Goal: Task Accomplishment & Management: Manage account settings

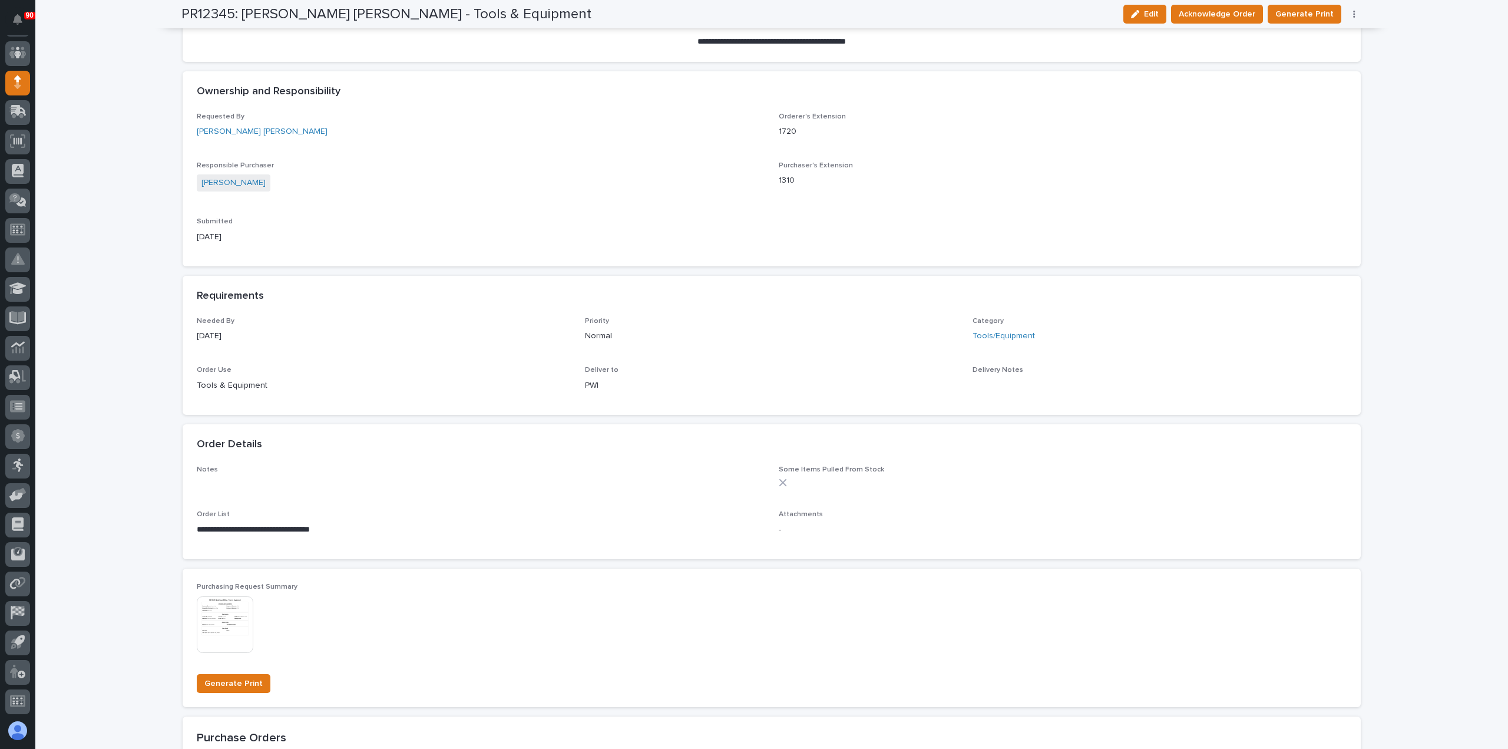
scroll to position [295, 0]
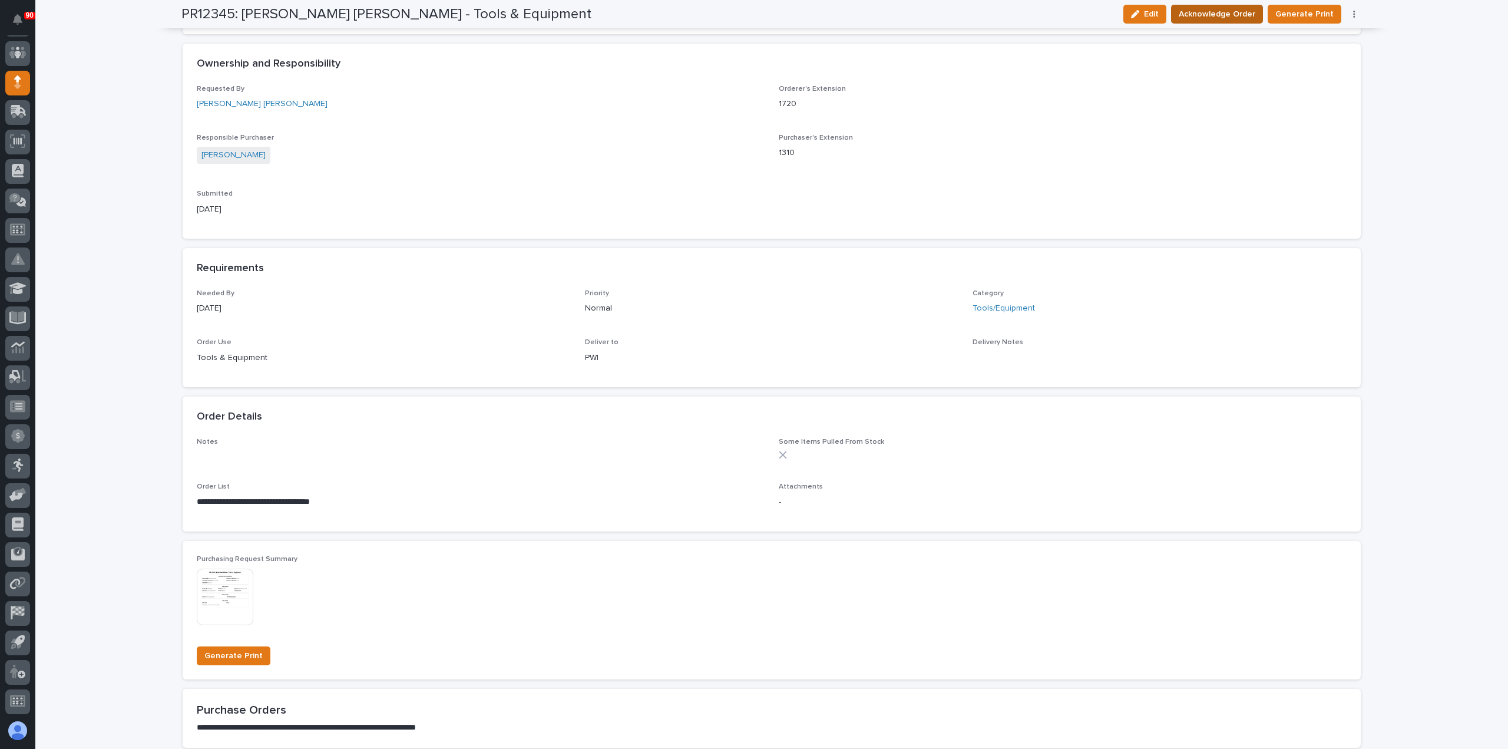
click at [1237, 9] on span "Acknowledge Order" at bounding box center [1217, 14] width 77 height 14
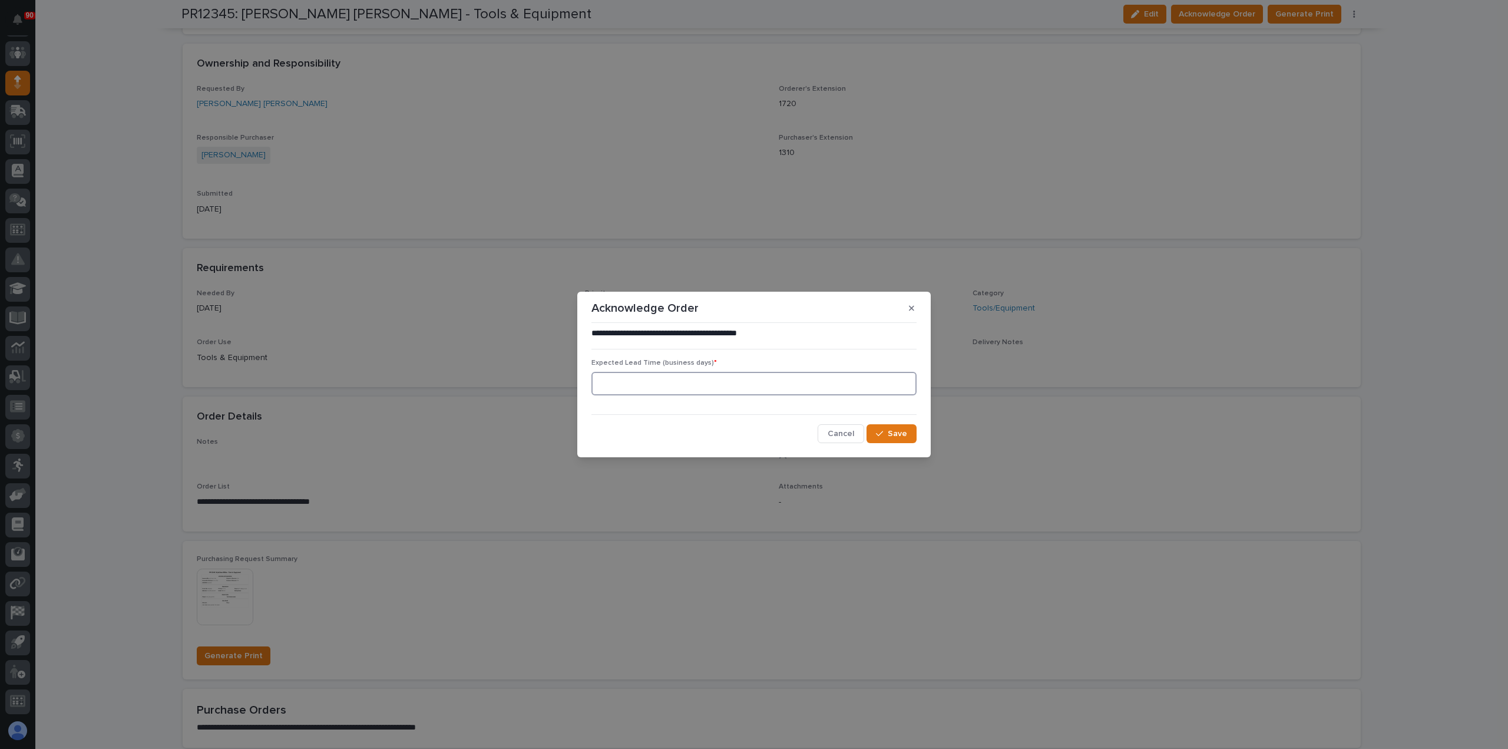
click at [713, 382] on input at bounding box center [754, 384] width 325 height 24
type input "3"
click at [897, 437] on span "Save" at bounding box center [897, 433] width 19 height 11
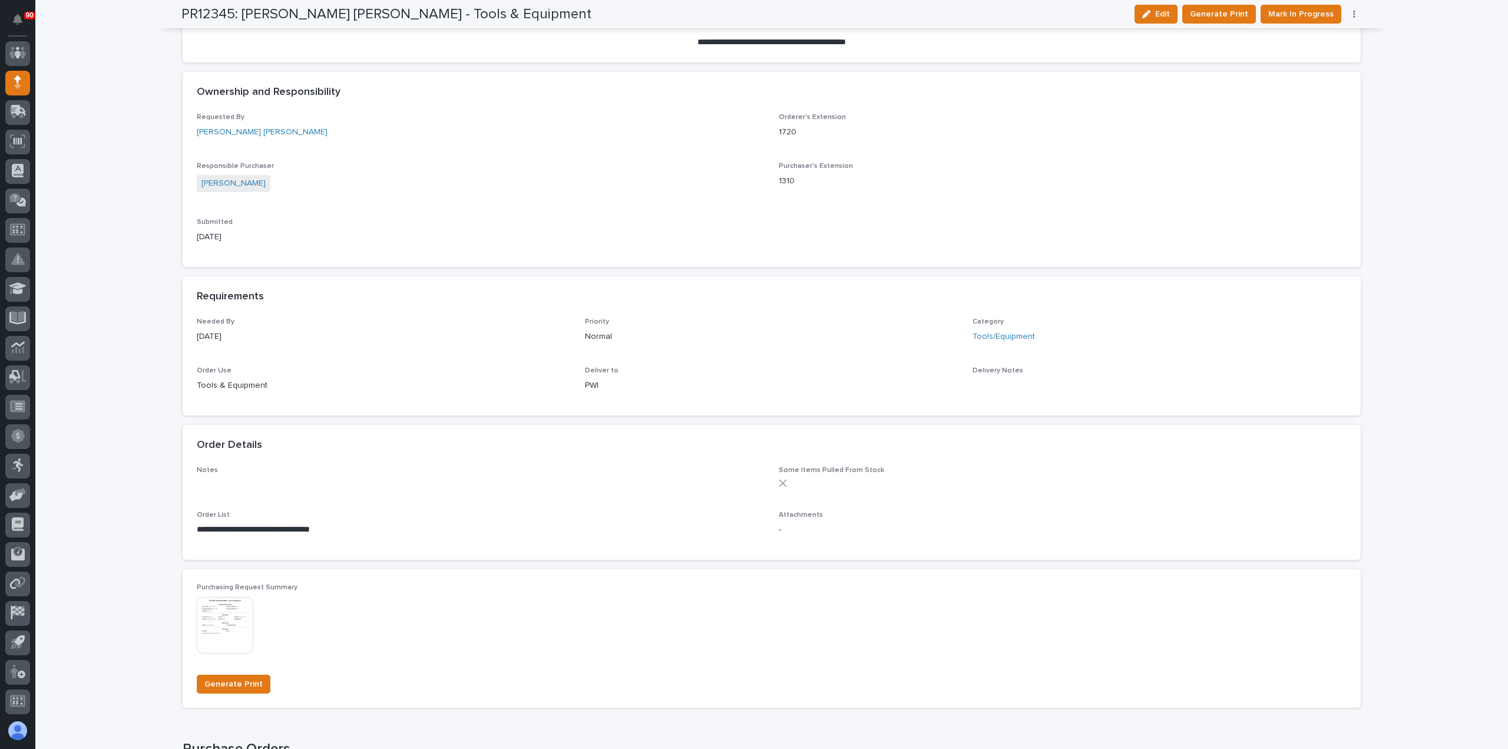
scroll to position [396, 0]
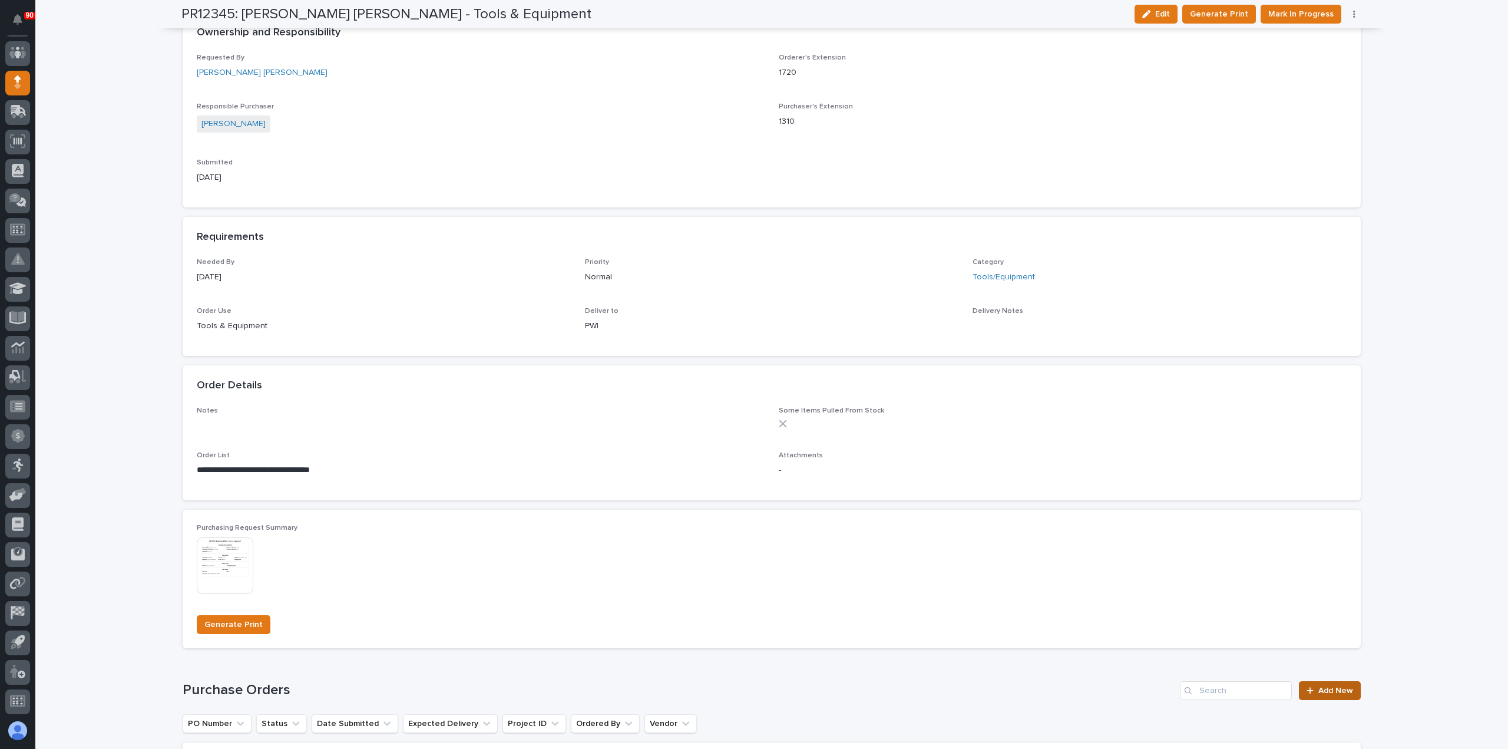
click at [1332, 690] on span "Add New" at bounding box center [1336, 690] width 35 height 8
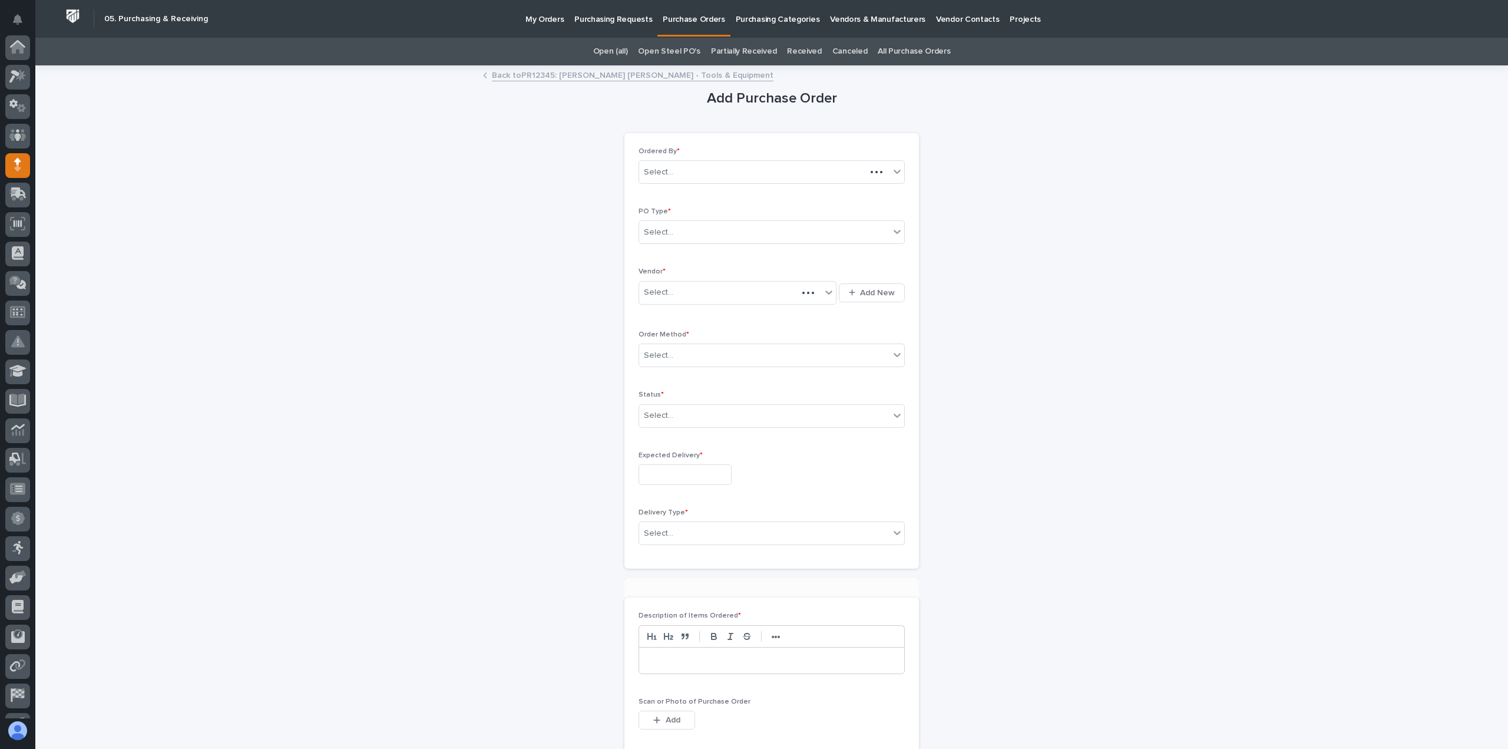
scroll to position [82, 0]
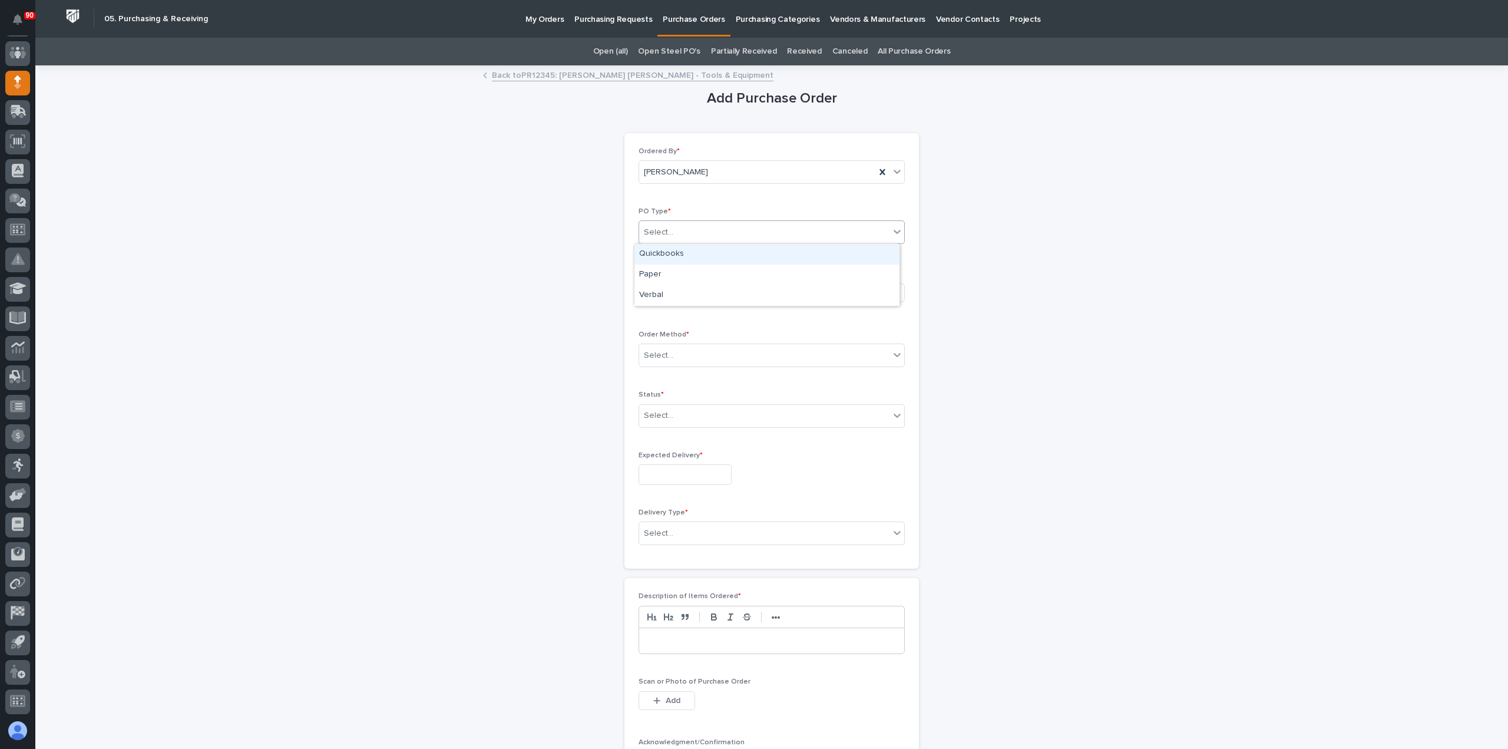
click at [685, 229] on div "Select..." at bounding box center [764, 232] width 250 height 19
click at [665, 273] on div "Paper" at bounding box center [767, 275] width 265 height 21
click at [670, 287] on div "Select..." at bounding box center [730, 292] width 182 height 19
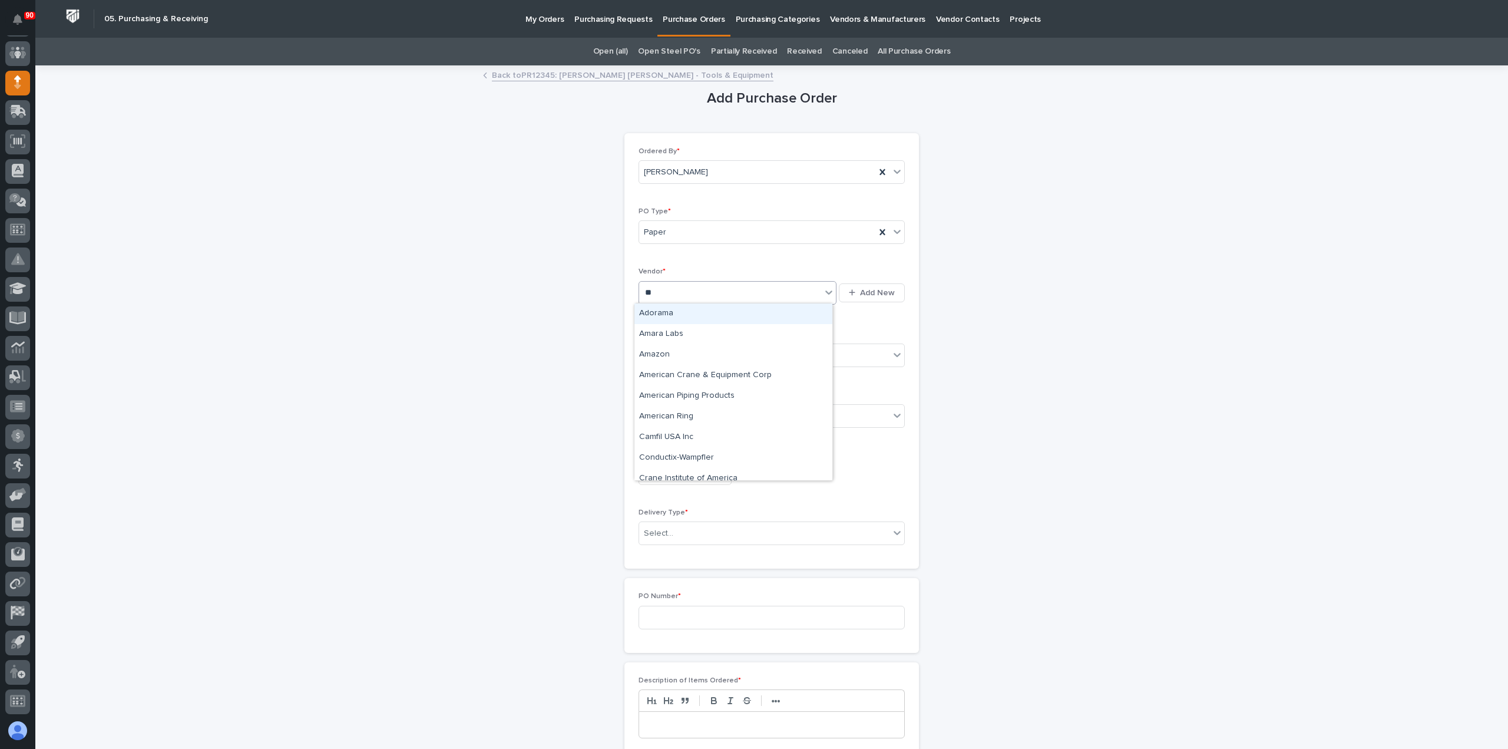
type input "***"
click at [672, 355] on div "Amazon" at bounding box center [734, 355] width 198 height 21
click at [713, 355] on div "Select..." at bounding box center [764, 355] width 250 height 19
click at [683, 372] on div "Online Order" at bounding box center [767, 376] width 265 height 21
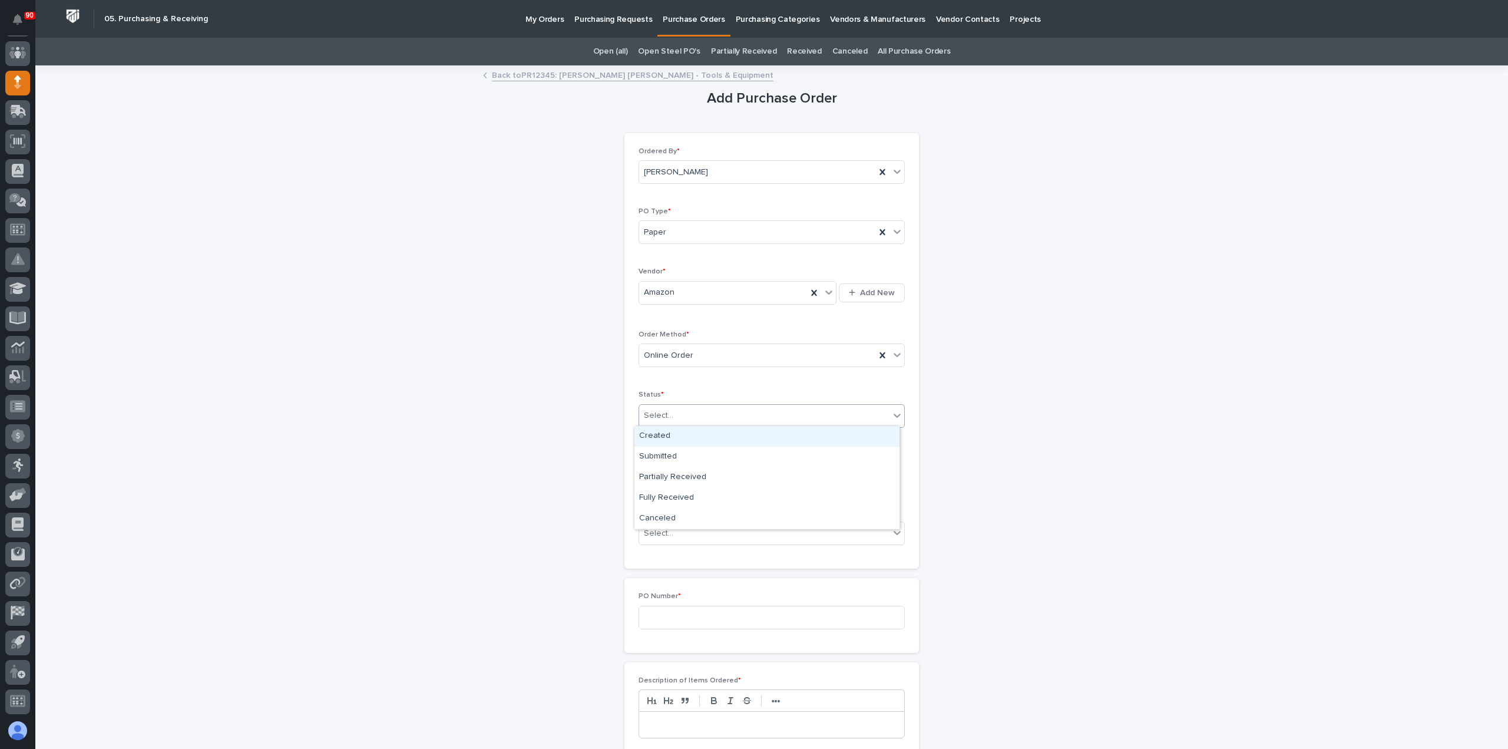
click at [683, 404] on div "Select..." at bounding box center [772, 416] width 266 height 24
click at [663, 453] on div "Submitted" at bounding box center [767, 457] width 265 height 21
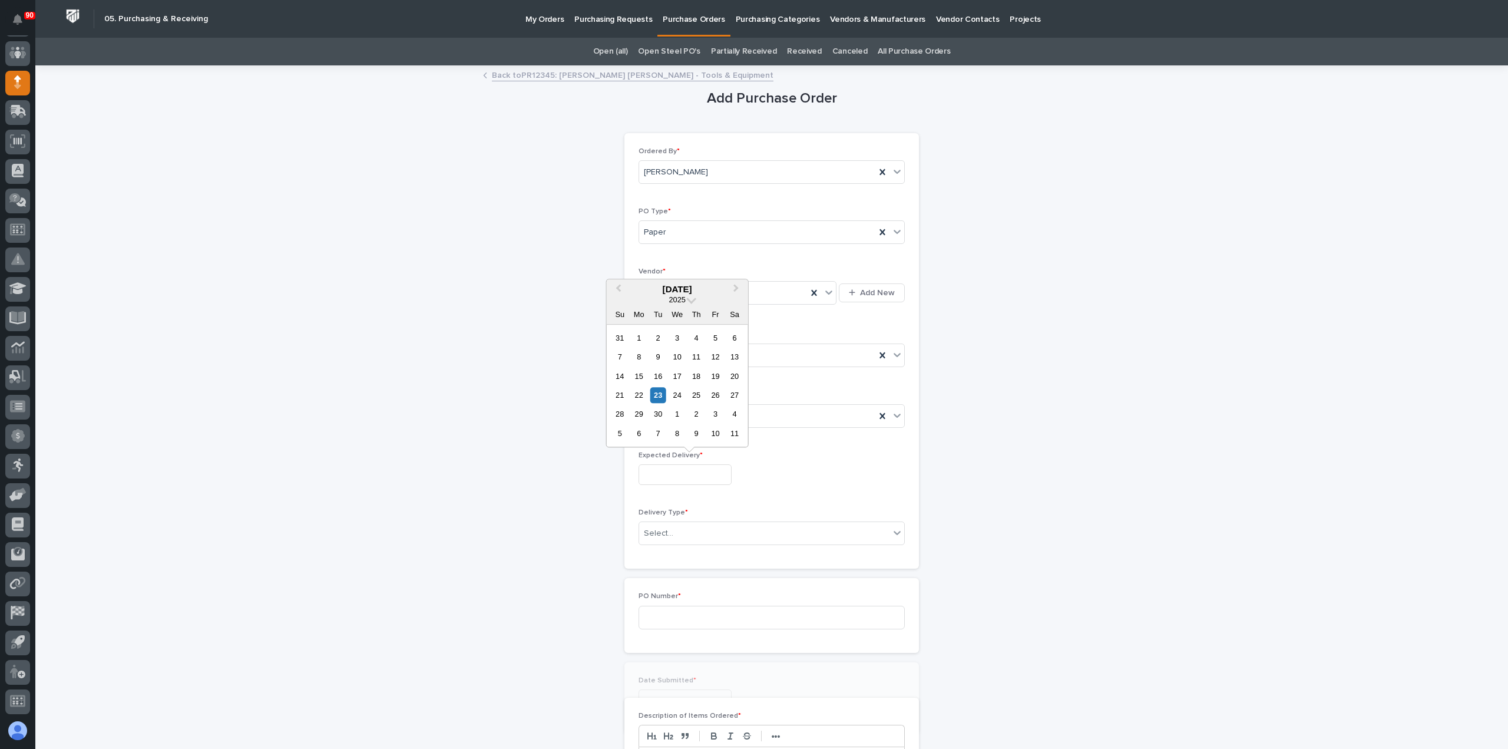
click at [675, 475] on input "text" at bounding box center [685, 474] width 93 height 21
click at [718, 395] on div "26" at bounding box center [716, 395] width 16 height 16
type input "**********"
drag, startPoint x: 713, startPoint y: 525, endPoint x: 702, endPoint y: 538, distance: 16.7
click at [711, 529] on div "Select..." at bounding box center [764, 533] width 250 height 19
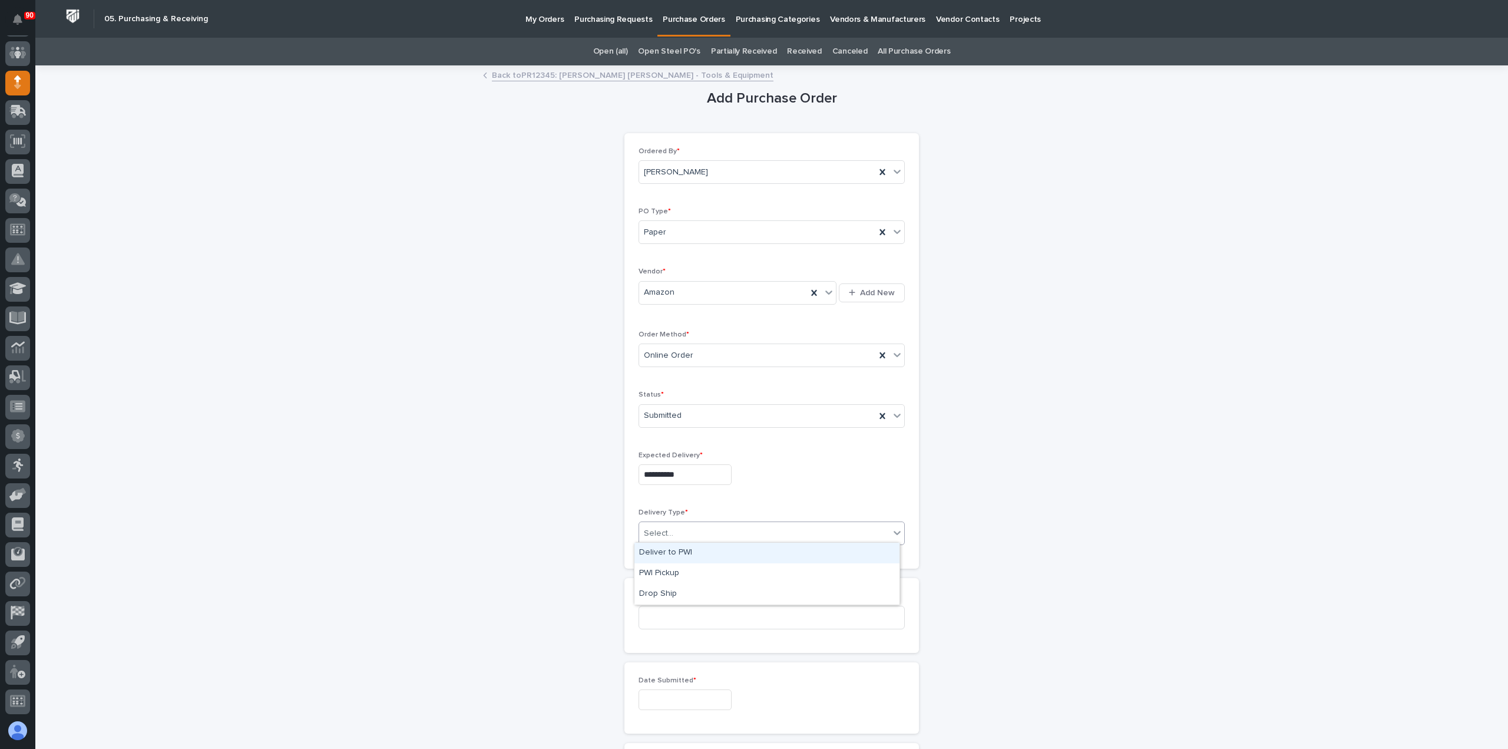
click at [679, 551] on div "Deliver to PWI" at bounding box center [767, 553] width 265 height 21
drag, startPoint x: 674, startPoint y: 619, endPoint x: 763, endPoint y: 604, distance: 90.1
click at [679, 617] on input at bounding box center [772, 618] width 266 height 24
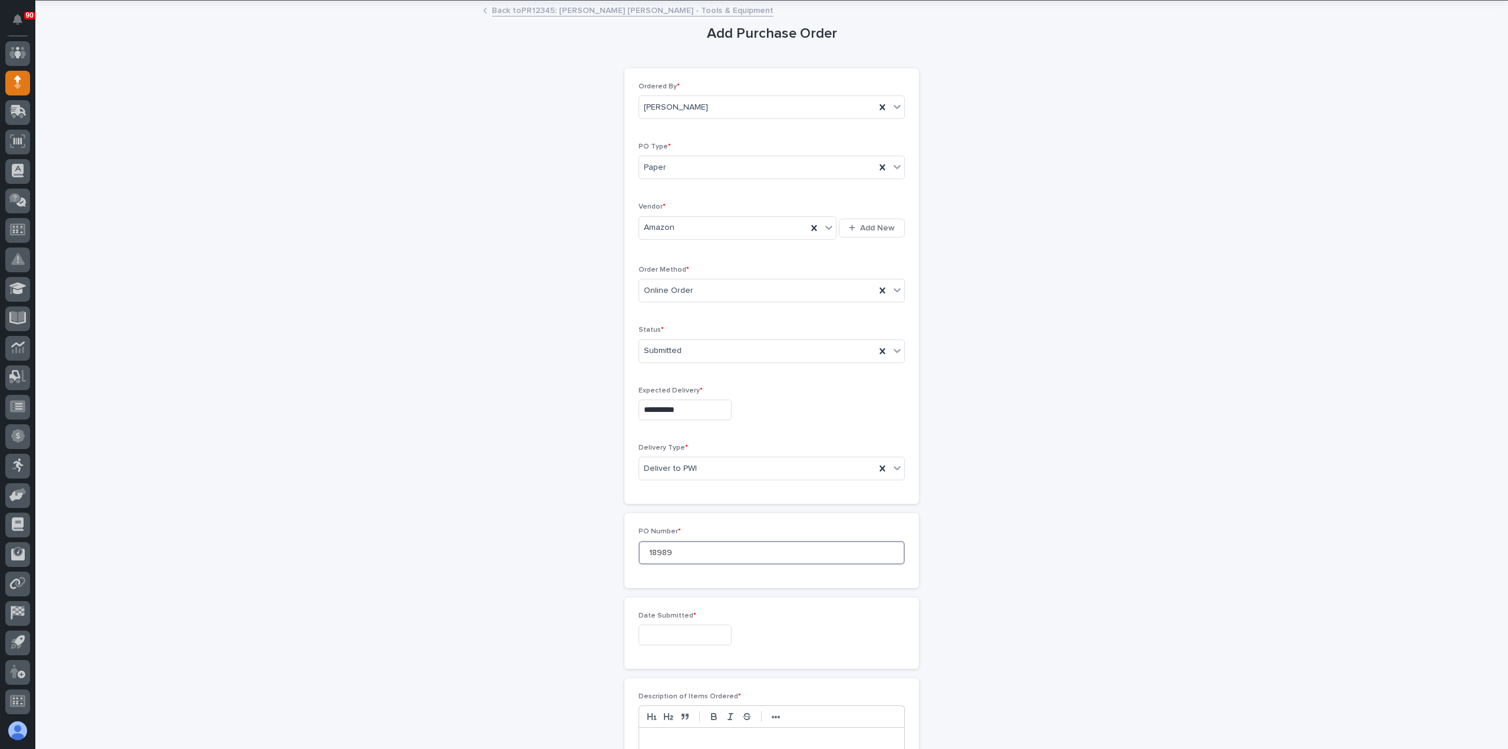
scroll to position [177, 0]
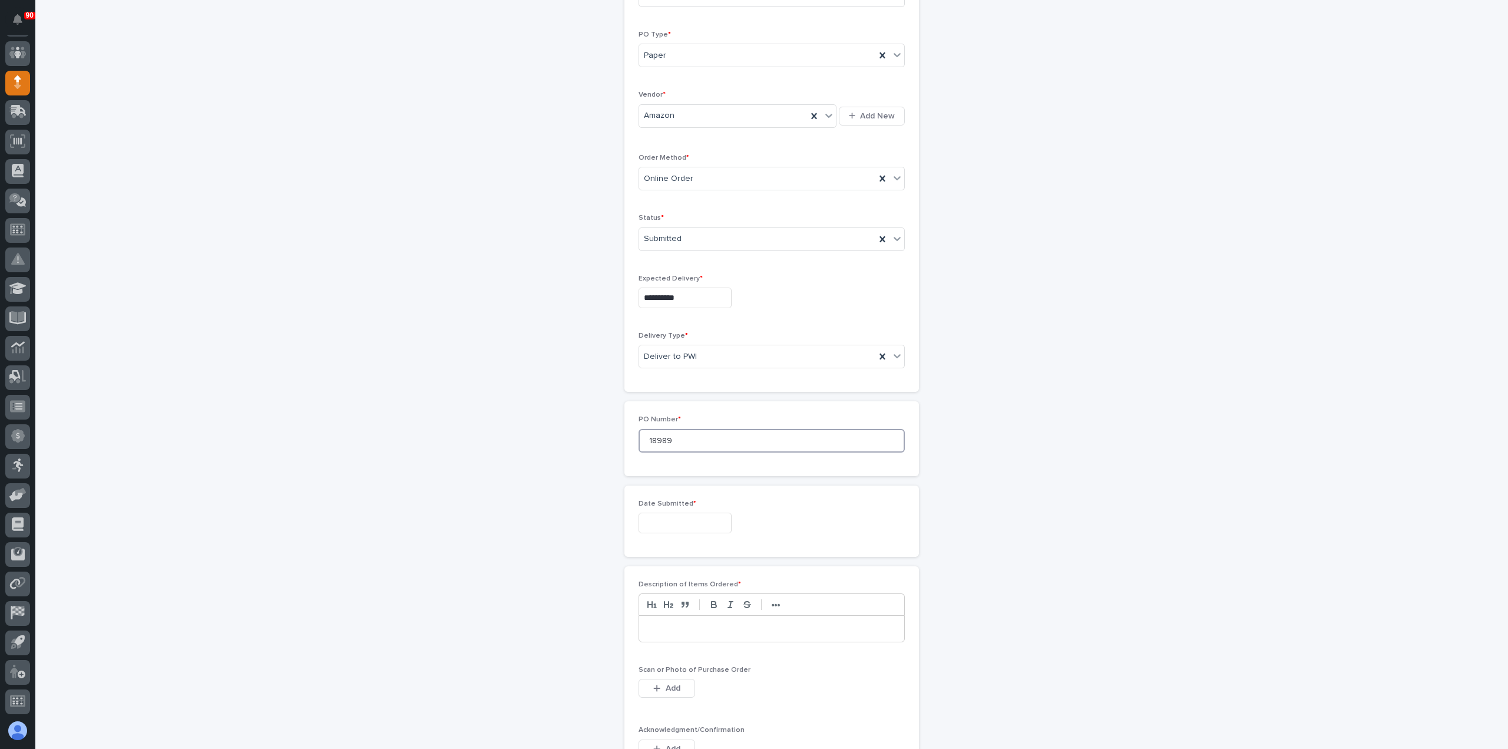
type input "18989"
click at [714, 515] on input "text" at bounding box center [685, 523] width 93 height 21
click at [657, 446] on div "23" at bounding box center [658, 443] width 16 height 16
type input "**********"
click at [692, 625] on p at bounding box center [771, 629] width 247 height 12
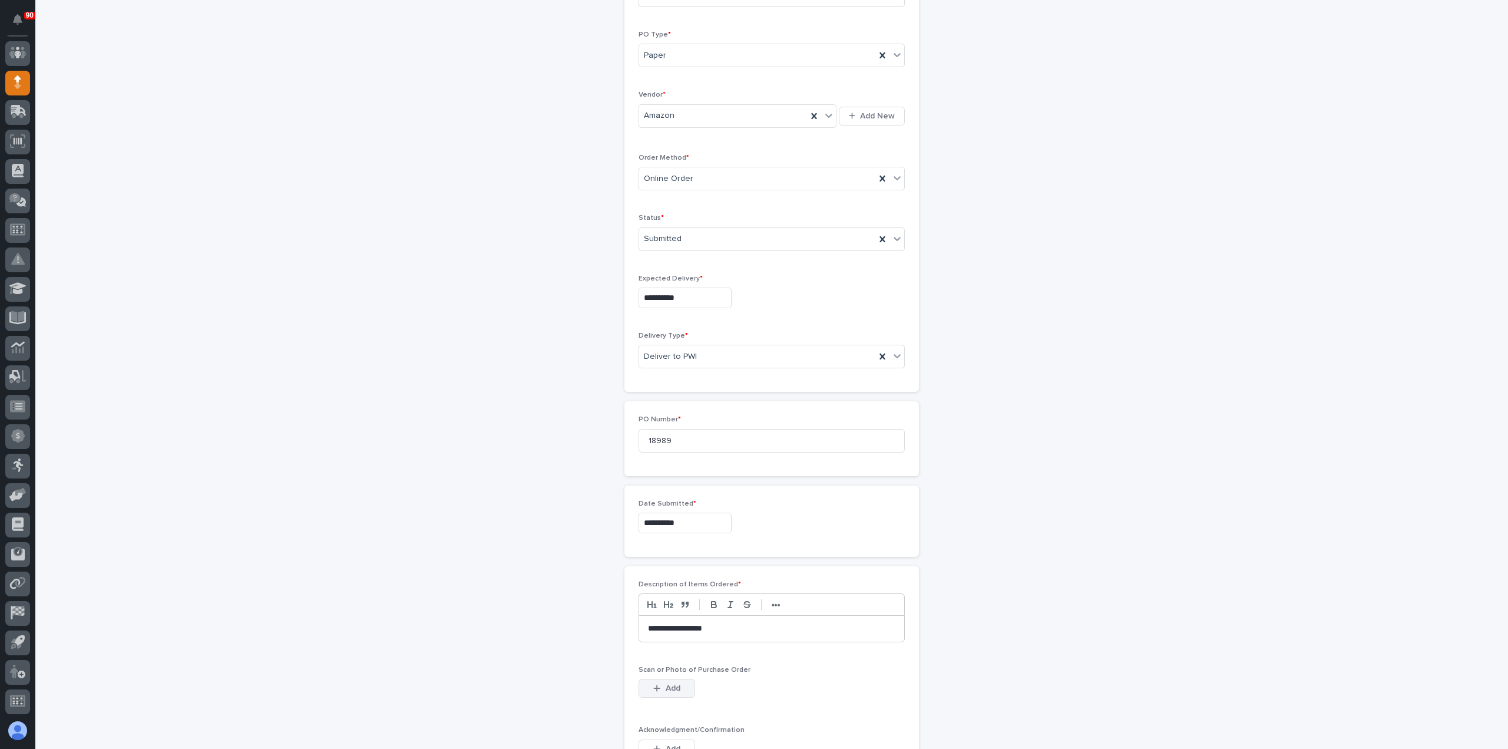
click at [670, 683] on span "Add" at bounding box center [673, 688] width 15 height 11
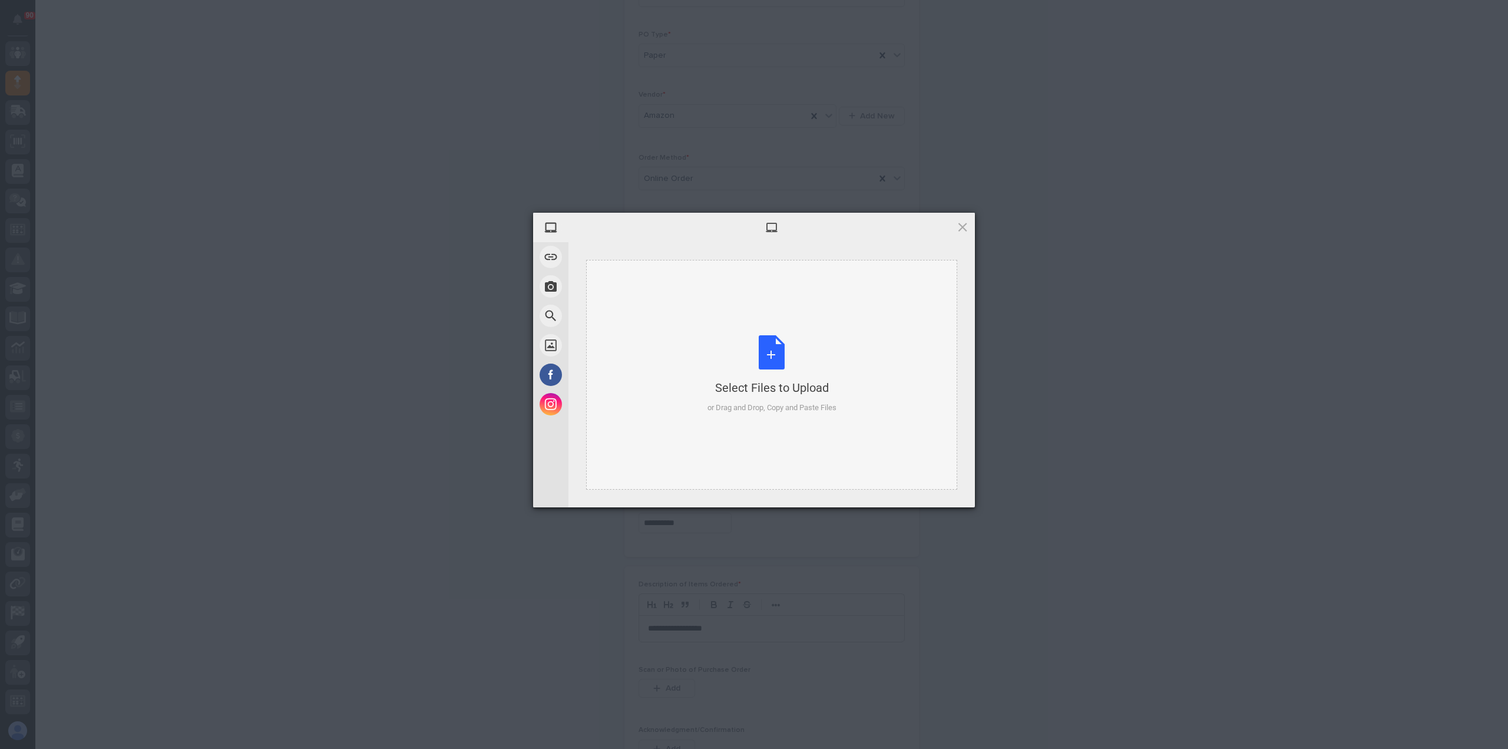
click at [774, 346] on div "Select Files to Upload or Drag and Drop, Copy and Paste Files" at bounding box center [772, 374] width 129 height 78
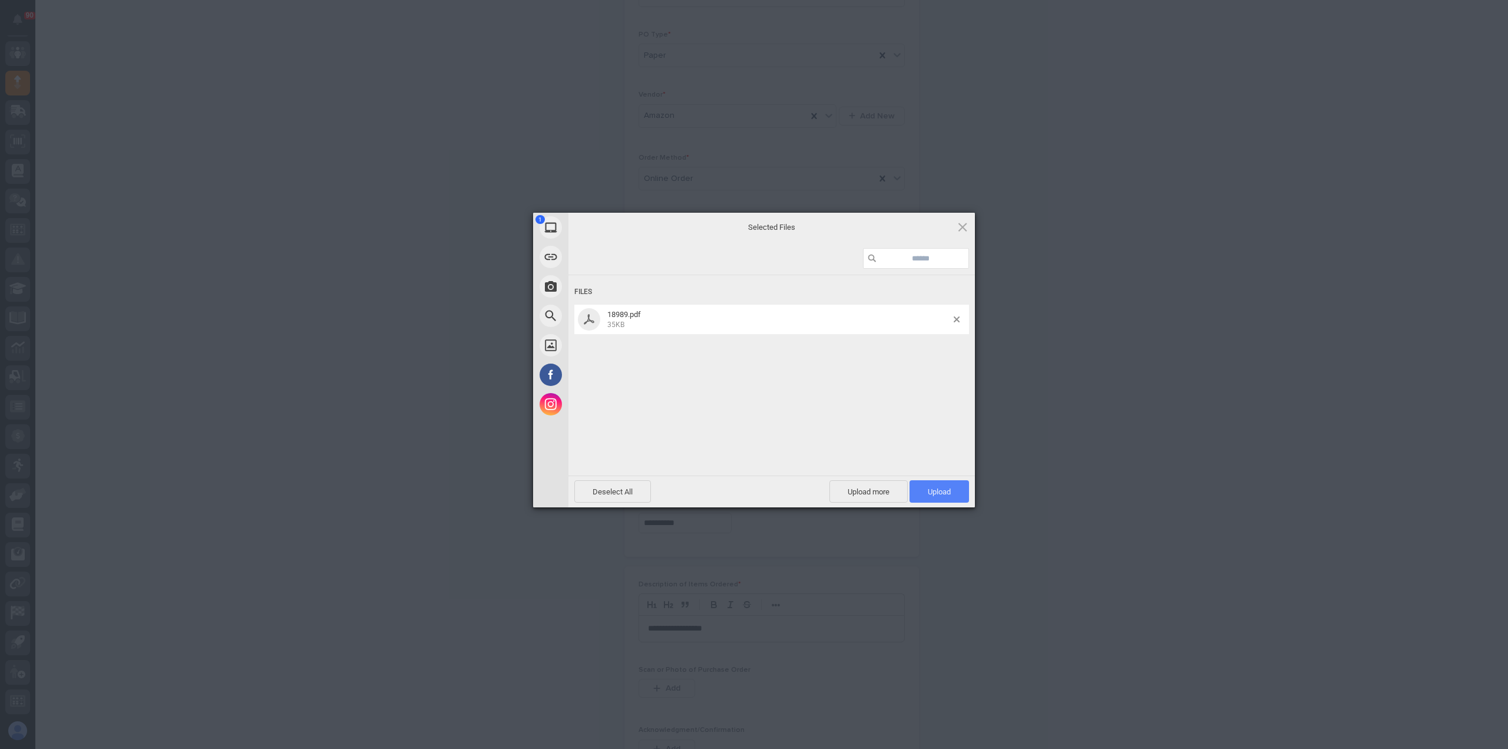
click at [952, 493] on span "Upload 1" at bounding box center [940, 491] width 60 height 22
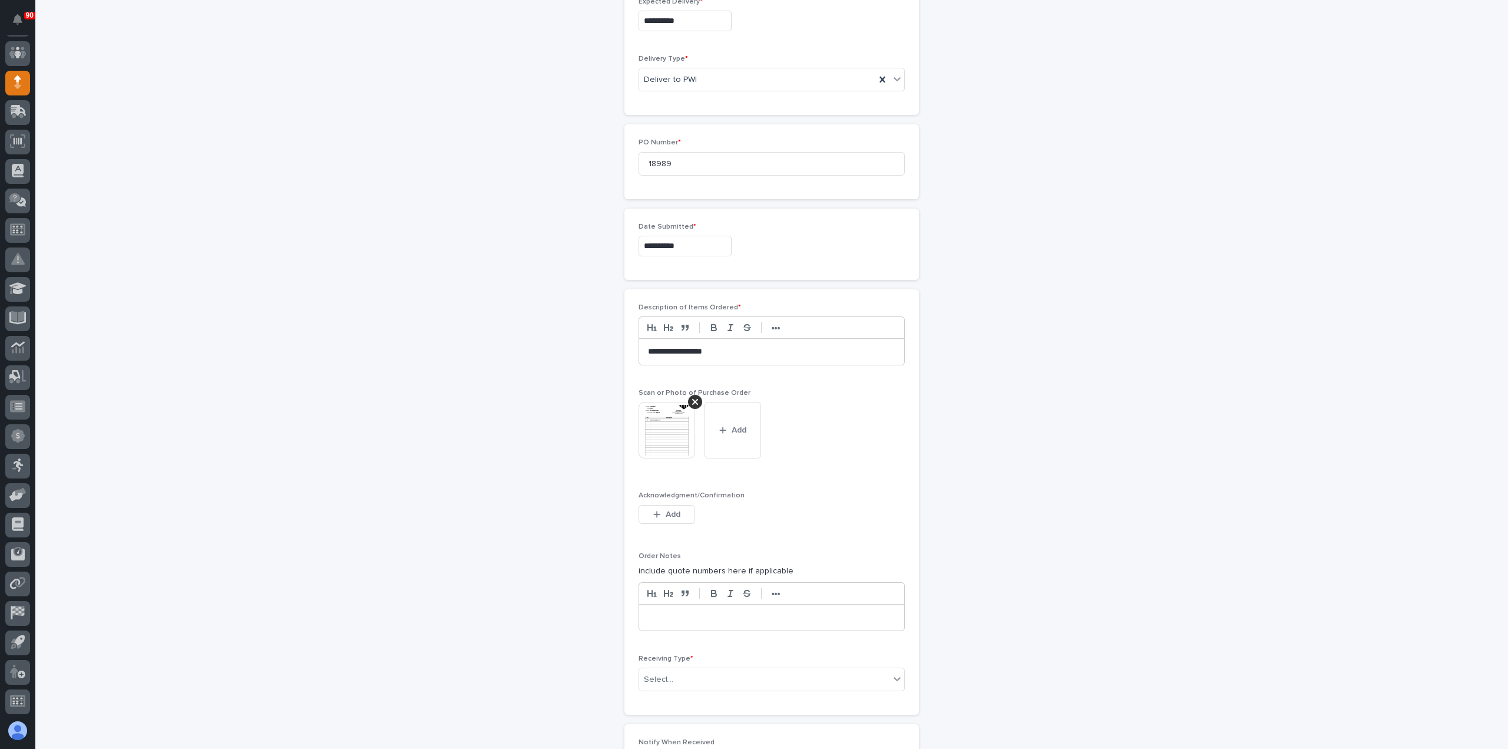
scroll to position [551, 0]
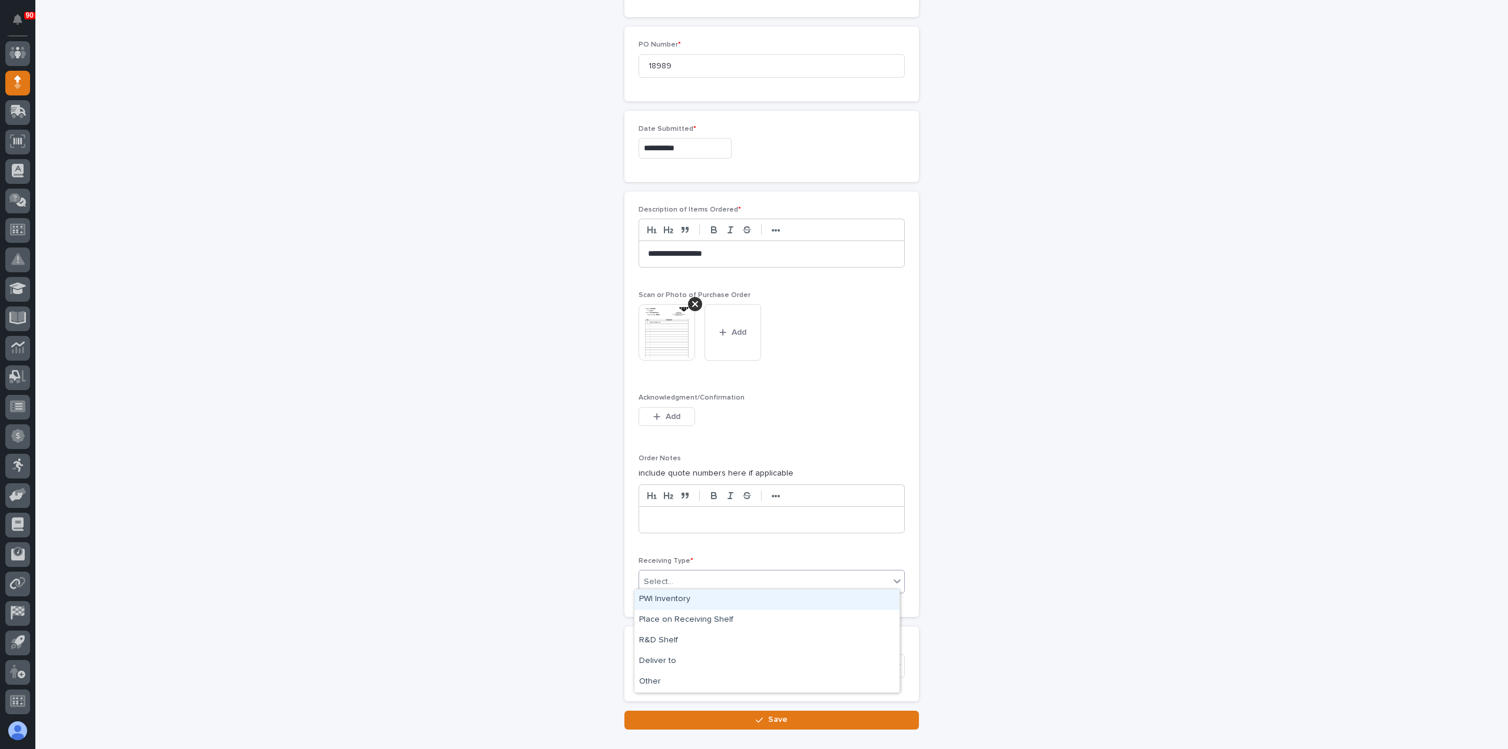
click at [709, 576] on div "Select..." at bounding box center [764, 581] width 250 height 19
click at [670, 664] on div "Deliver to" at bounding box center [767, 661] width 265 height 21
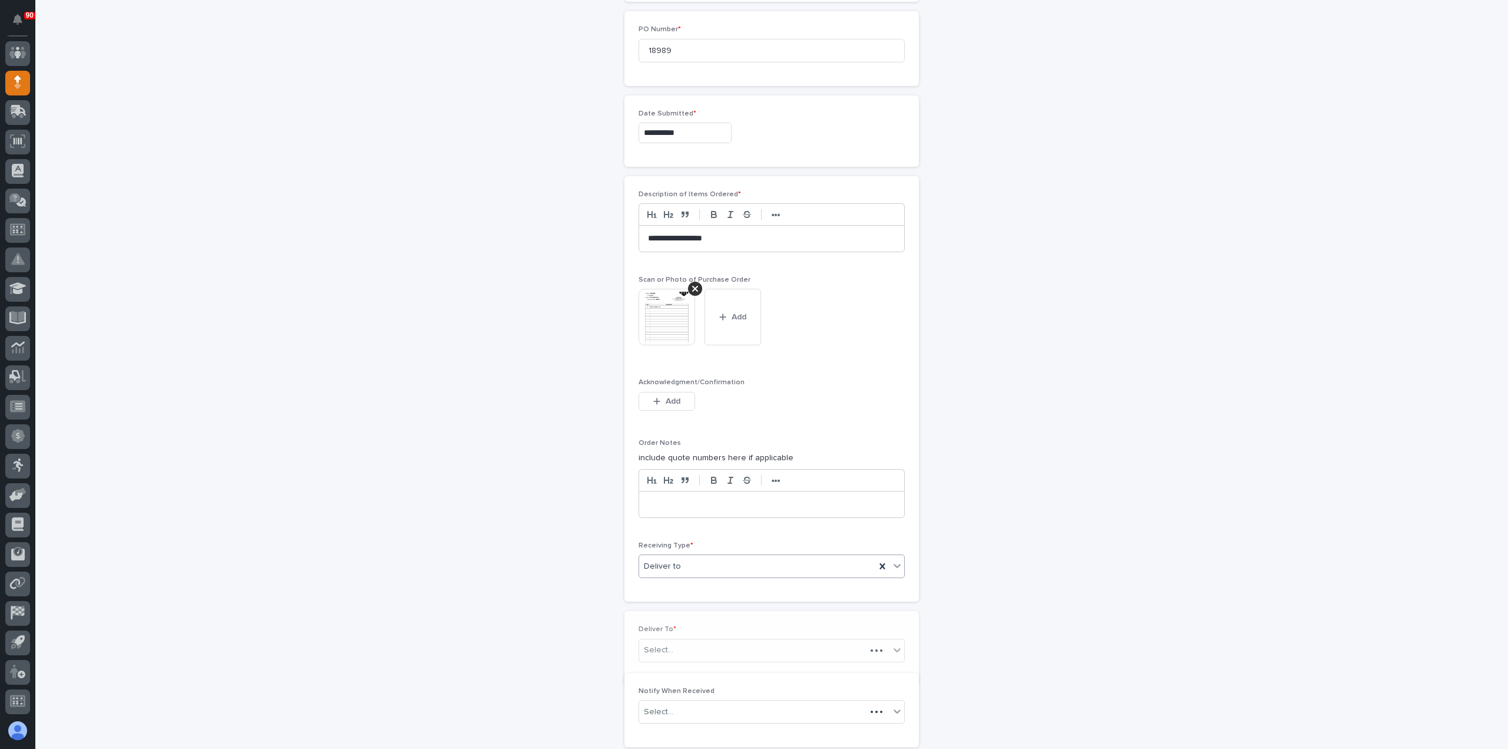
scroll to position [593, 0]
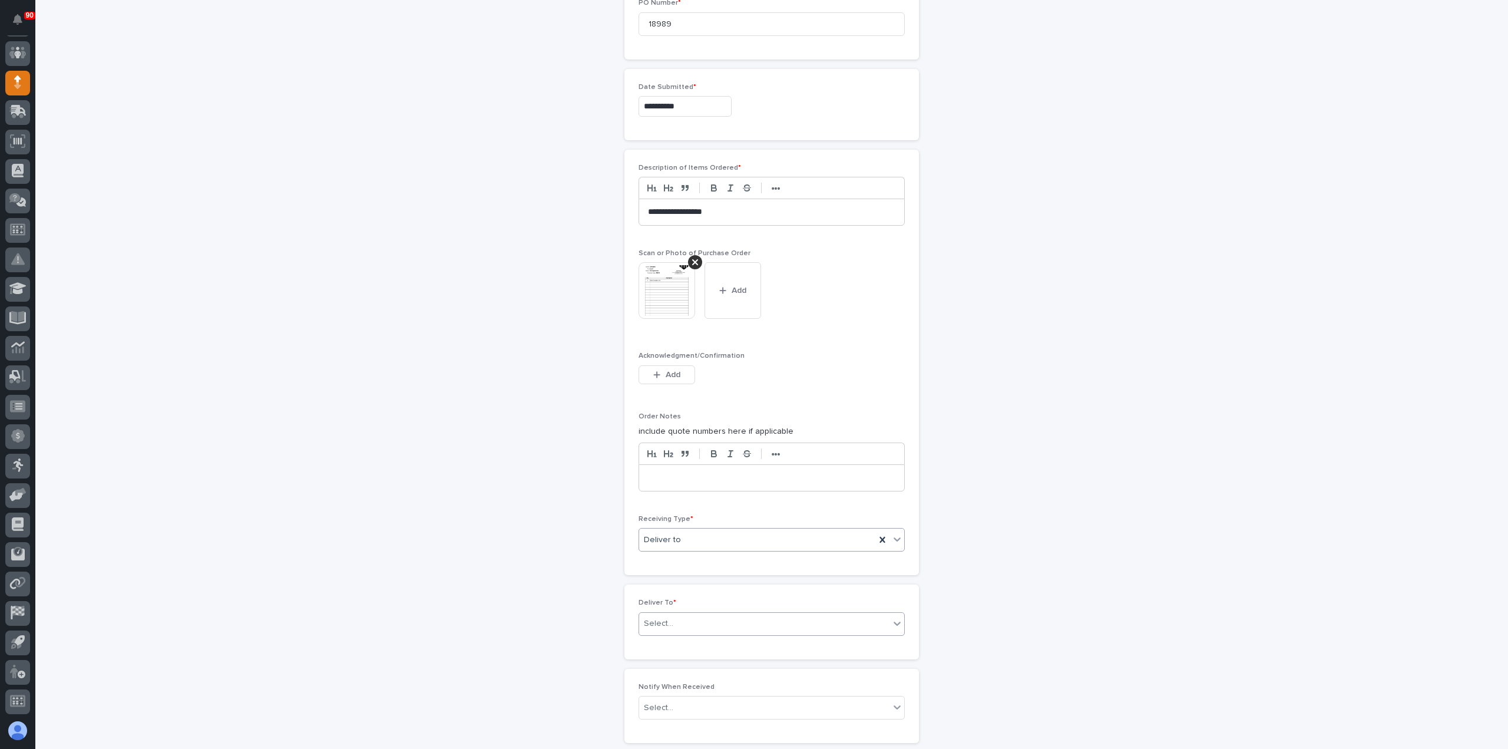
click at [699, 615] on div "Select..." at bounding box center [764, 623] width 250 height 19
type input "****"
click at [668, 663] on div "Kyle Dean Miller" at bounding box center [767, 661] width 265 height 21
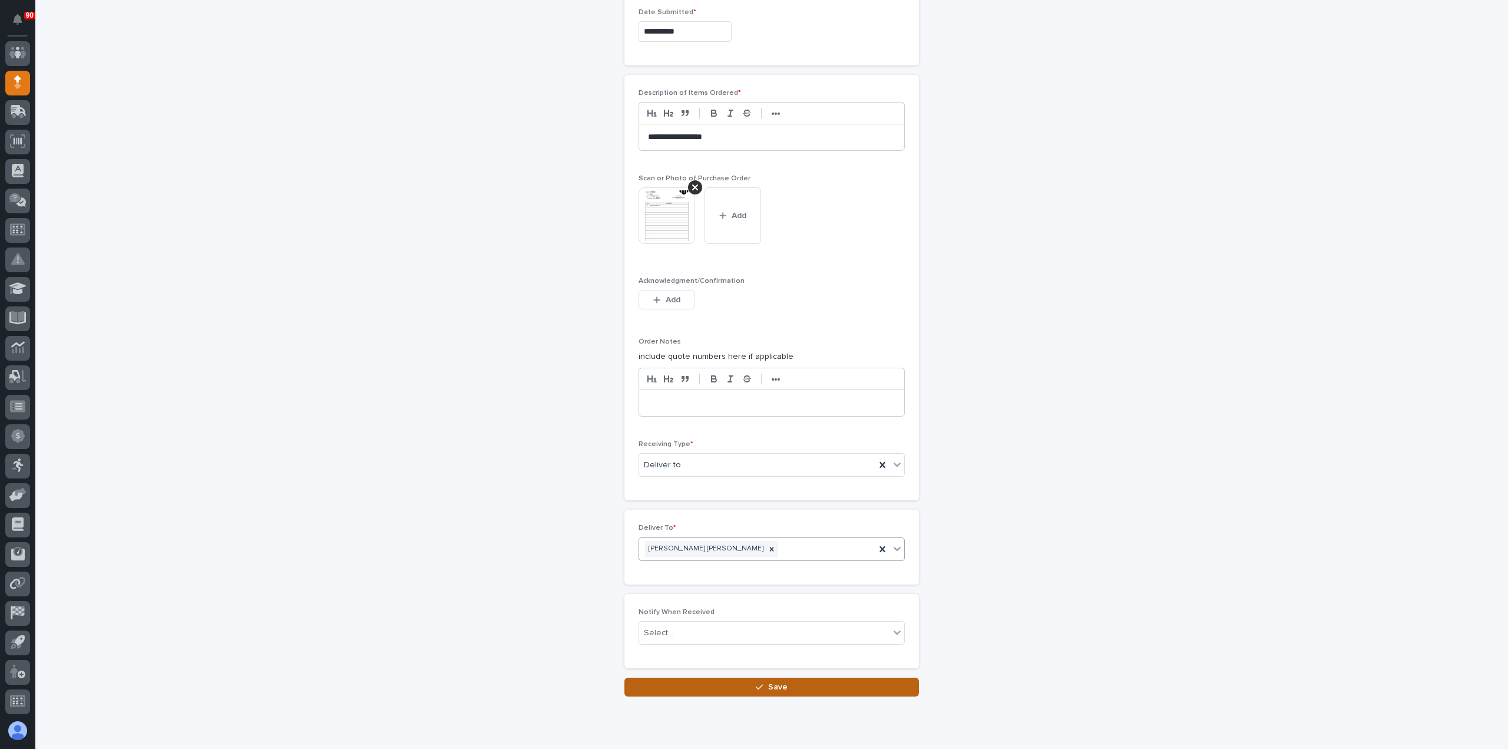
scroll to position [702, 0]
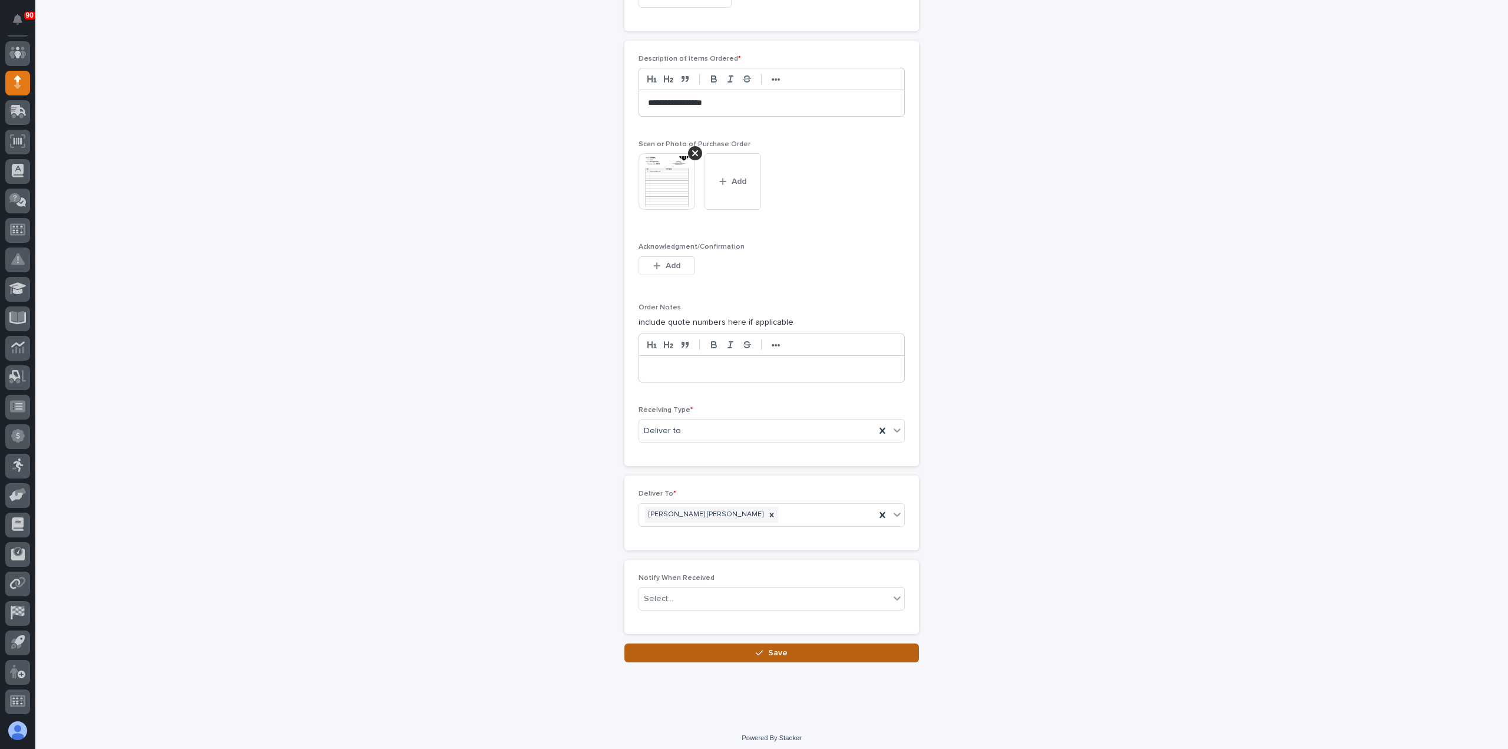
click at [768, 647] on span "Save" at bounding box center [777, 652] width 19 height 11
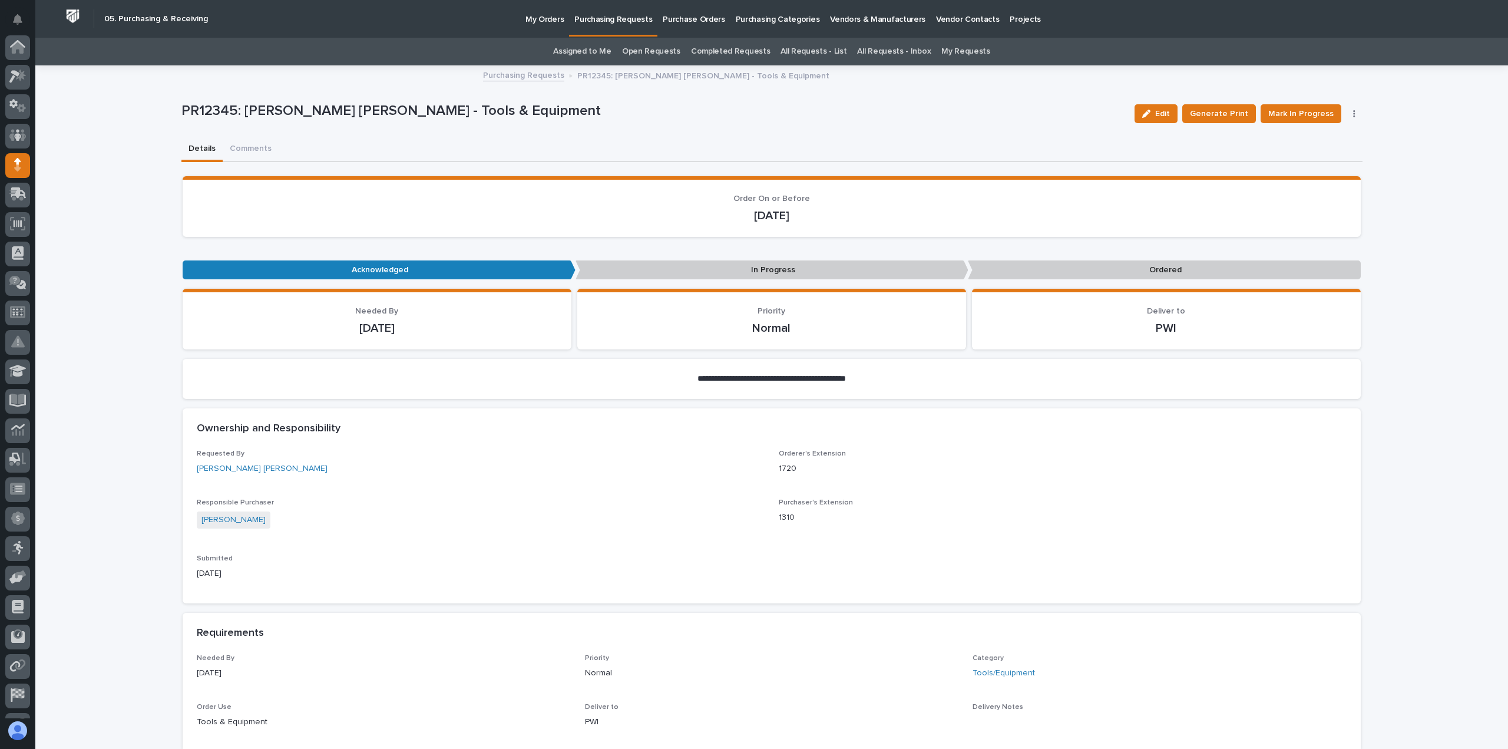
scroll to position [82, 0]
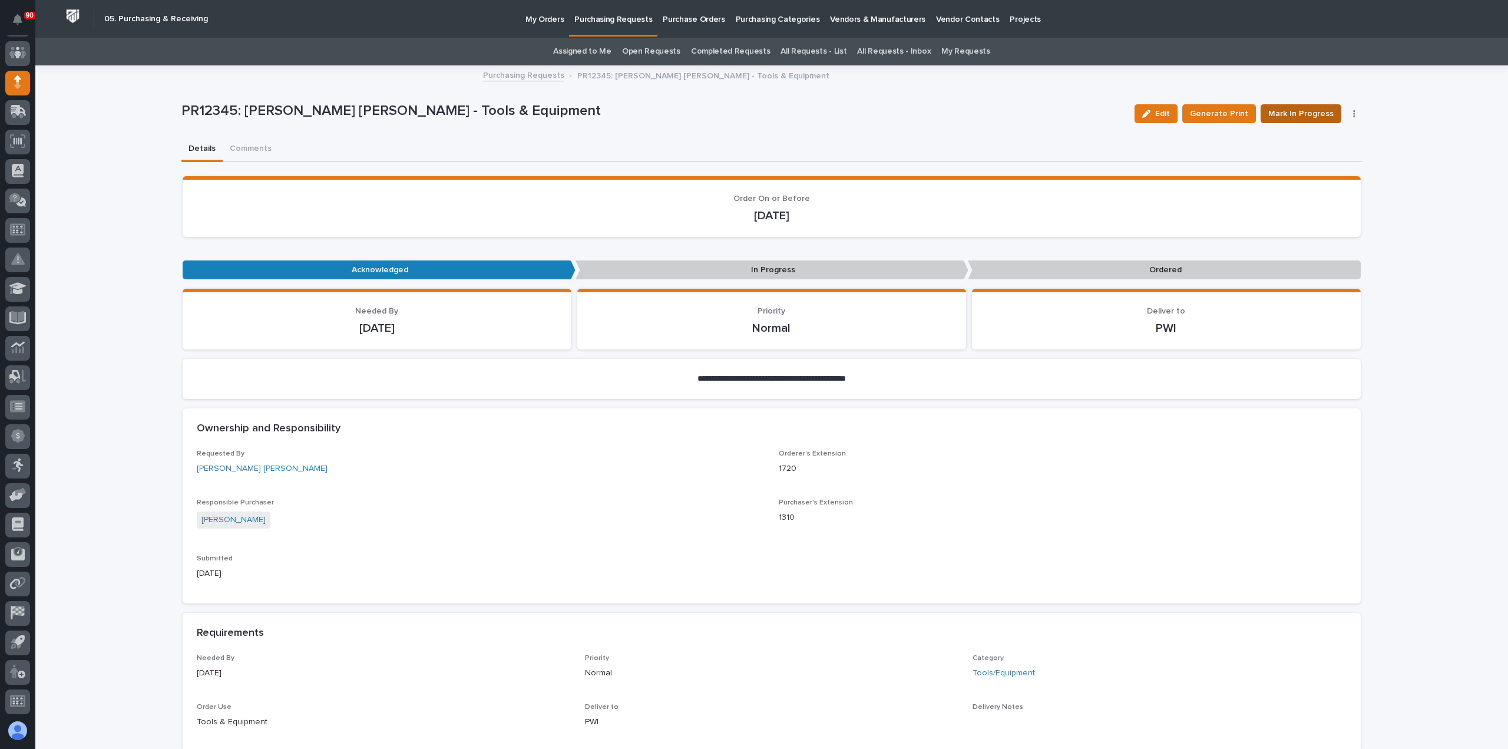
click at [1301, 111] on span "Mark In Progress" at bounding box center [1300, 114] width 65 height 14
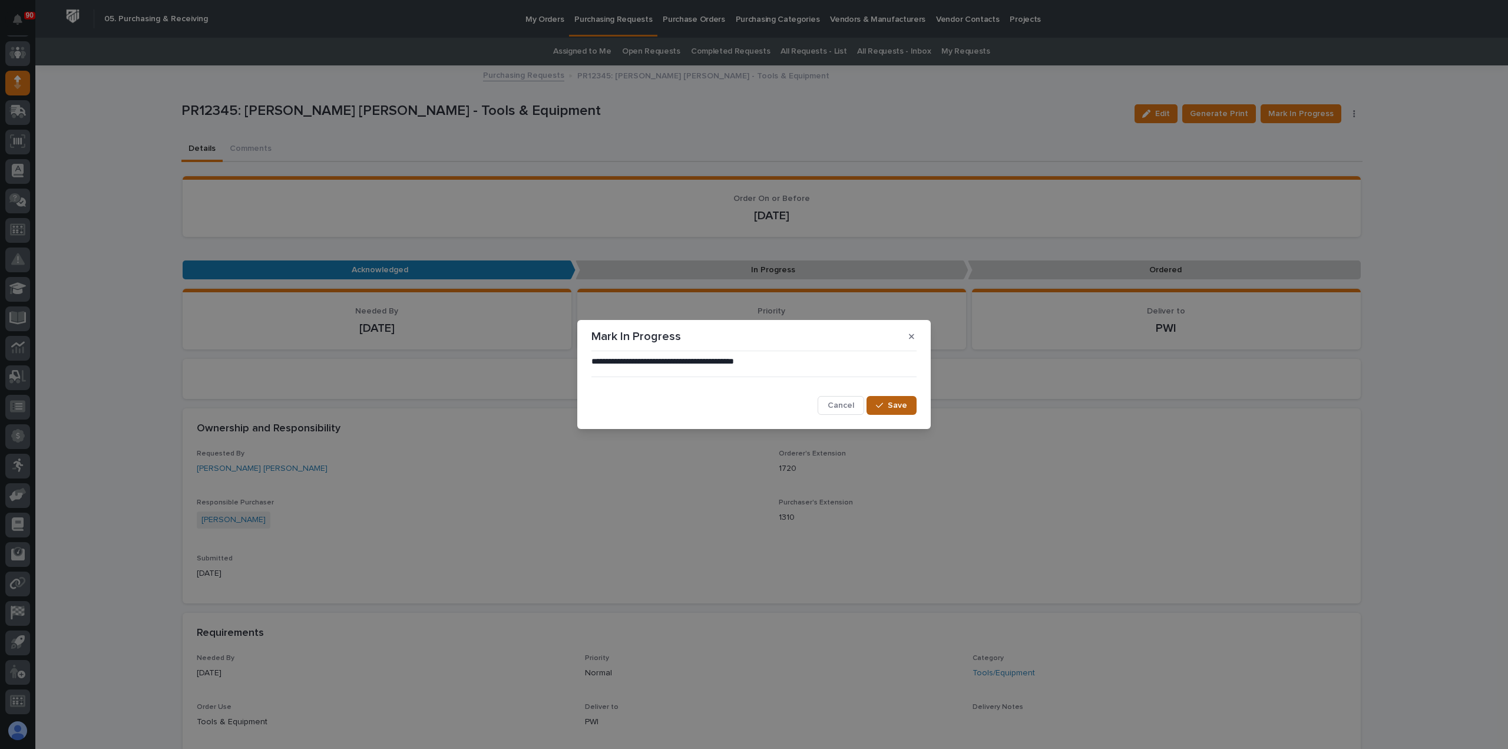
click at [888, 404] on span "Save" at bounding box center [897, 405] width 19 height 11
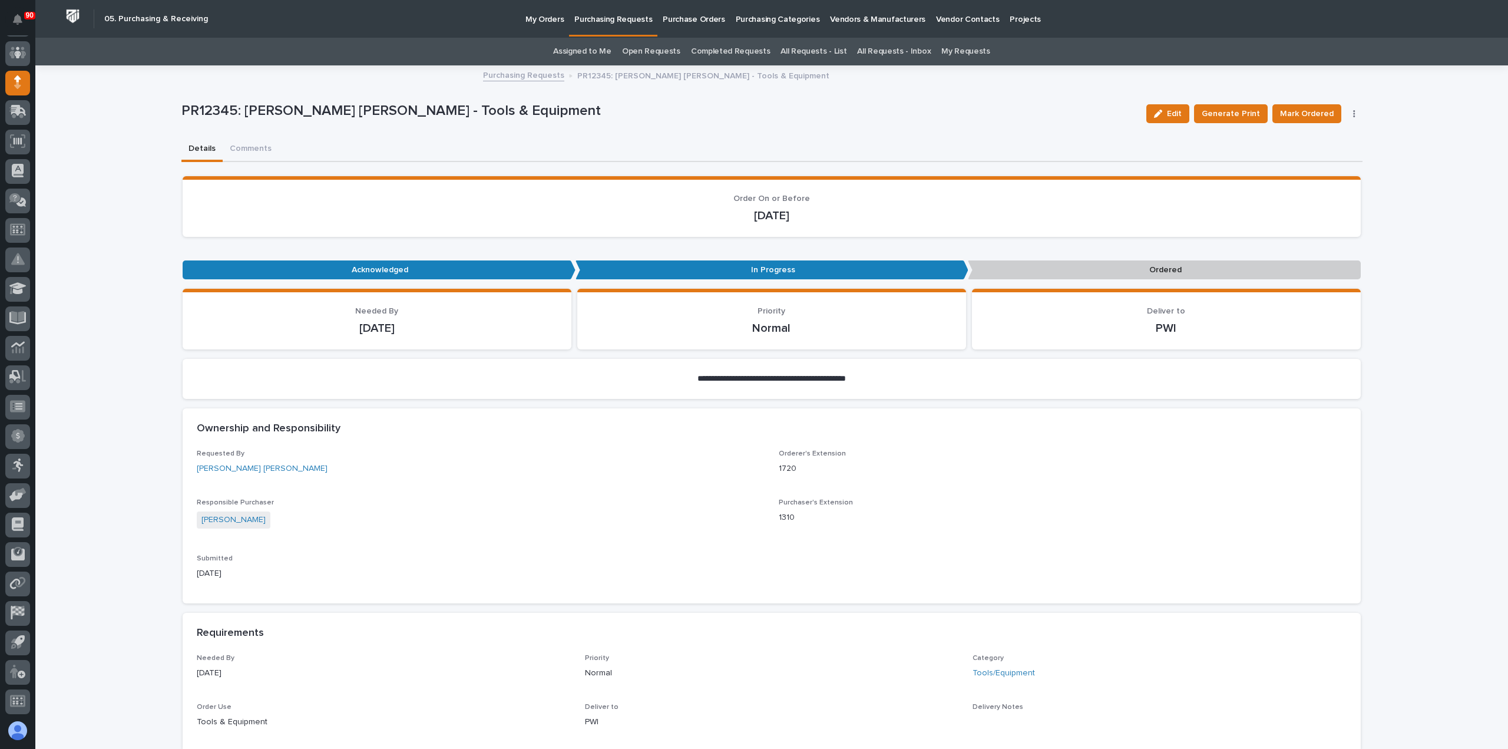
click at [1308, 114] on span "Mark Ordered" at bounding box center [1307, 114] width 54 height 14
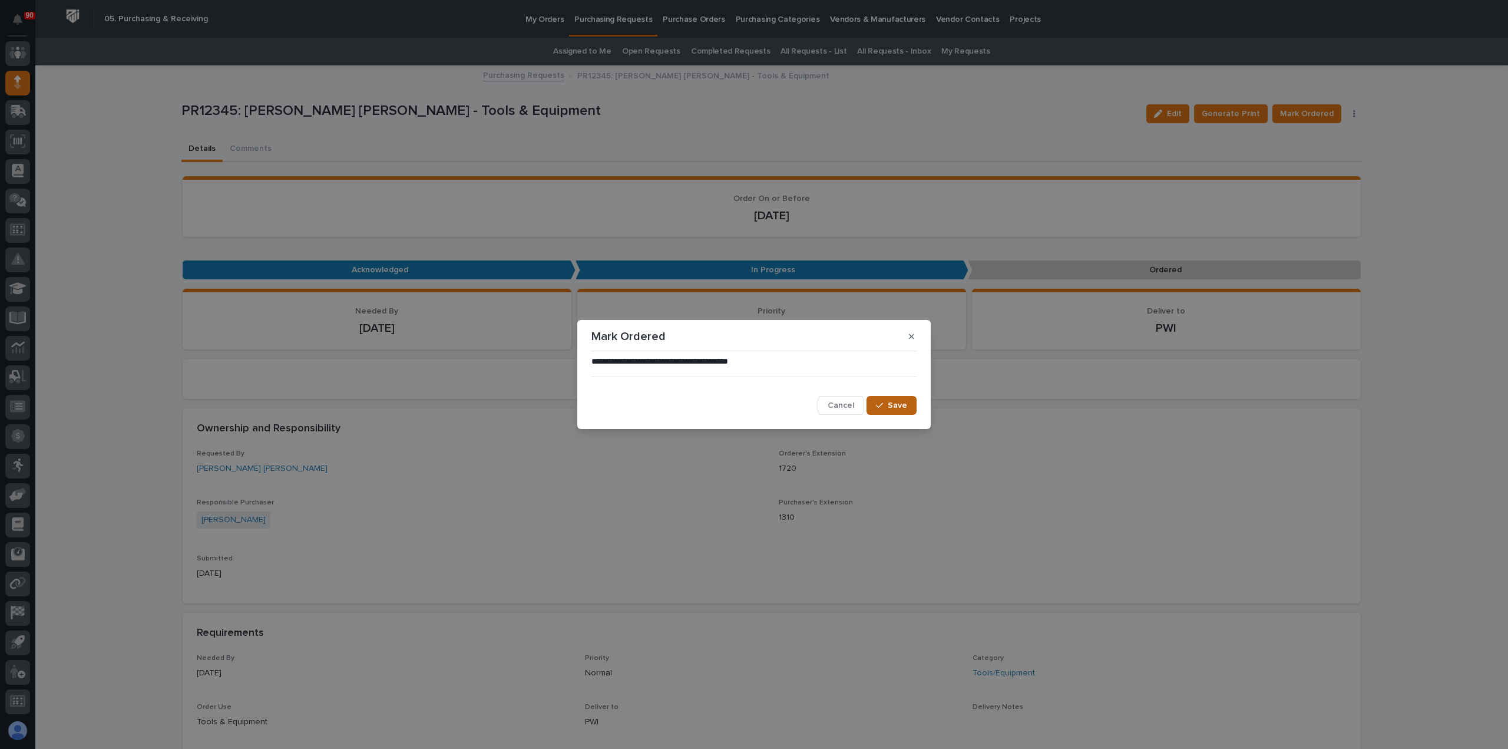
click at [901, 399] on button "Save" at bounding box center [892, 405] width 50 height 19
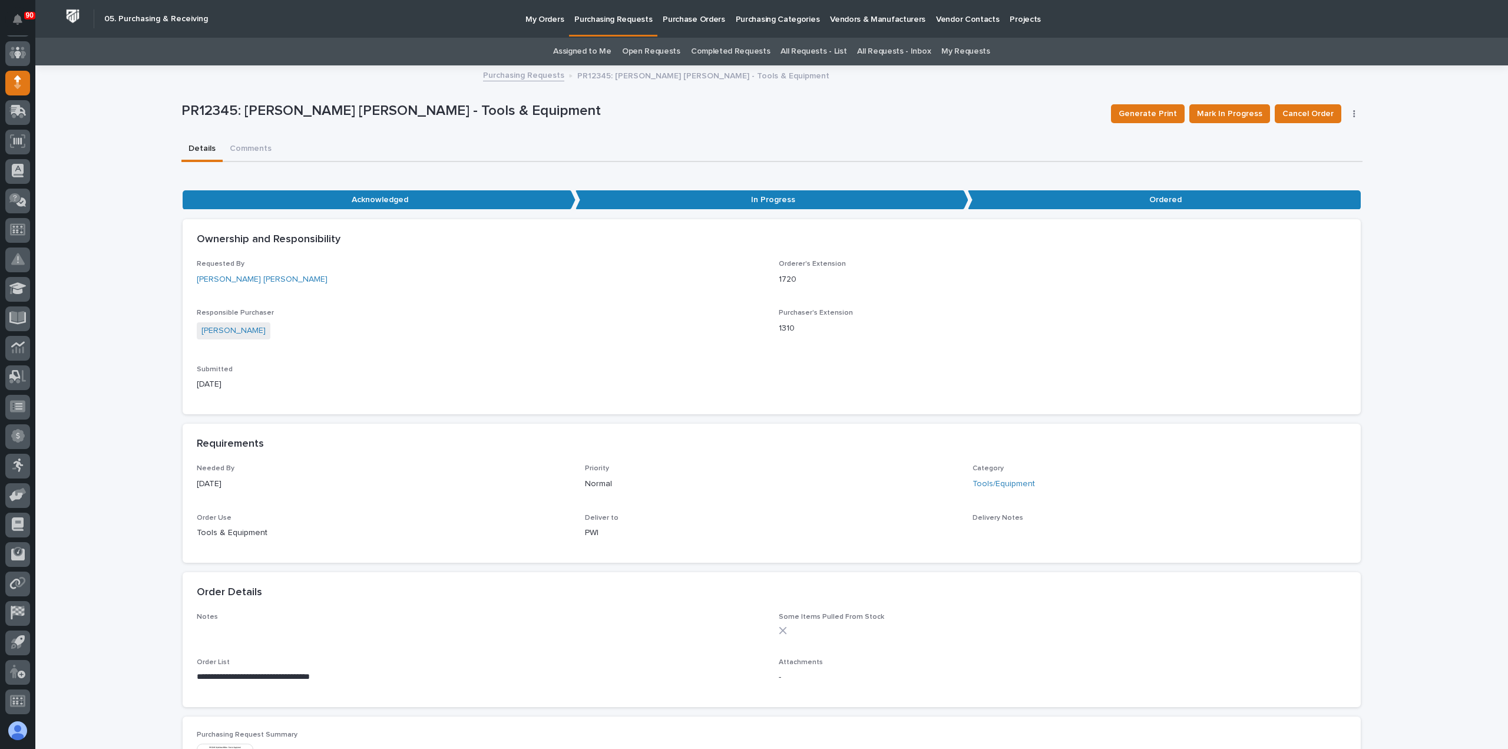
click at [605, 20] on p "Purchasing Requests" at bounding box center [613, 12] width 78 height 25
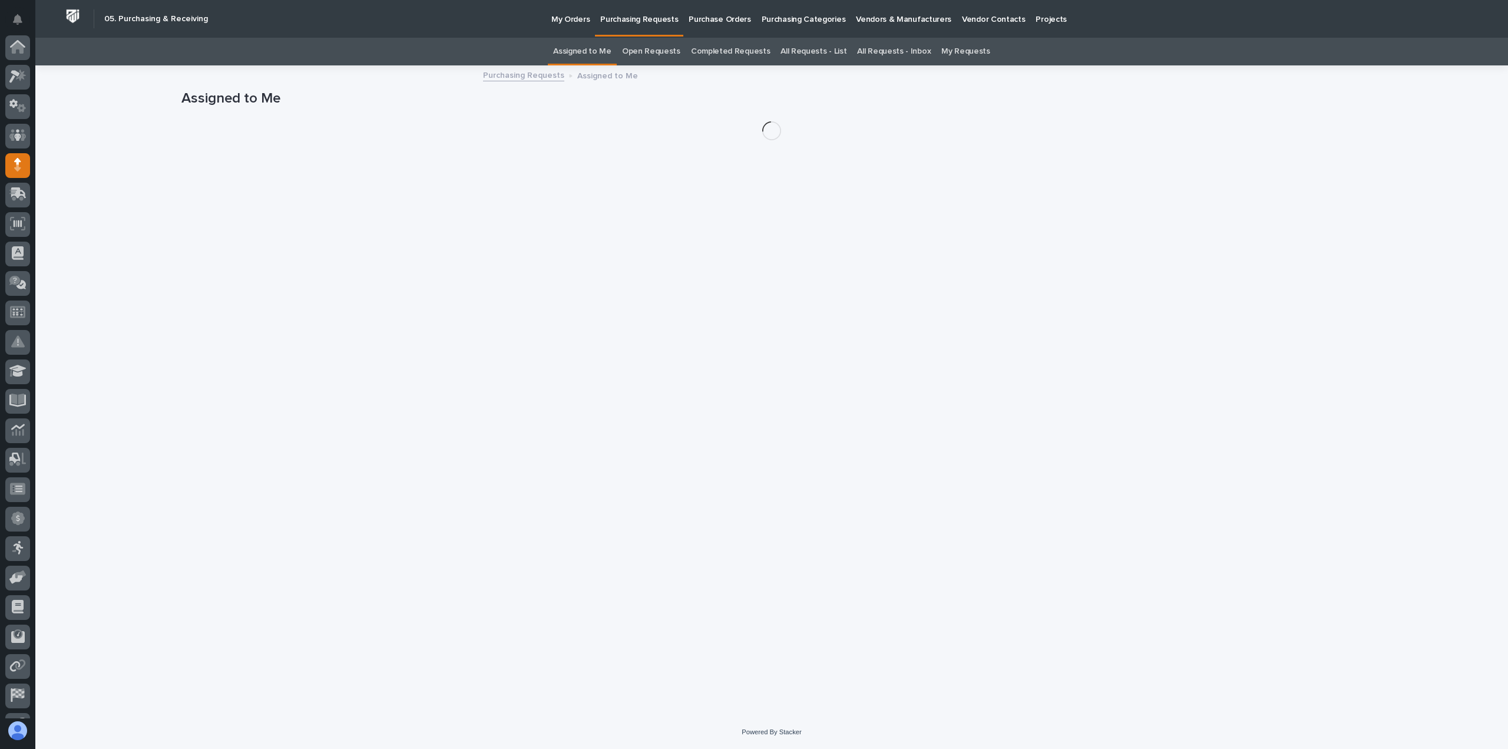
scroll to position [82, 0]
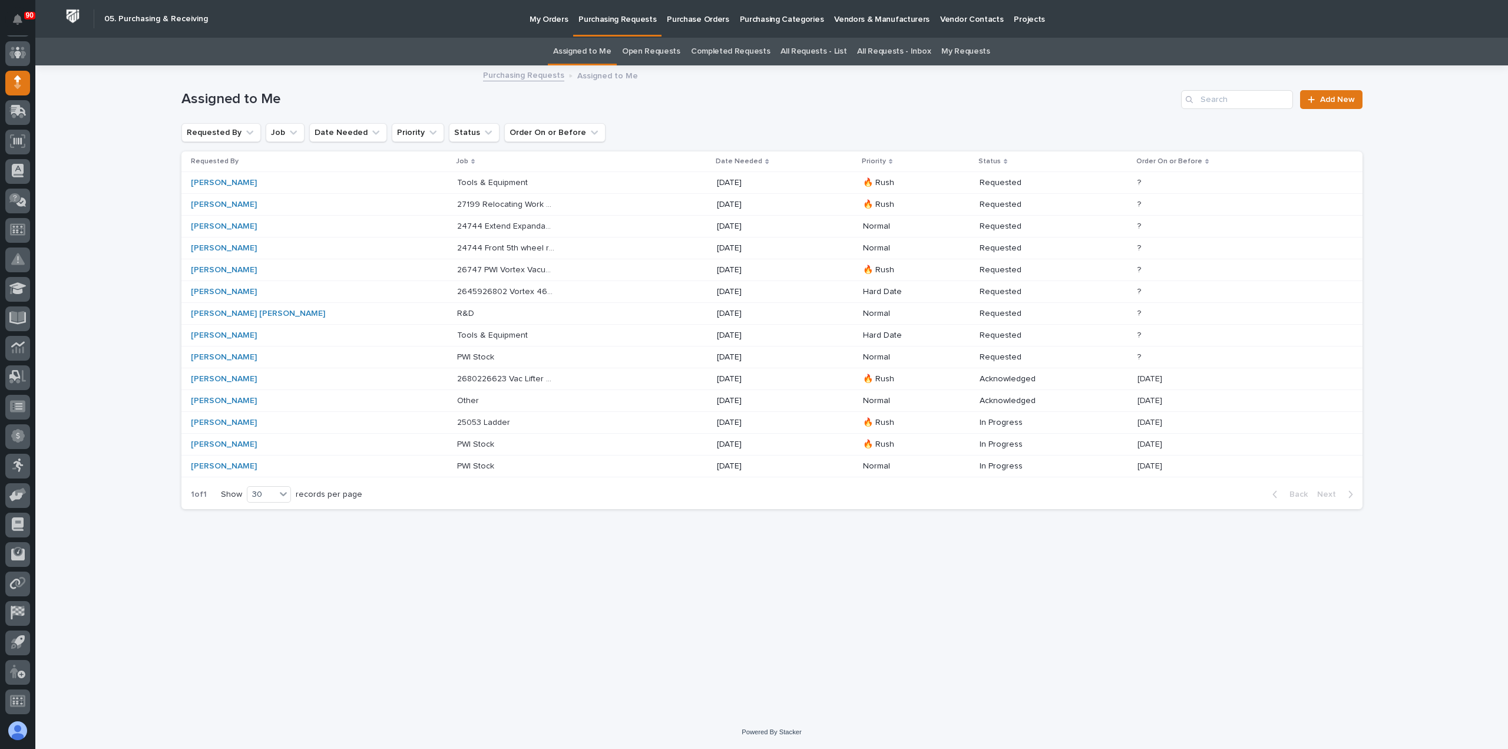
click at [463, 374] on p "2680226623 Vac Lifter Kickstands" at bounding box center [507, 378] width 101 height 12
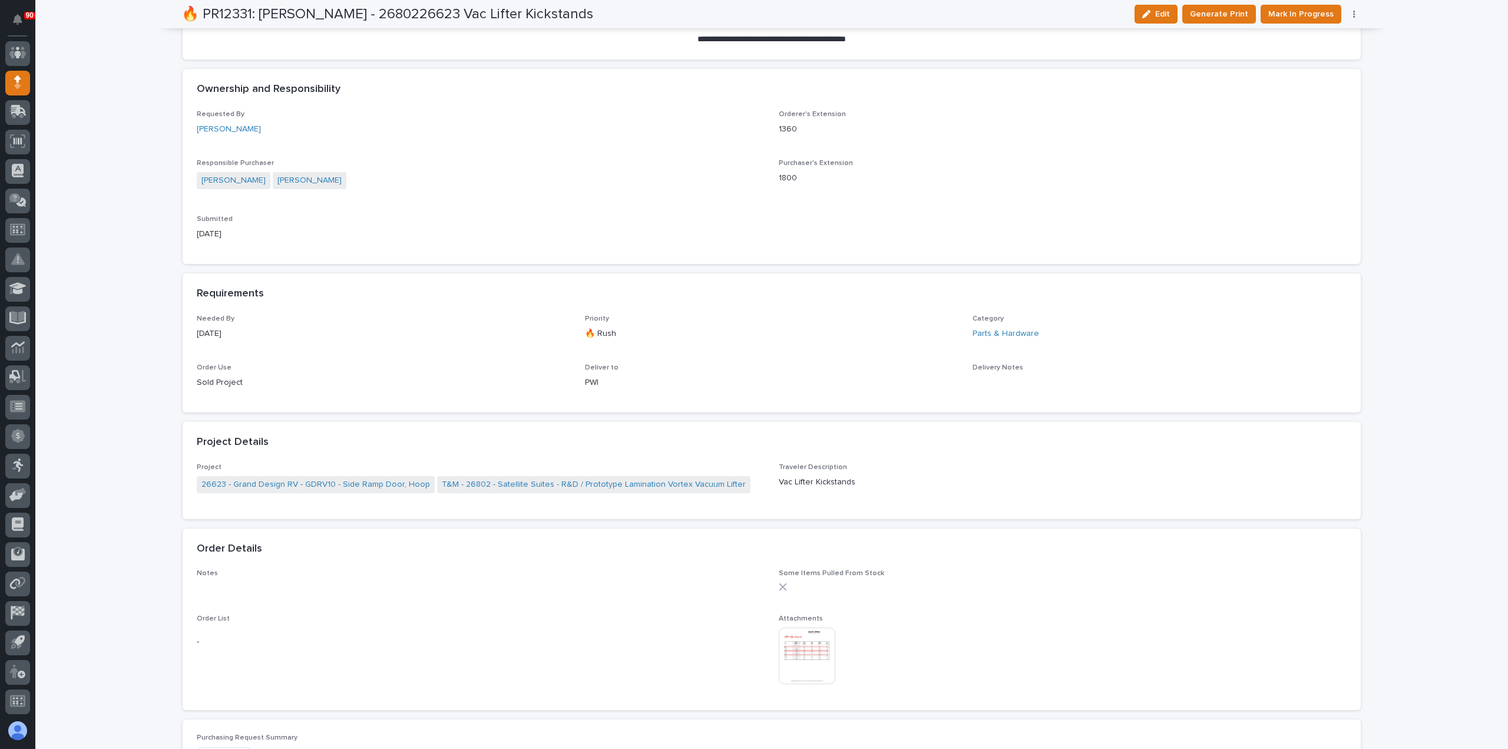
scroll to position [354, 0]
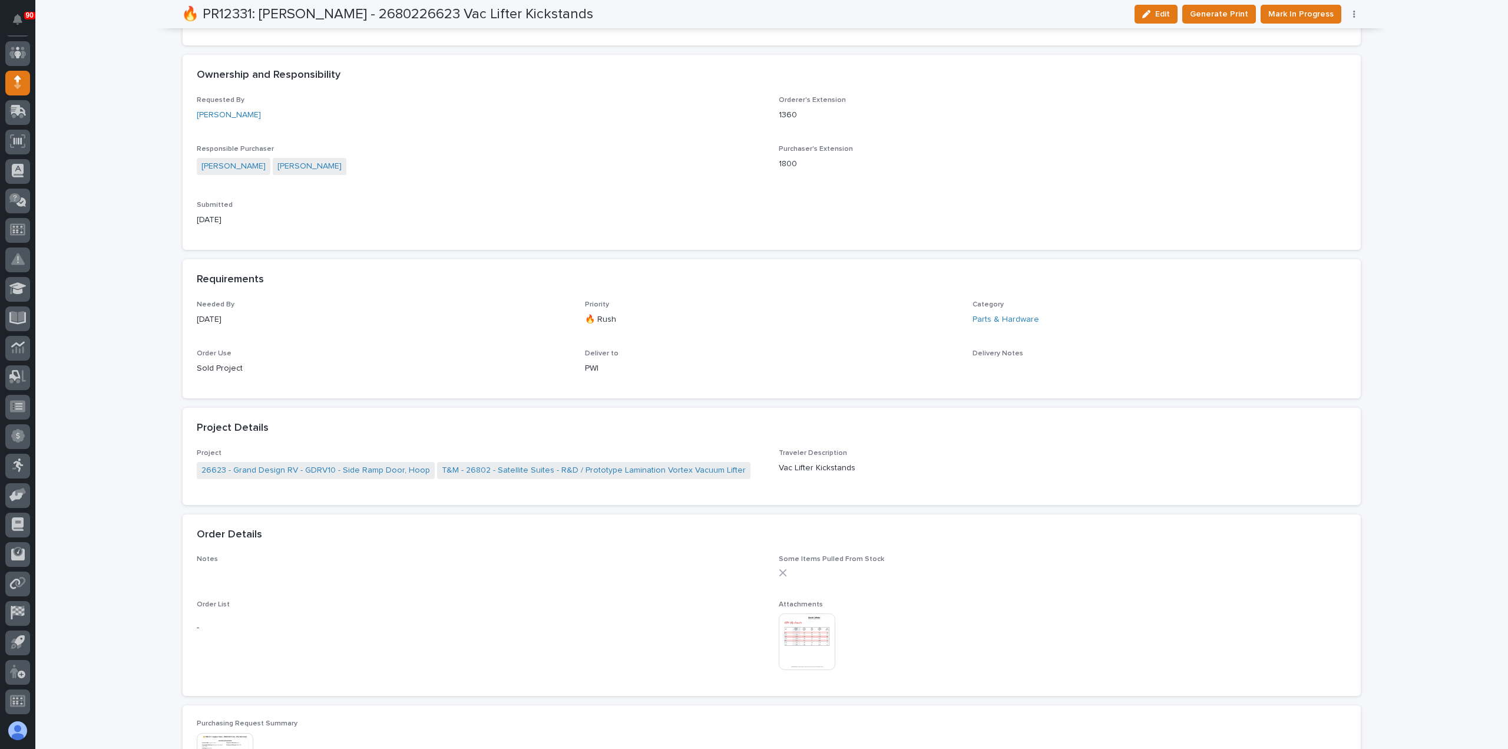
click at [802, 633] on img at bounding box center [807, 641] width 57 height 57
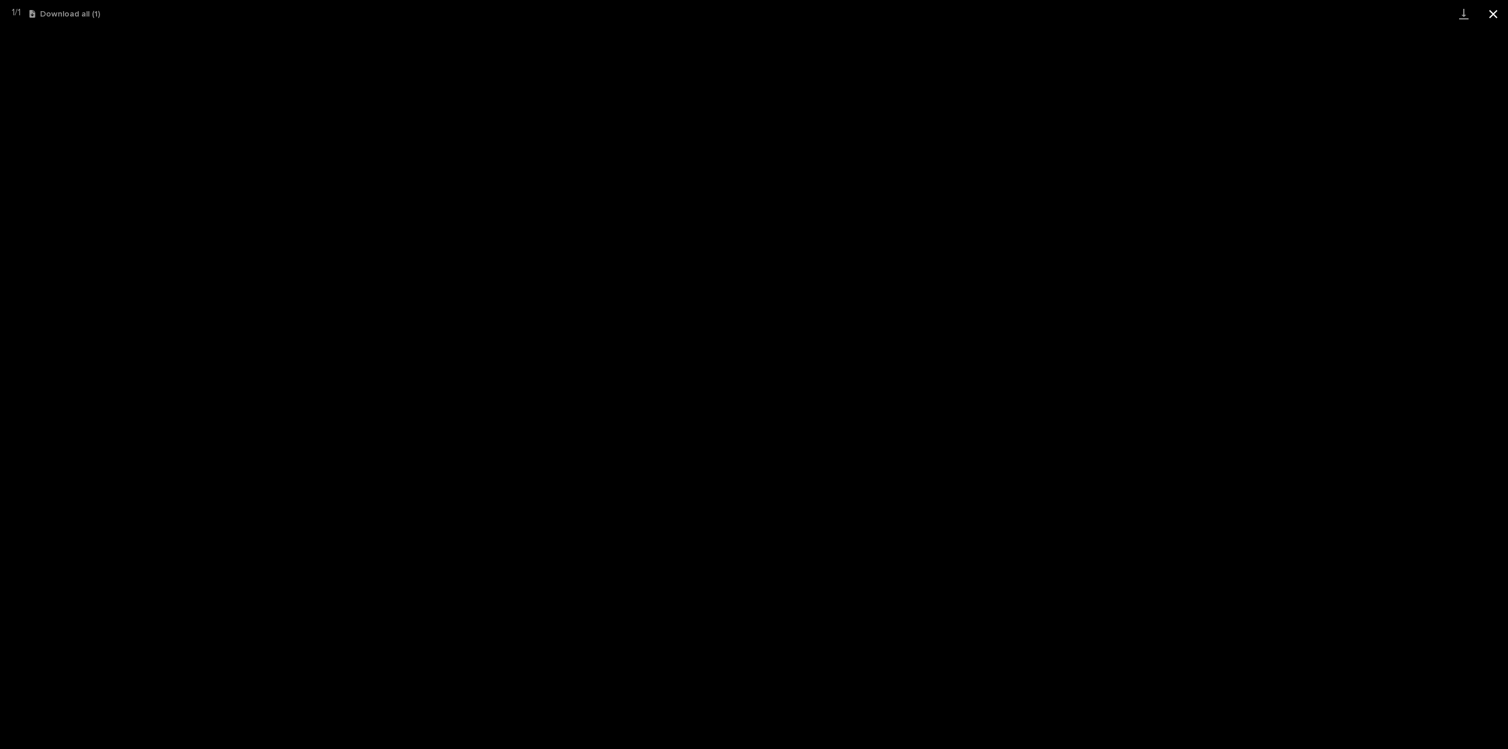
click at [1494, 9] on button "Close gallery" at bounding box center [1493, 14] width 29 height 28
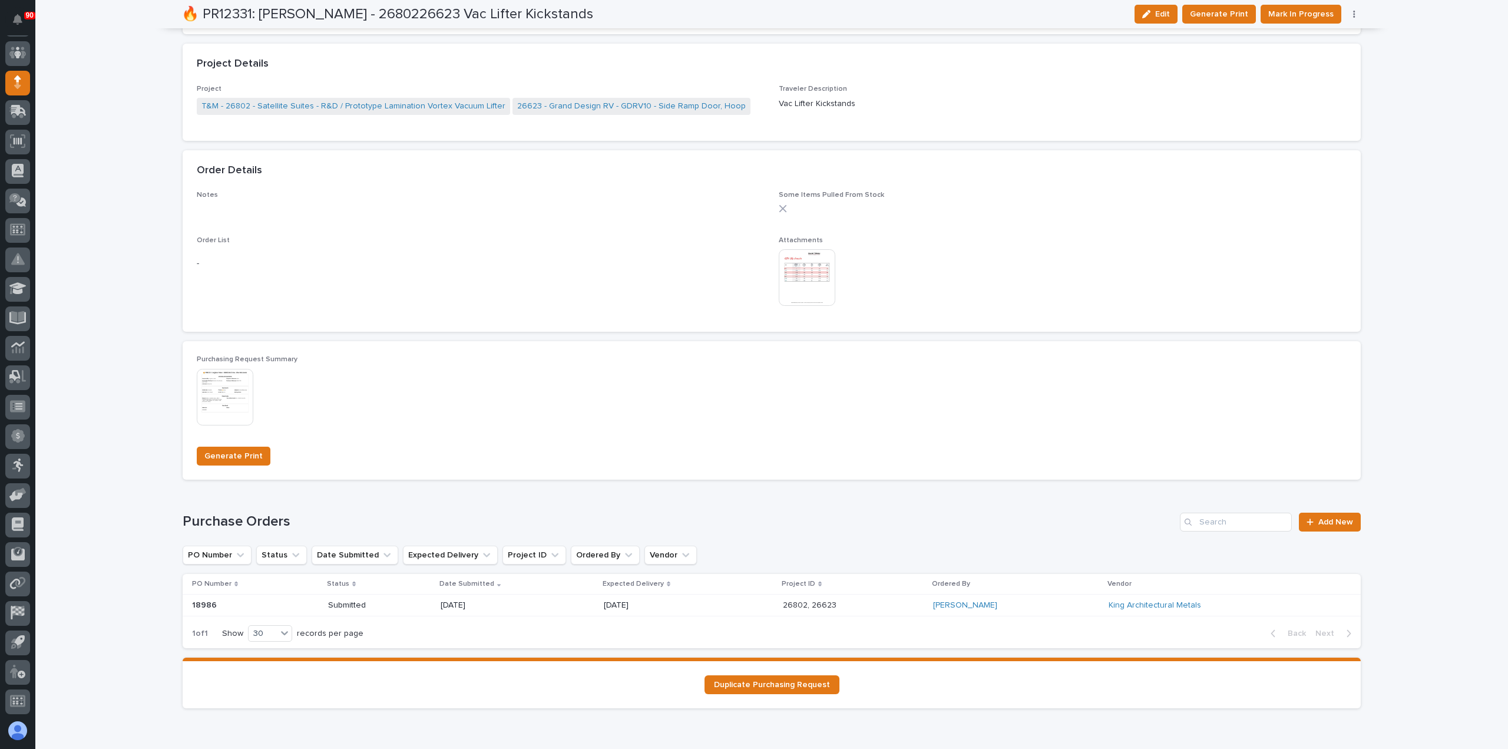
scroll to position [778, 0]
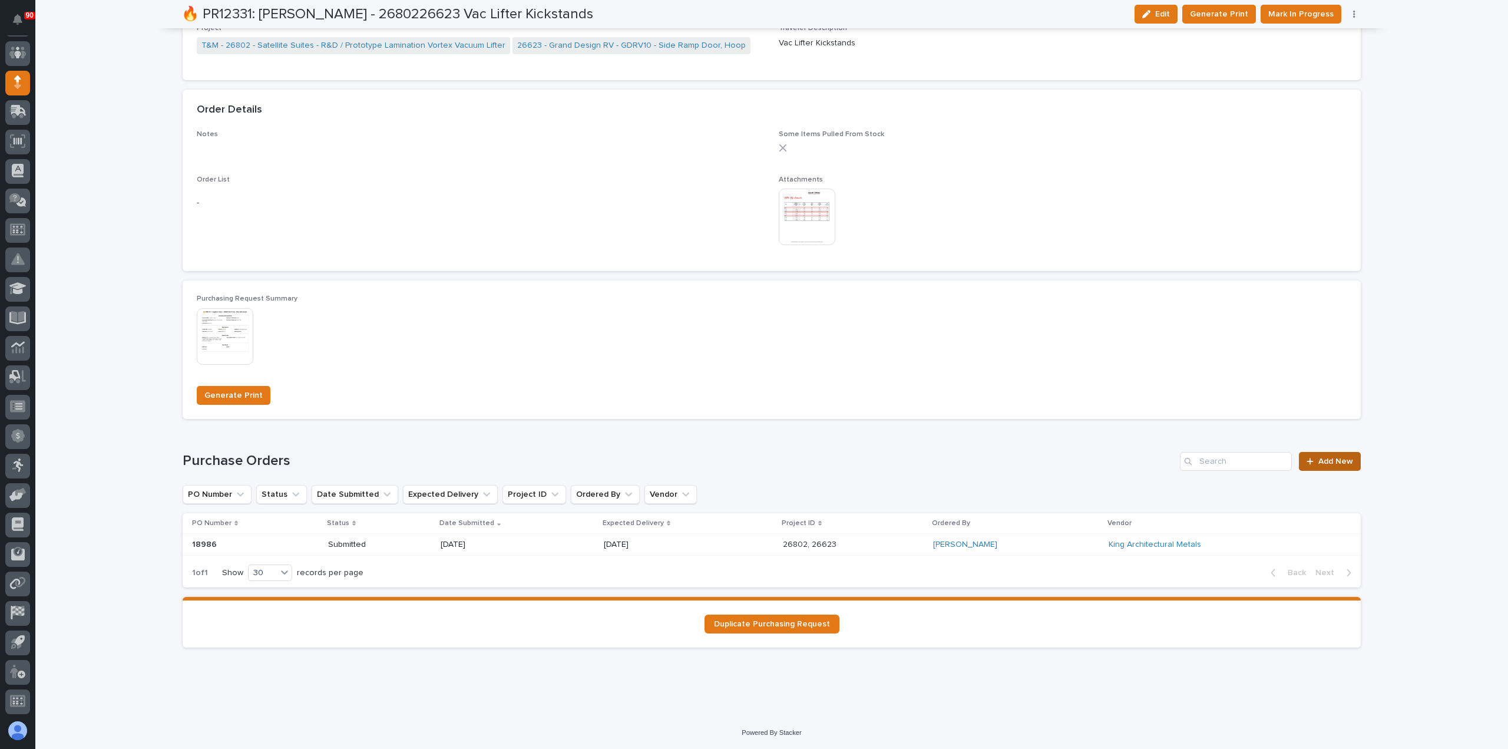
click at [1330, 459] on span "Add New" at bounding box center [1336, 461] width 35 height 8
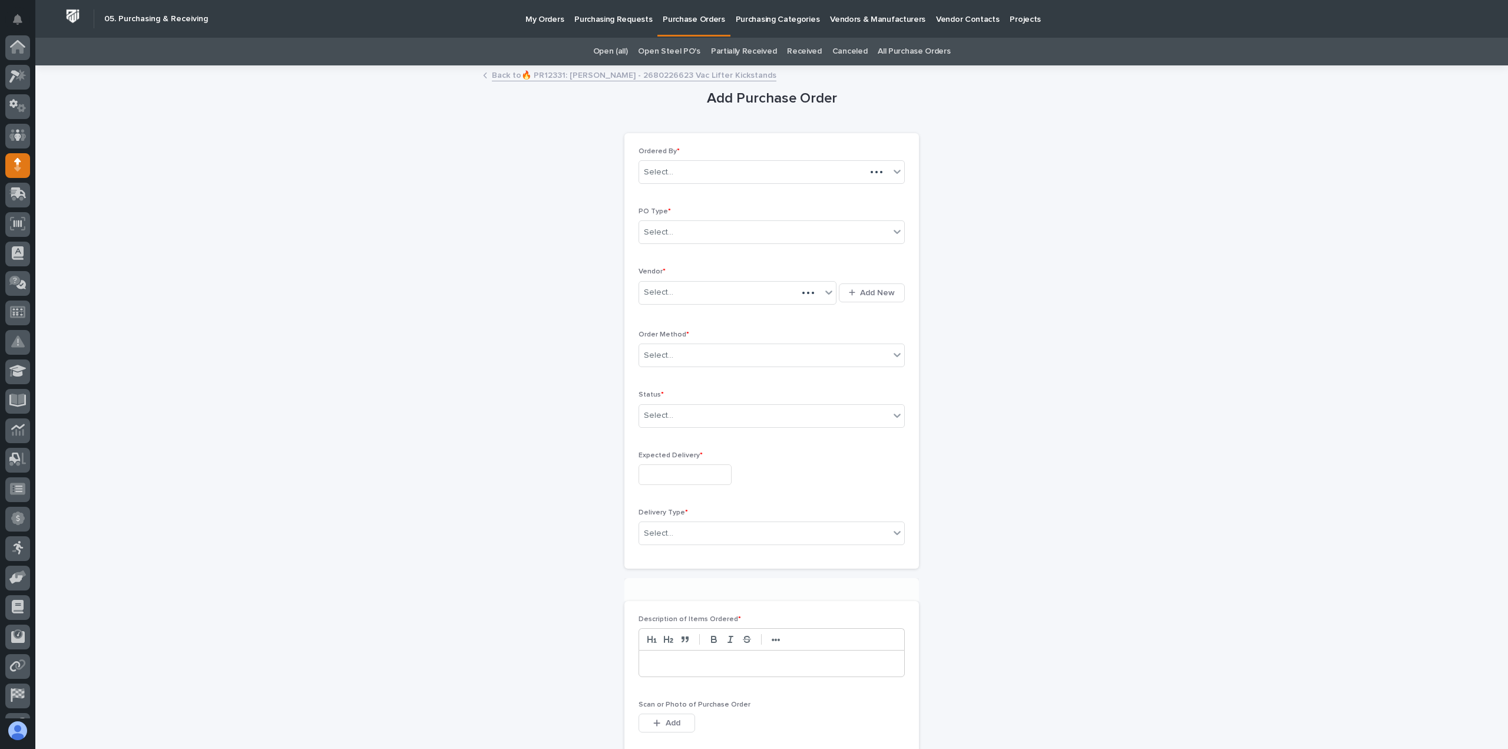
scroll to position [82, 0]
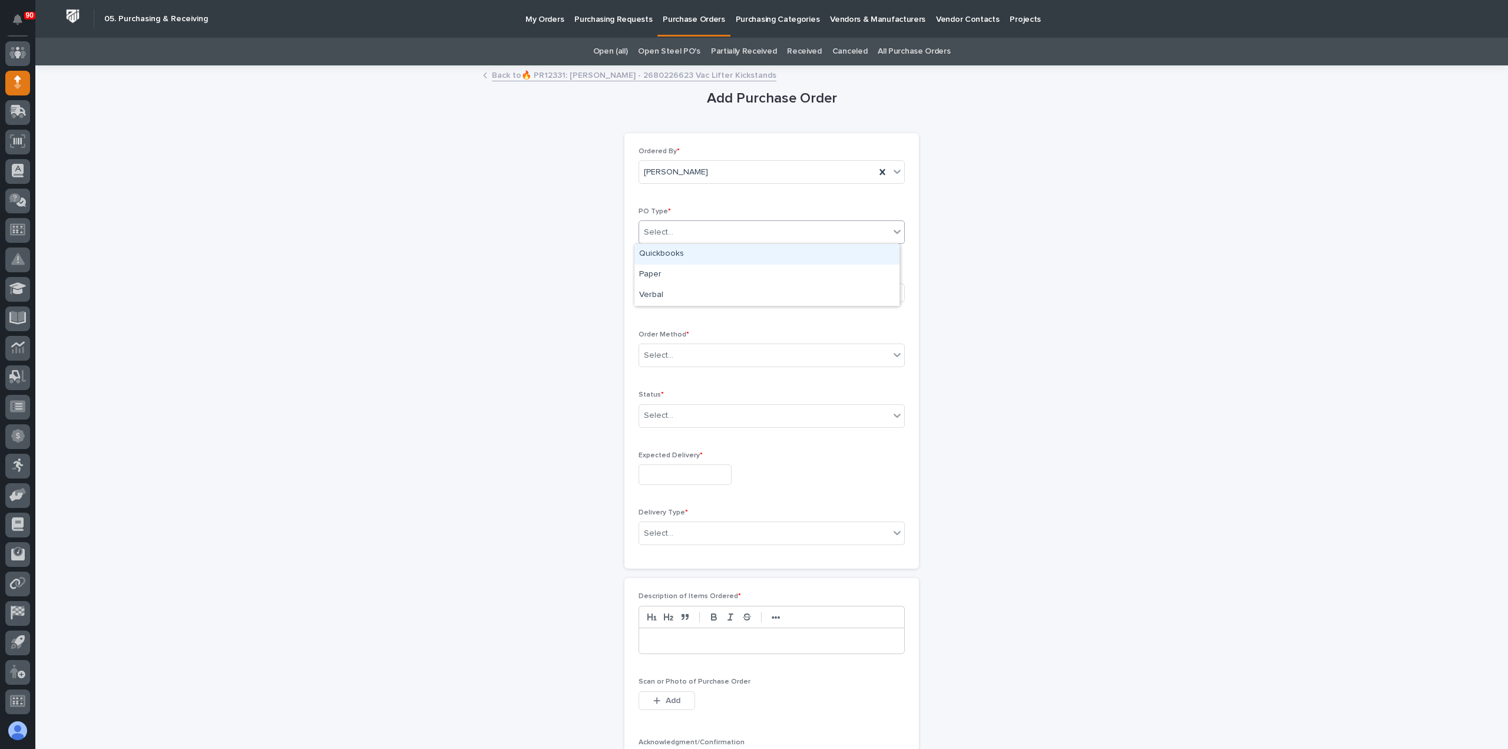
click at [681, 229] on div "Select..." at bounding box center [764, 232] width 250 height 19
click at [674, 263] on div "Quickbooks" at bounding box center [767, 254] width 265 height 21
click at [682, 286] on div "Select..." at bounding box center [730, 292] width 182 height 19
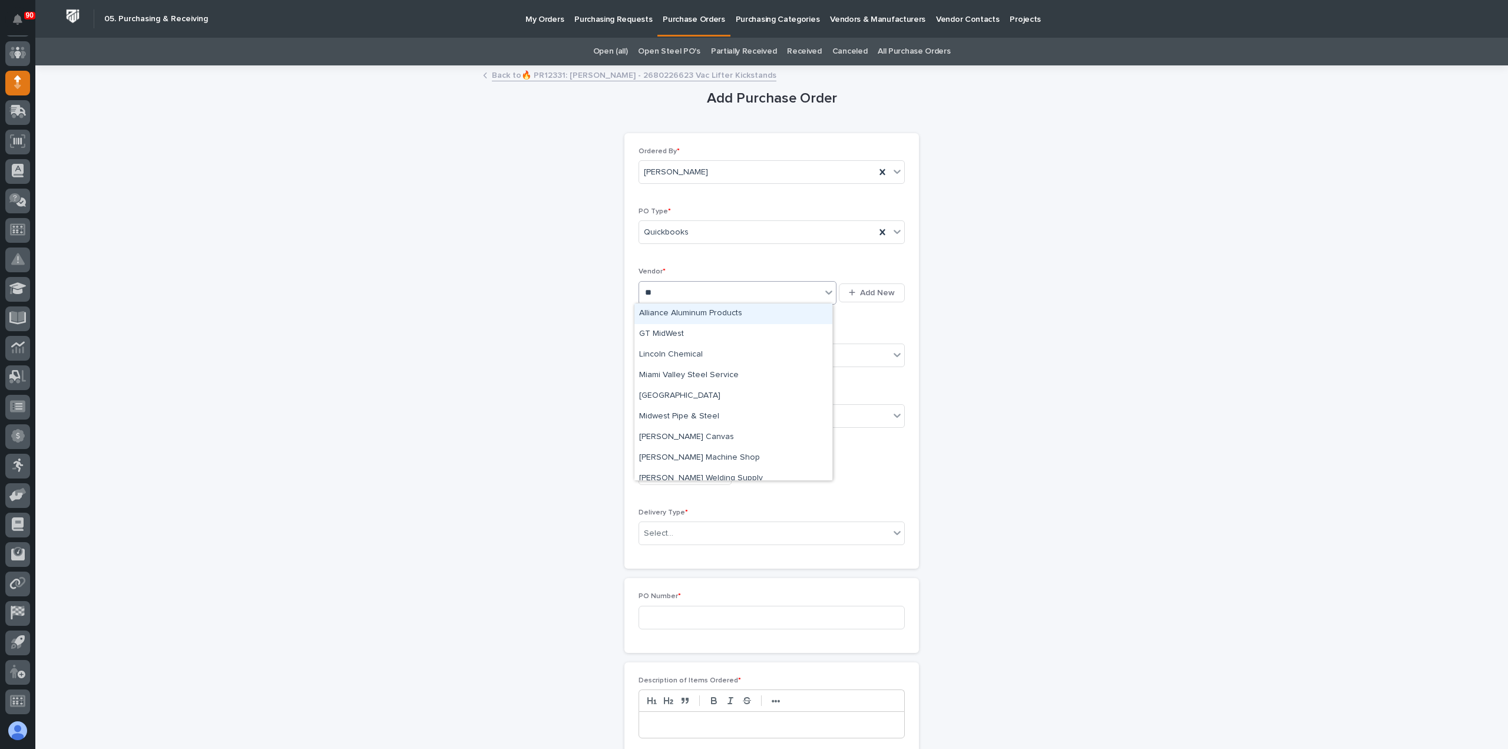
type input "***"
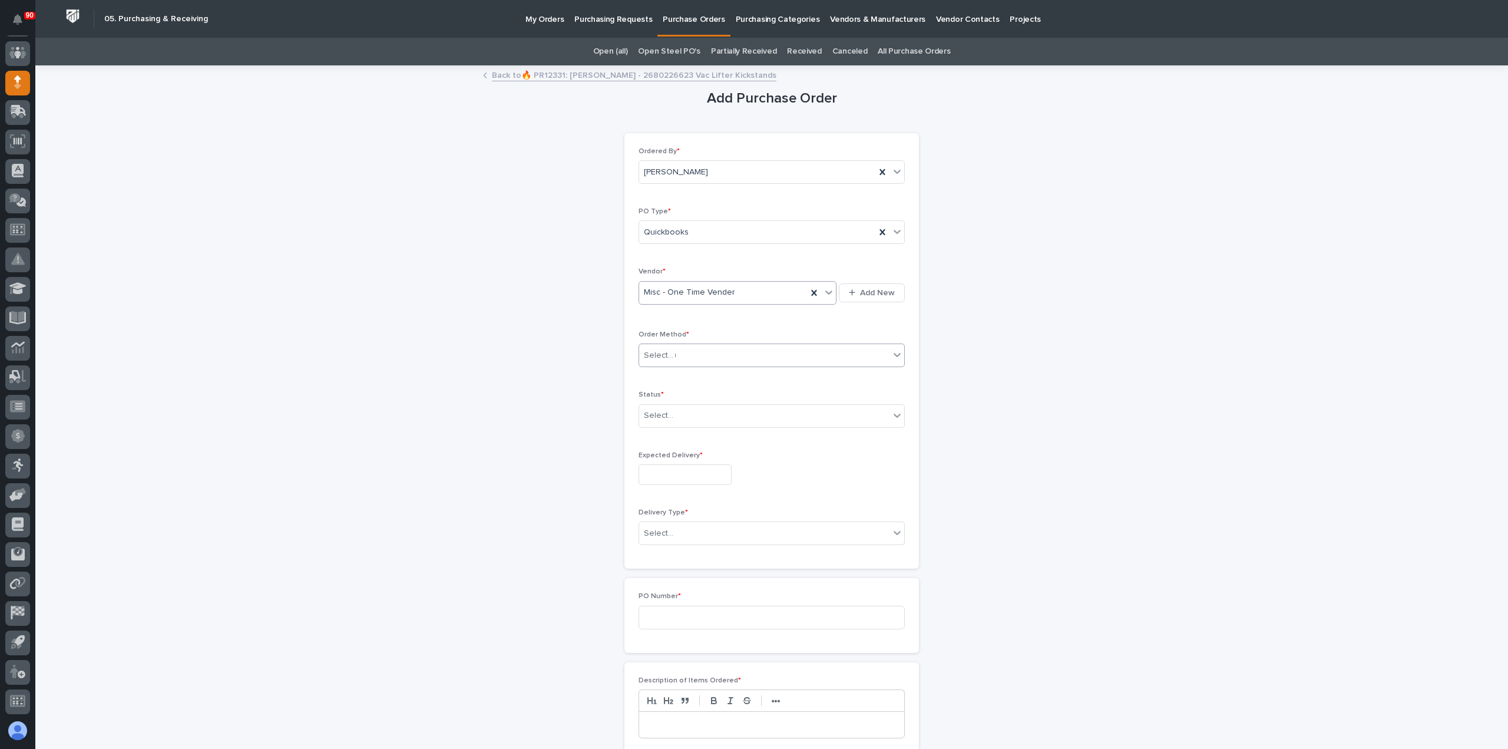
type input "**"
click at [677, 372] on div "Online Order" at bounding box center [767, 376] width 265 height 21
click at [693, 421] on div "Select..." at bounding box center [764, 415] width 250 height 19
click at [663, 454] on div "Submitted" at bounding box center [767, 457] width 265 height 21
click at [668, 468] on input "text" at bounding box center [685, 474] width 93 height 21
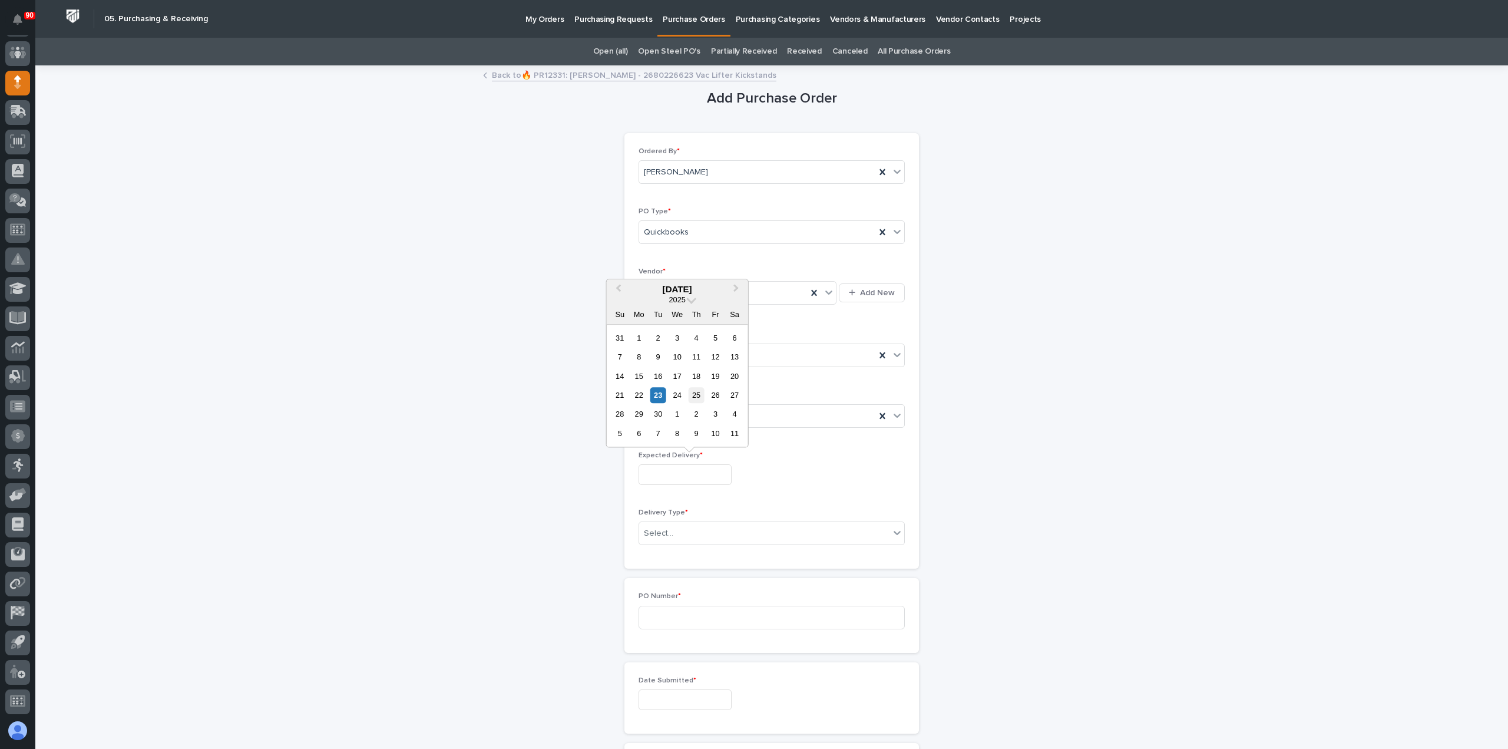
click at [695, 399] on div "25" at bounding box center [697, 395] width 16 height 16
type input "**********"
drag, startPoint x: 670, startPoint y: 531, endPoint x: 676, endPoint y: 534, distance: 6.6
click at [670, 531] on div "Select..." at bounding box center [764, 533] width 250 height 19
drag, startPoint x: 676, startPoint y: 554, endPoint x: 685, endPoint y: 556, distance: 9.1
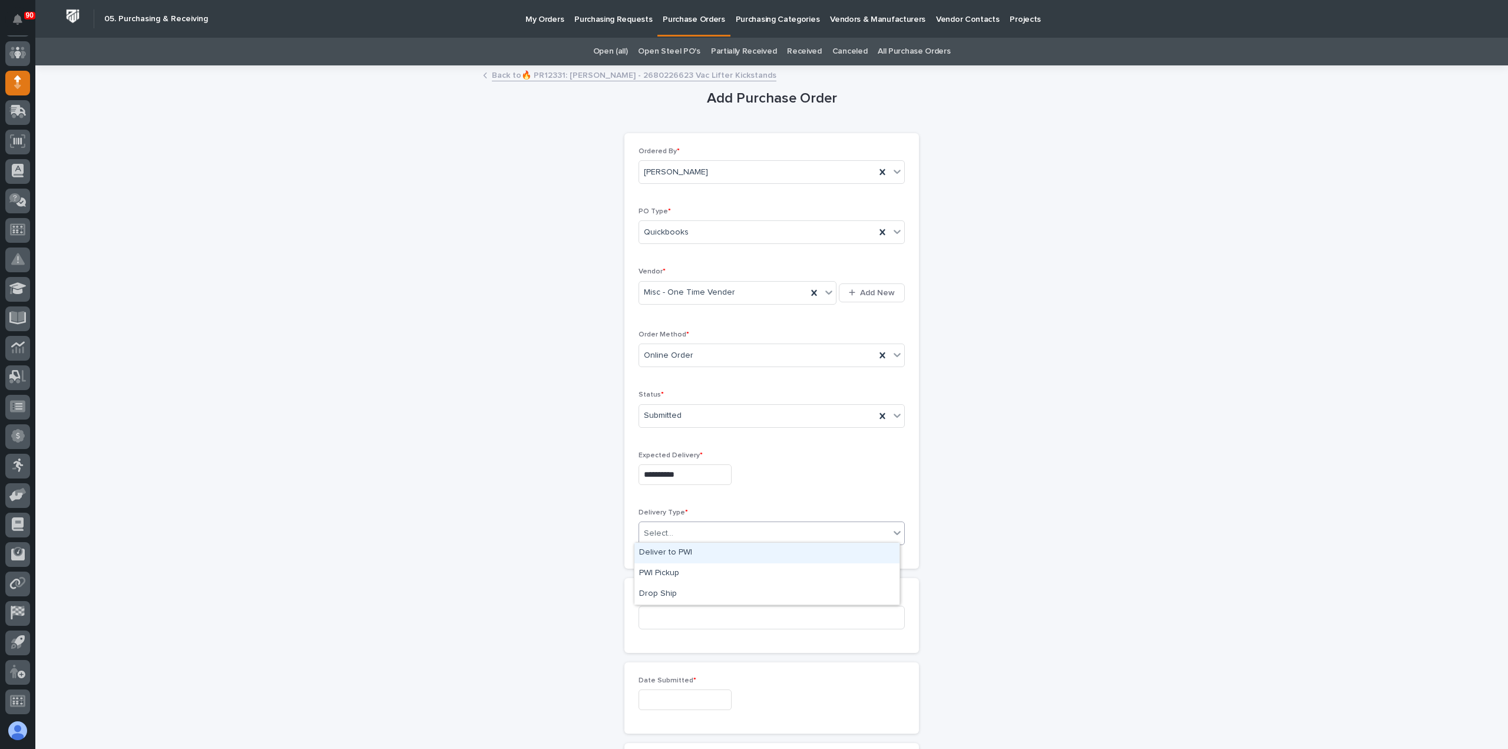
click at [678, 555] on div "Deliver to PWI" at bounding box center [767, 553] width 265 height 21
click at [668, 619] on input at bounding box center [772, 618] width 266 height 24
type input "18991"
click at [643, 691] on input "text" at bounding box center [685, 699] width 93 height 21
click at [660, 619] on div "23" at bounding box center [658, 620] width 16 height 16
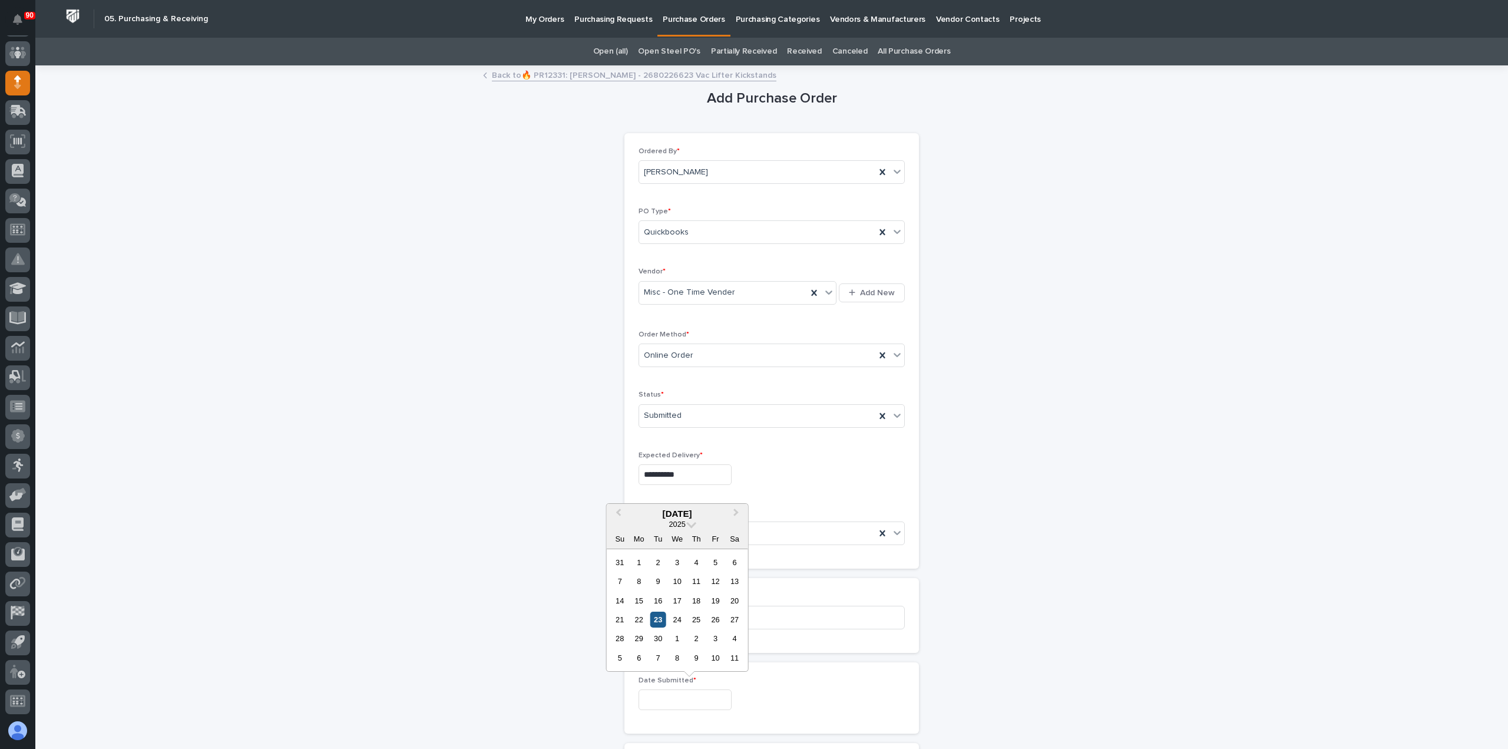
type input "**********"
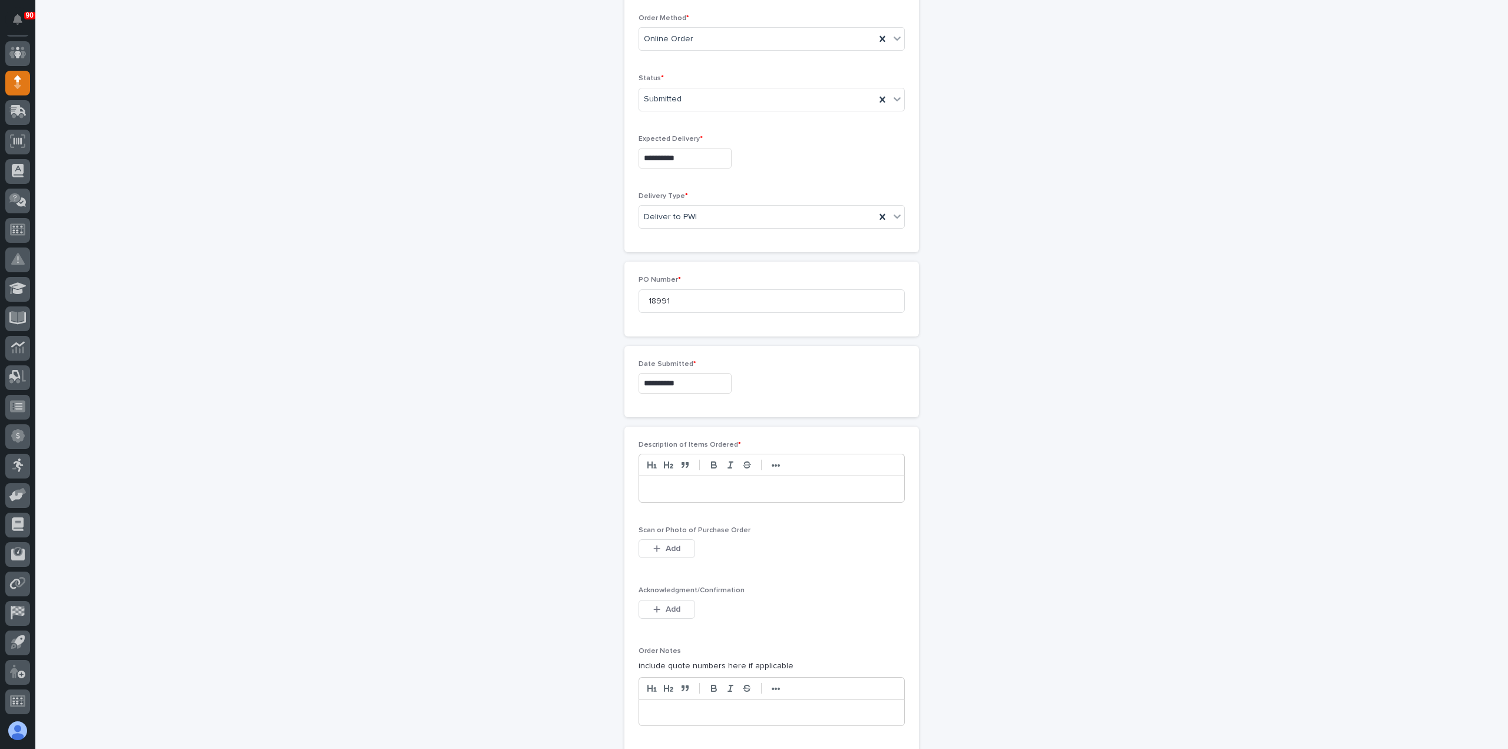
scroll to position [412, 0]
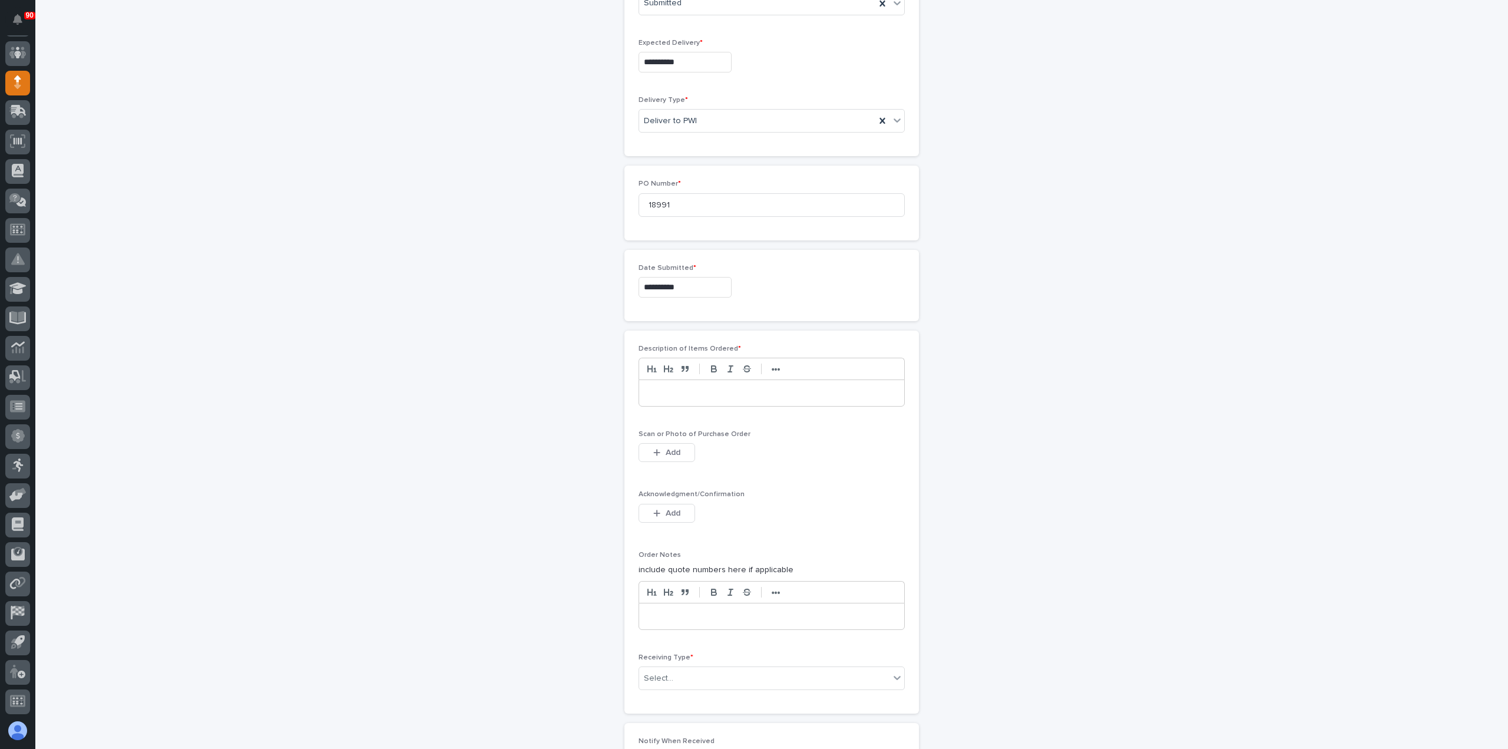
click at [692, 390] on p at bounding box center [771, 393] width 247 height 12
click at [674, 447] on span "Add" at bounding box center [673, 452] width 15 height 11
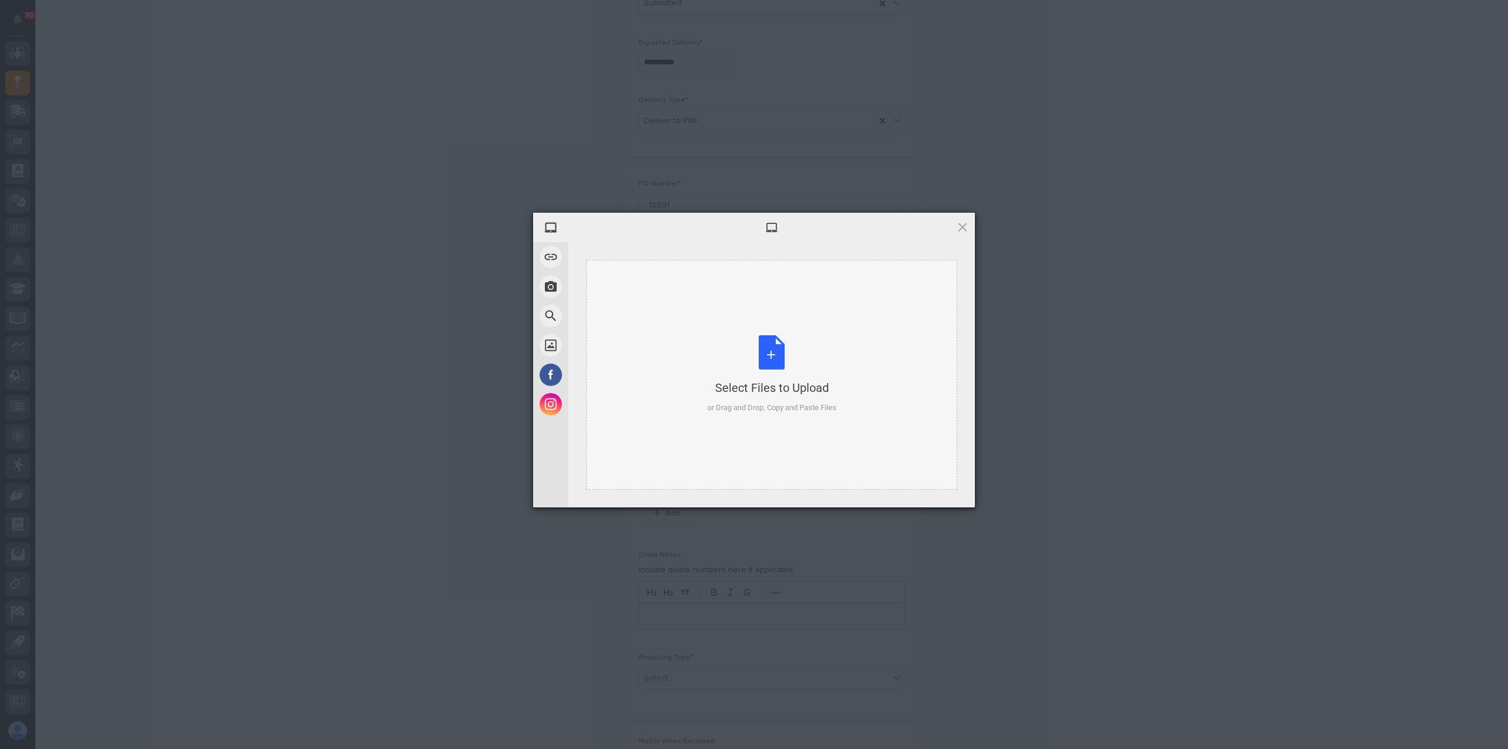
click at [784, 346] on div "Select Files to Upload or Drag and Drop, Copy and Paste Files" at bounding box center [772, 374] width 129 height 78
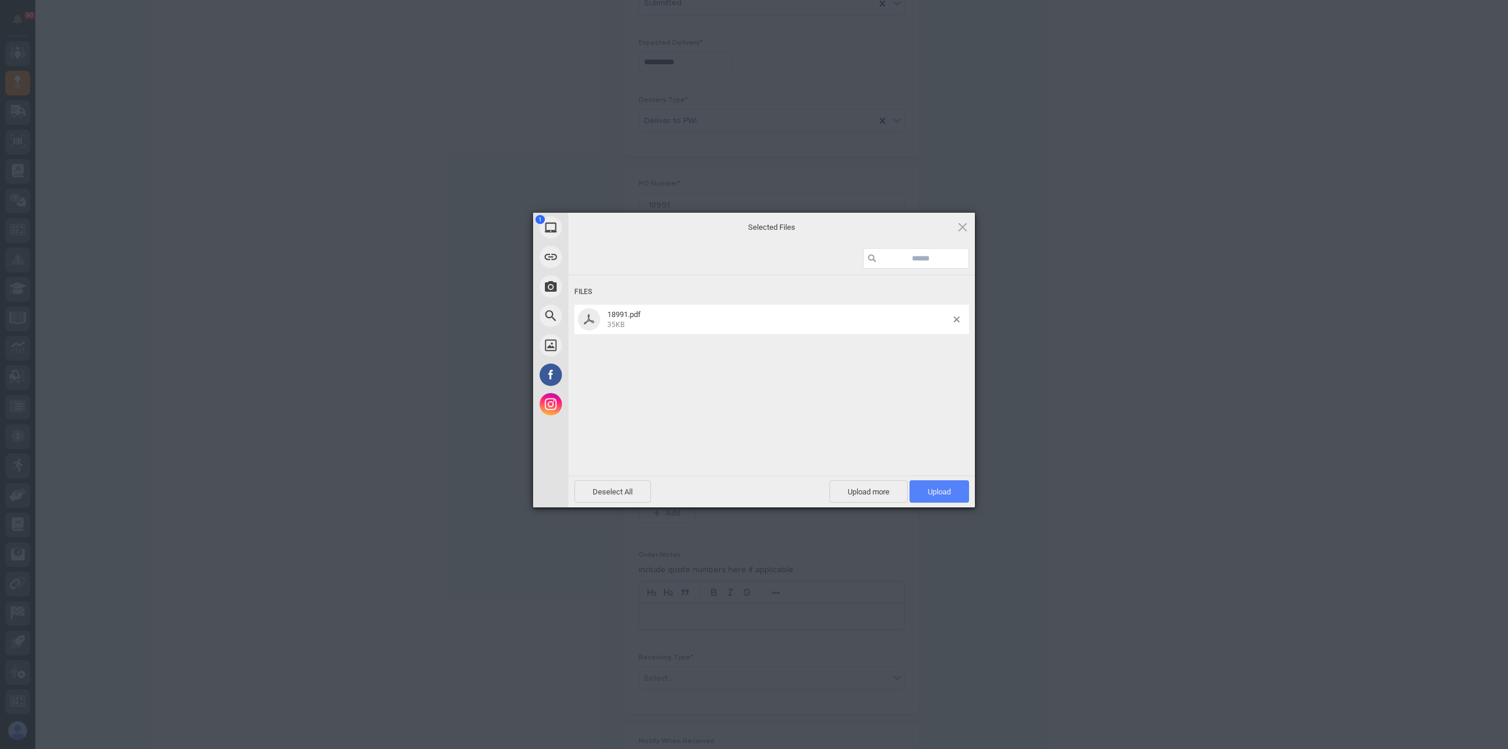
click at [933, 494] on span "Upload 1" at bounding box center [939, 491] width 23 height 9
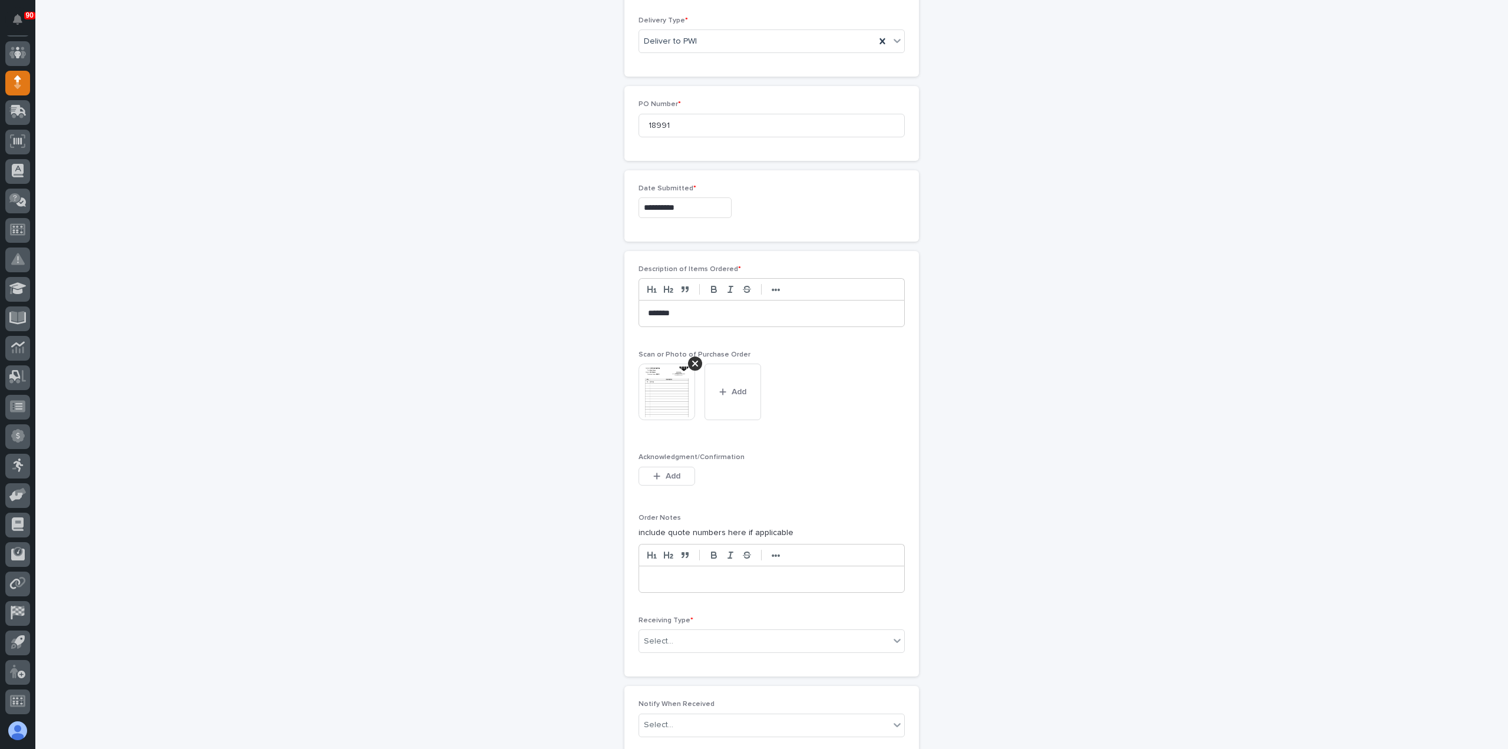
scroll to position [610, 0]
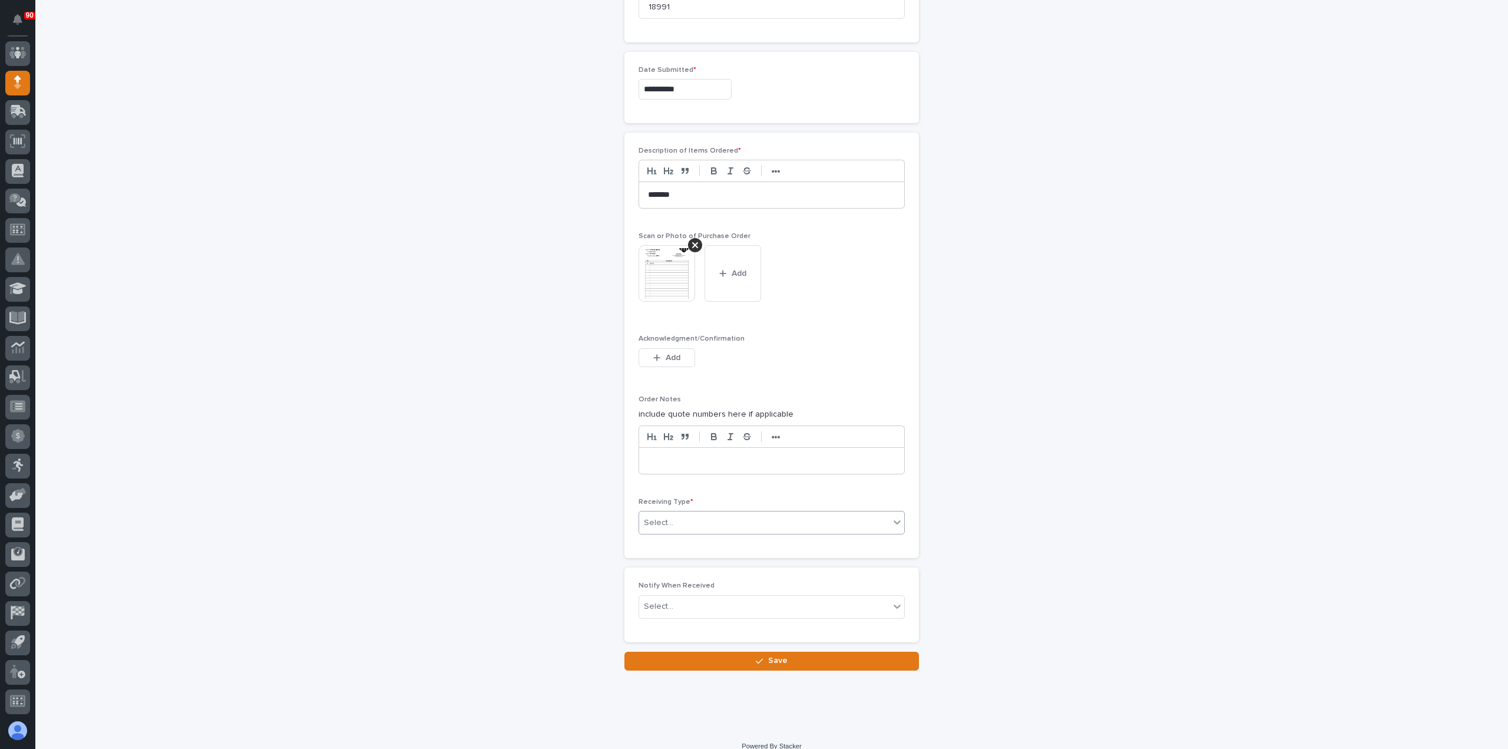
click at [740, 513] on div "Select..." at bounding box center [764, 522] width 250 height 19
click at [671, 598] on div "Deliver to" at bounding box center [767, 602] width 265 height 21
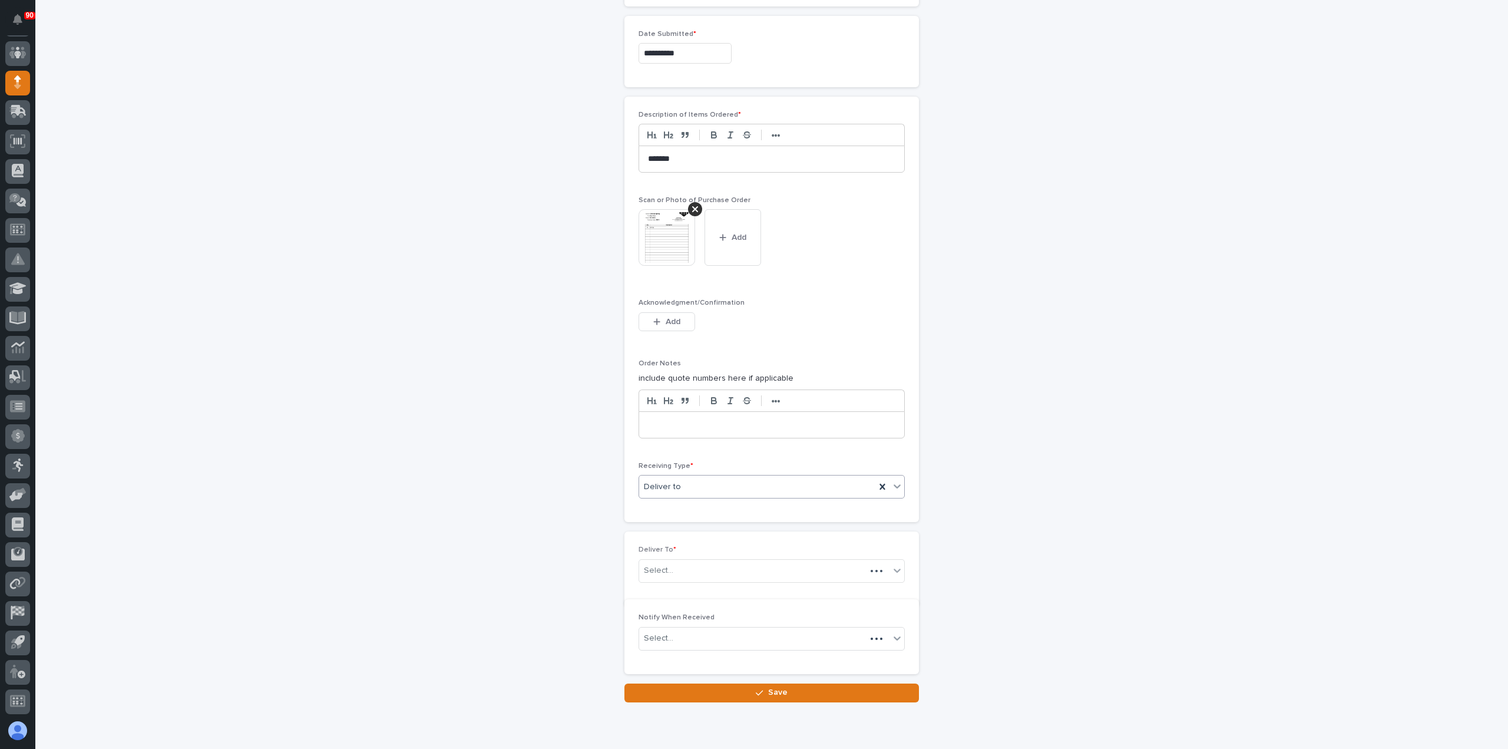
scroll to position [652, 0]
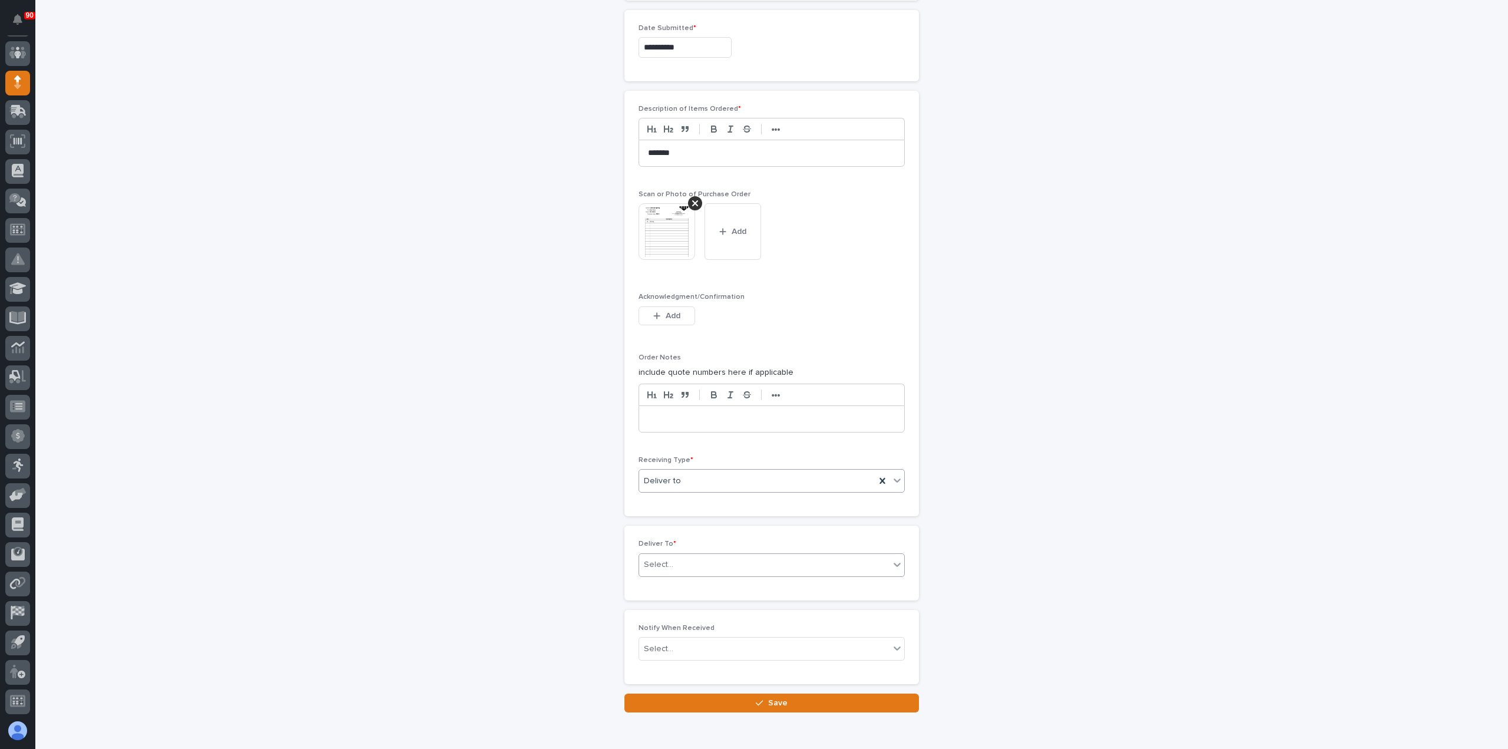
click at [687, 563] on div "Select..." at bounding box center [764, 564] width 250 height 19
type input "****"
click at [695, 604] on div "Nathan Gross" at bounding box center [767, 602] width 265 height 21
click at [756, 699] on icon "button" at bounding box center [759, 703] width 7 height 8
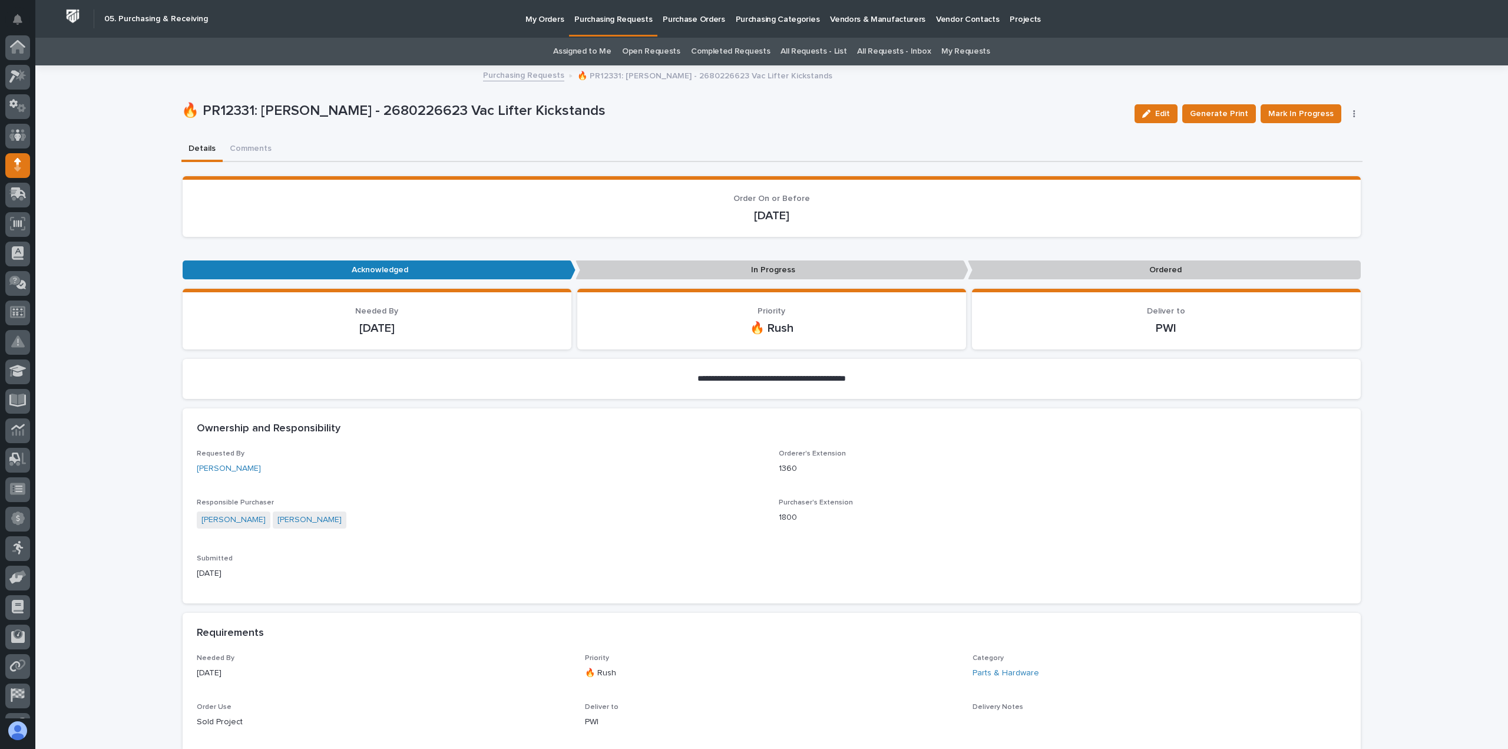
scroll to position [82, 0]
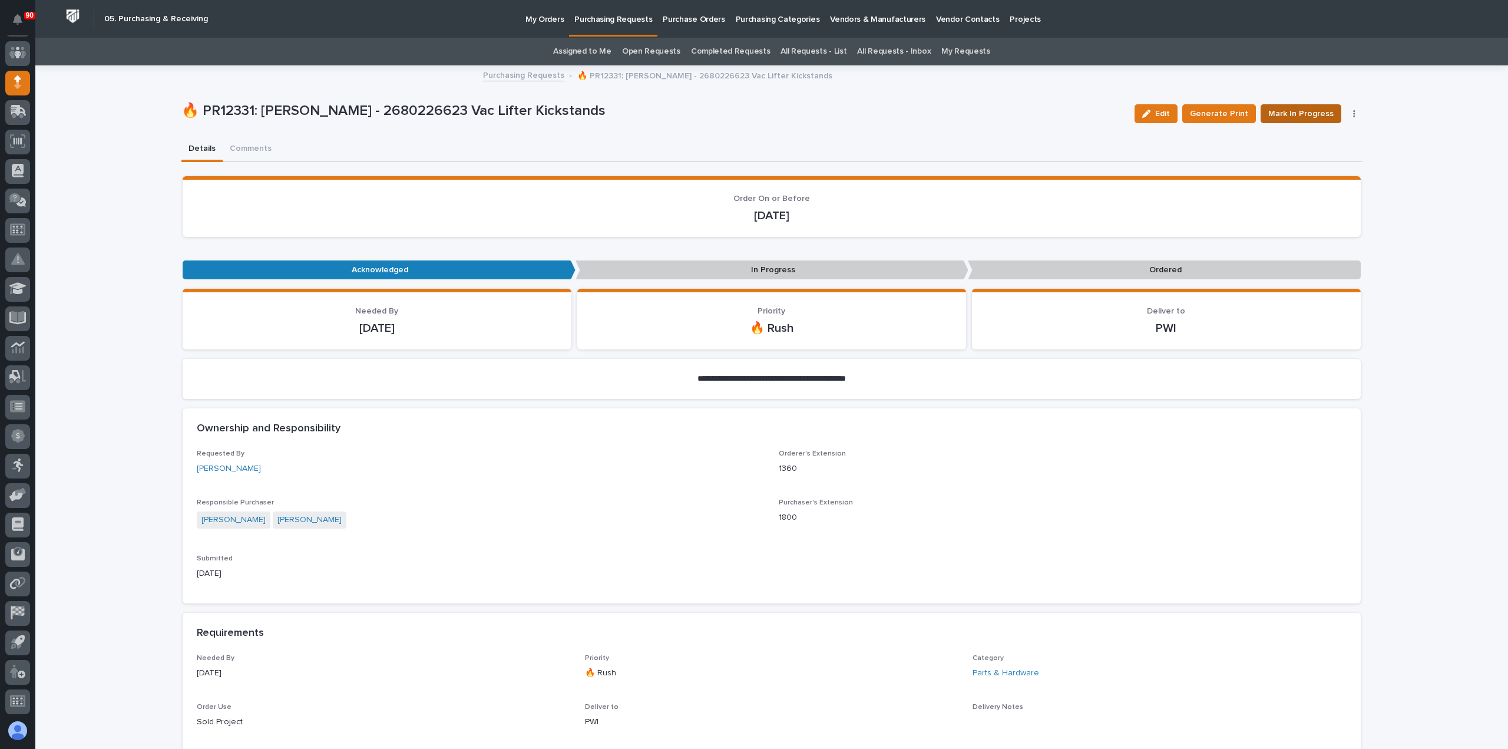
click at [1298, 107] on span "Mark In Progress" at bounding box center [1300, 114] width 65 height 14
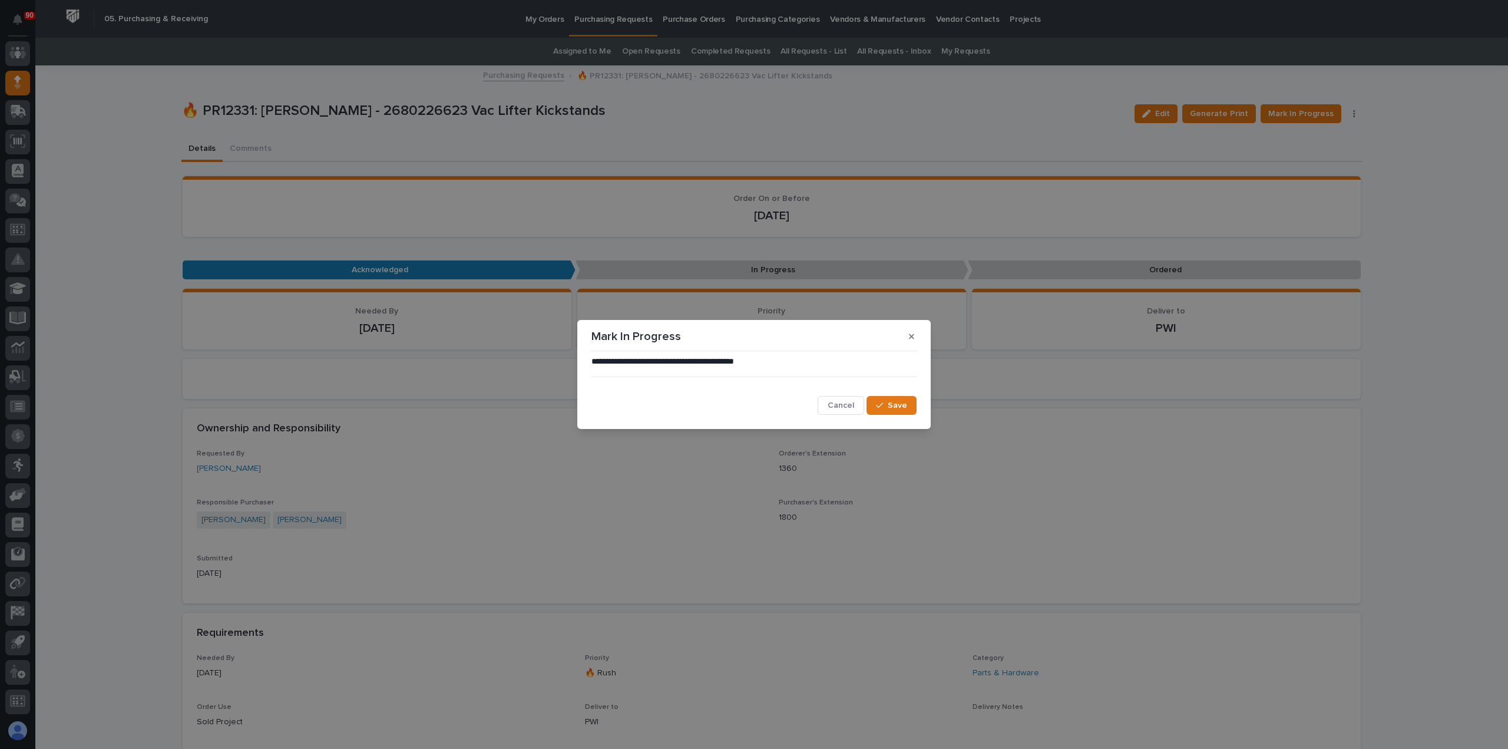
drag, startPoint x: 901, startPoint y: 404, endPoint x: 923, endPoint y: 399, distance: 22.4
click at [904, 404] on span "Save" at bounding box center [897, 405] width 19 height 11
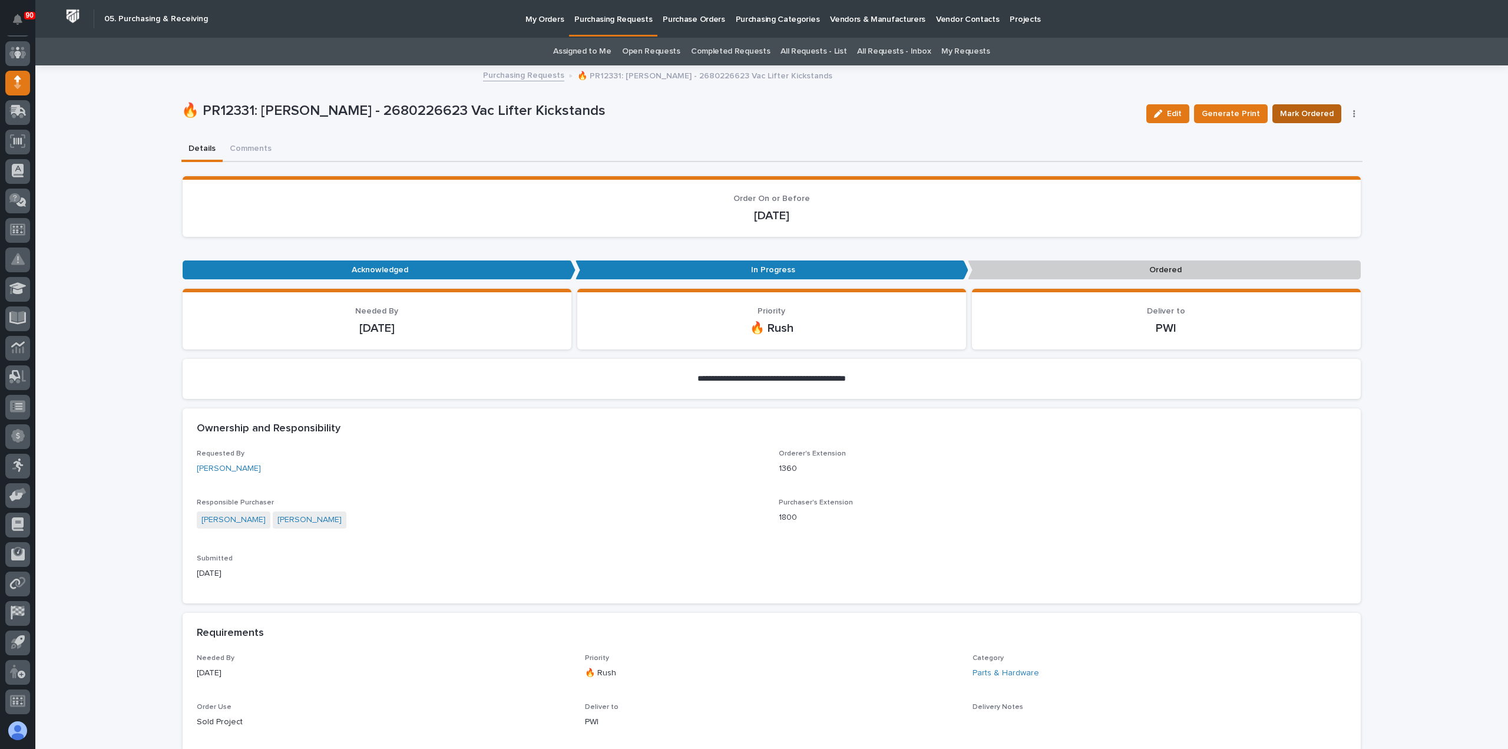
click at [1307, 108] on span "Mark Ordered" at bounding box center [1307, 114] width 54 height 14
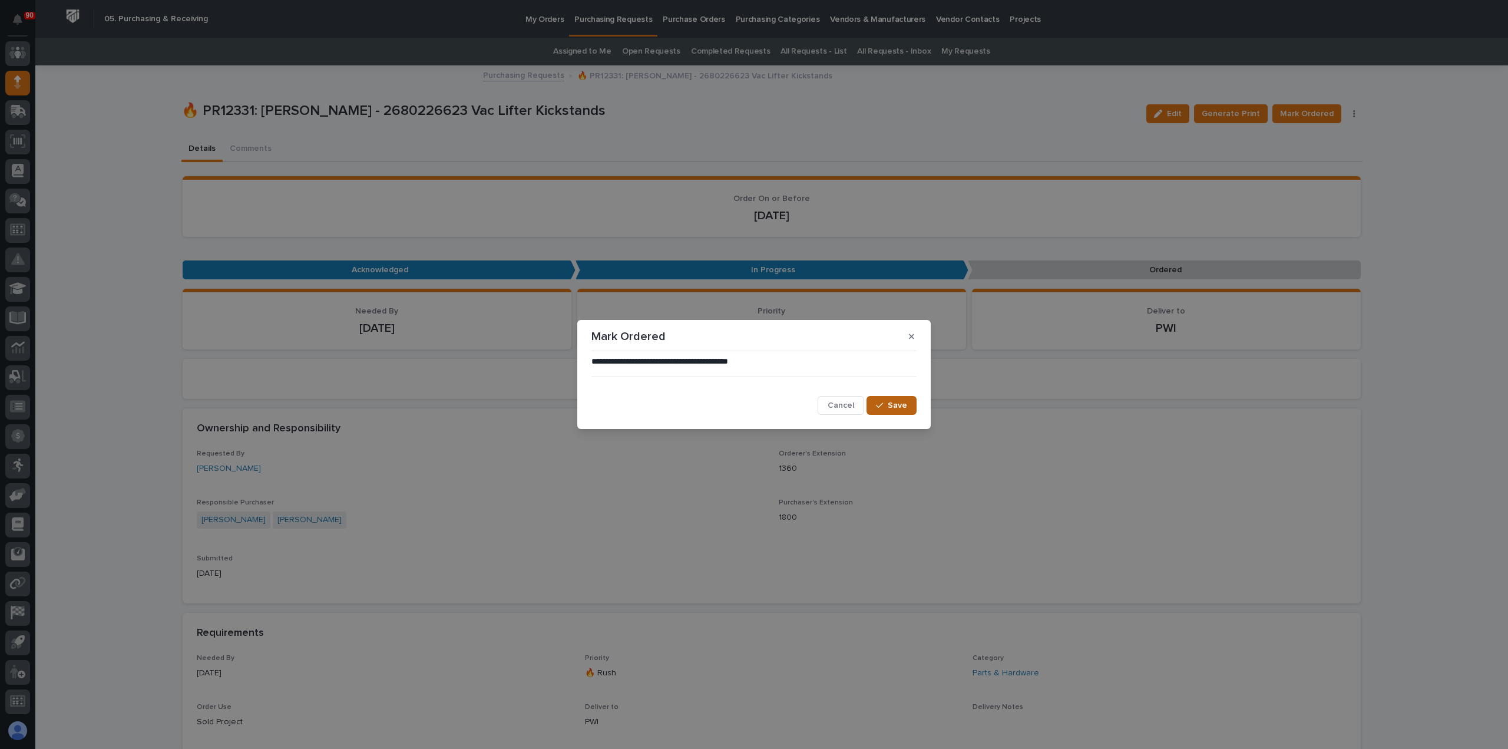
click at [901, 399] on button "Save" at bounding box center [892, 405] width 50 height 19
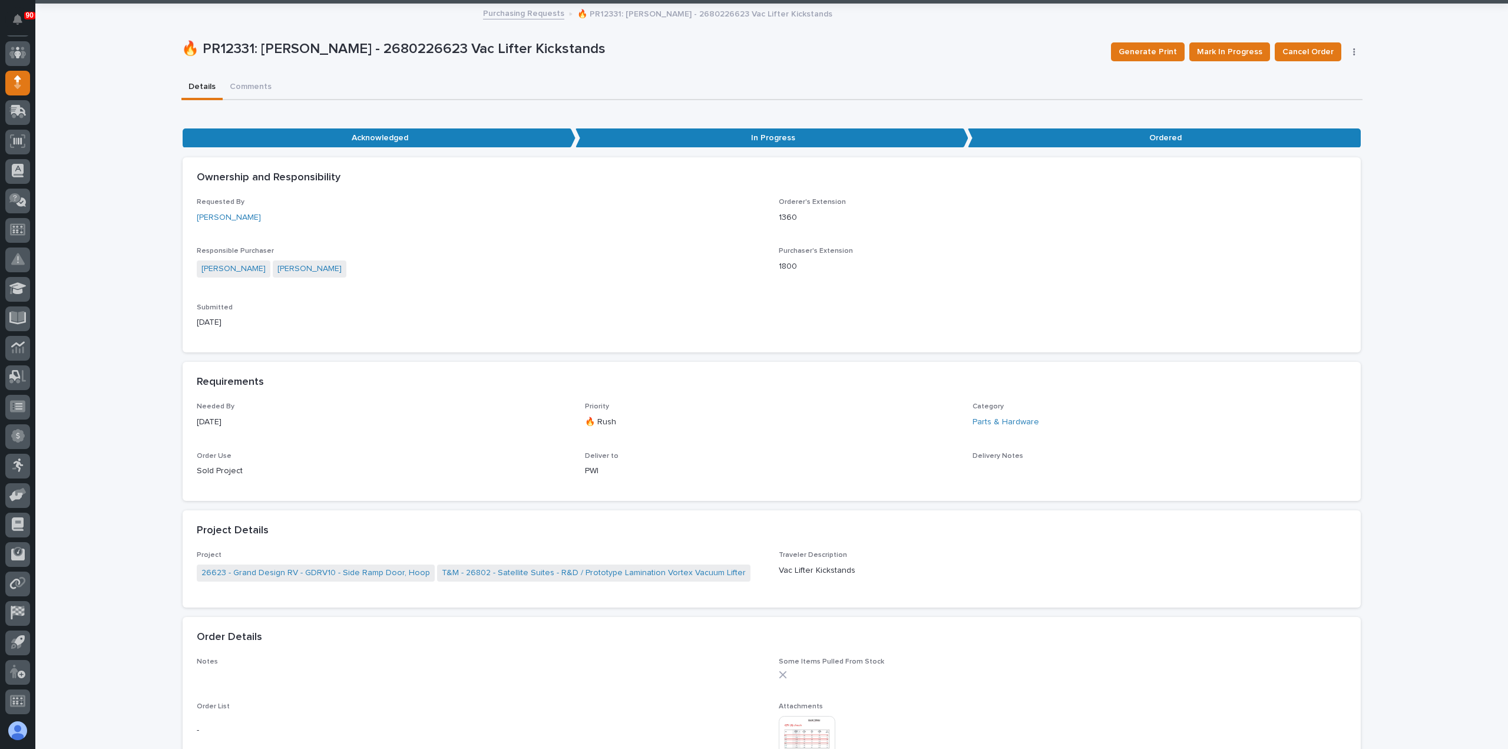
scroll to position [0, 0]
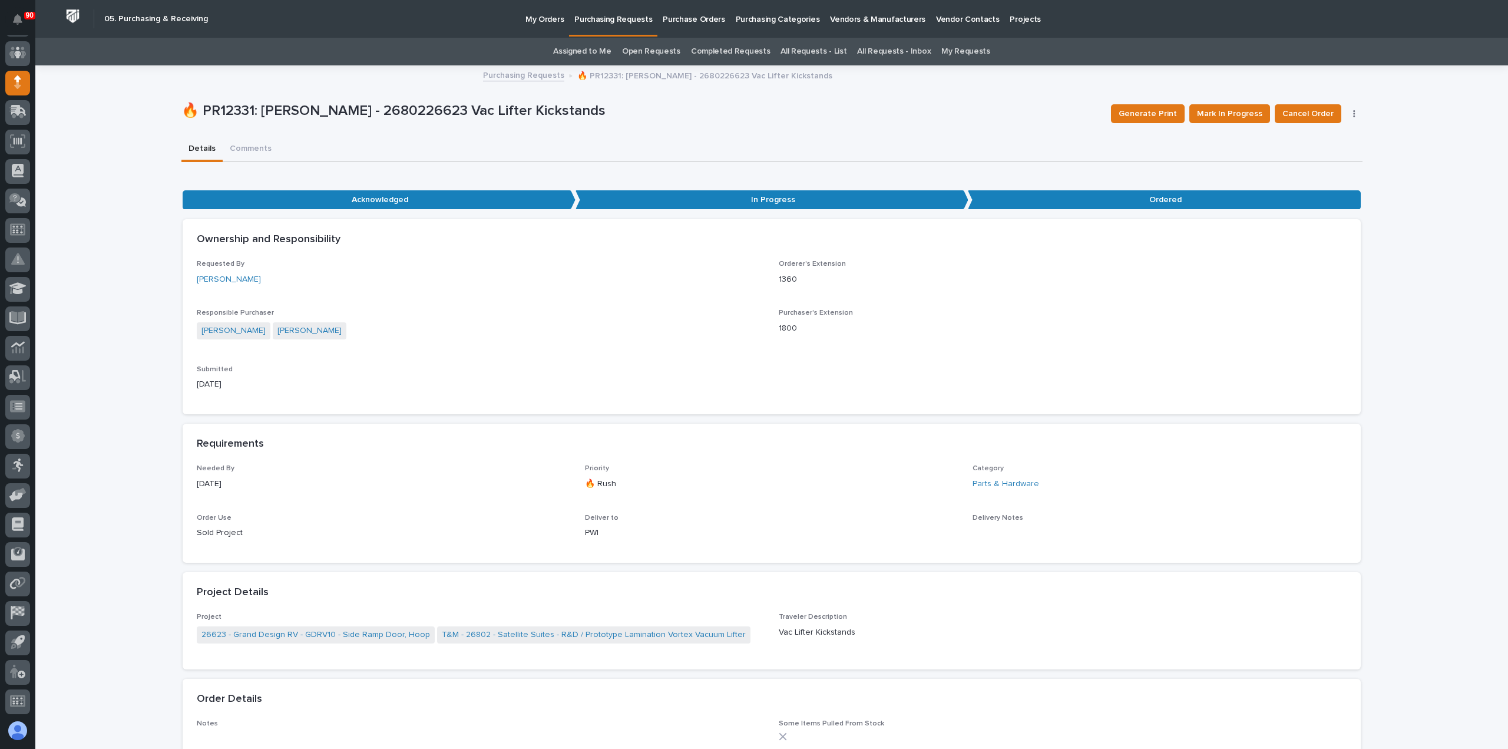
click at [625, 19] on p "Purchasing Requests" at bounding box center [613, 12] width 78 height 25
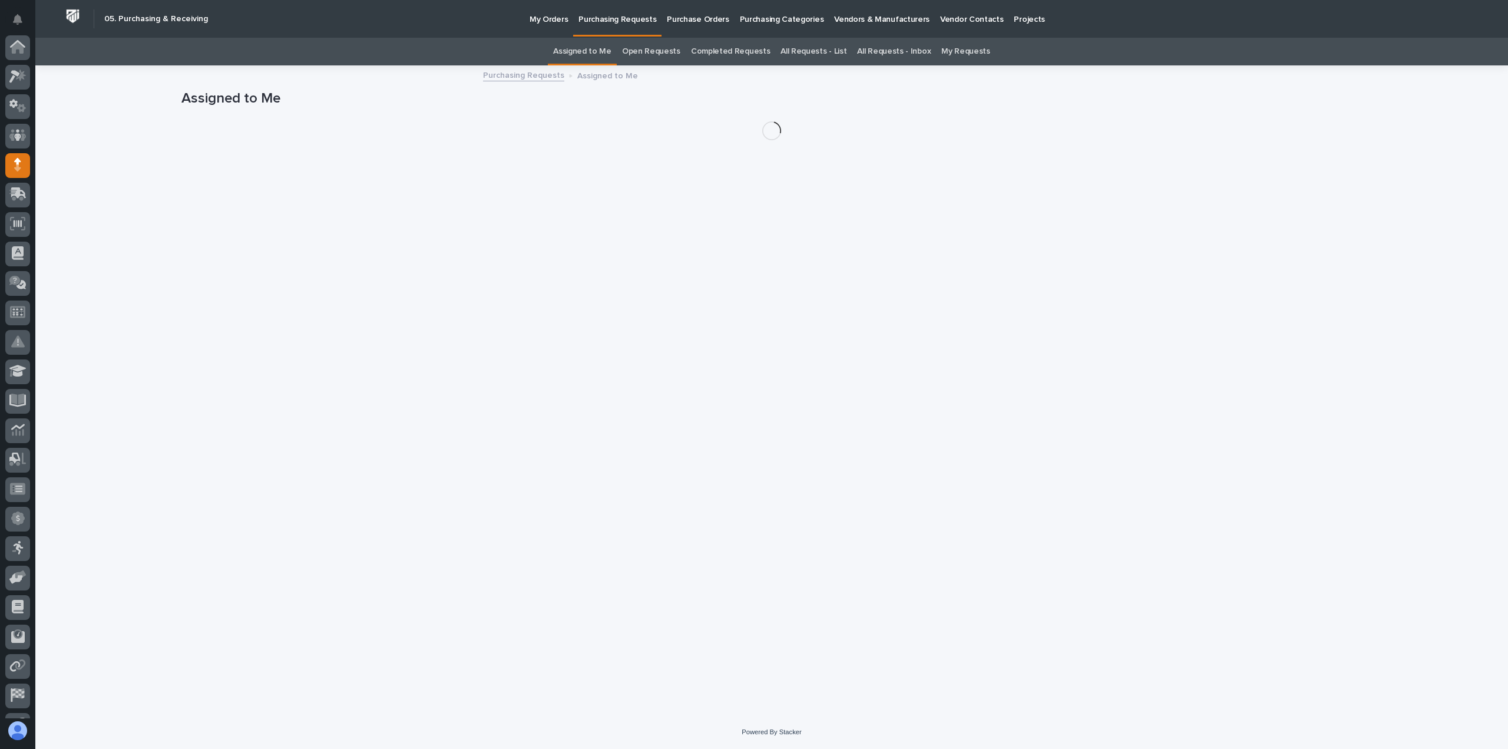
scroll to position [82, 0]
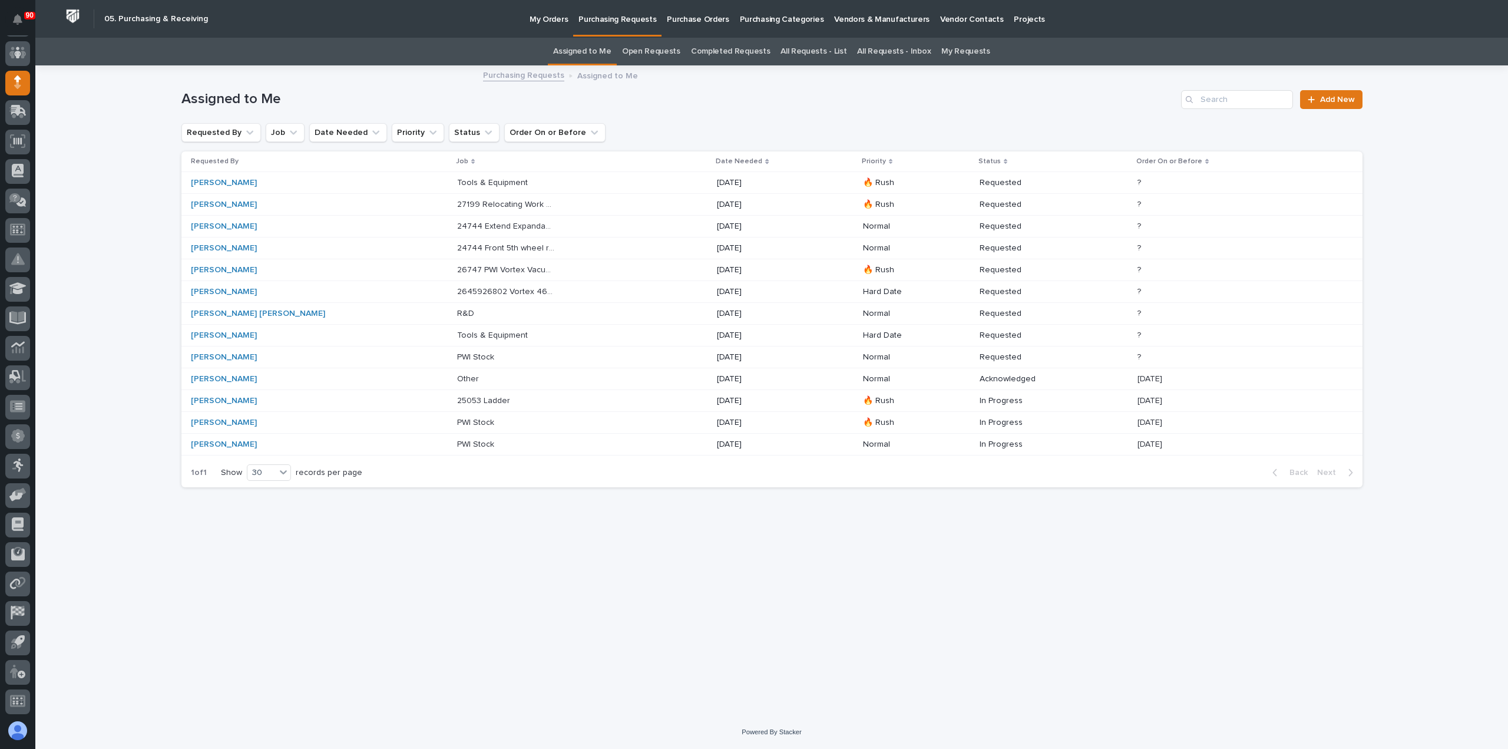
click at [457, 397] on p "25053 Ladder" at bounding box center [484, 400] width 55 height 12
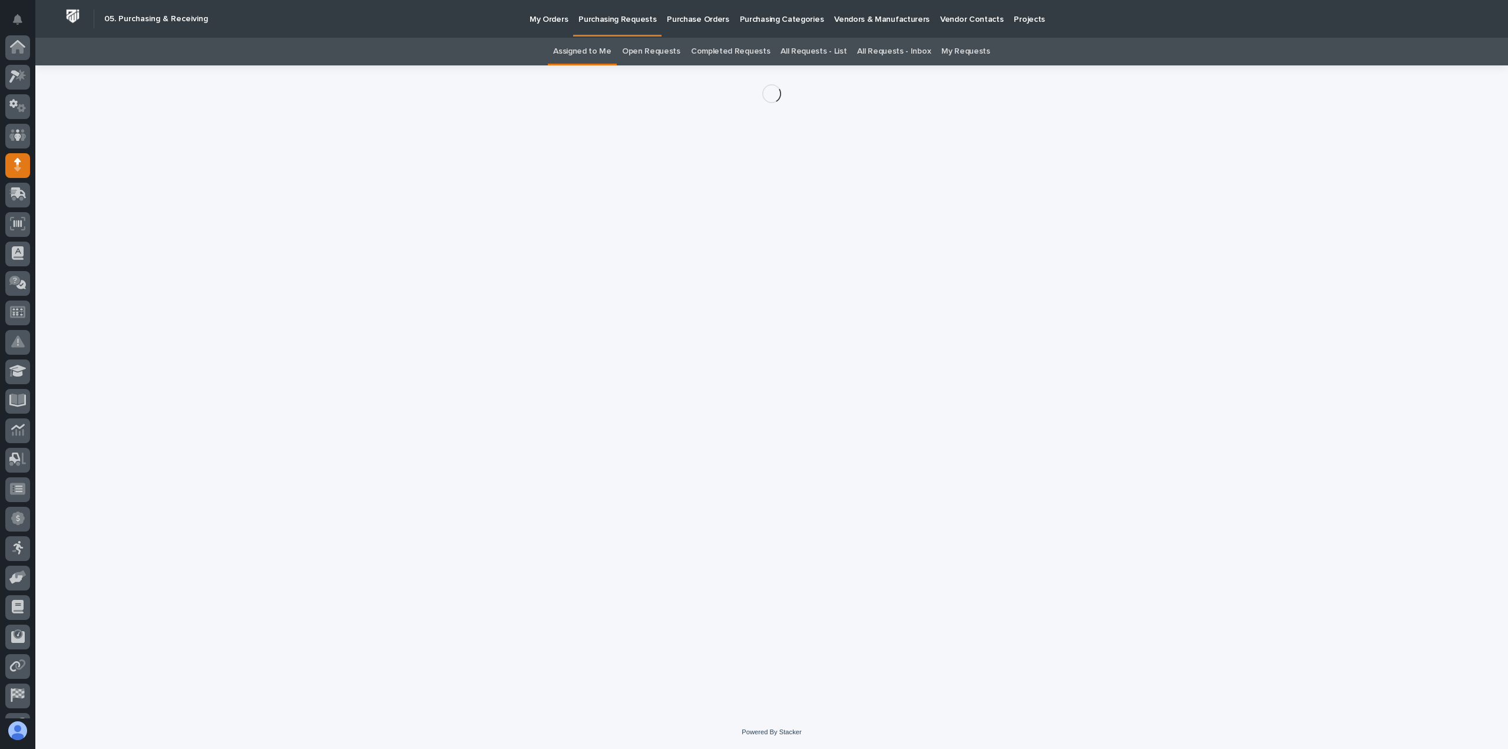
scroll to position [82, 0]
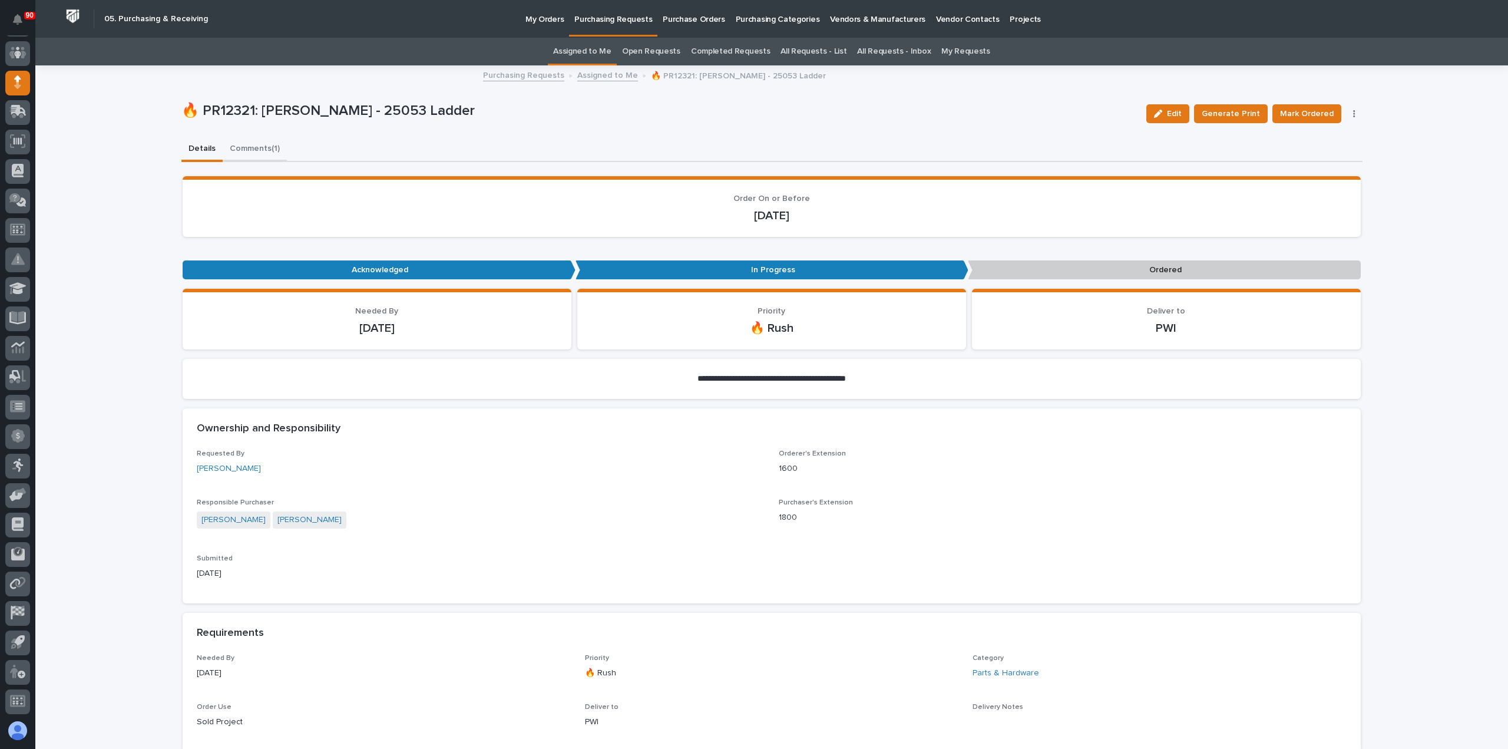
click at [247, 150] on button "Comments (1)" at bounding box center [255, 149] width 64 height 25
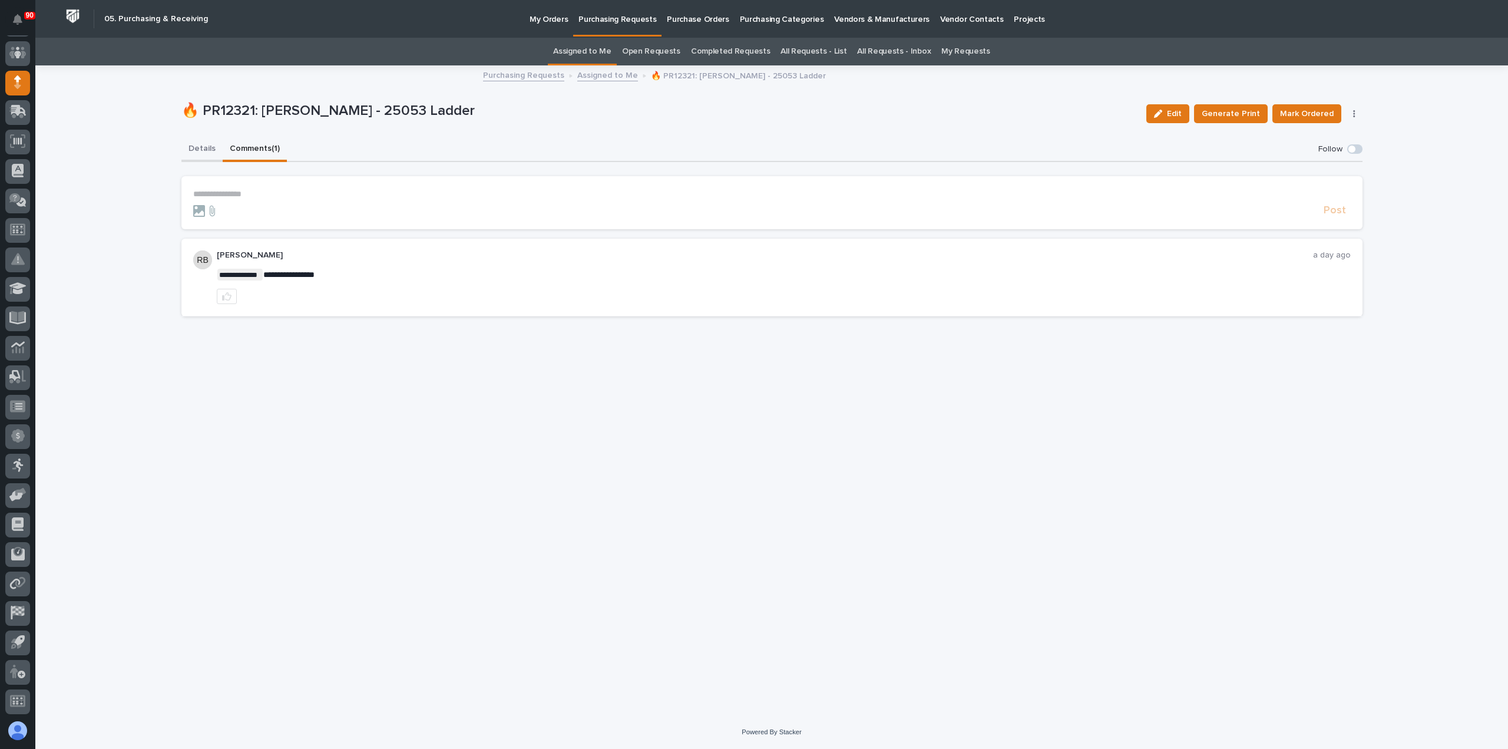
click at [203, 147] on button "Details" at bounding box center [201, 149] width 41 height 25
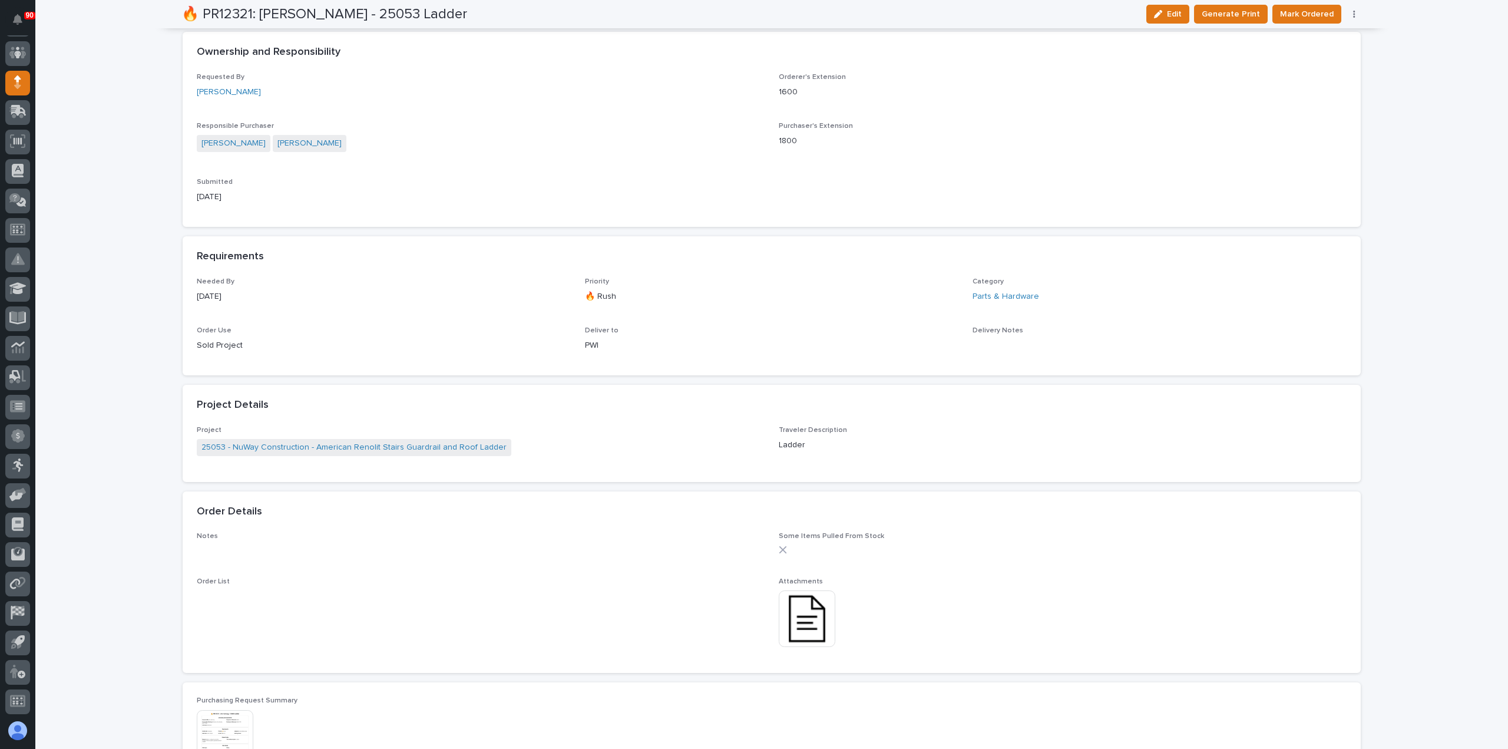
scroll to position [412, 0]
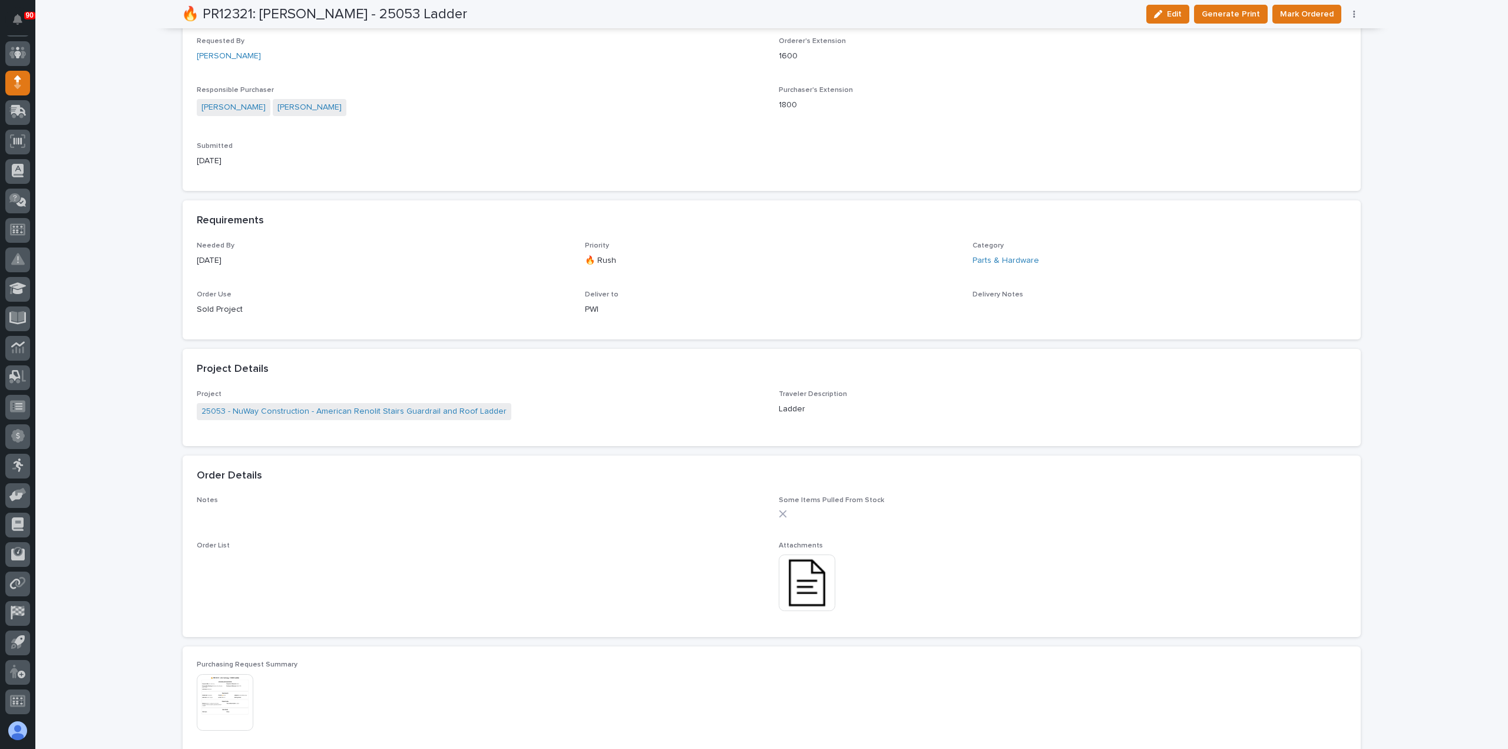
click at [797, 588] on img at bounding box center [807, 582] width 57 height 57
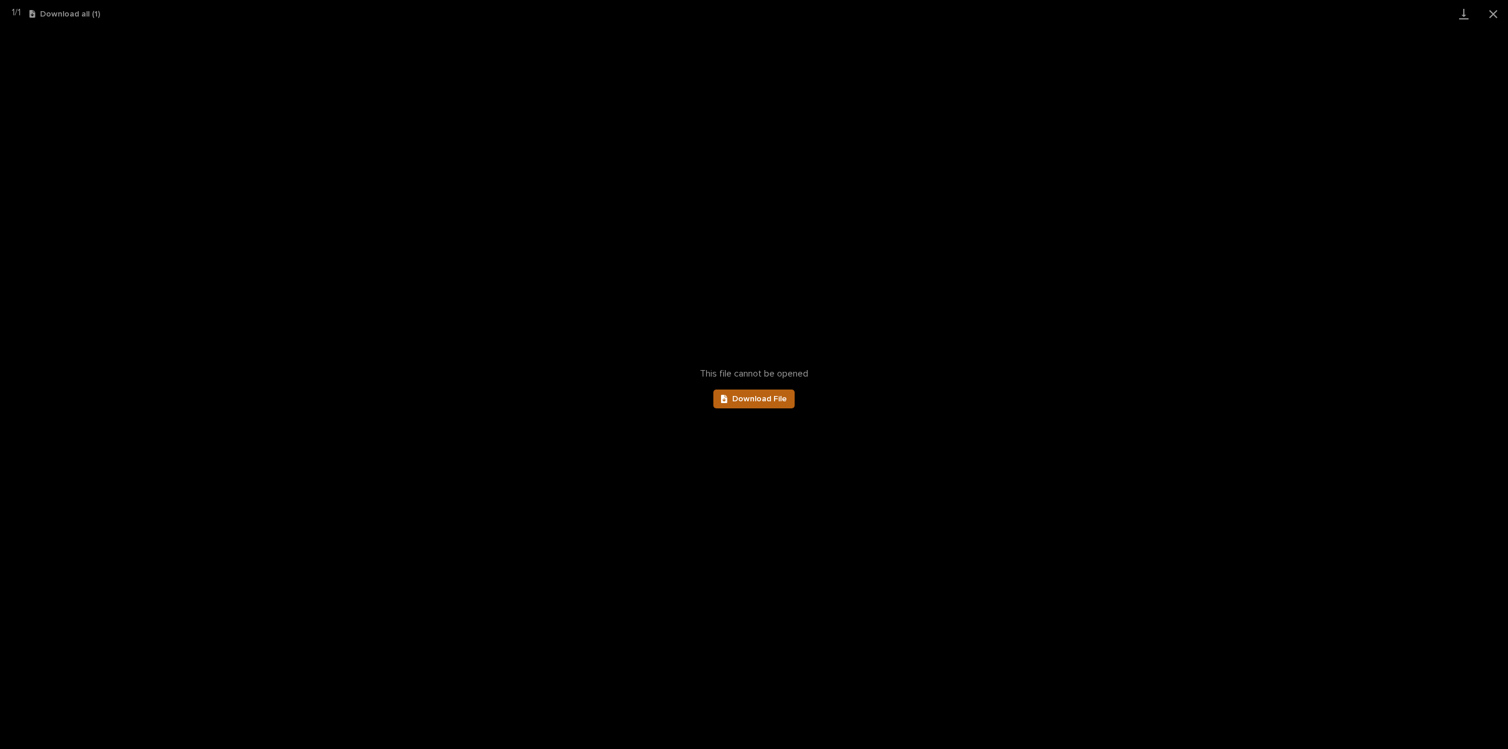
click at [764, 399] on span "Download File" at bounding box center [759, 399] width 55 height 8
click at [773, 398] on span "Download File" at bounding box center [759, 399] width 55 height 8
click at [1492, 10] on button "Close gallery" at bounding box center [1493, 14] width 29 height 28
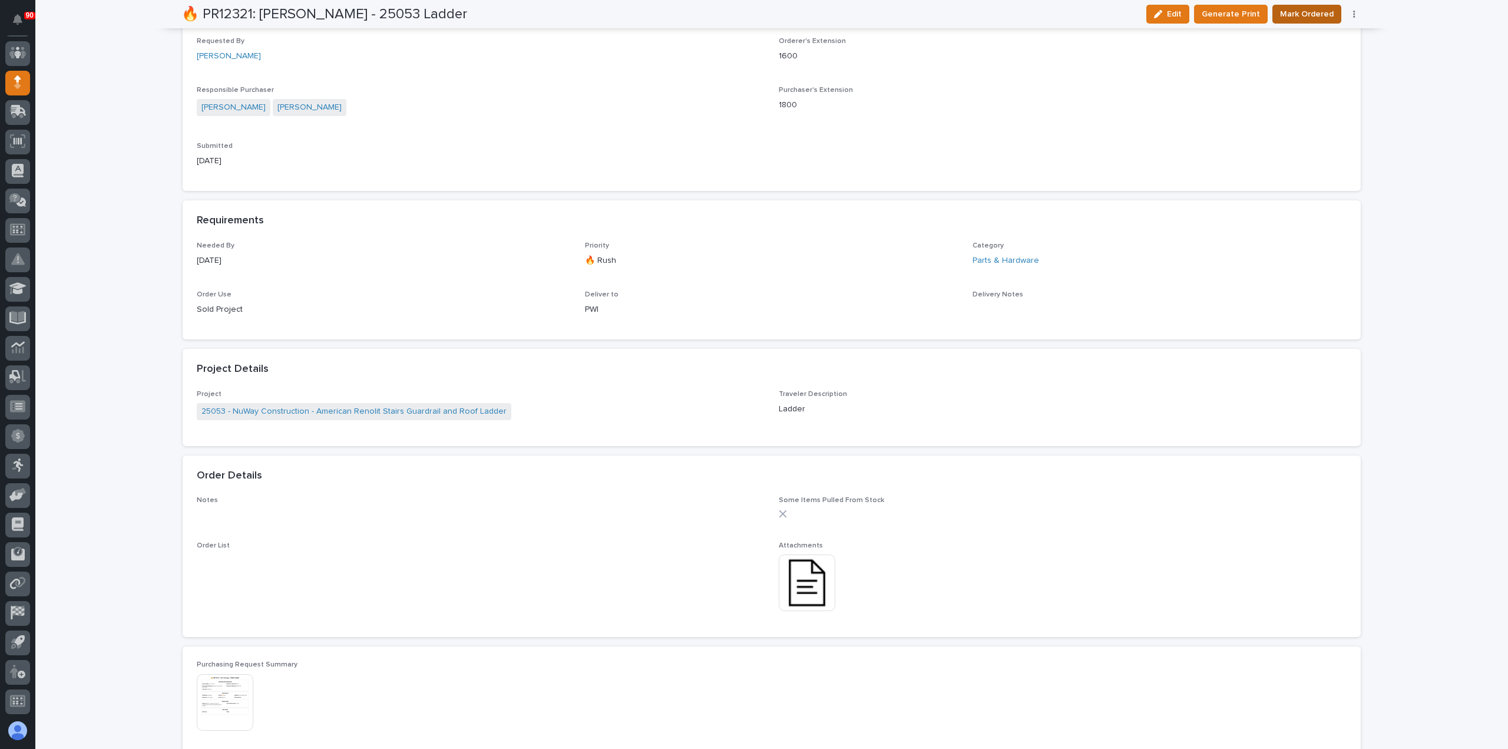
click at [1300, 9] on span "Mark Ordered" at bounding box center [1307, 14] width 54 height 14
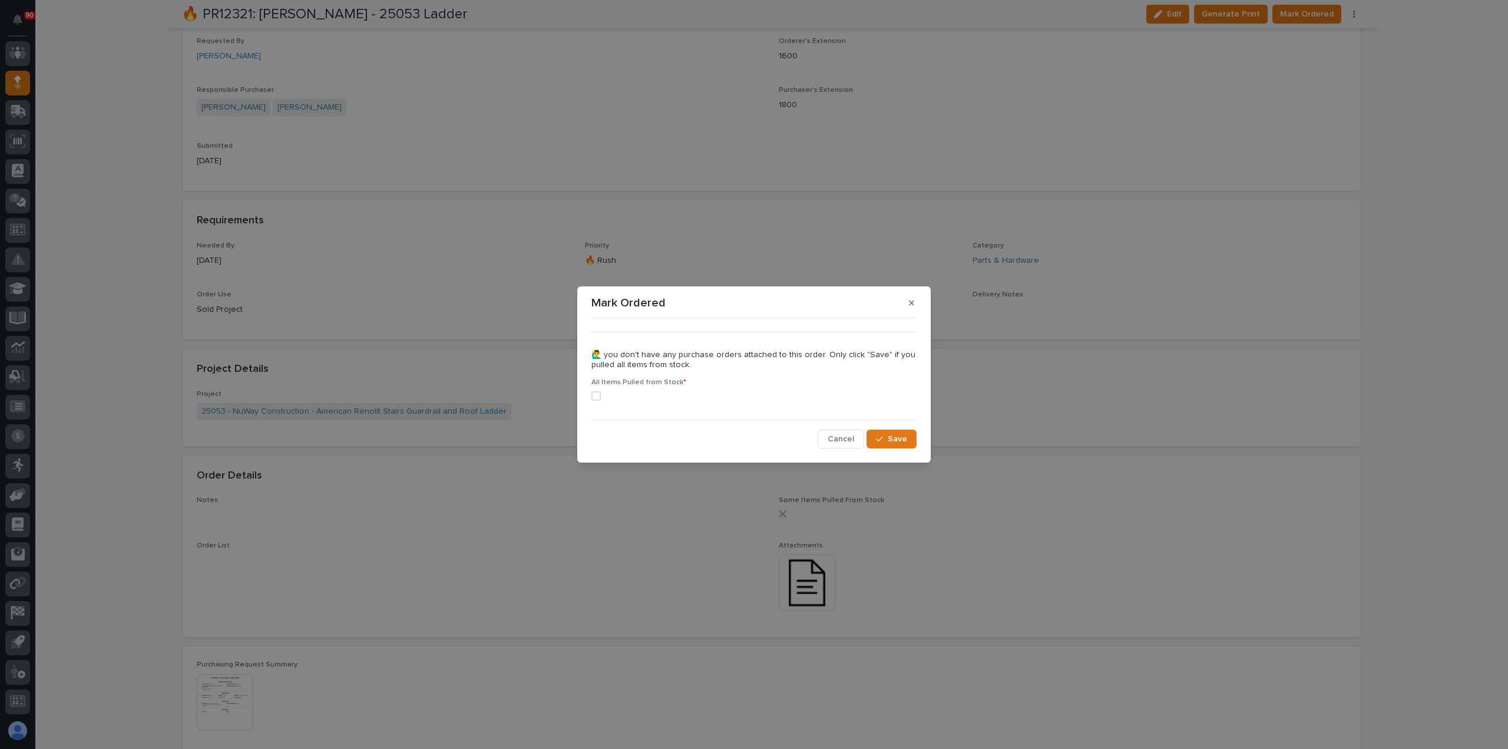
click at [596, 395] on span at bounding box center [596, 395] width 9 height 9
click at [890, 435] on span "Save" at bounding box center [897, 439] width 19 height 11
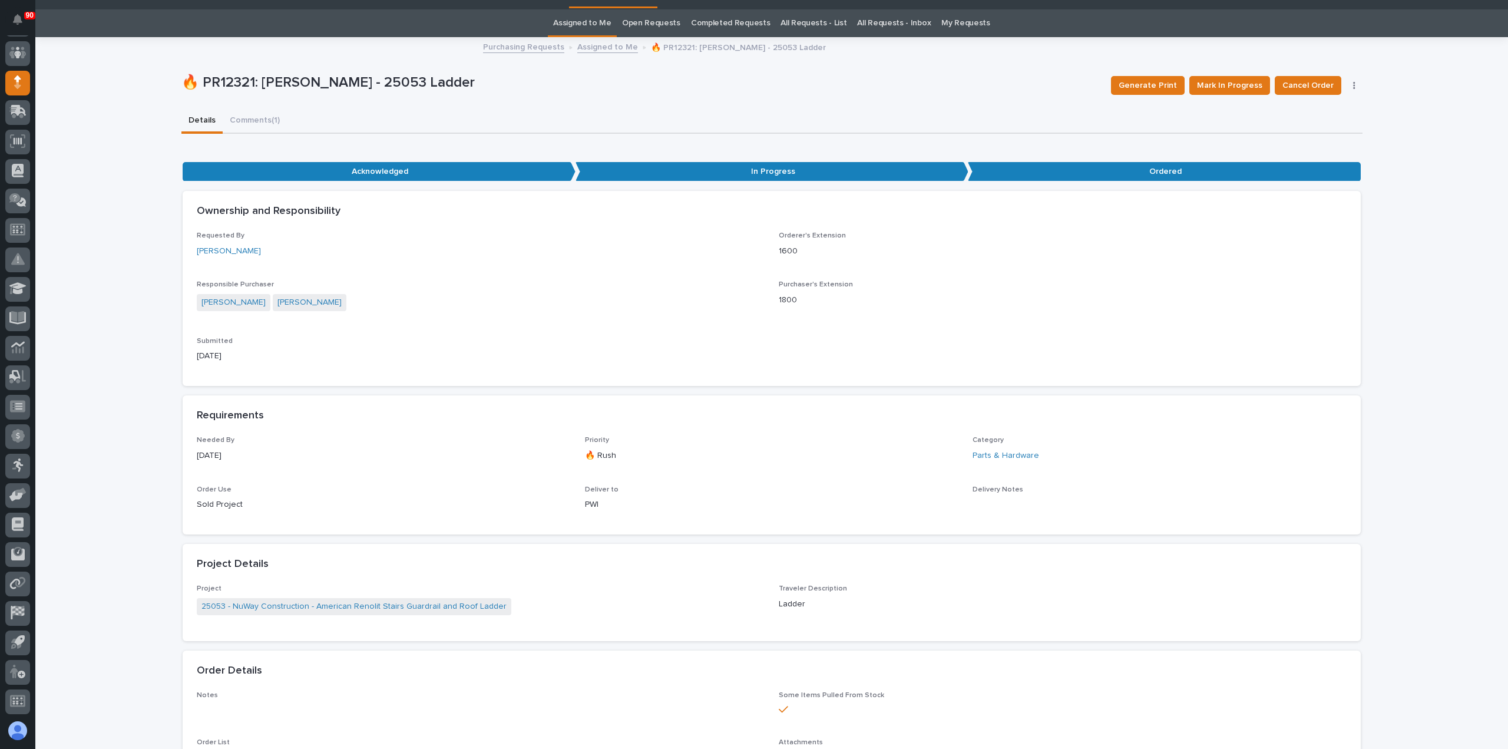
scroll to position [0, 0]
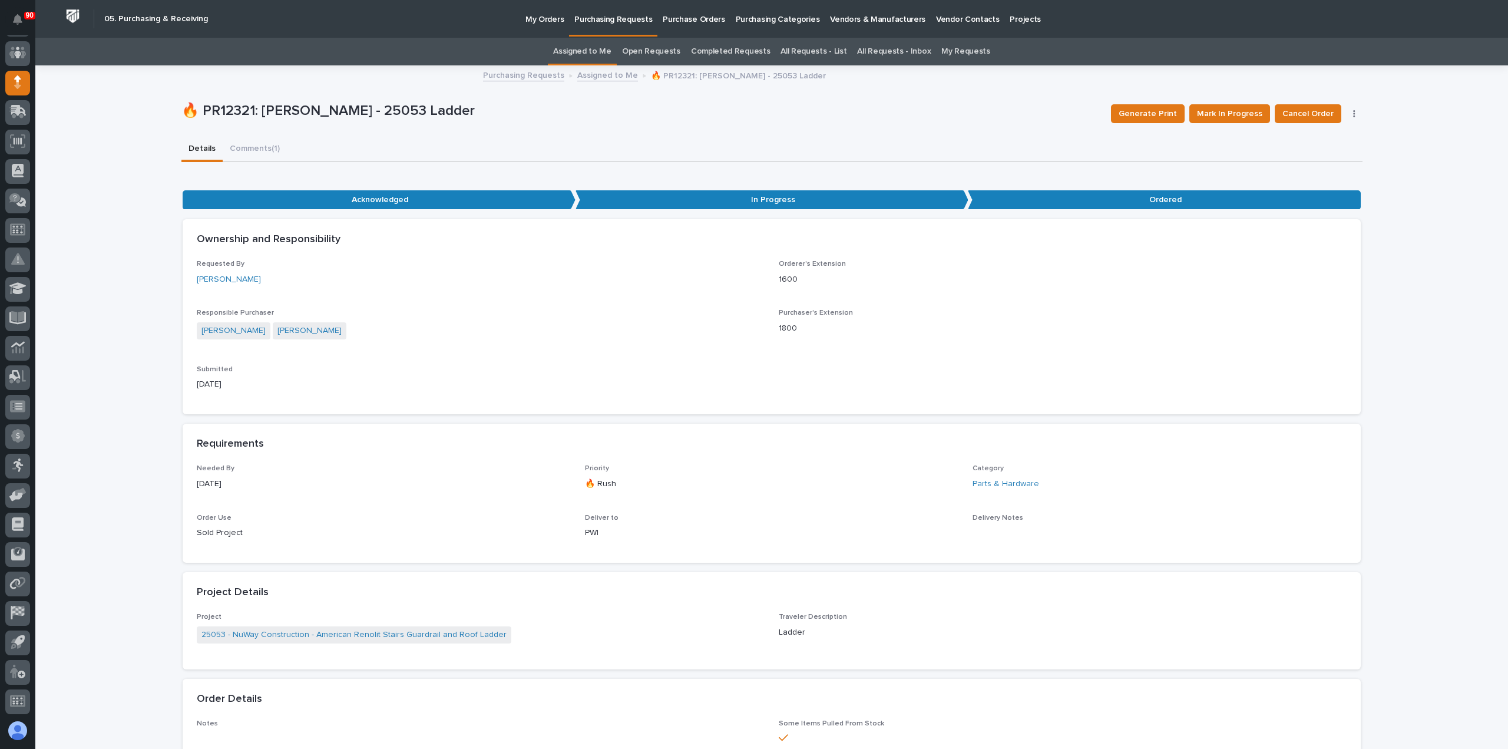
click at [627, 19] on p "Purchasing Requests" at bounding box center [613, 12] width 78 height 25
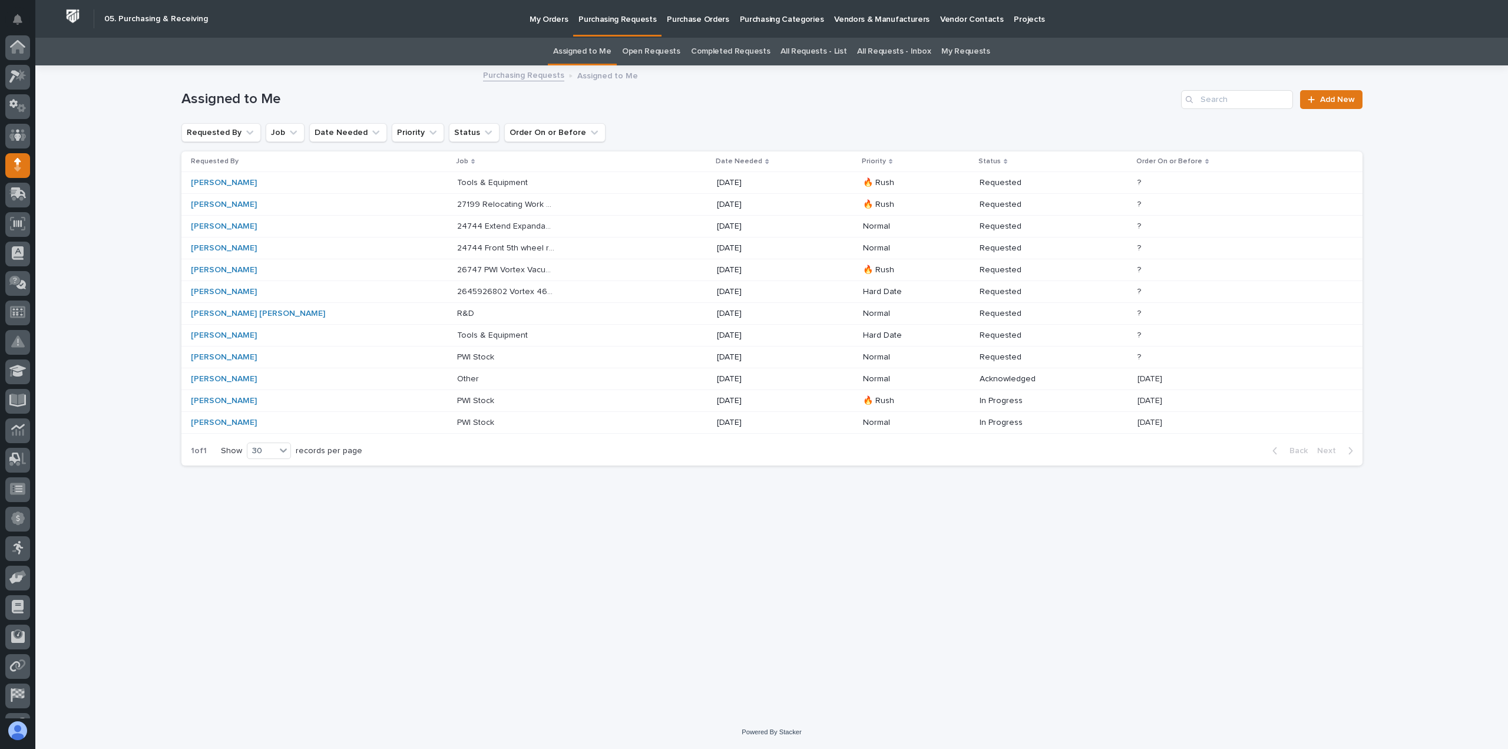
scroll to position [82, 0]
click at [457, 399] on p at bounding box center [506, 401] width 98 height 10
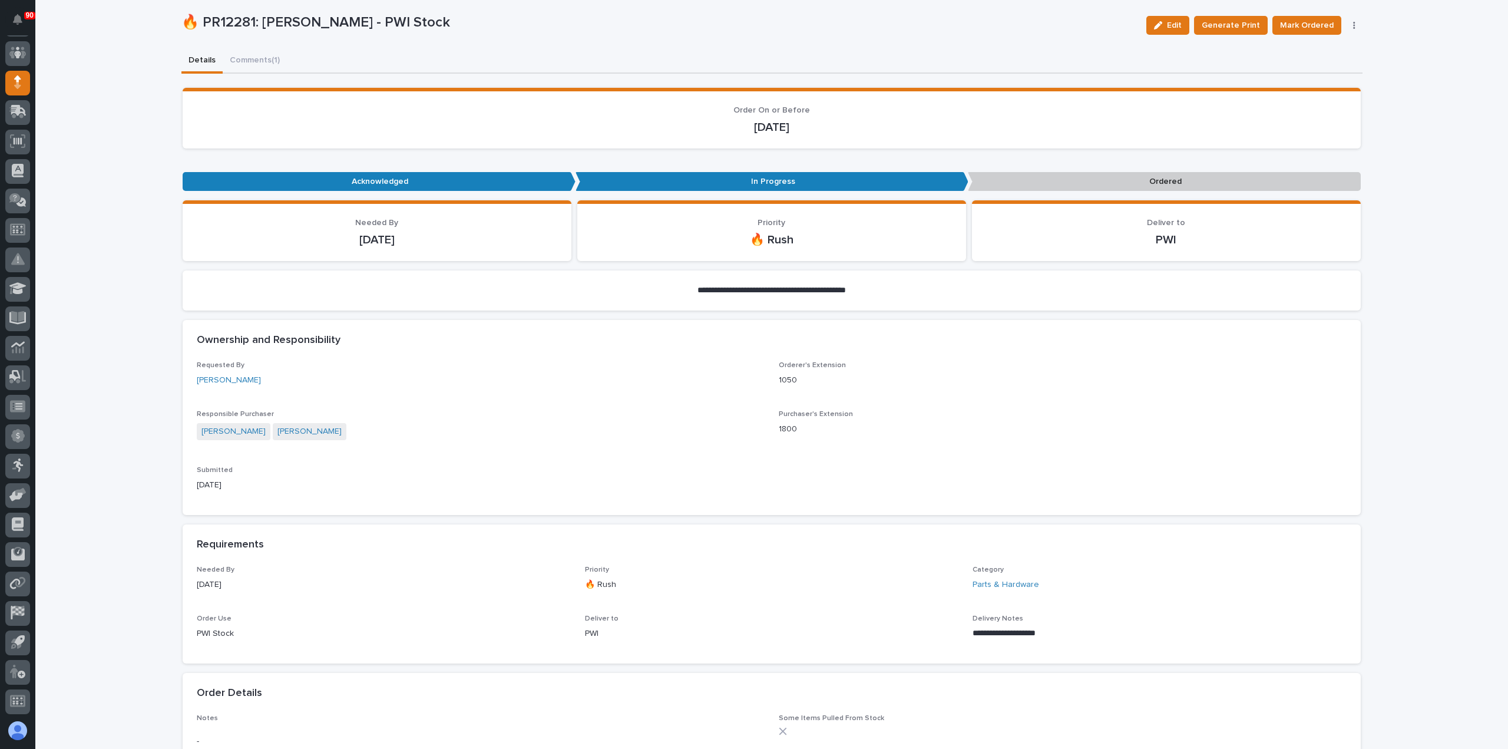
scroll to position [118, 0]
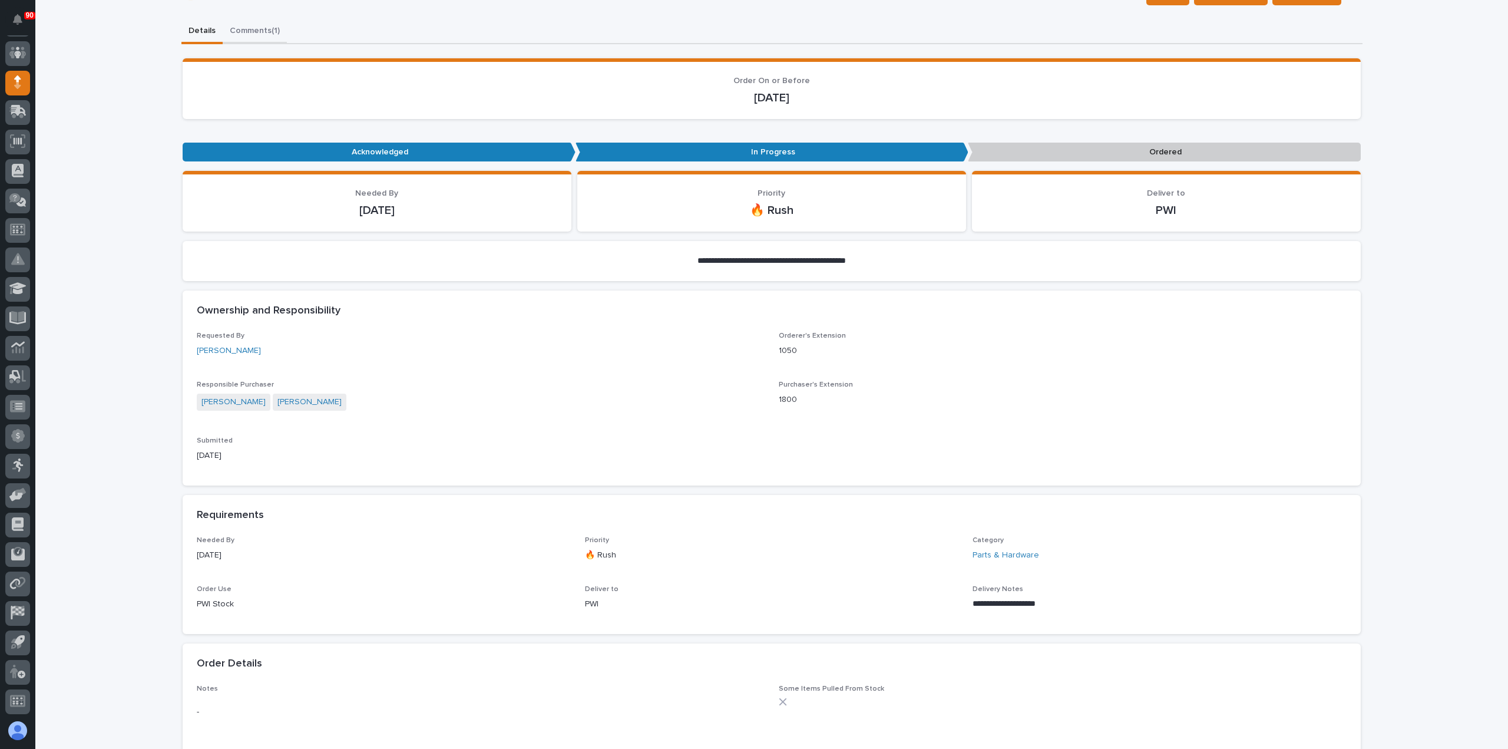
click at [243, 30] on div "**********" at bounding box center [771, 630] width 1473 height 1497
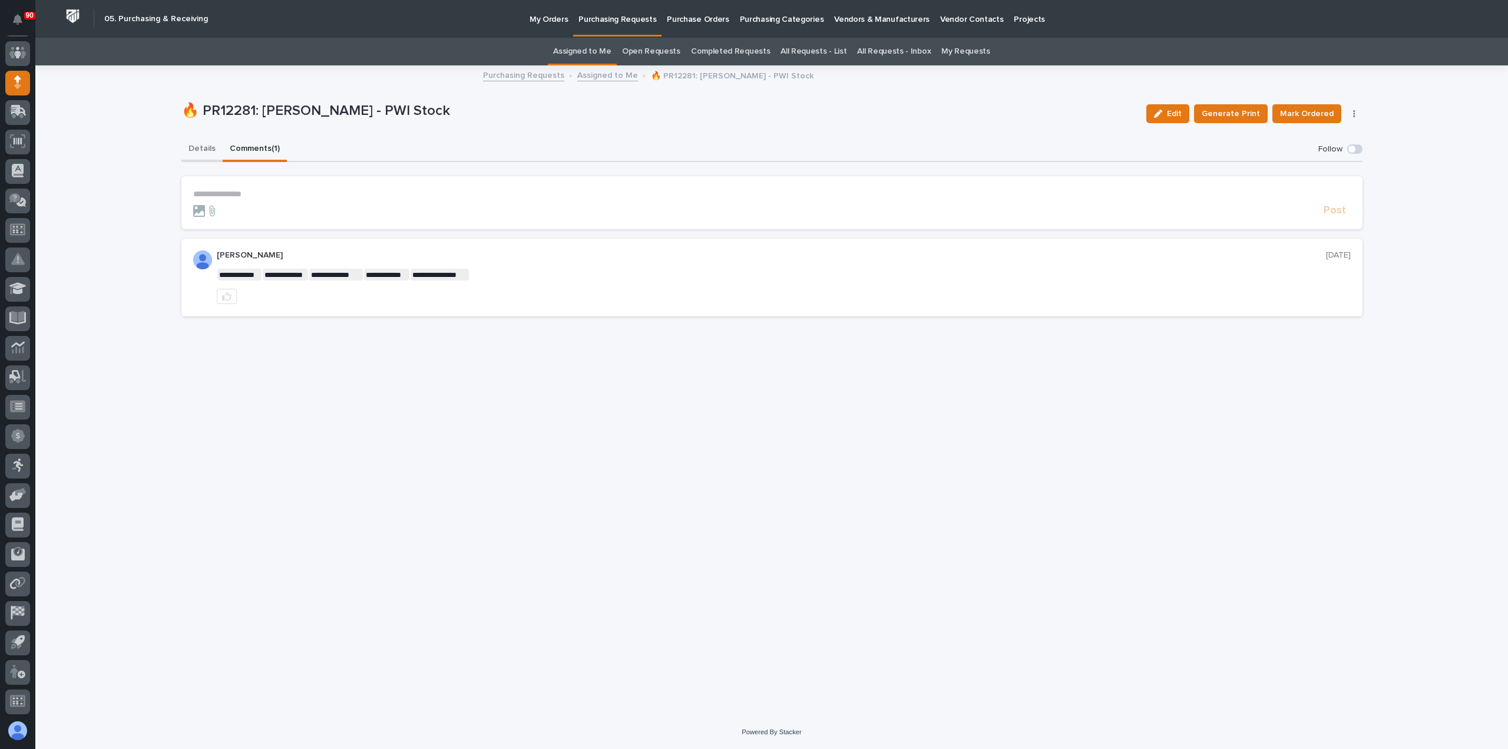
click at [202, 148] on button "Details" at bounding box center [201, 149] width 41 height 25
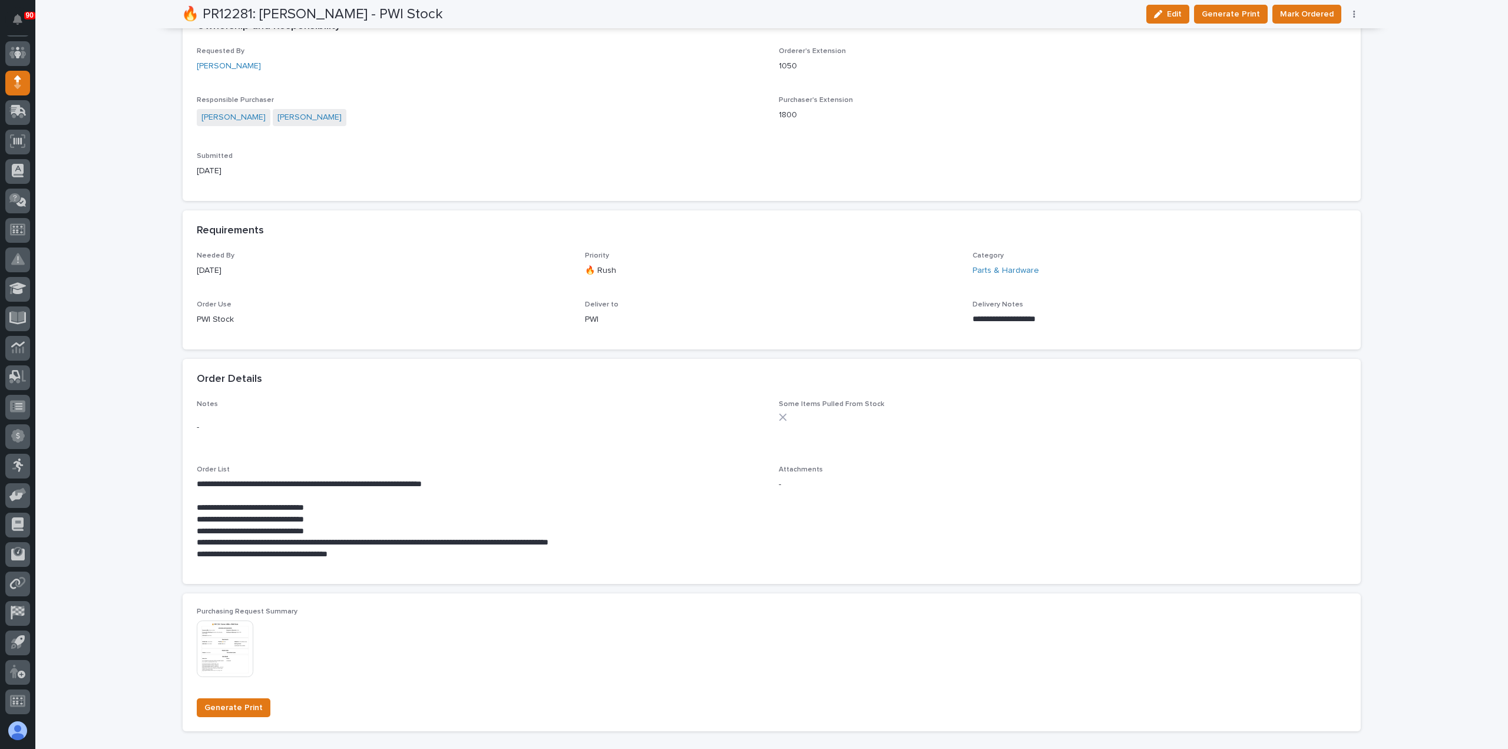
scroll to position [530, 0]
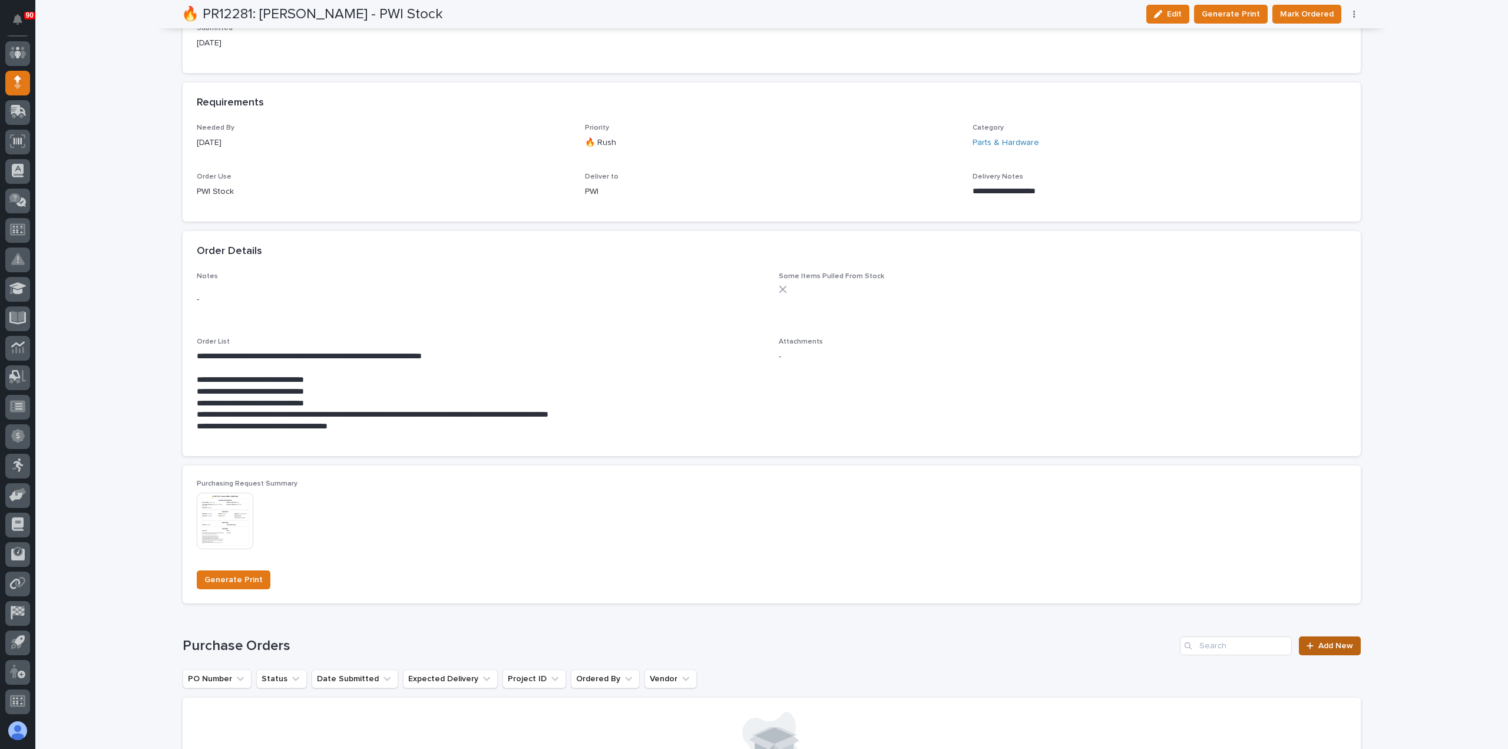
click at [1332, 646] on span "Add New" at bounding box center [1336, 646] width 35 height 8
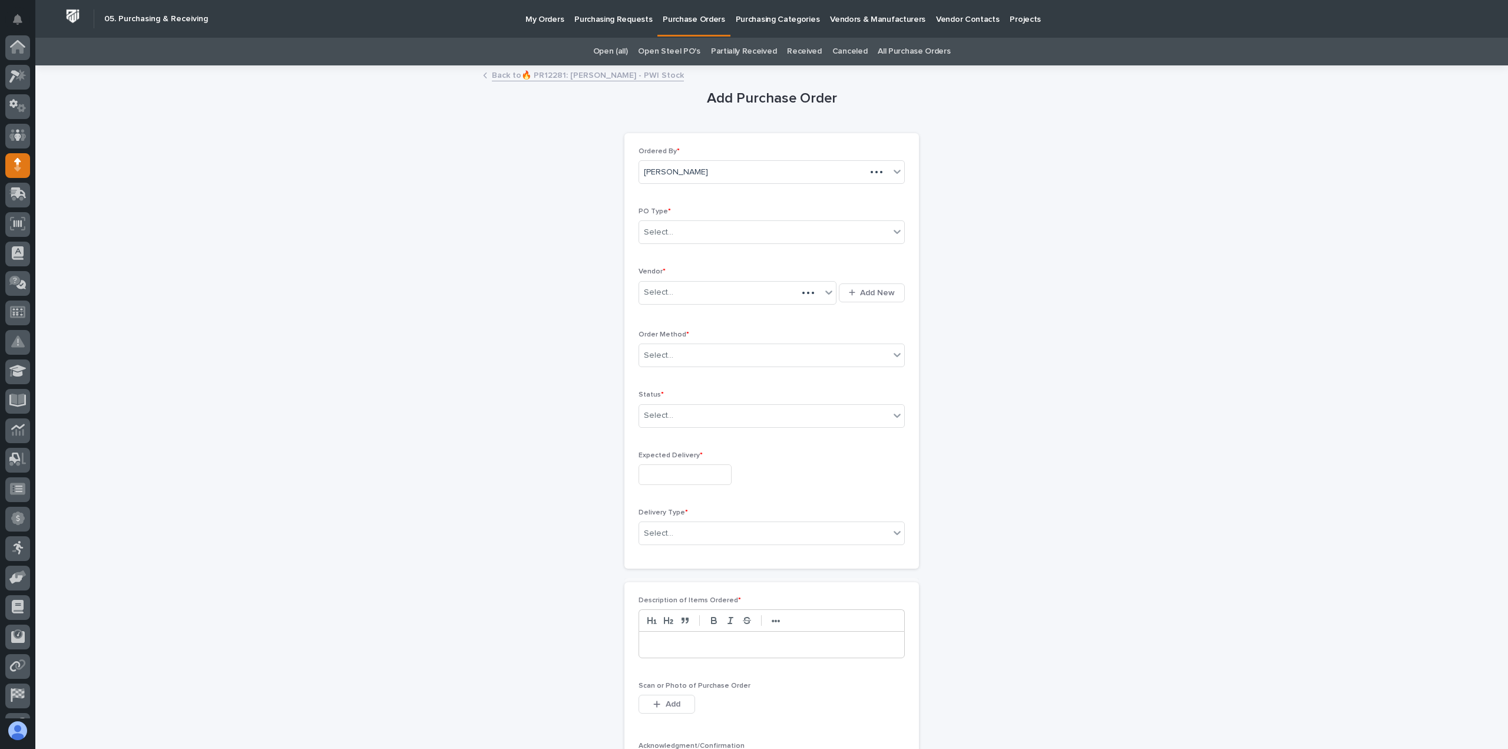
scroll to position [82, 0]
drag, startPoint x: 702, startPoint y: 229, endPoint x: 698, endPoint y: 240, distance: 11.4
click at [702, 229] on div "Select..." at bounding box center [764, 232] width 250 height 19
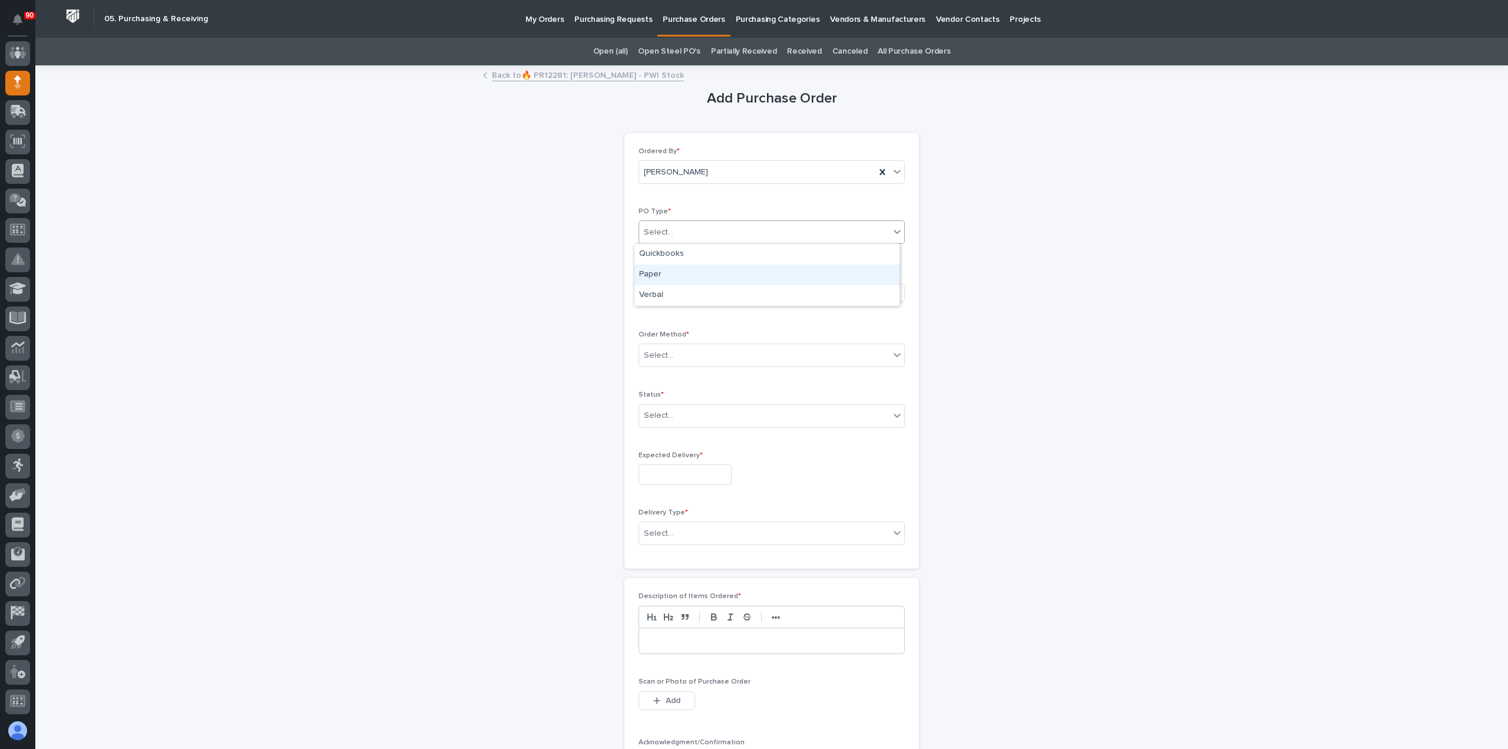
click at [673, 273] on div "Paper" at bounding box center [767, 275] width 265 height 21
click at [680, 294] on div "Select..." at bounding box center [730, 292] width 182 height 19
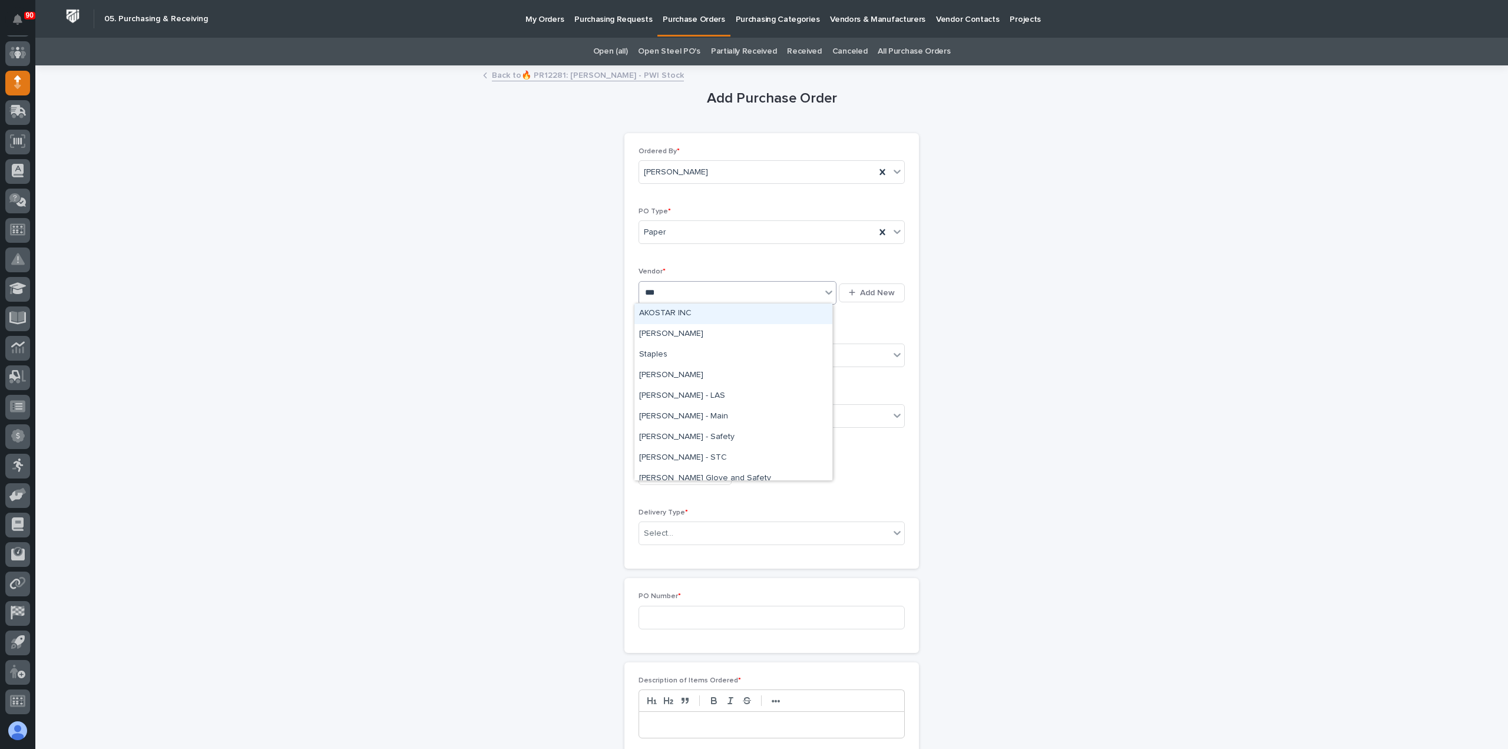
type input "****"
click at [680, 375] on div "Starke - Main" at bounding box center [734, 375] width 198 height 21
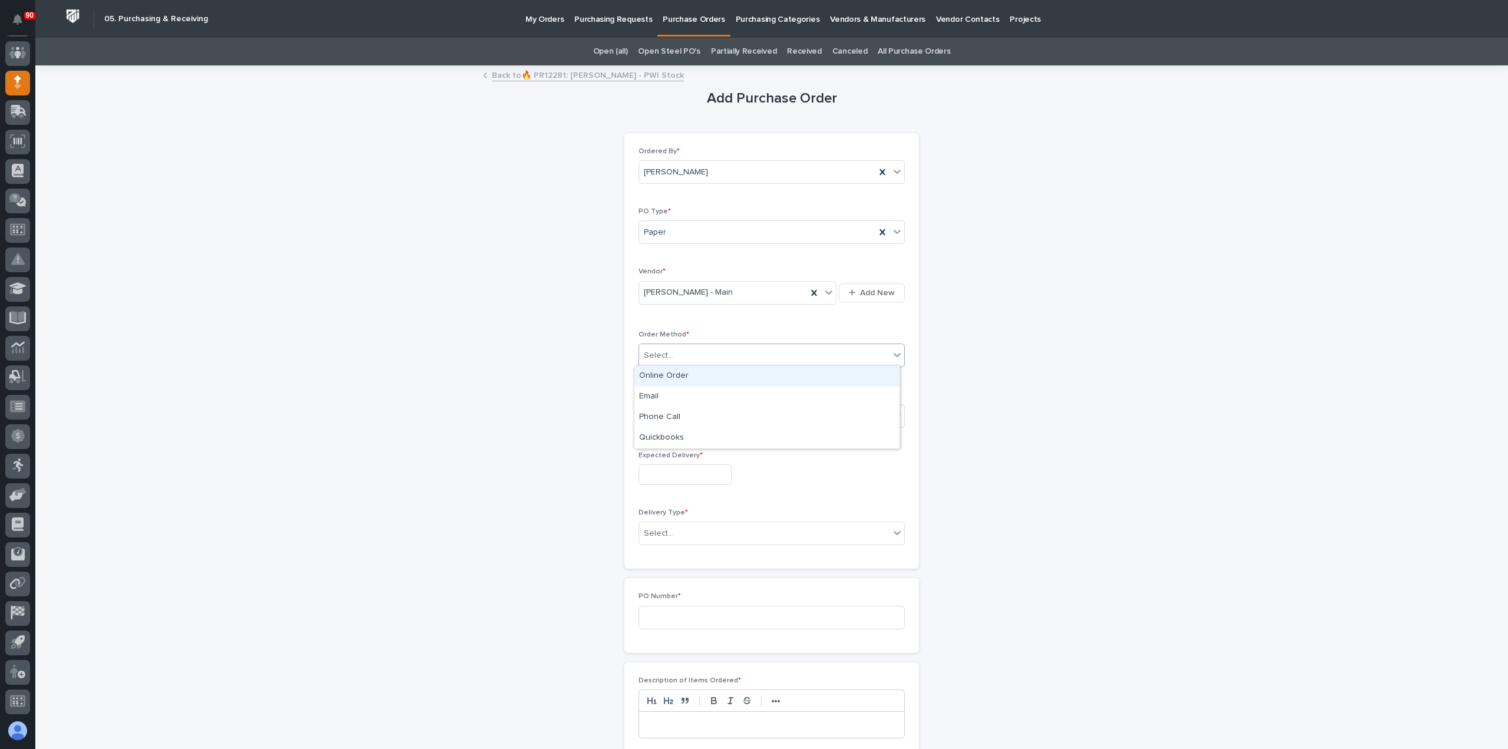
click at [690, 346] on div "Select..." at bounding box center [764, 355] width 250 height 19
click at [672, 376] on div "Online Order" at bounding box center [767, 376] width 265 height 21
click at [702, 349] on div "Online Order" at bounding box center [757, 355] width 236 height 19
click at [675, 397] on div "Email" at bounding box center [767, 396] width 265 height 21
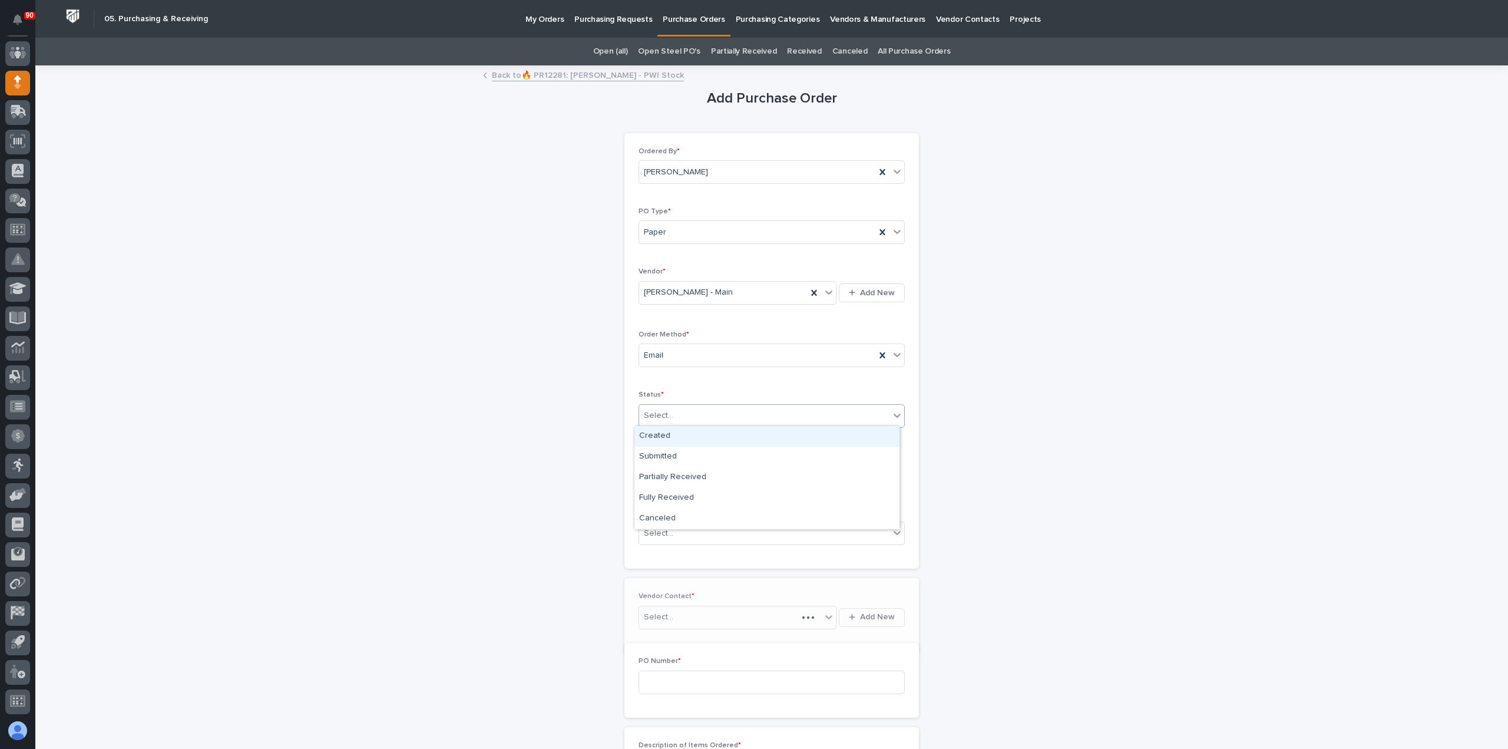
click at [685, 411] on div "Select..." at bounding box center [764, 415] width 250 height 19
click at [678, 454] on div "Submitted" at bounding box center [767, 457] width 265 height 21
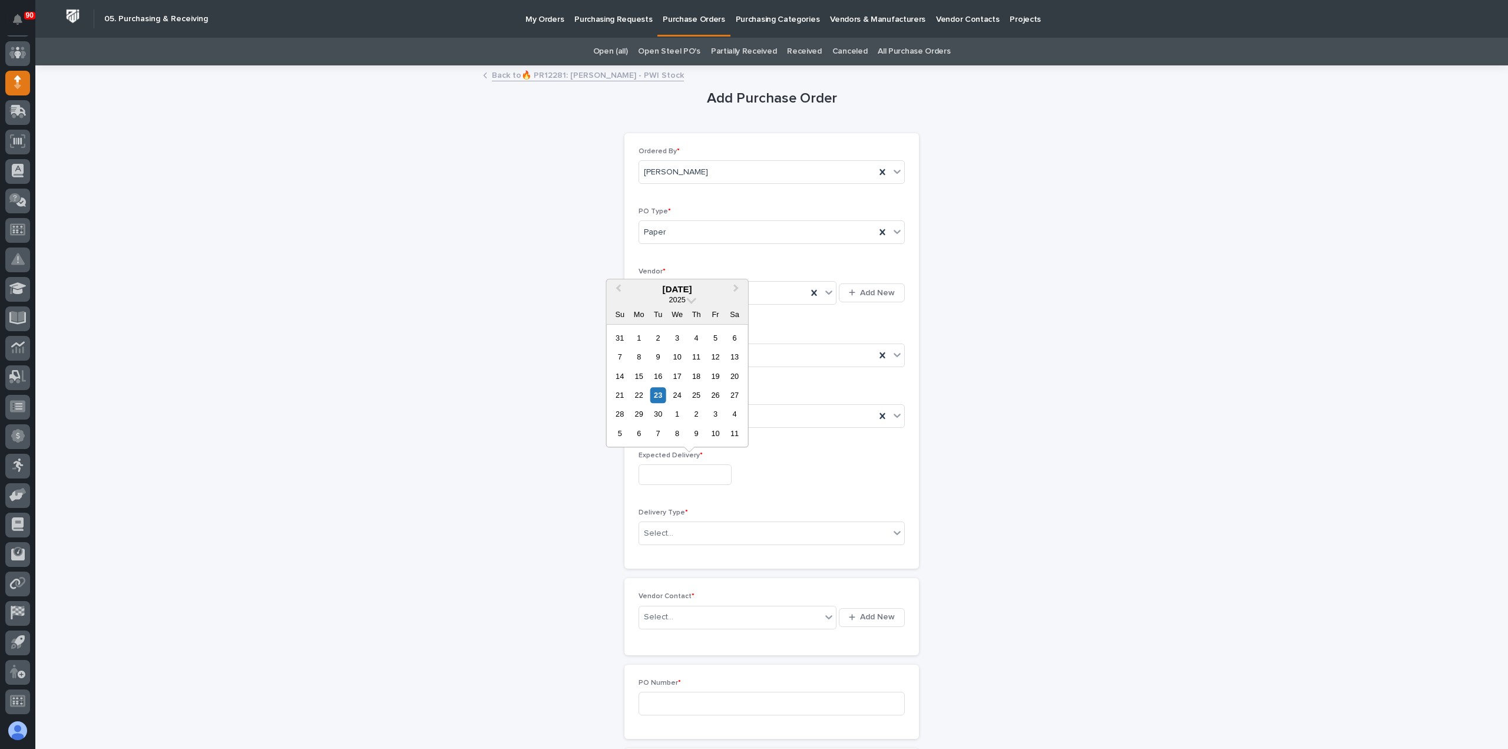
click at [680, 473] on input "text" at bounding box center [685, 474] width 93 height 21
click at [717, 431] on div "10" at bounding box center [716, 433] width 16 height 16
type input "**********"
click at [719, 532] on div "Select..." at bounding box center [764, 533] width 250 height 19
click at [685, 550] on div "Deliver to PWI" at bounding box center [767, 553] width 265 height 21
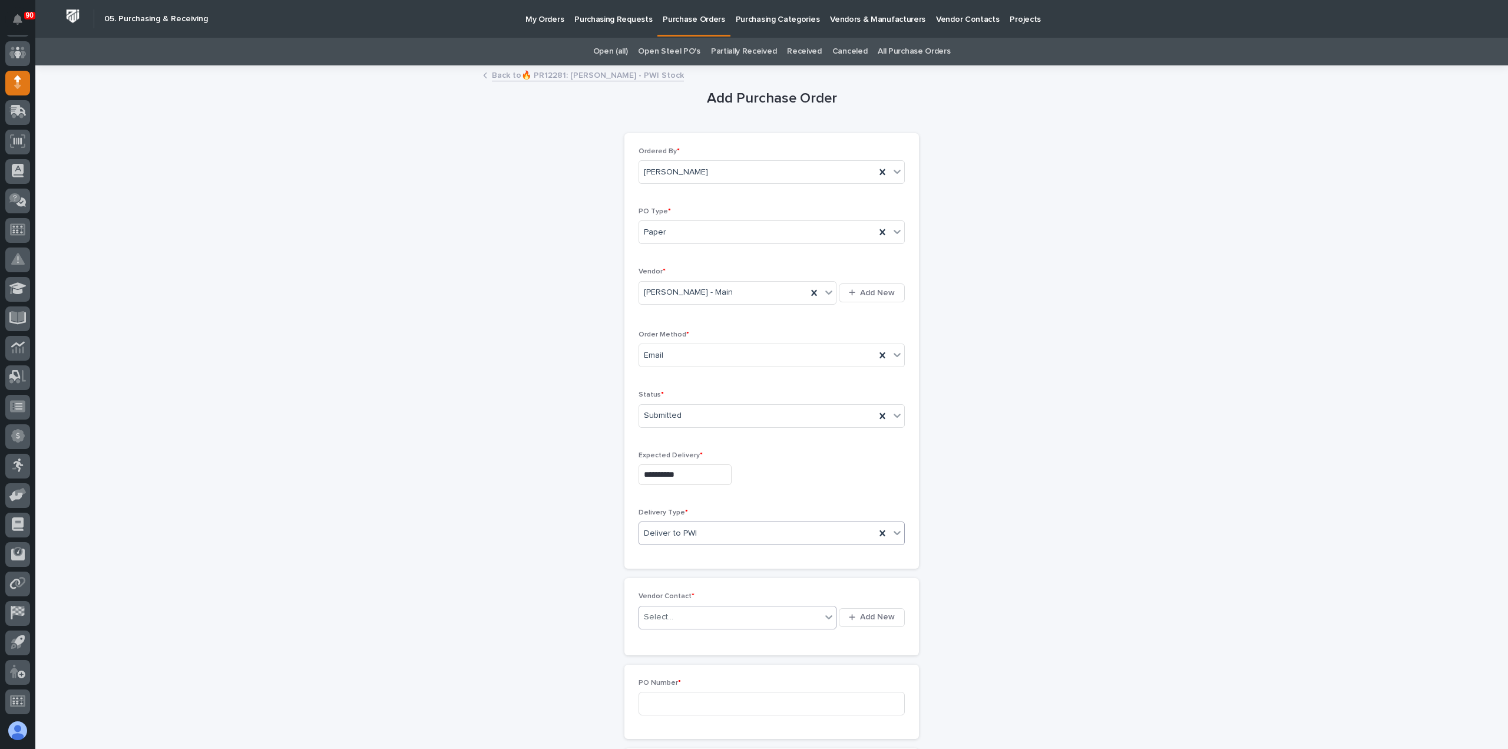
click at [700, 616] on div "Select..." at bounding box center [730, 616] width 182 height 19
type input "****"
click at [685, 676] on div "Starke - Main -" at bounding box center [734, 678] width 198 height 21
click at [689, 702] on input at bounding box center [772, 704] width 266 height 24
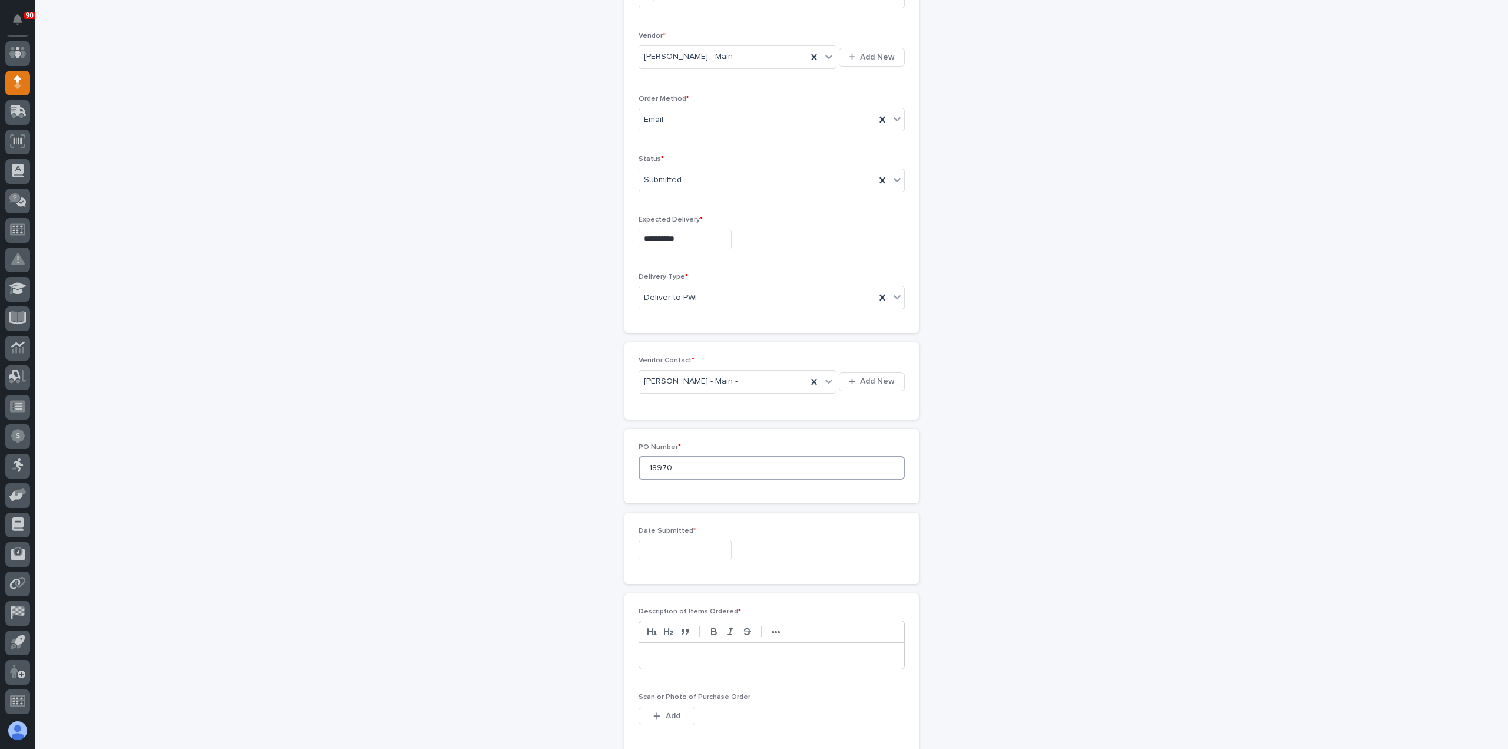
type input "18970"
click at [689, 544] on input "text" at bounding box center [685, 550] width 93 height 21
click at [679, 450] on div "17" at bounding box center [677, 451] width 16 height 16
type input "**********"
click at [659, 653] on p at bounding box center [771, 656] width 247 height 12
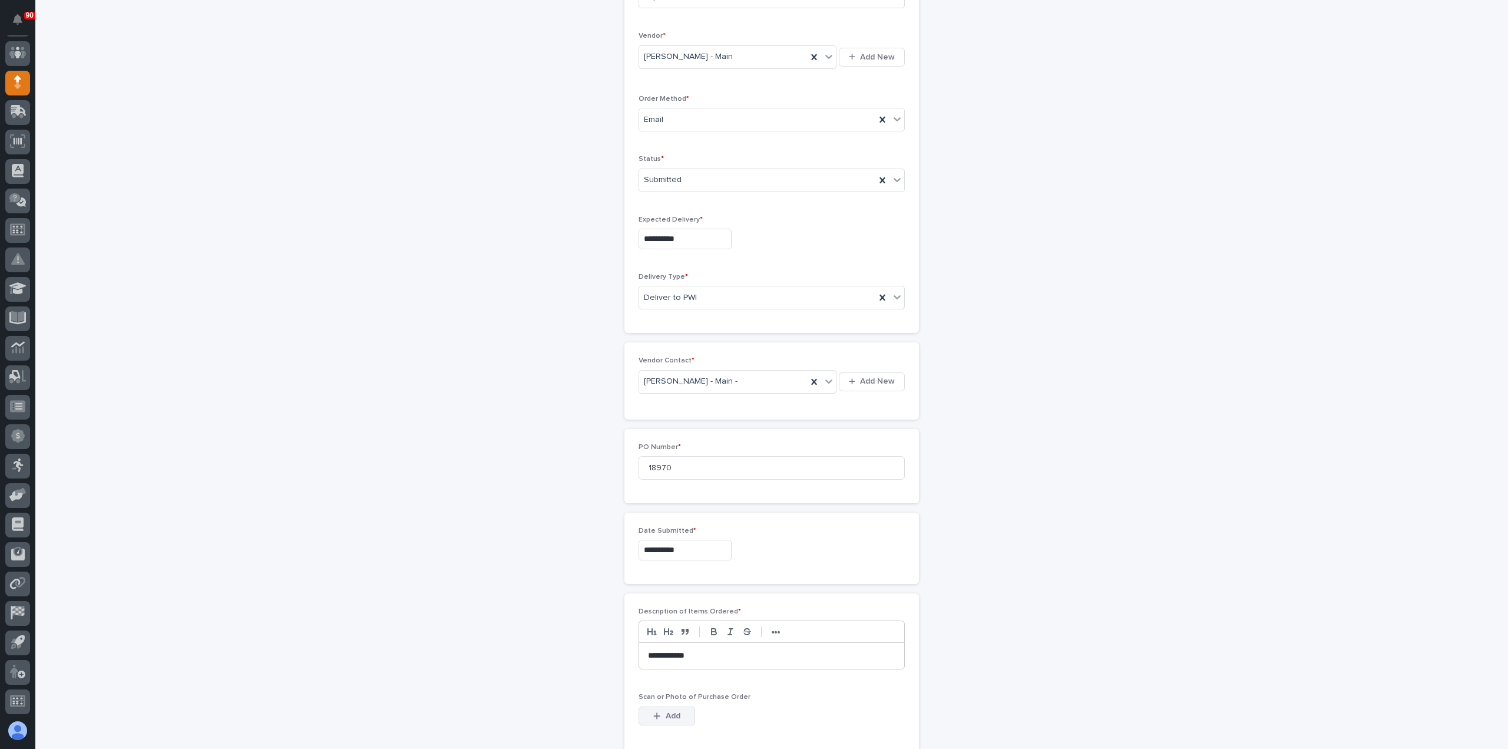
click at [666, 711] on span "Add" at bounding box center [673, 716] width 15 height 11
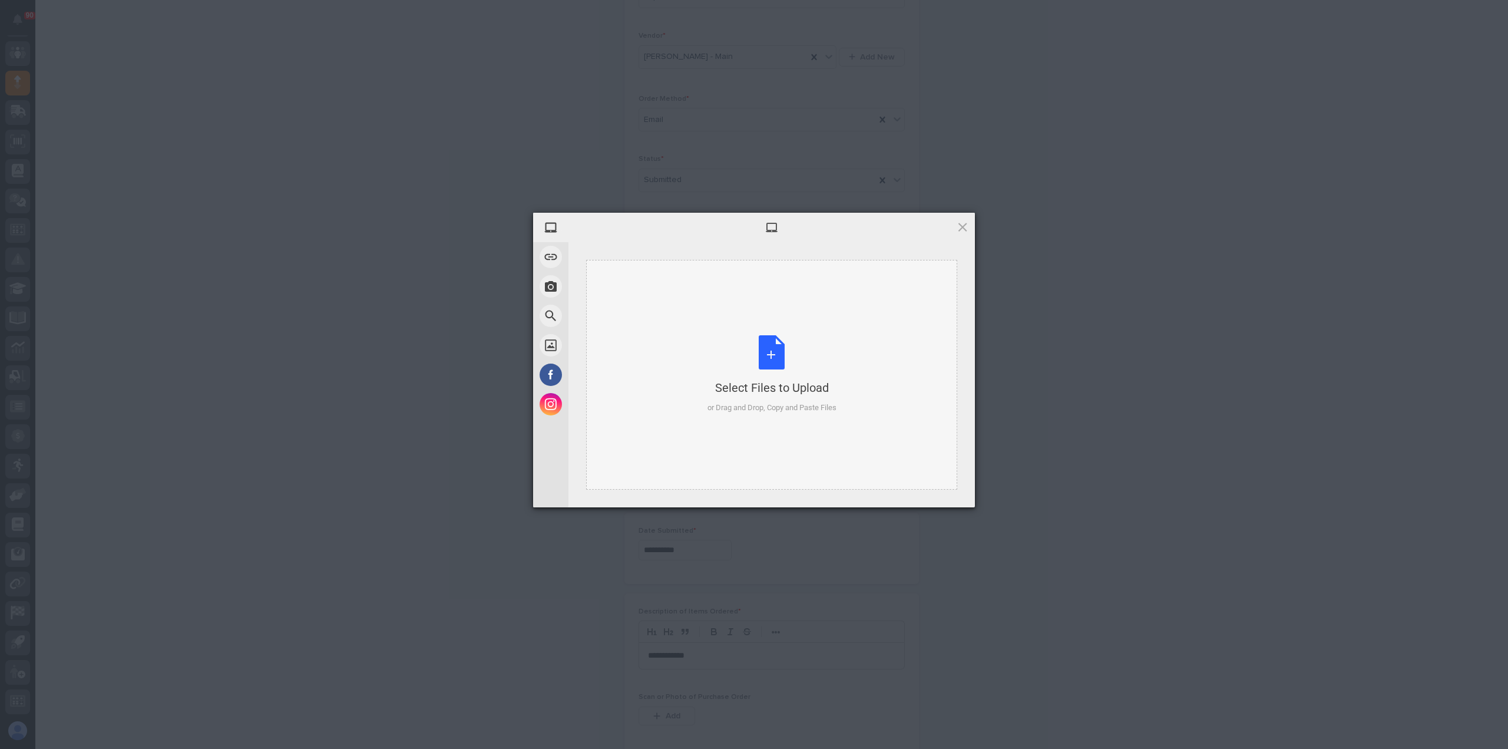
click at [769, 361] on div "Select Files to Upload or Drag and Drop, Copy and Paste Files" at bounding box center [772, 374] width 129 height 78
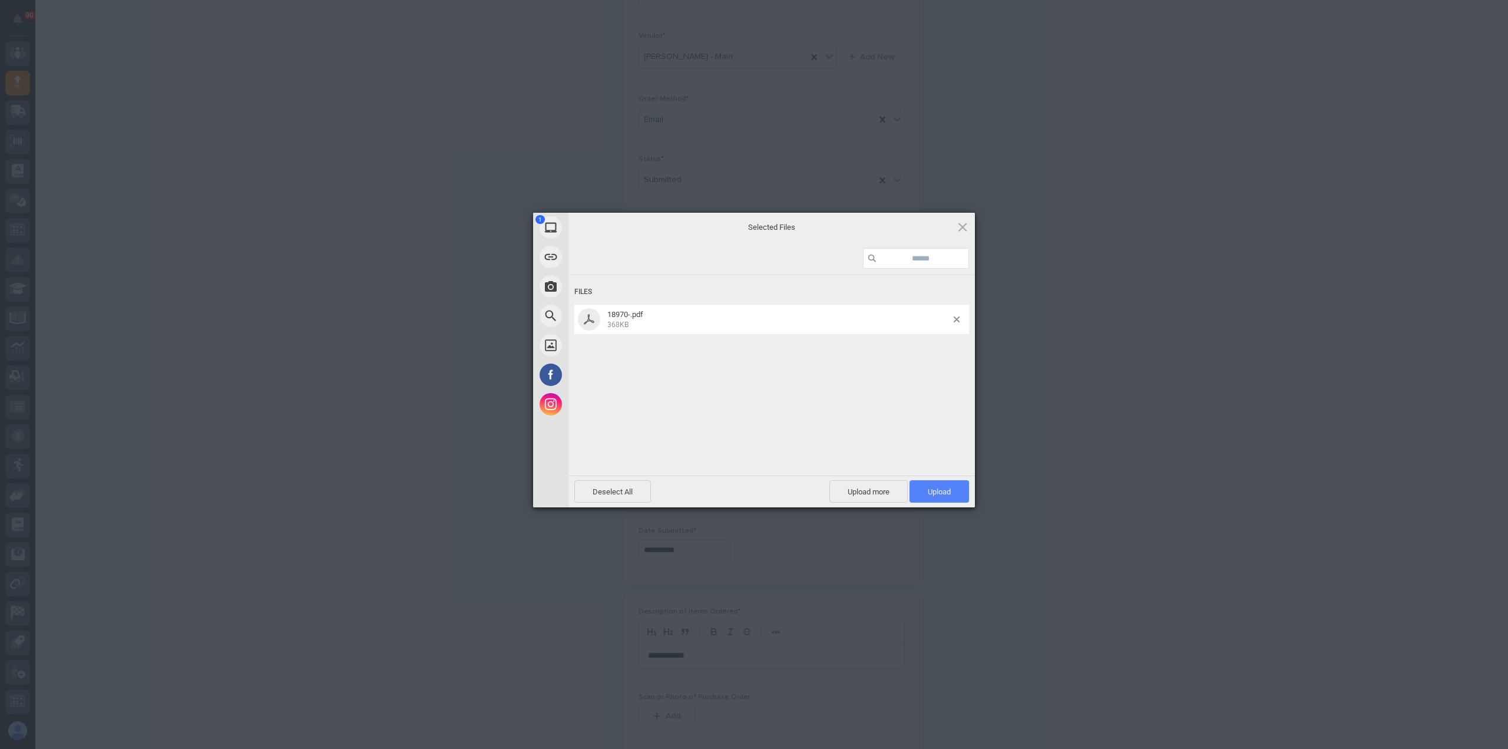
click at [932, 498] on span "Upload 1" at bounding box center [940, 491] width 60 height 22
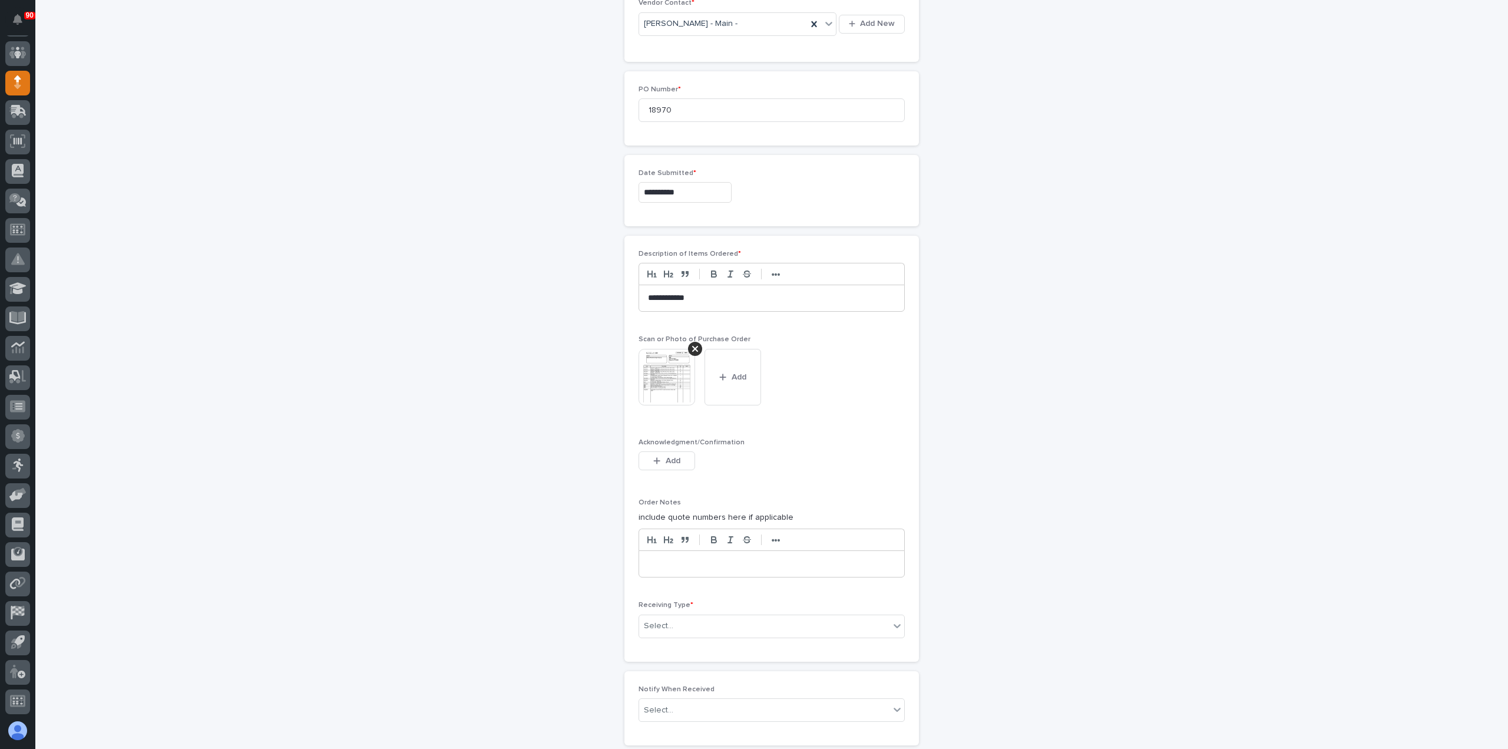
scroll to position [610, 0]
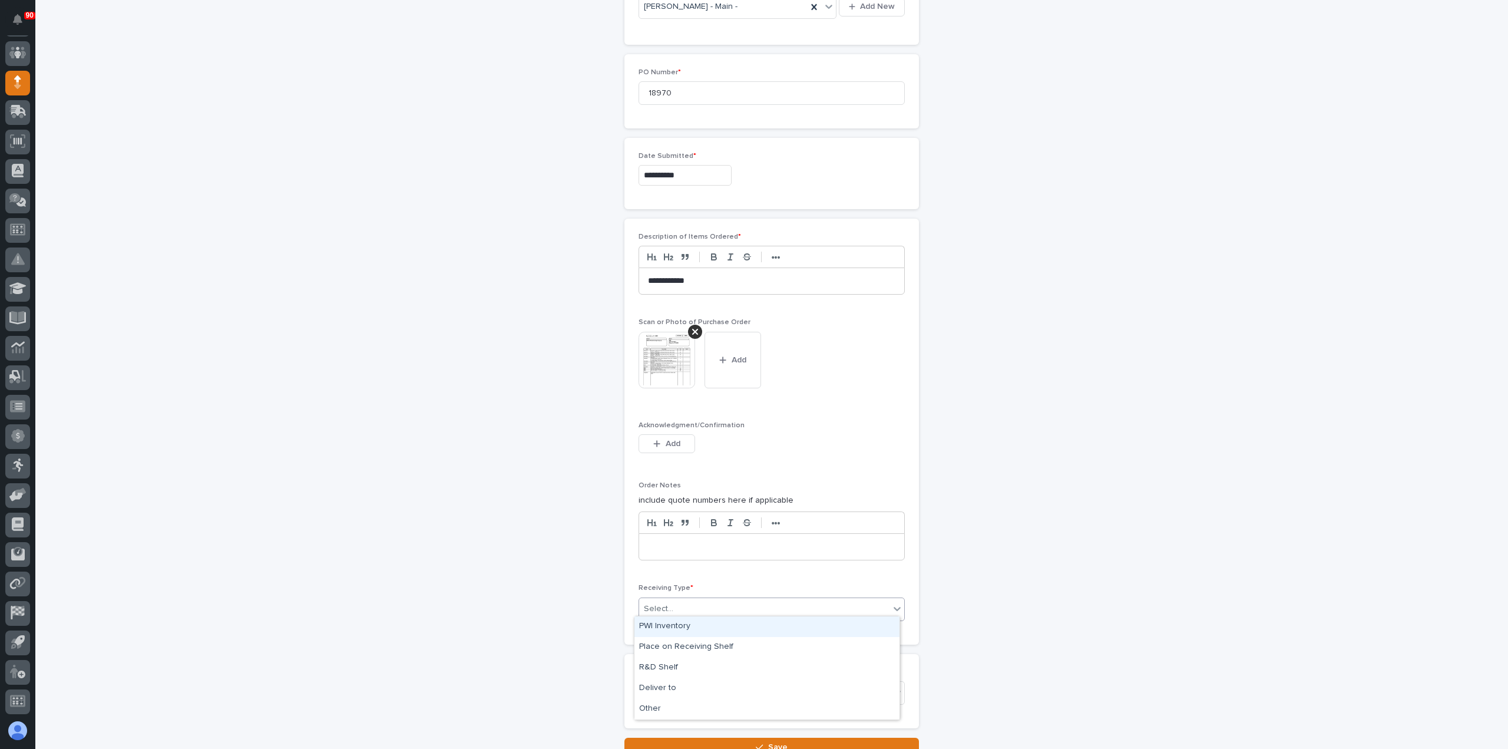
click at [688, 607] on div "Select..." at bounding box center [764, 608] width 250 height 19
click at [691, 626] on div "PWI Inventory" at bounding box center [767, 626] width 265 height 21
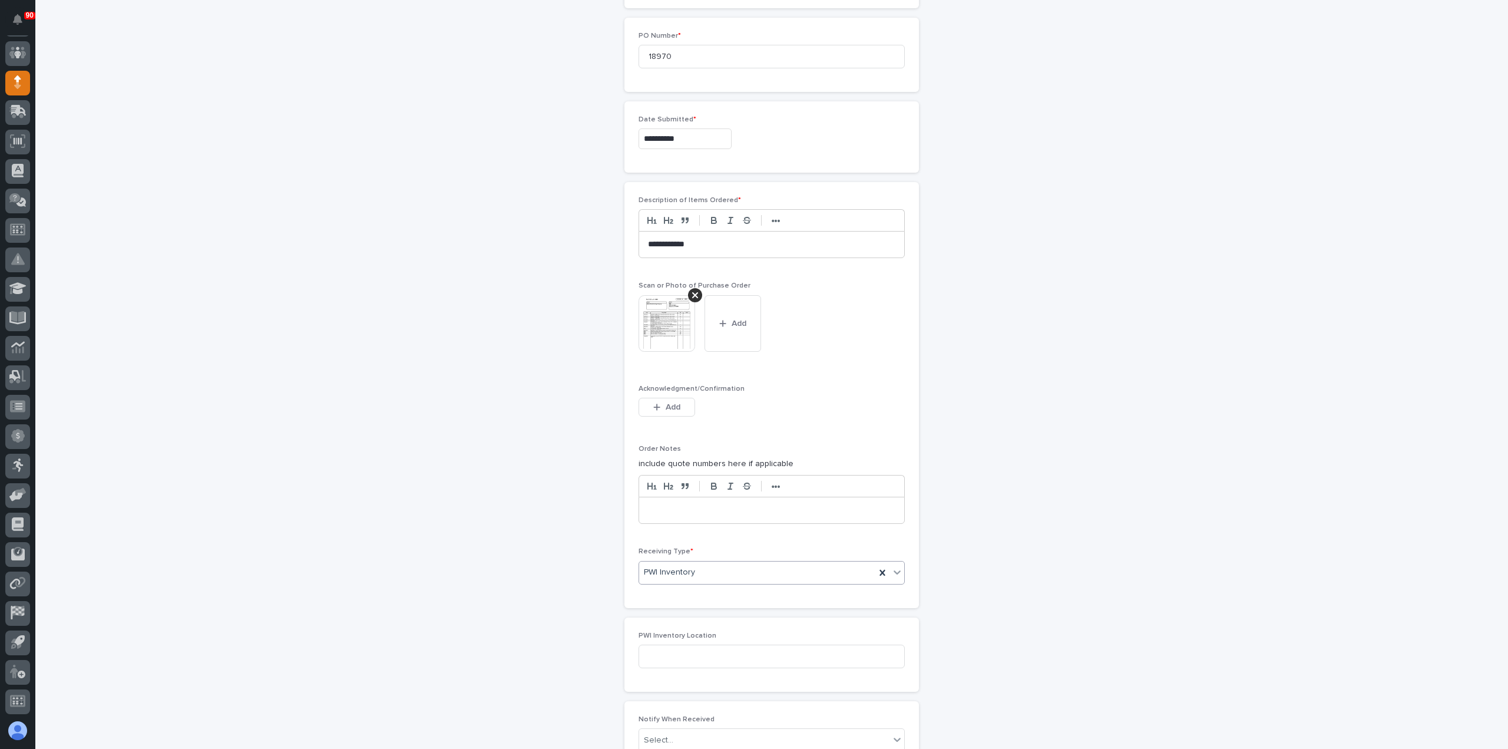
scroll to position [652, 0]
click at [685, 642] on input at bounding box center [772, 652] width 266 height 24
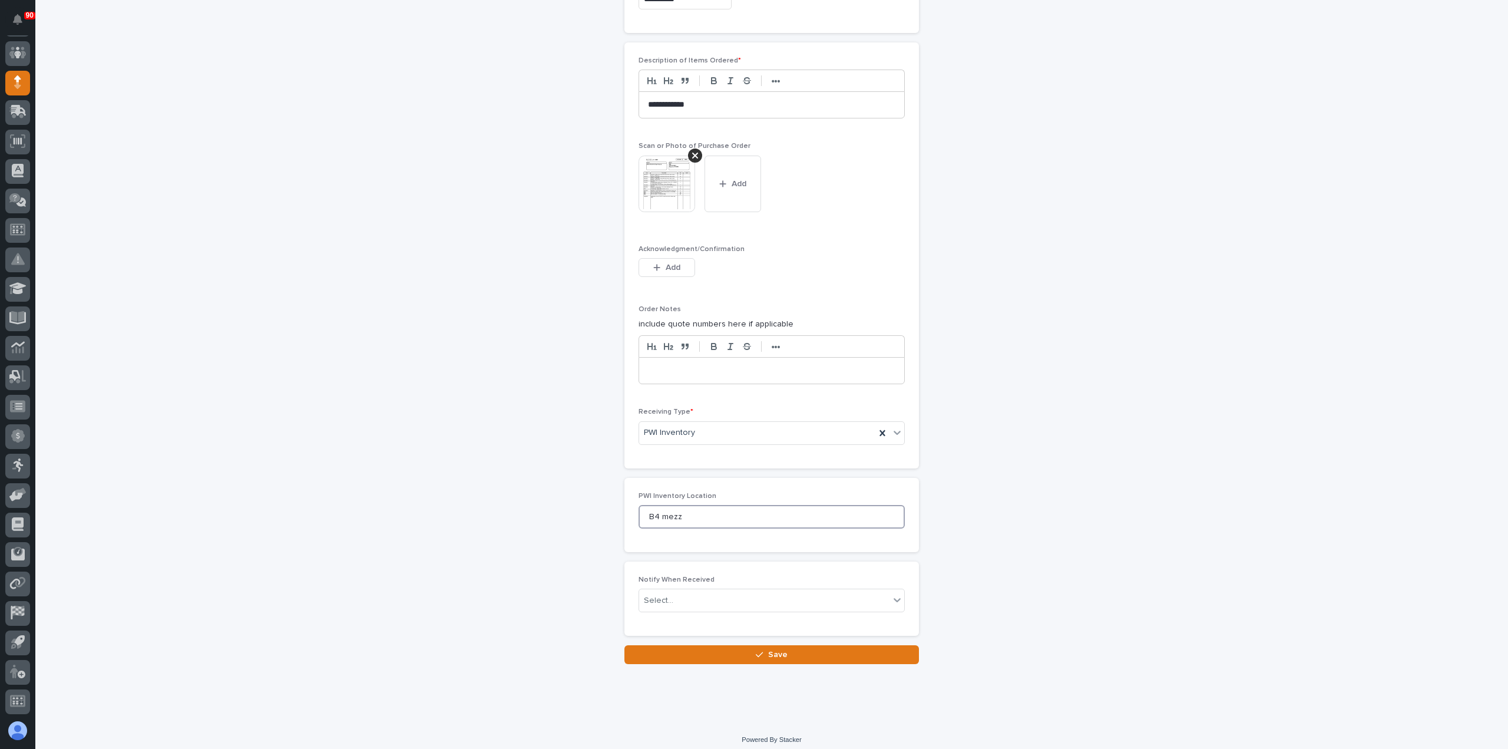
scroll to position [788, 0]
type input "B4 mezz"
click at [752, 645] on button "Save" at bounding box center [772, 652] width 295 height 19
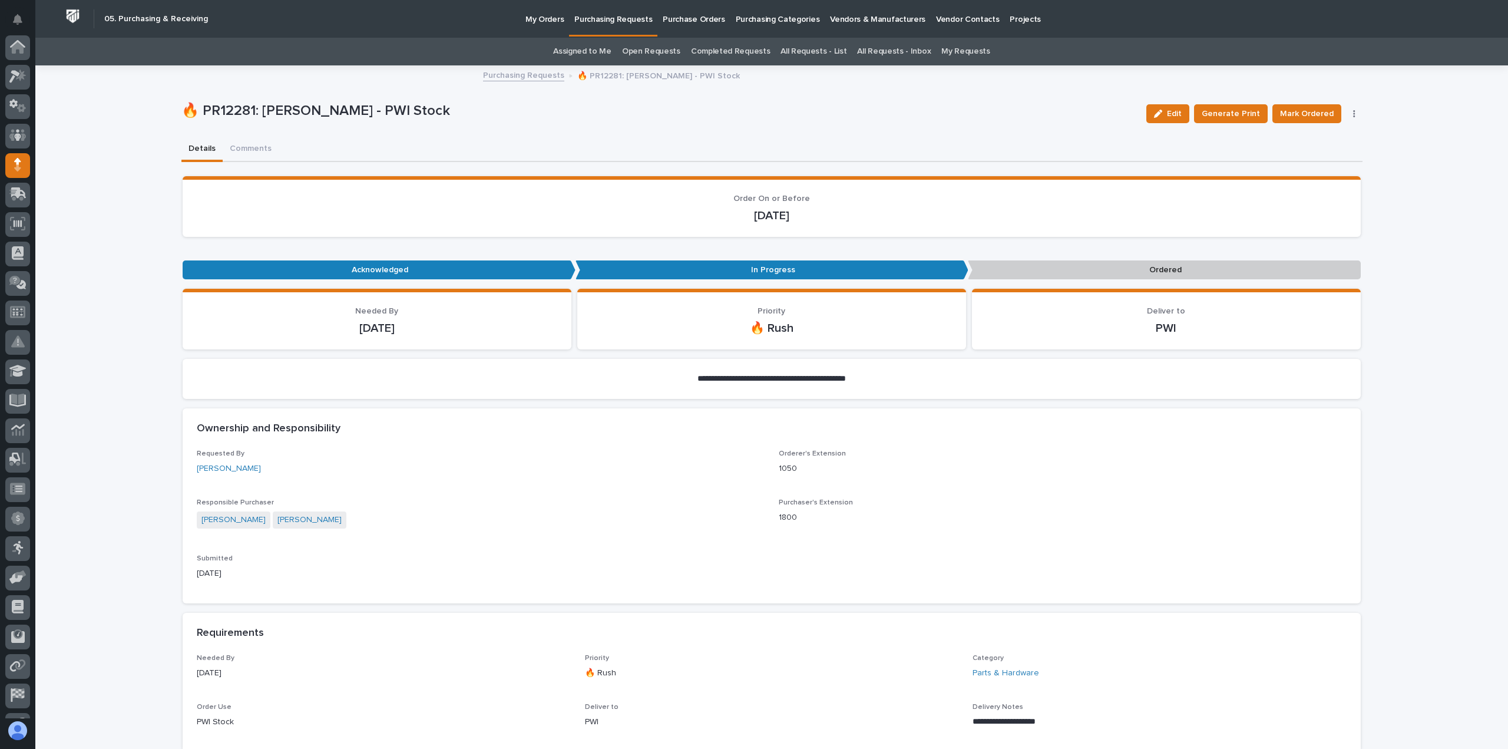
scroll to position [82, 0]
click at [1310, 111] on span "Mark Ordered" at bounding box center [1307, 114] width 54 height 14
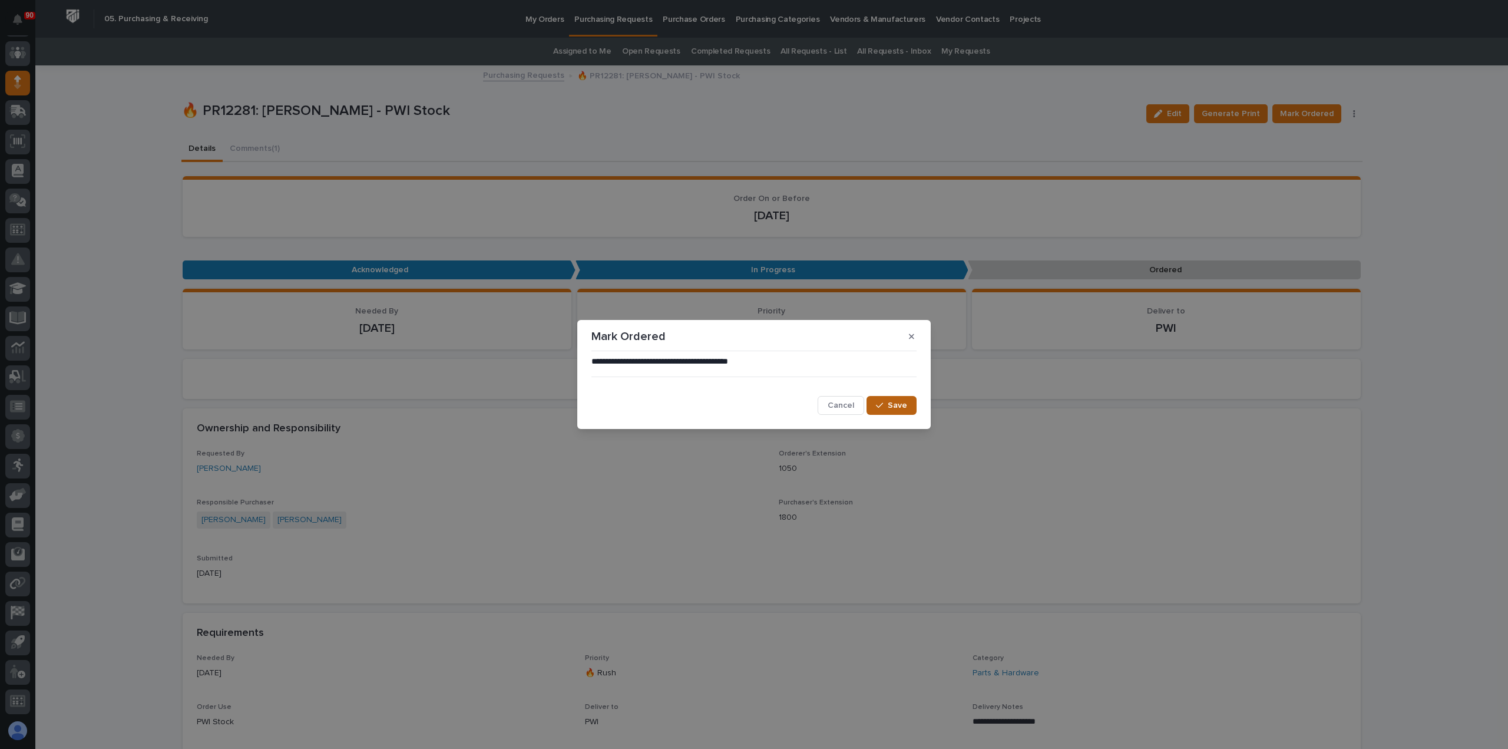
click at [878, 405] on icon "button" at bounding box center [879, 405] width 7 height 8
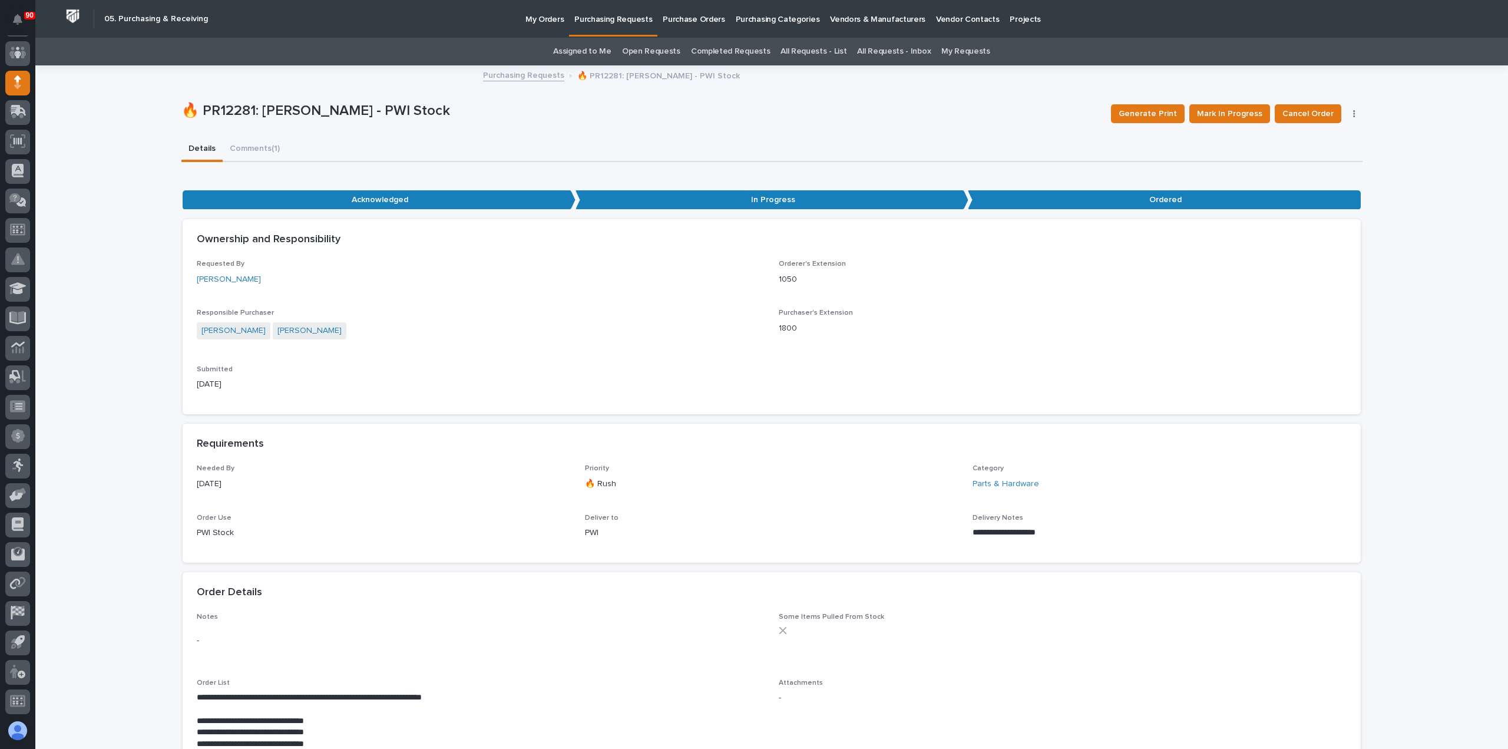
click at [613, 21] on p "Purchasing Requests" at bounding box center [613, 12] width 78 height 25
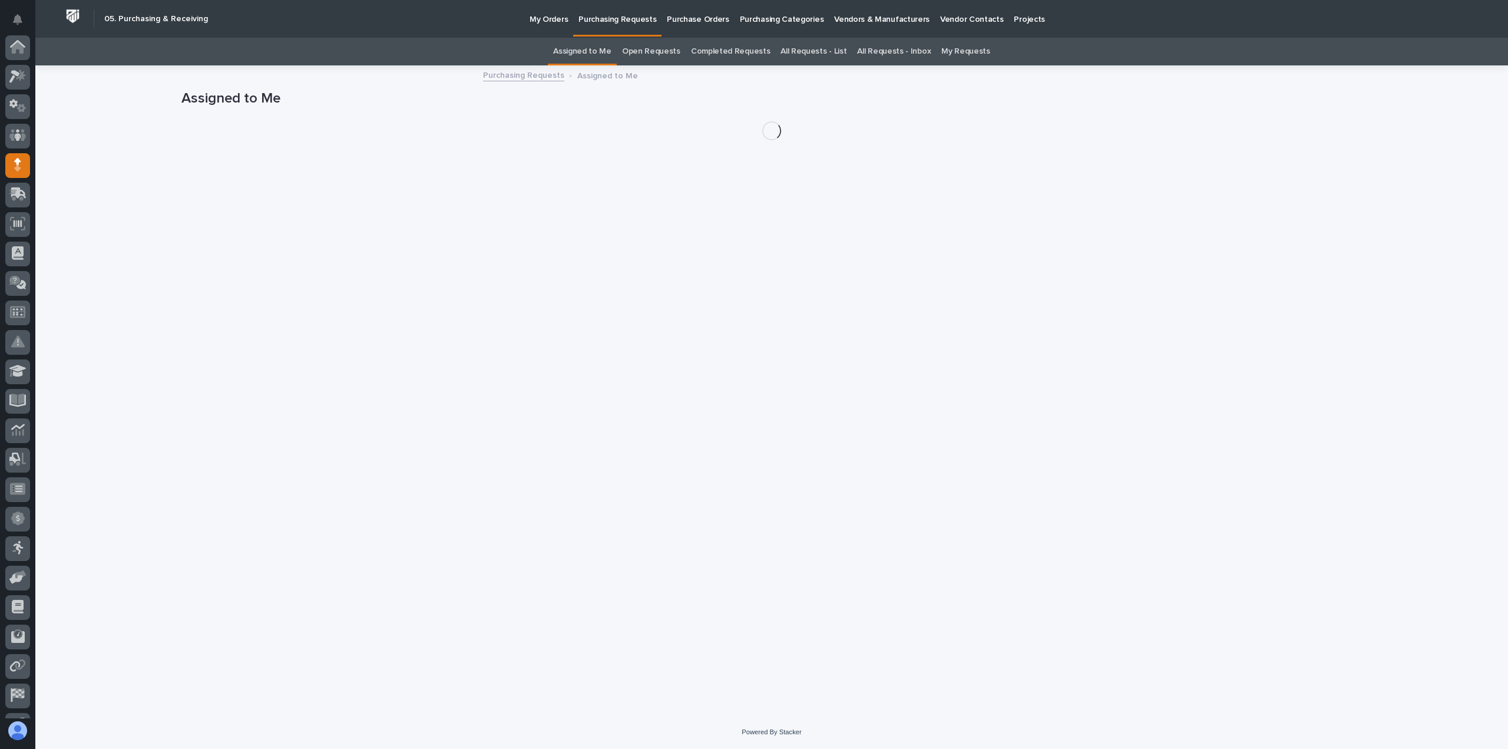
scroll to position [82, 0]
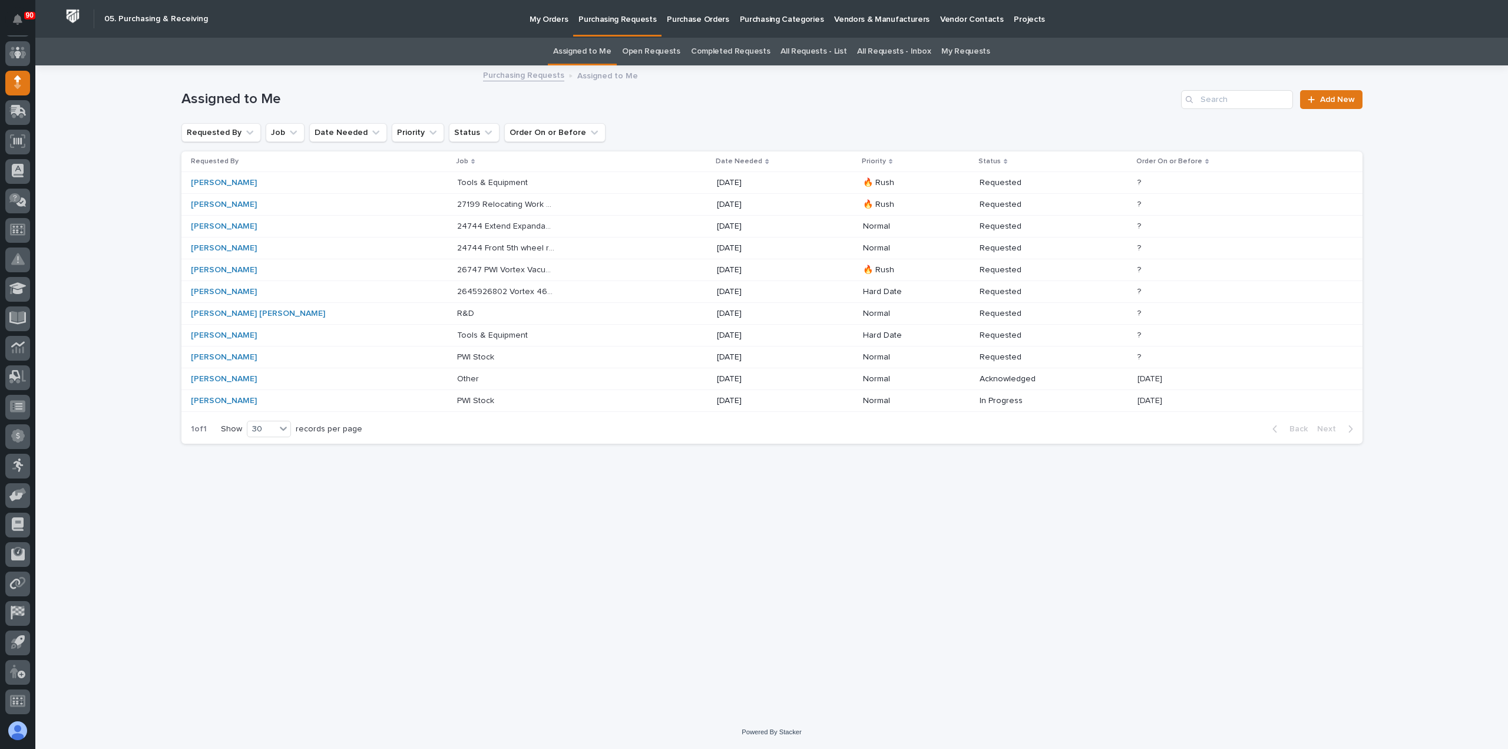
click at [457, 331] on p "Tools & Equipment" at bounding box center [493, 334] width 73 height 12
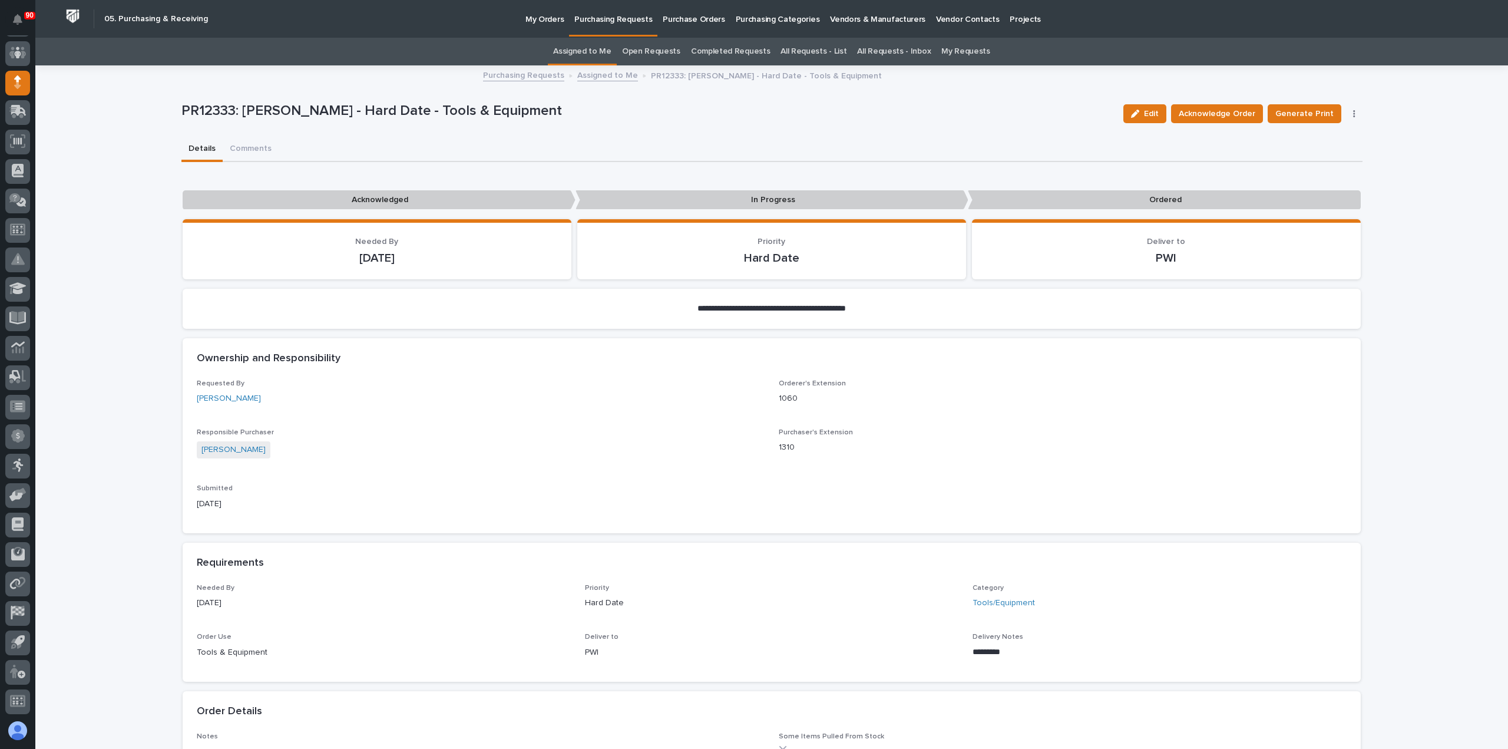
click at [617, 19] on p "Purchasing Requests" at bounding box center [613, 12] width 78 height 25
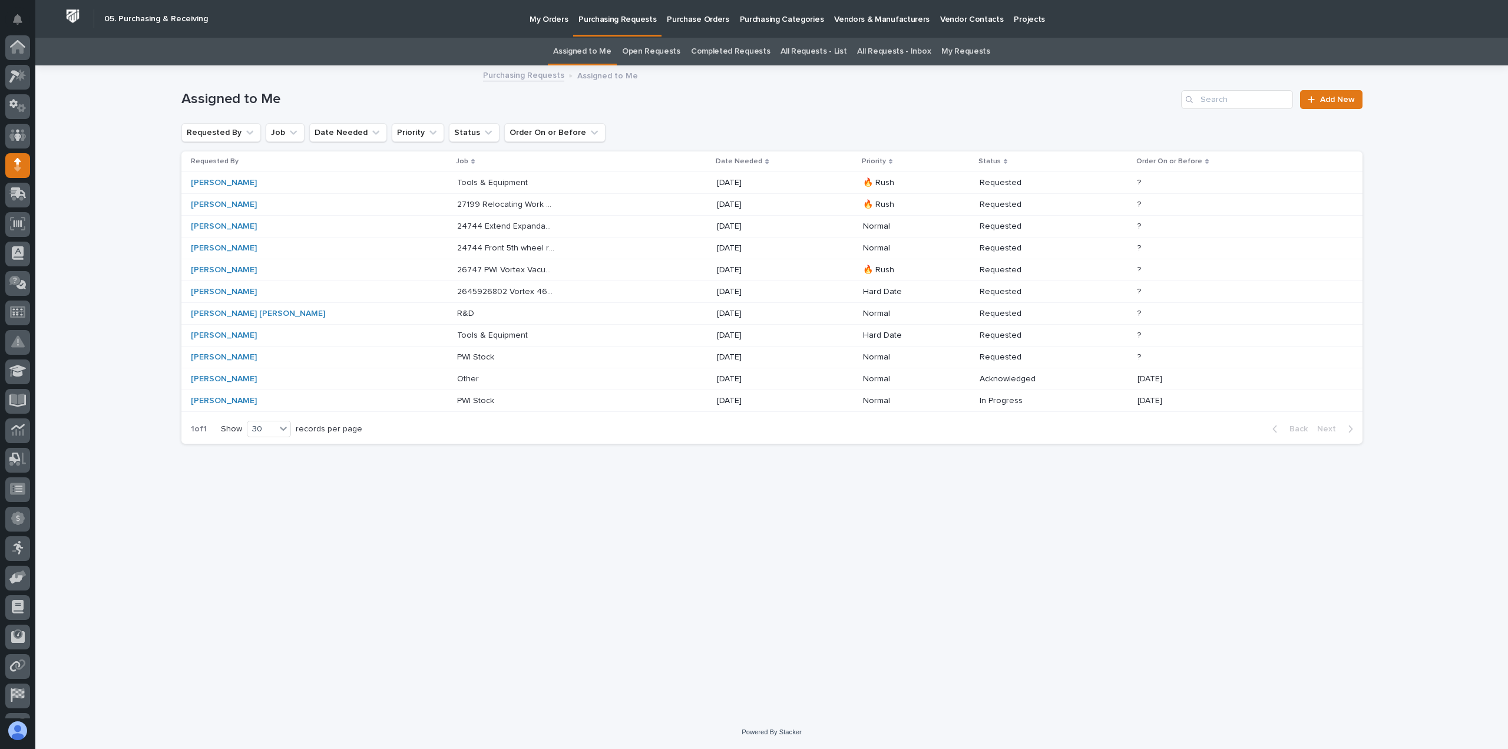
scroll to position [82, 0]
click at [457, 179] on p "Tools & Equipment" at bounding box center [493, 182] width 73 height 12
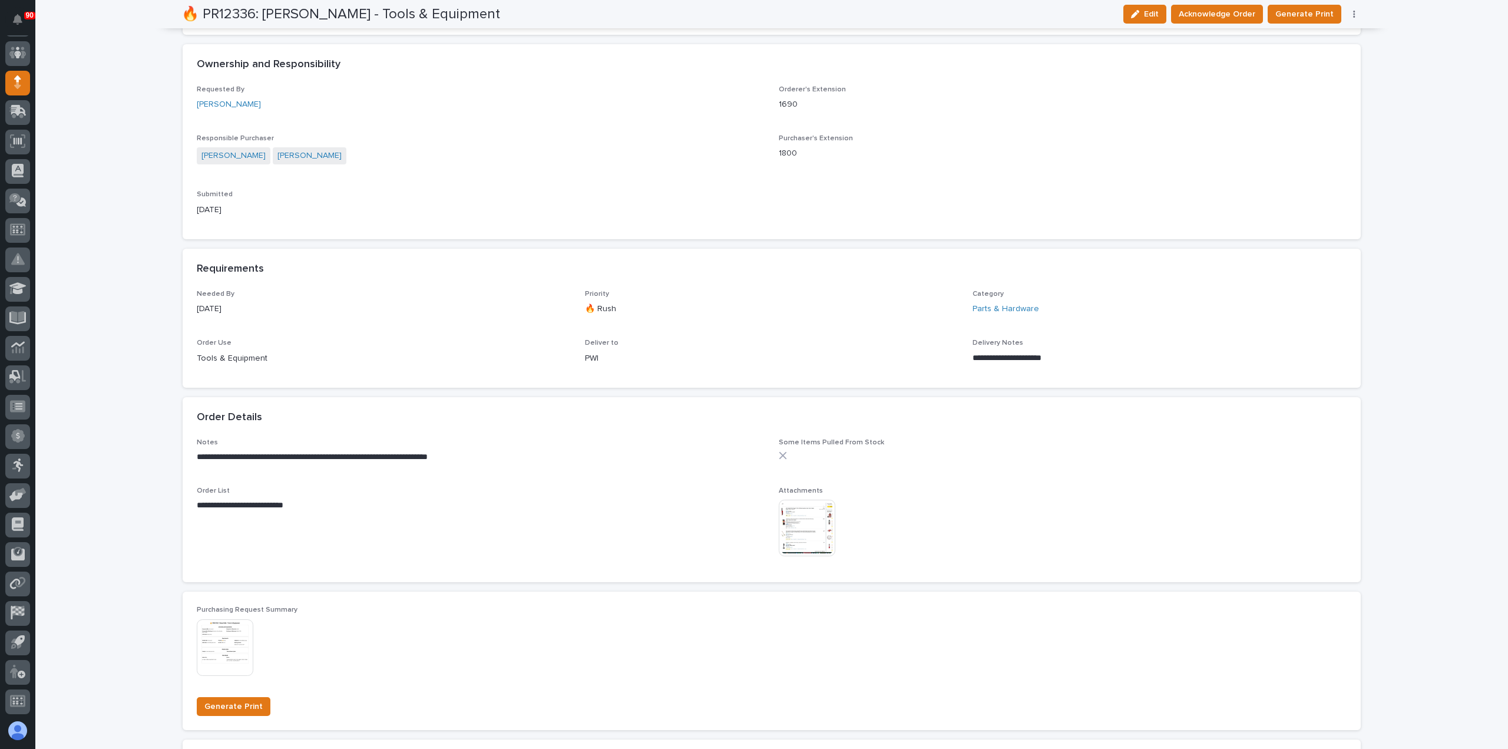
scroll to position [295, 0]
click at [781, 524] on img at bounding box center [807, 527] width 57 height 57
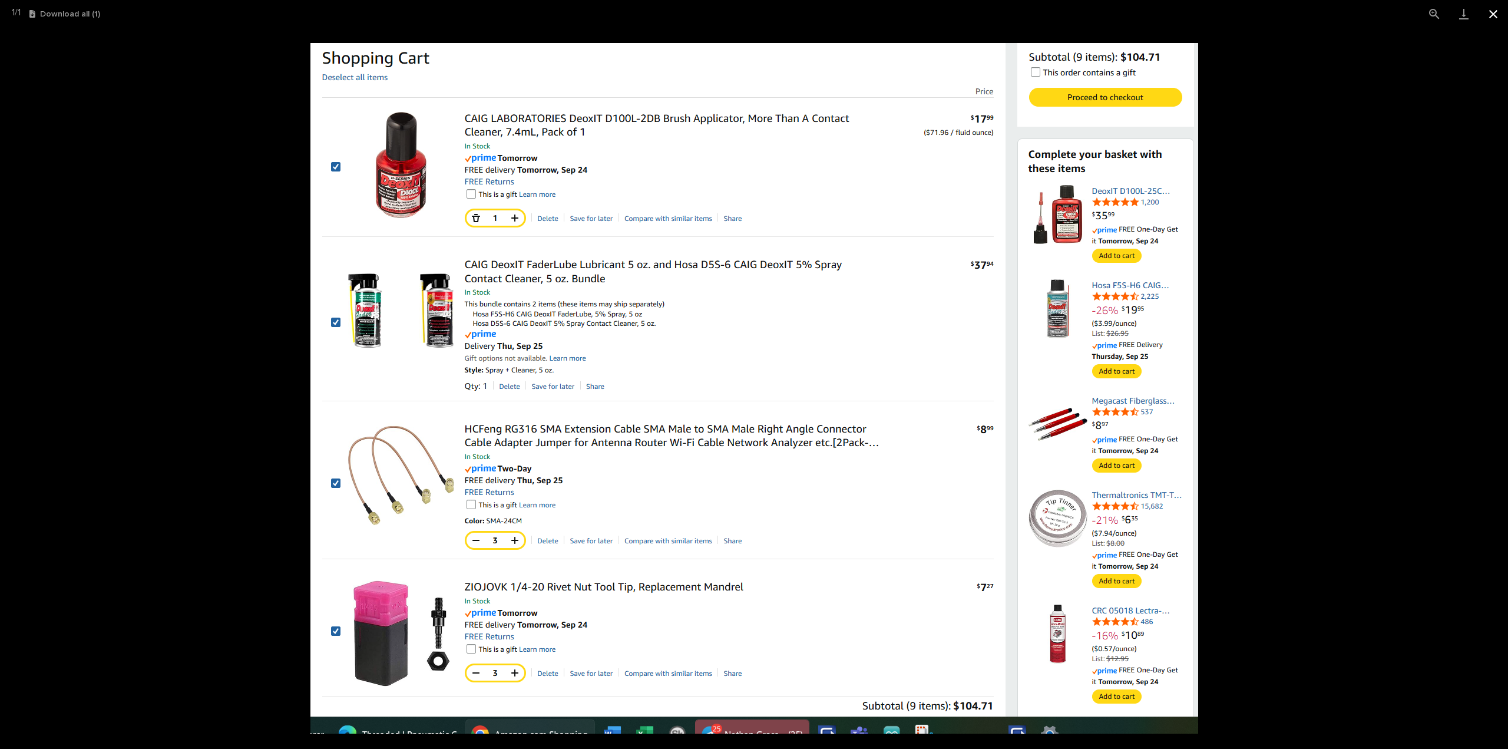
click at [1491, 12] on button "Close gallery" at bounding box center [1493, 14] width 29 height 28
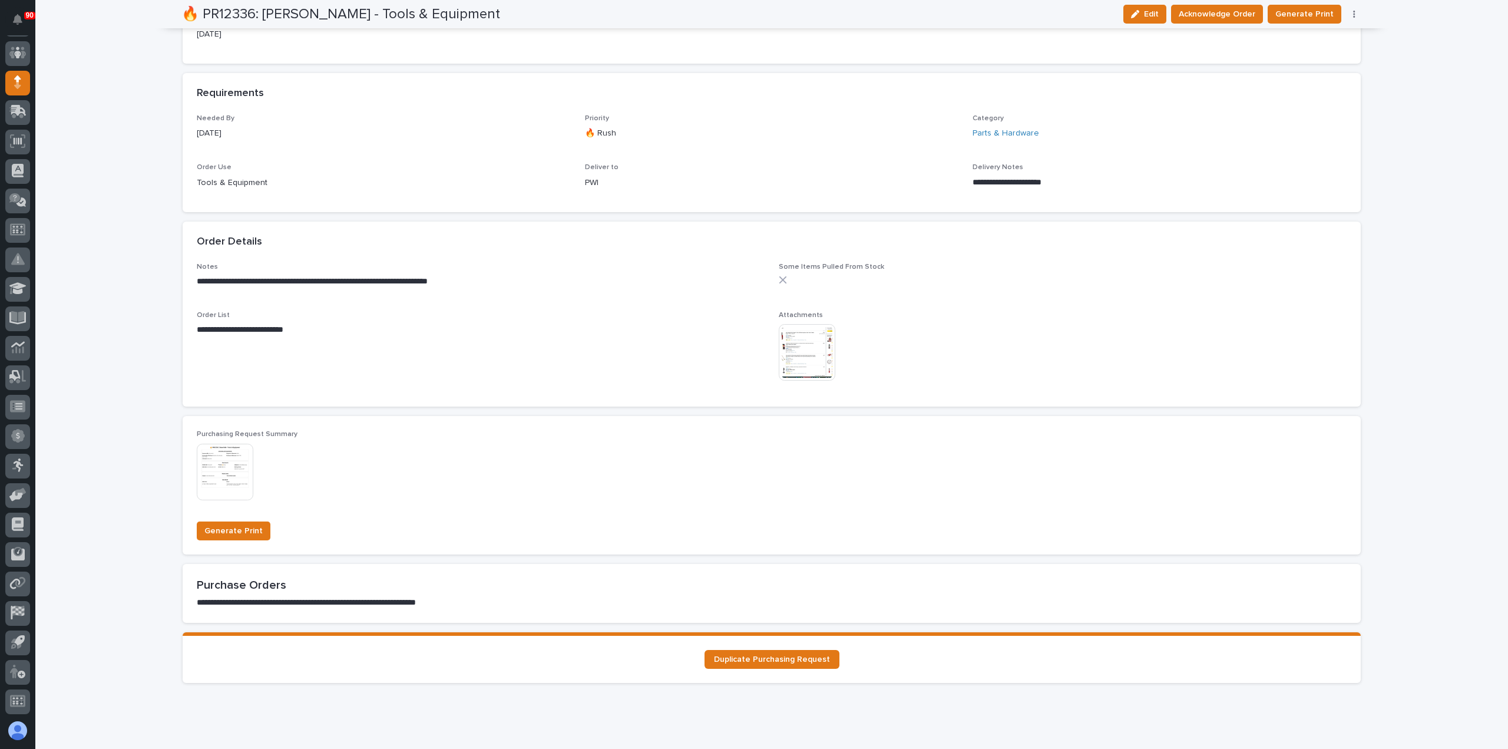
scroll to position [471, 0]
click at [802, 335] on img at bounding box center [807, 350] width 57 height 57
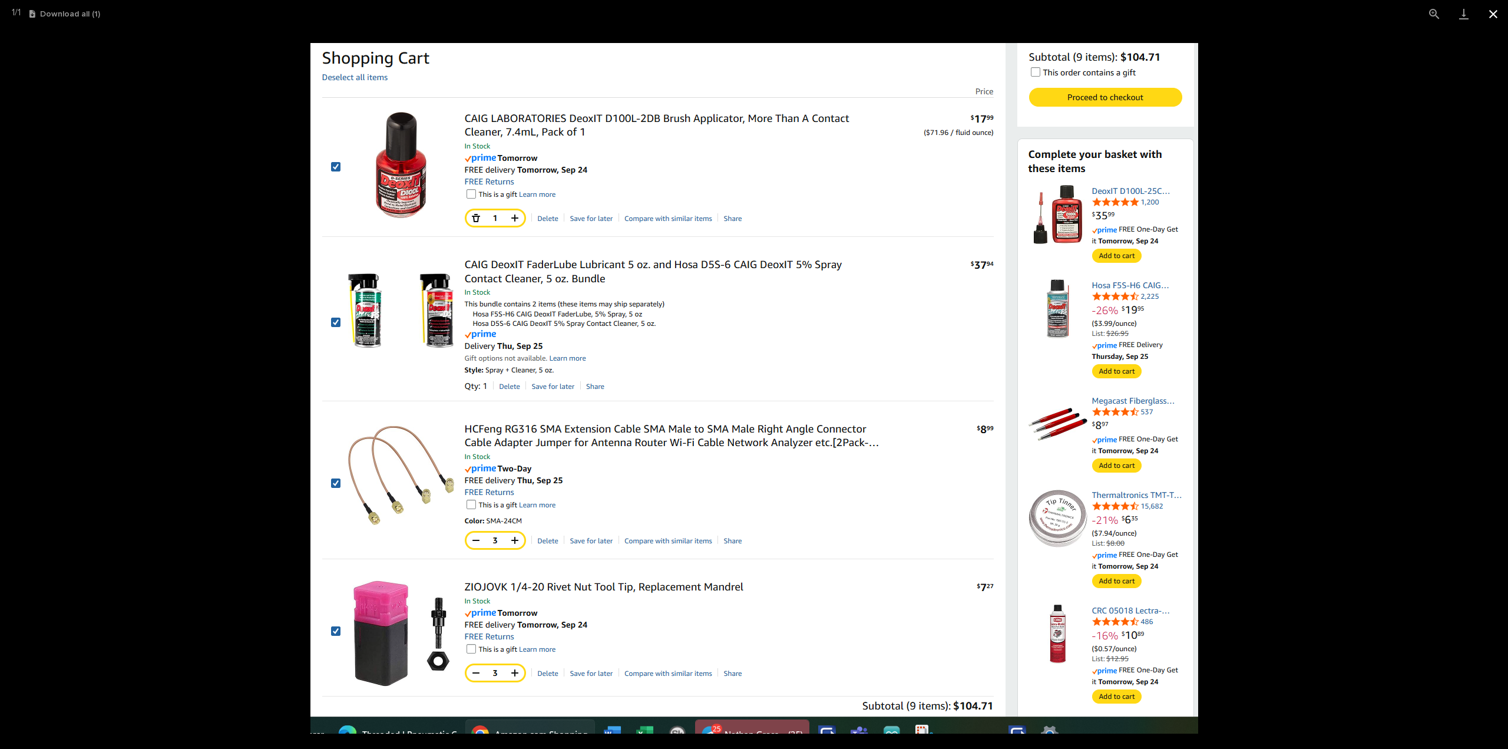
click at [1489, 9] on button "Close gallery" at bounding box center [1493, 14] width 29 height 28
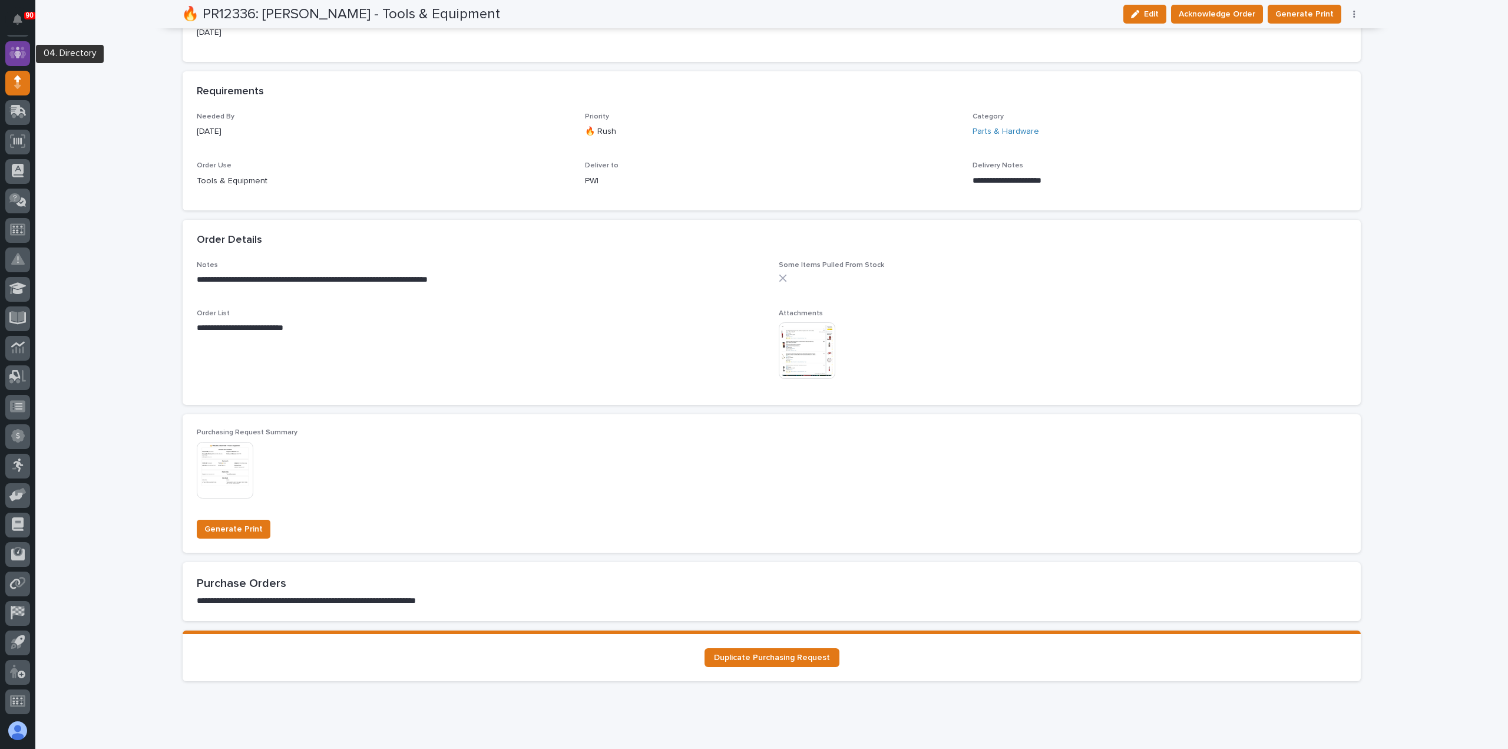
click at [17, 51] on icon at bounding box center [17, 53] width 7 height 12
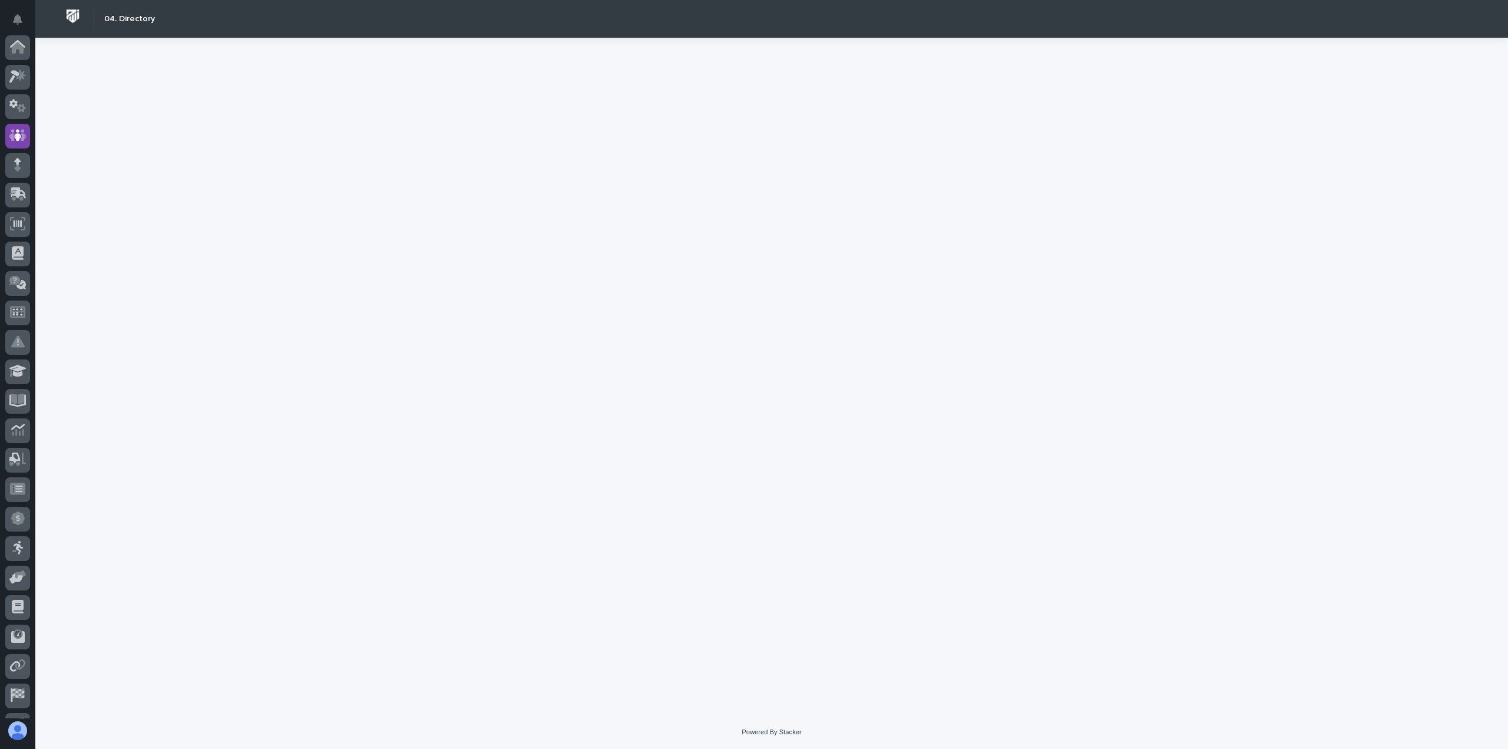
scroll to position [82, 0]
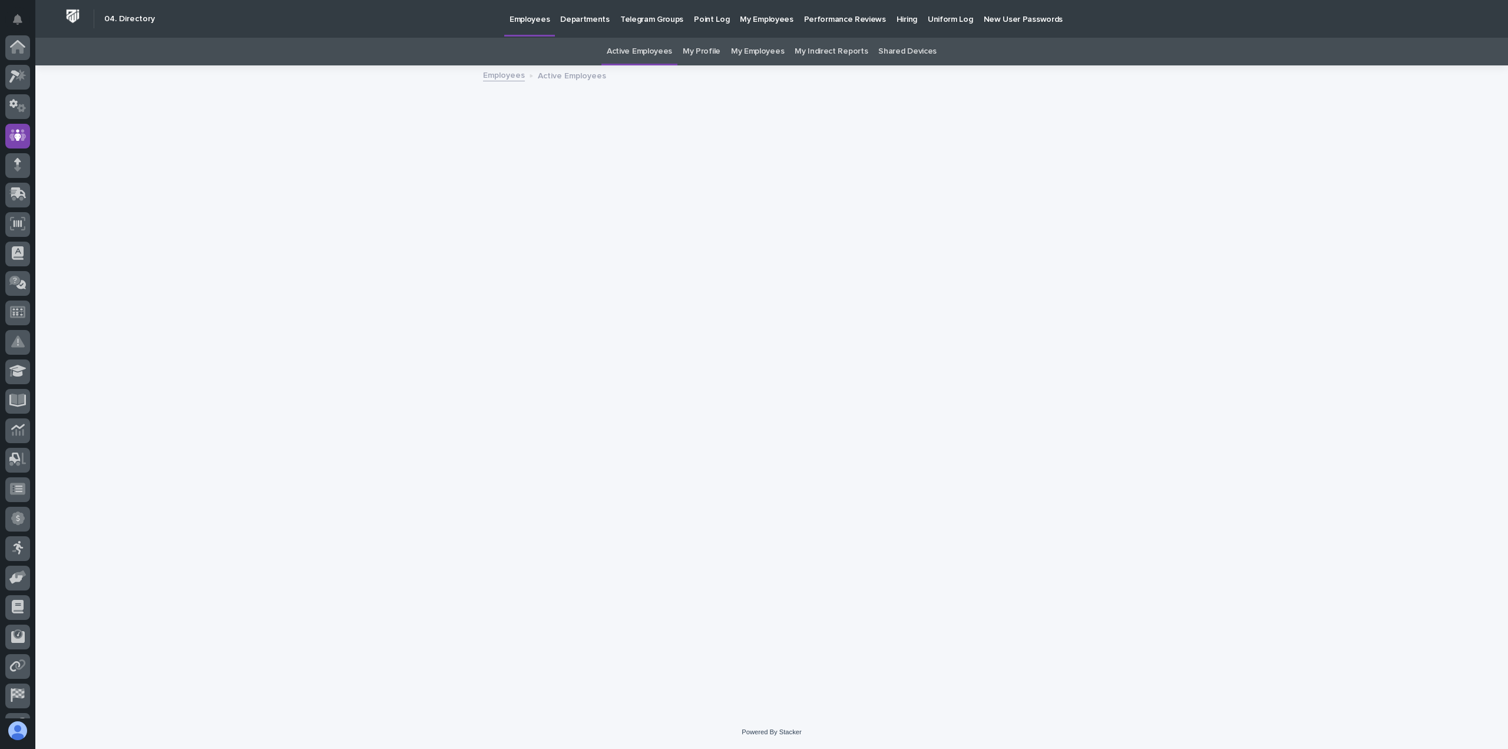
scroll to position [82, 0]
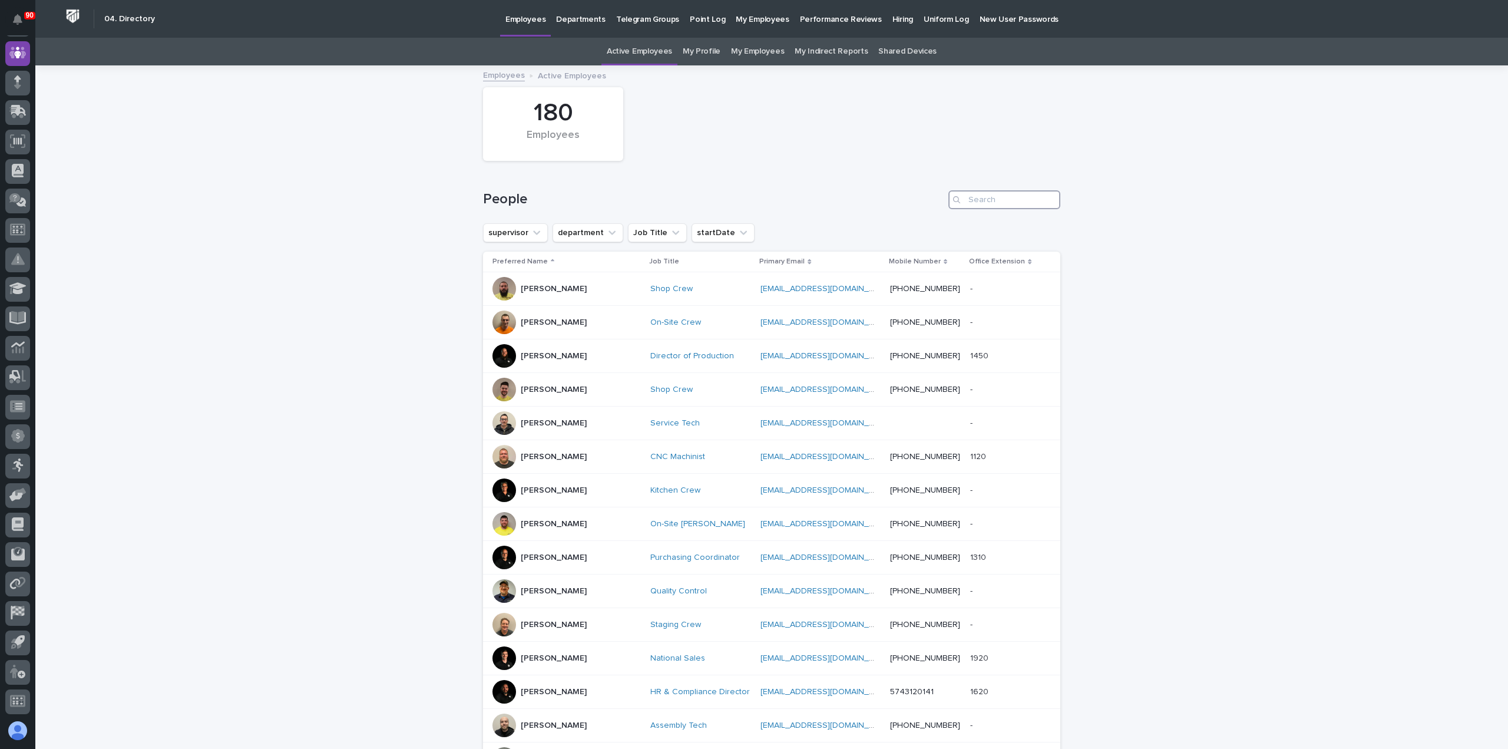
click at [971, 202] on input "Search" at bounding box center [1005, 199] width 112 height 19
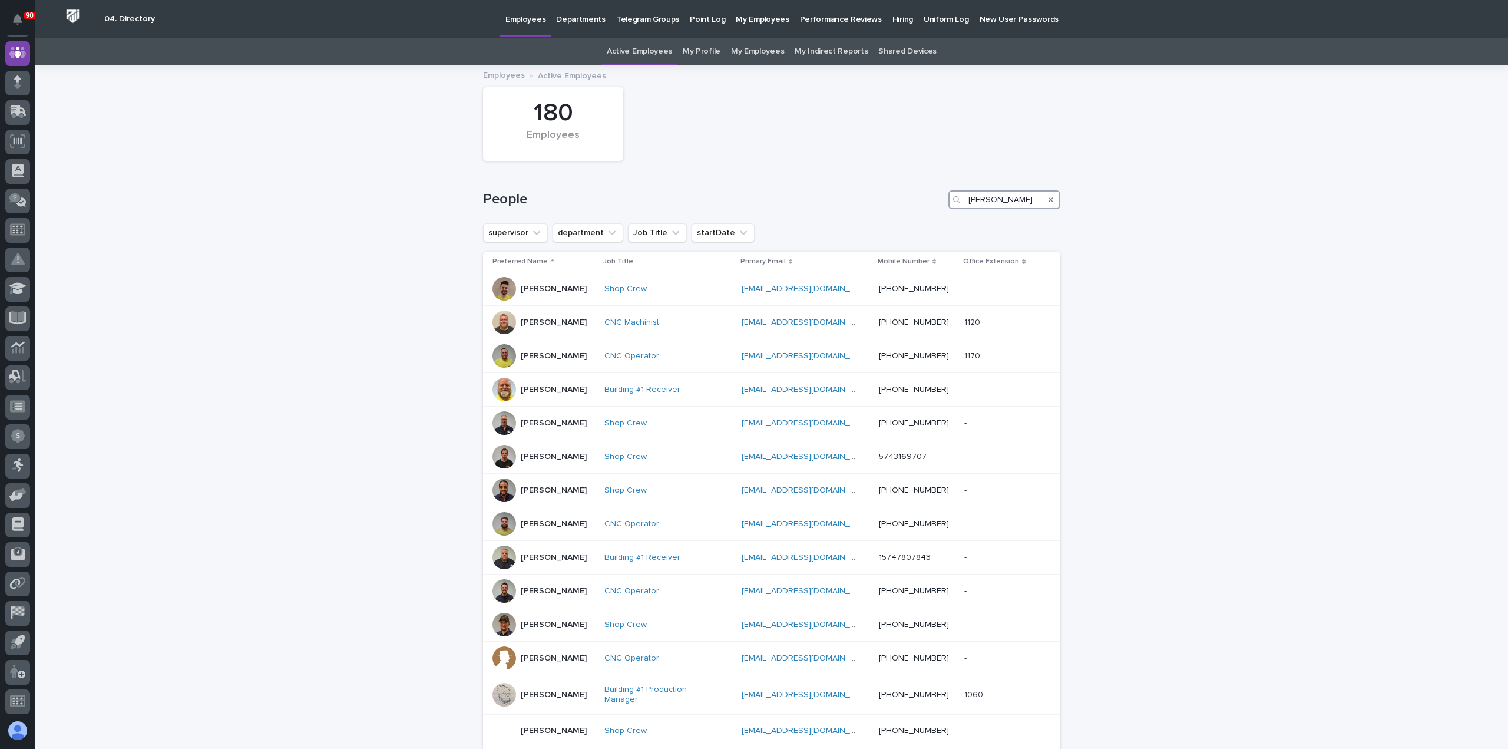
type input "leon"
click at [500, 286] on div at bounding box center [505, 289] width 24 height 24
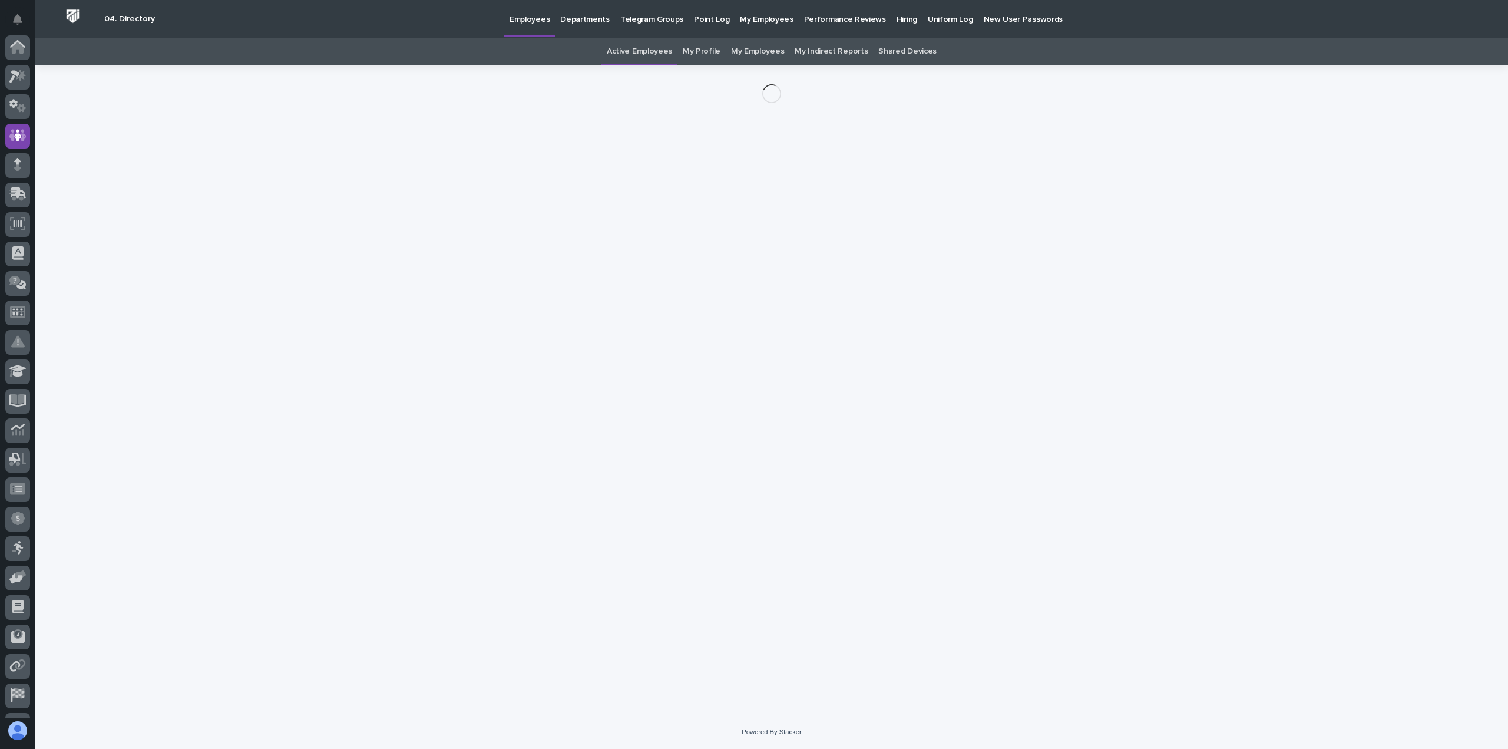
scroll to position [82, 0]
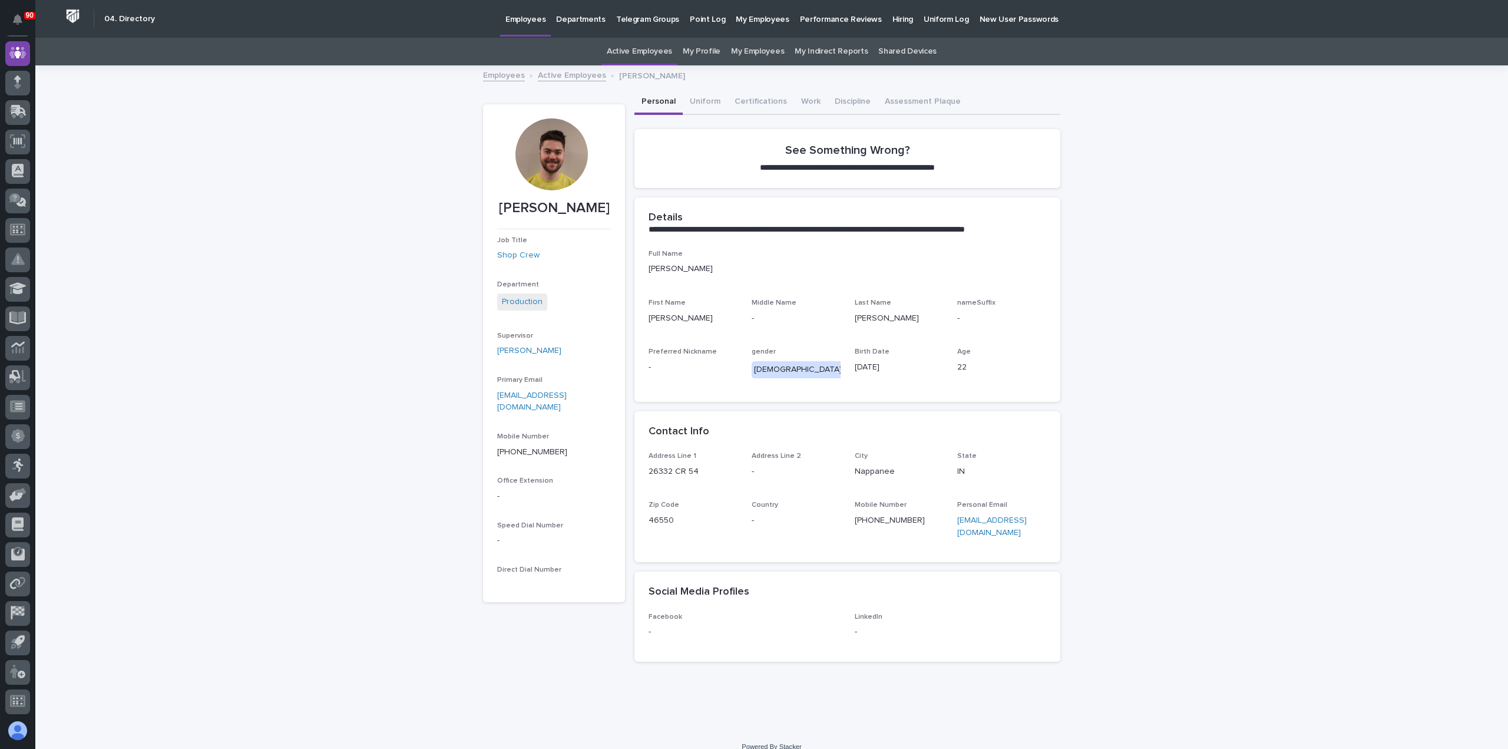
click at [563, 154] on div at bounding box center [552, 154] width 72 height 72
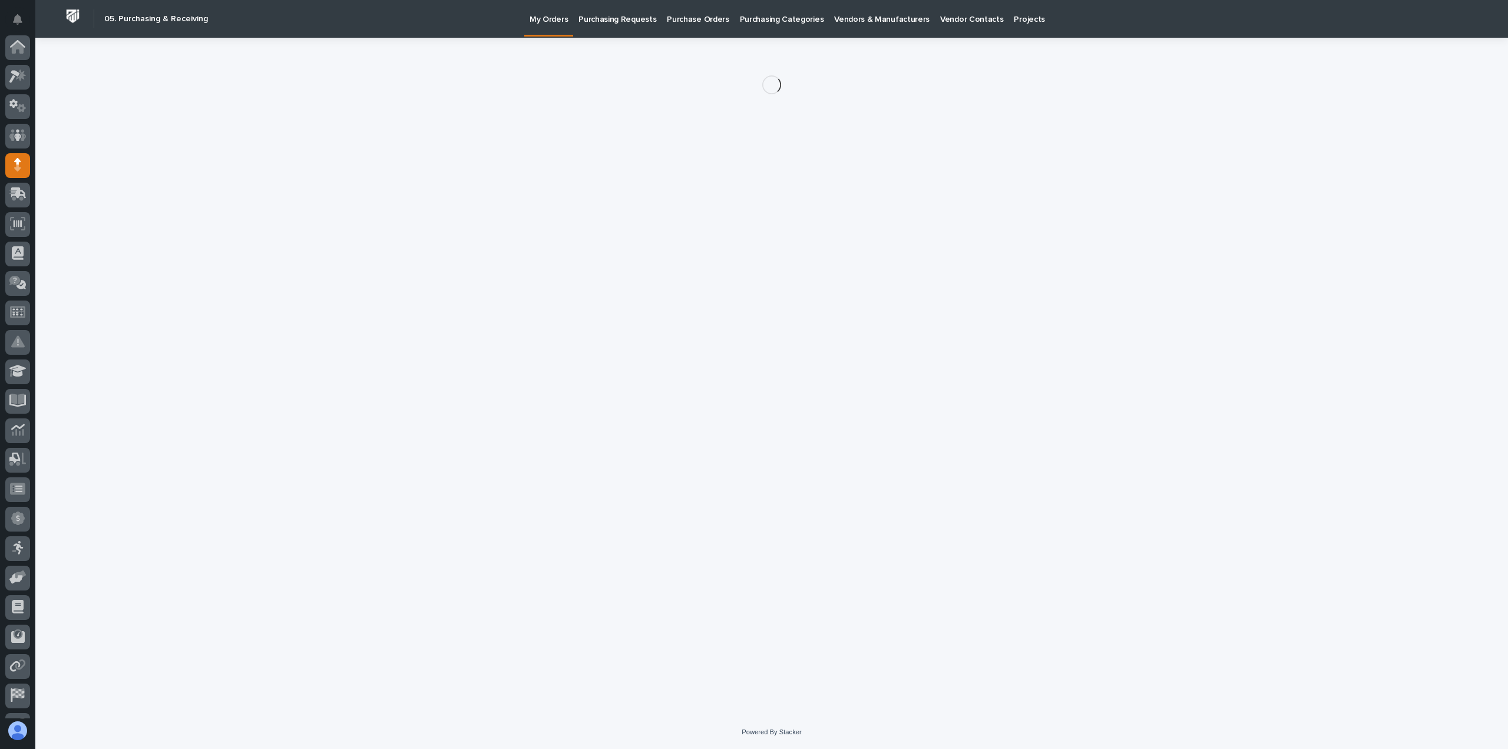
scroll to position [82, 0]
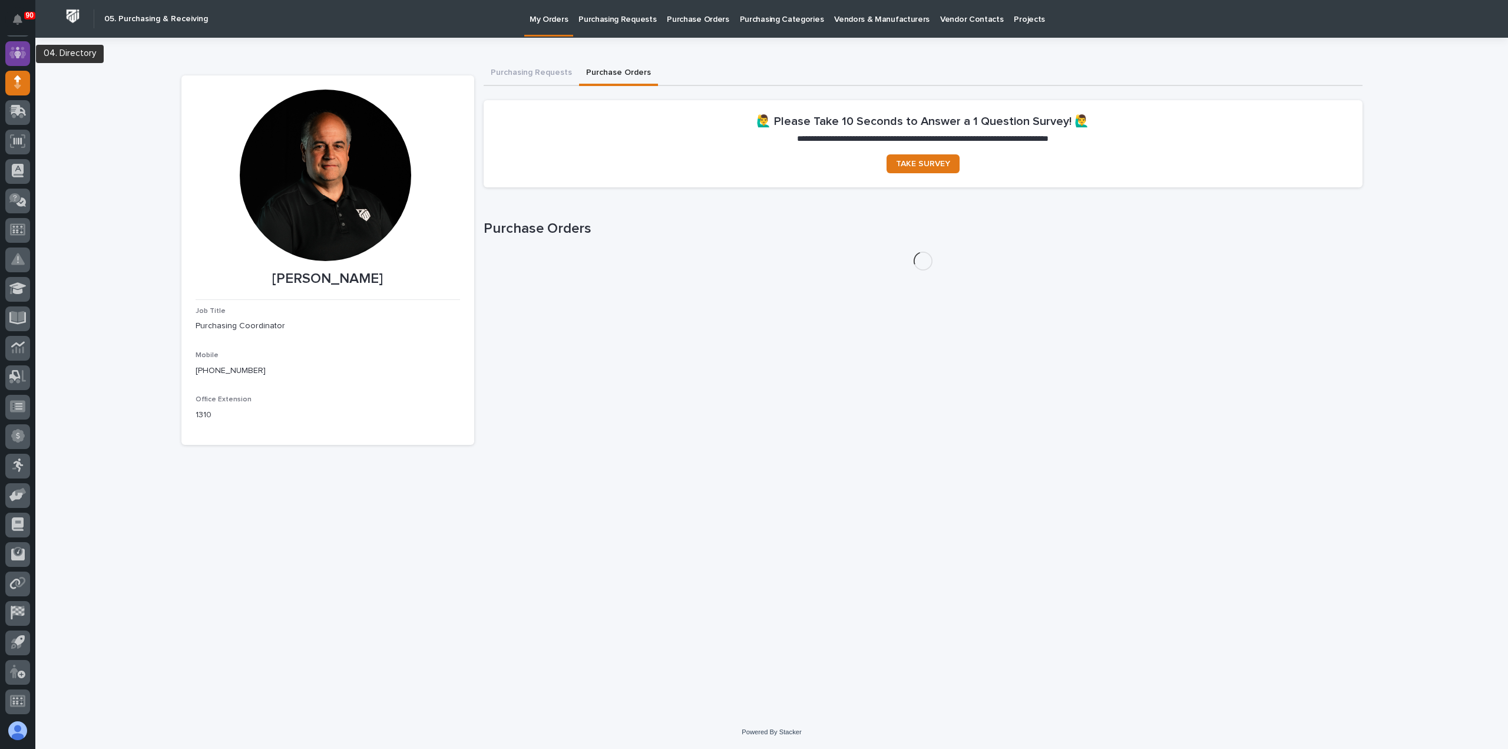
click at [14, 47] on icon at bounding box center [17, 53] width 17 height 14
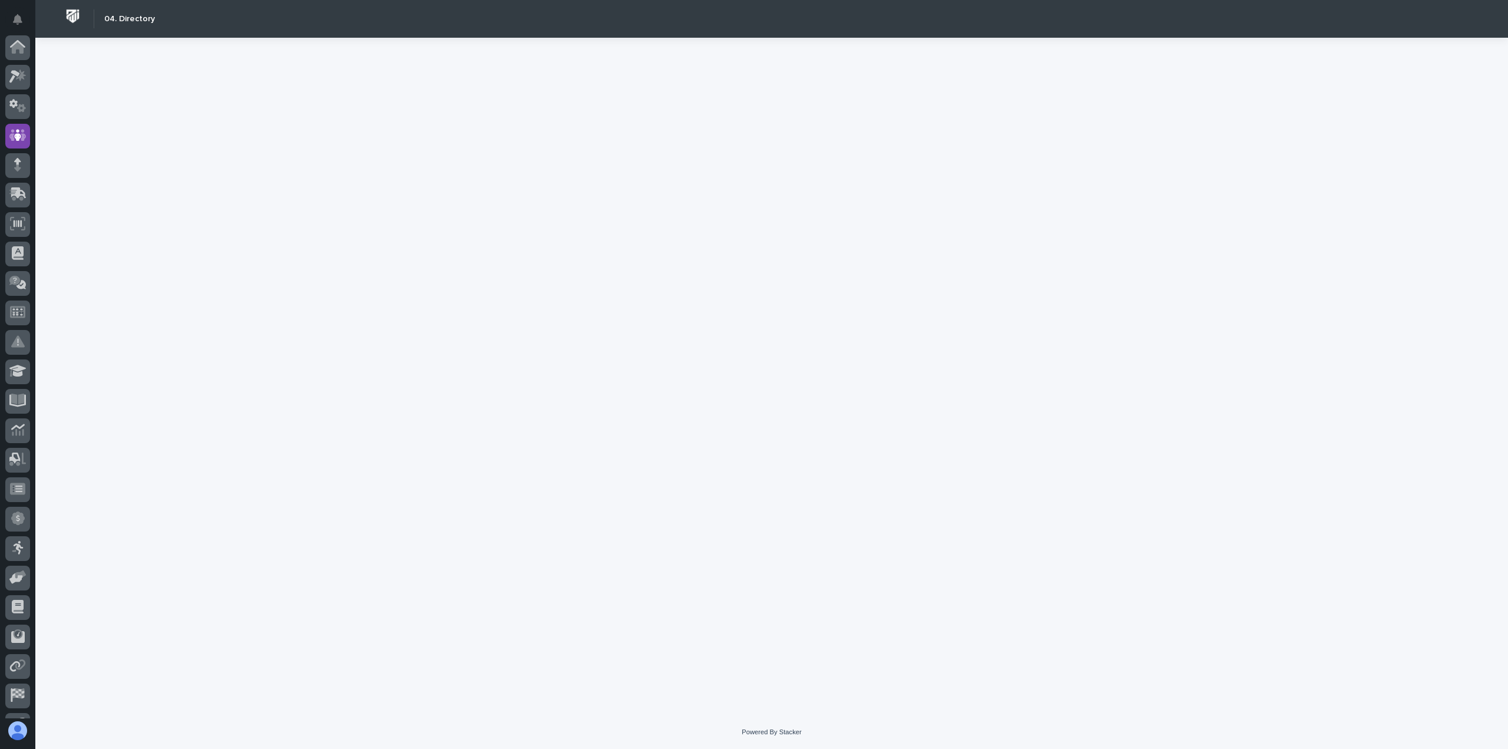
scroll to position [82, 0]
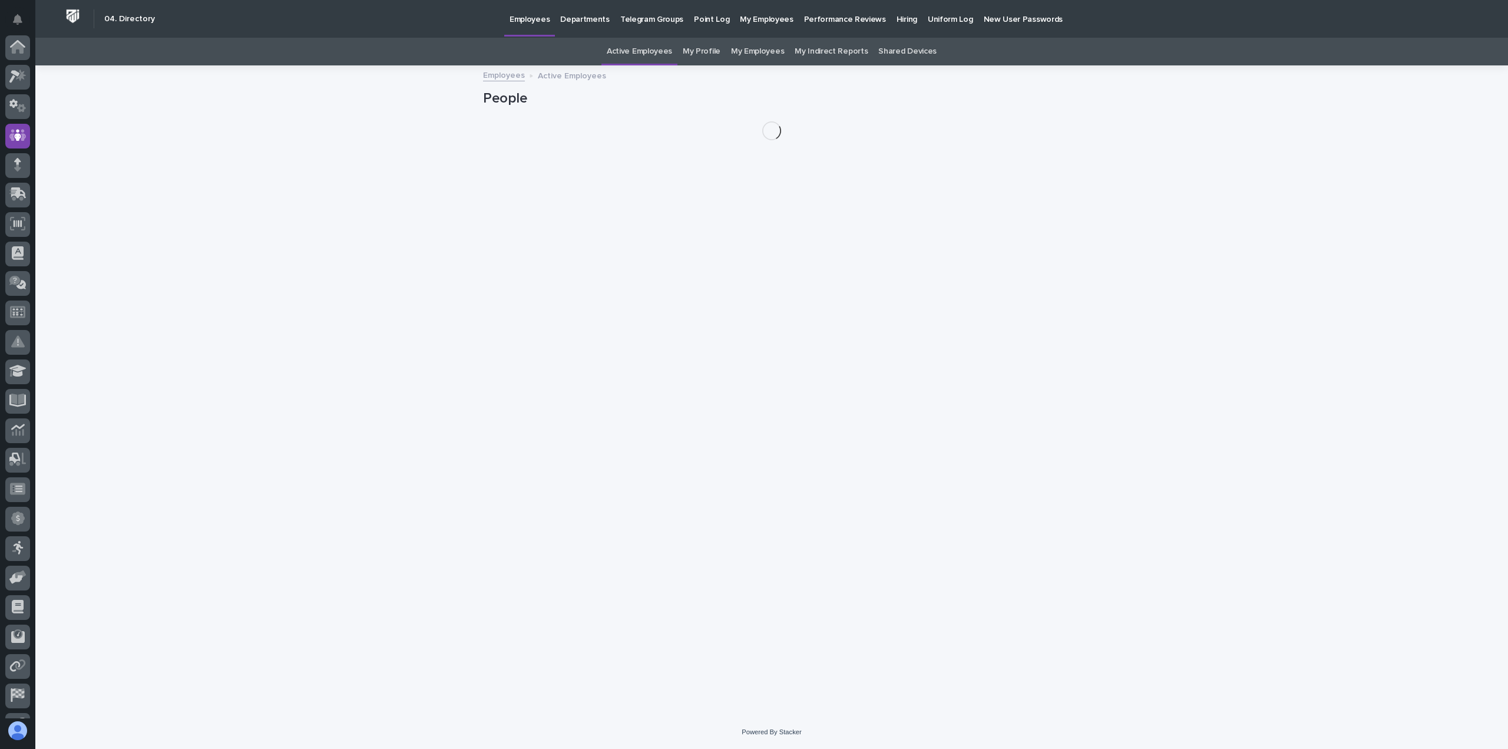
scroll to position [82, 0]
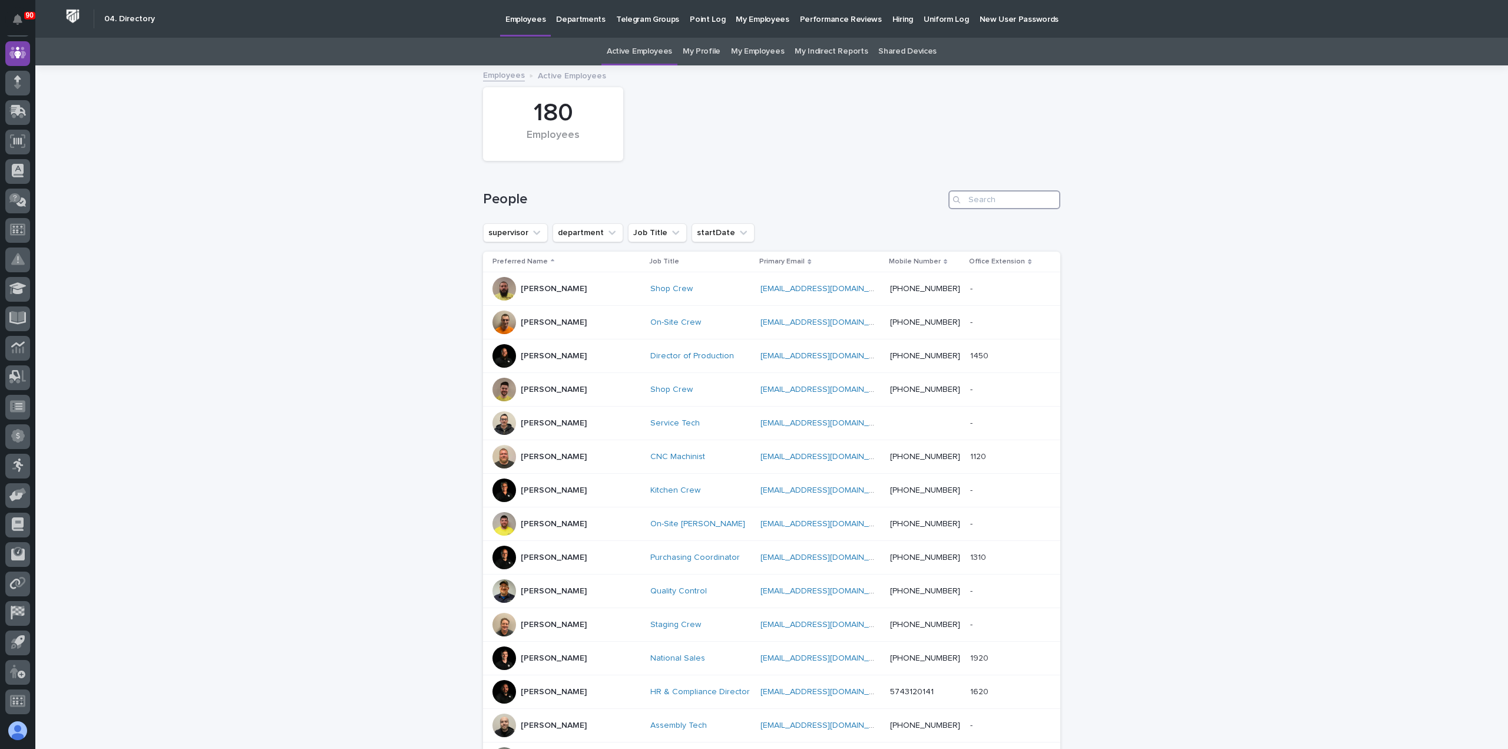
click at [973, 200] on input "Search" at bounding box center [1005, 199] width 112 height 19
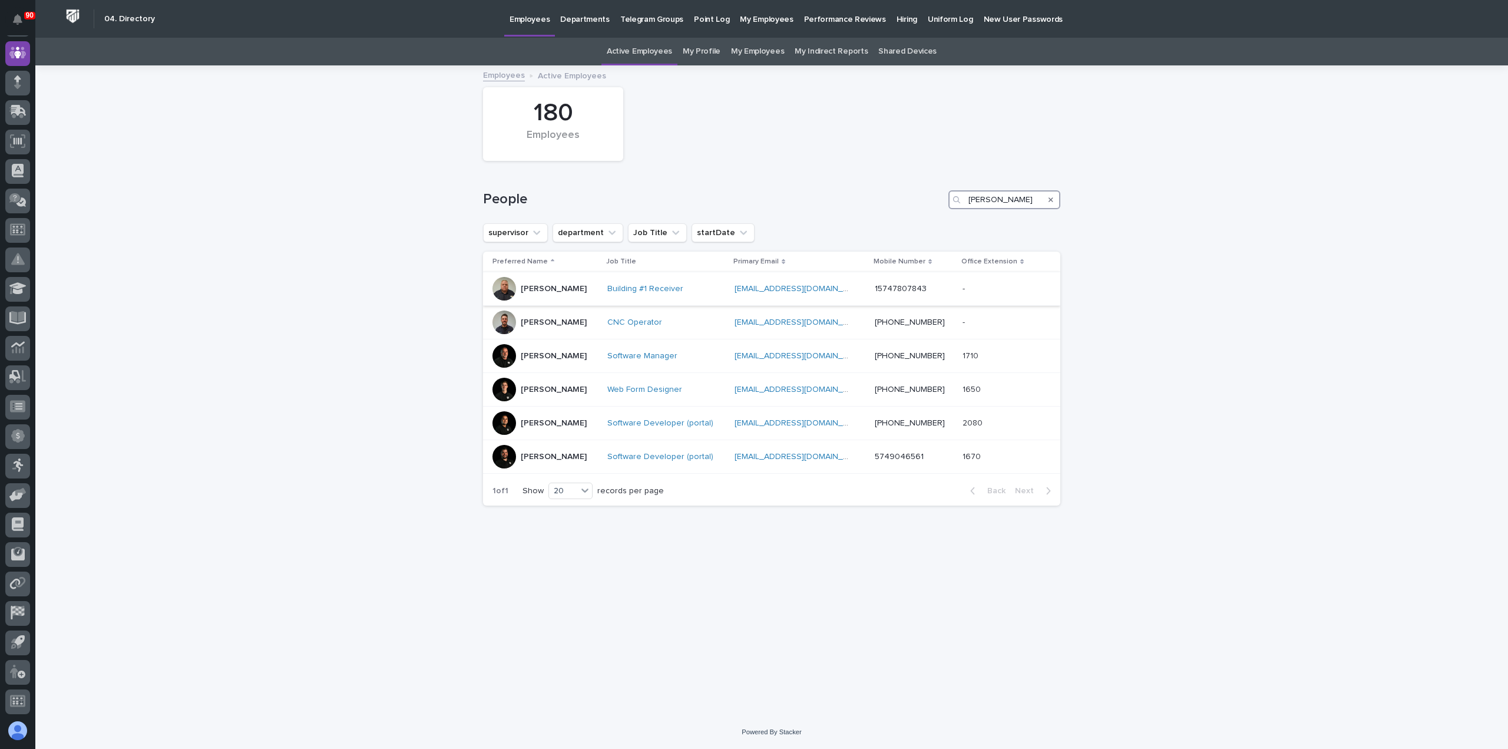
type input "jason"
click at [582, 288] on div "Jason Bradburn" at bounding box center [545, 289] width 105 height 24
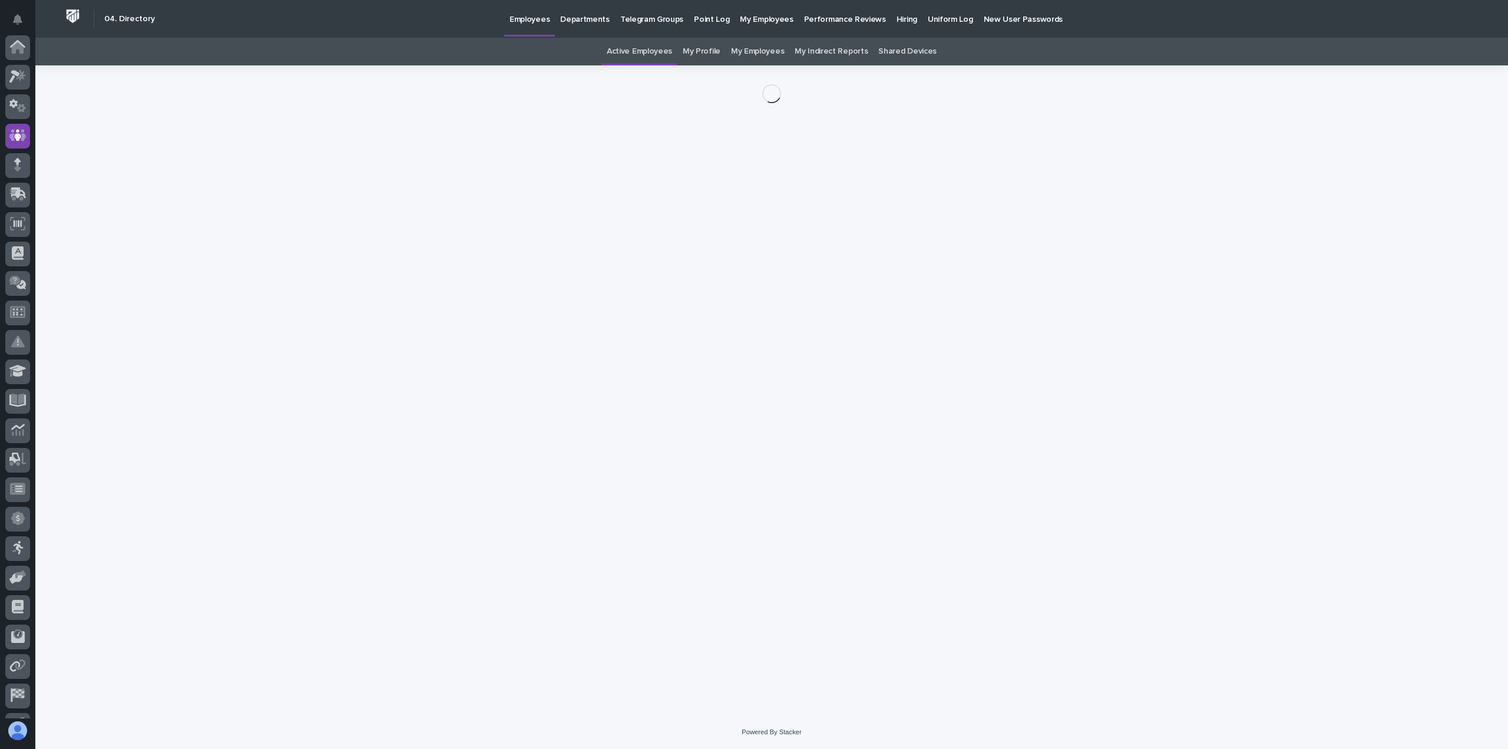
scroll to position [82, 0]
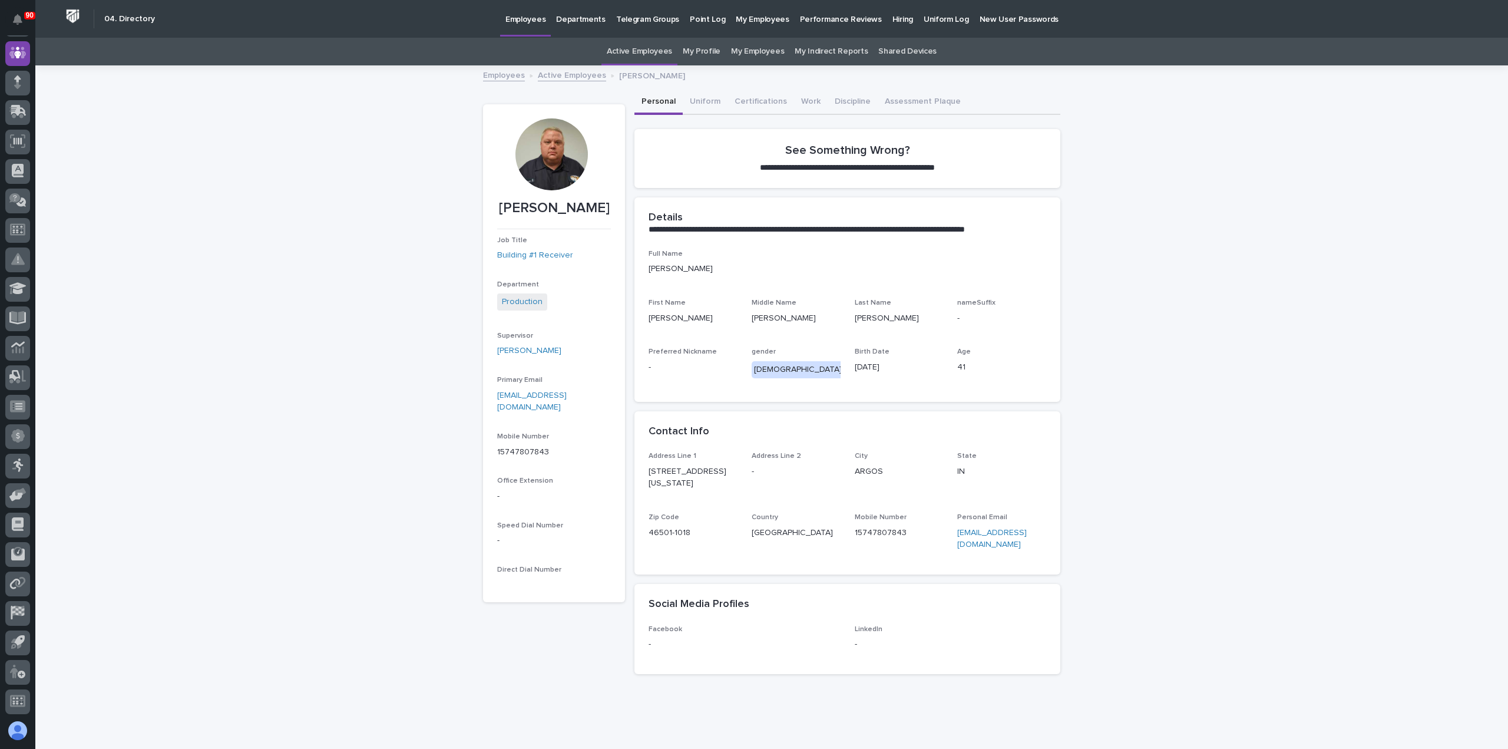
click at [583, 76] on link "Active Employees" at bounding box center [572, 75] width 68 height 14
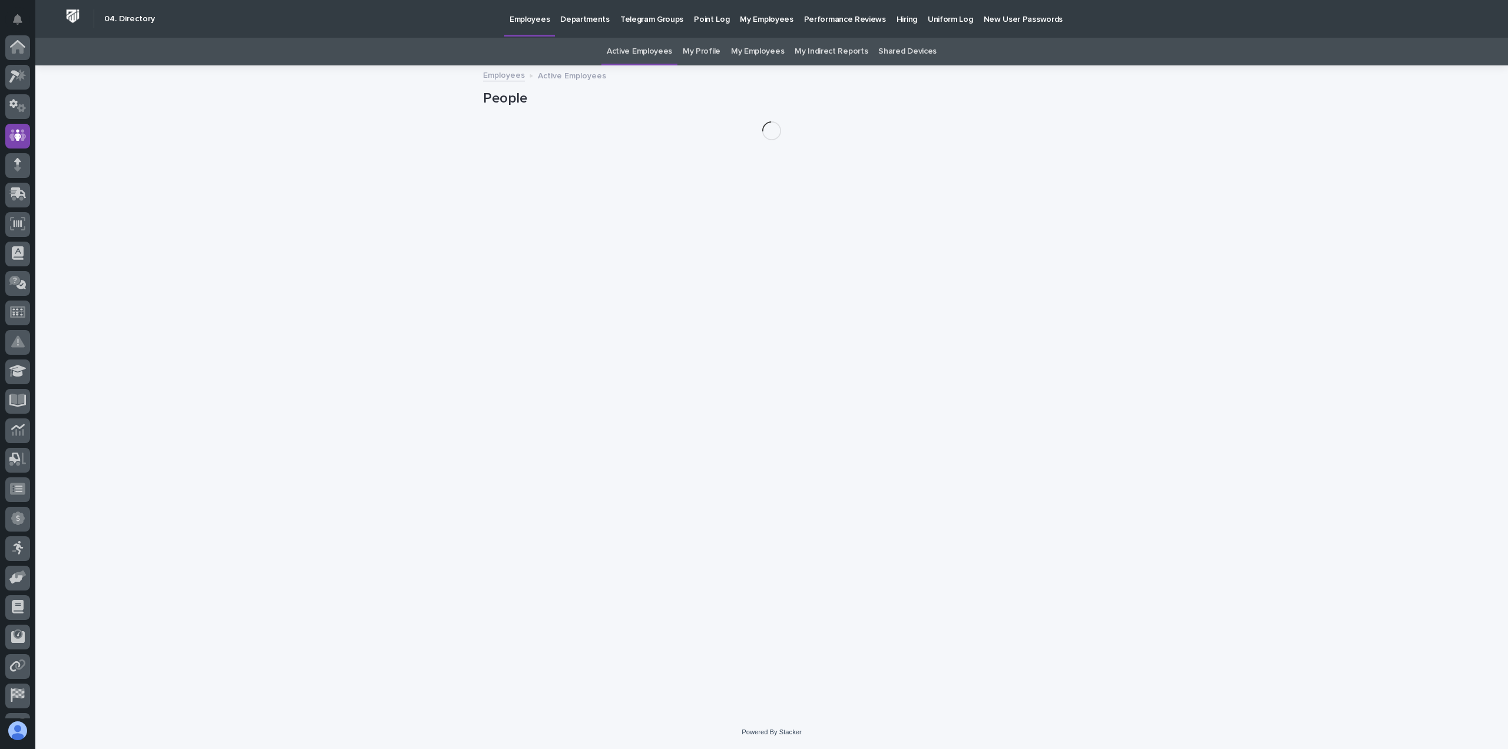
scroll to position [82, 0]
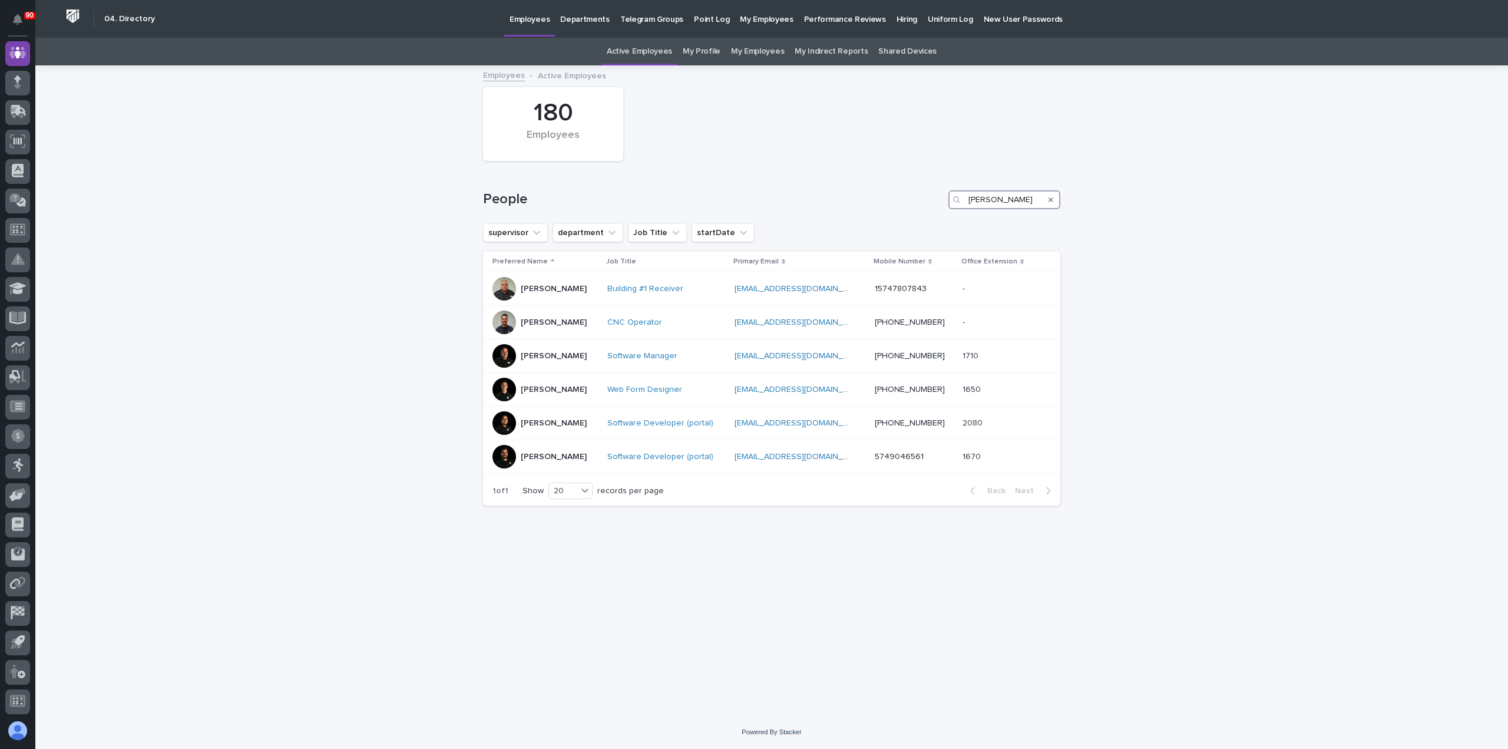
click at [993, 203] on input "jason" at bounding box center [1005, 199] width 112 height 19
drag, startPoint x: 997, startPoint y: 201, endPoint x: 953, endPoint y: 199, distance: 44.2
click at [953, 199] on div "jason" at bounding box center [1005, 199] width 112 height 19
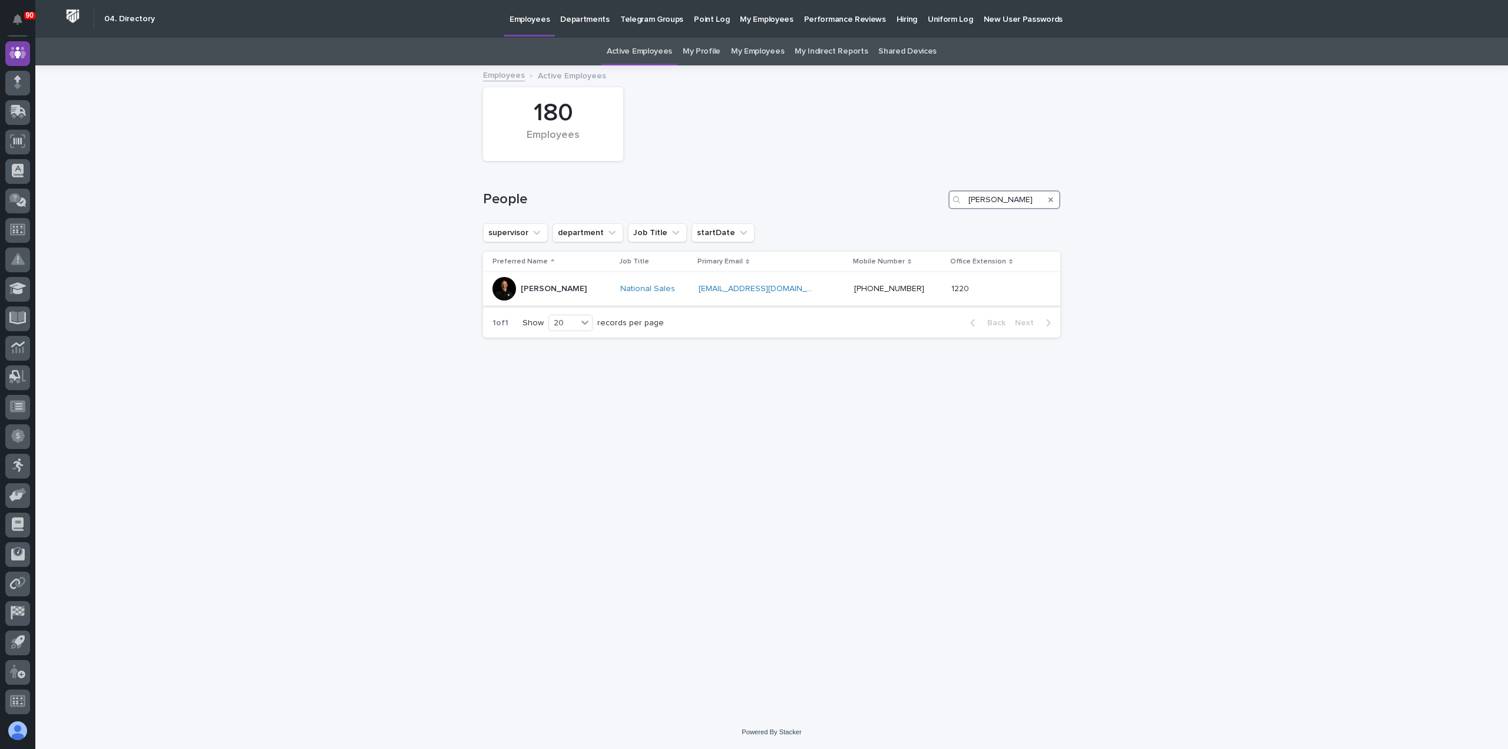
type input "brian"
click at [597, 286] on div "Brian Bontrager" at bounding box center [552, 289] width 118 height 24
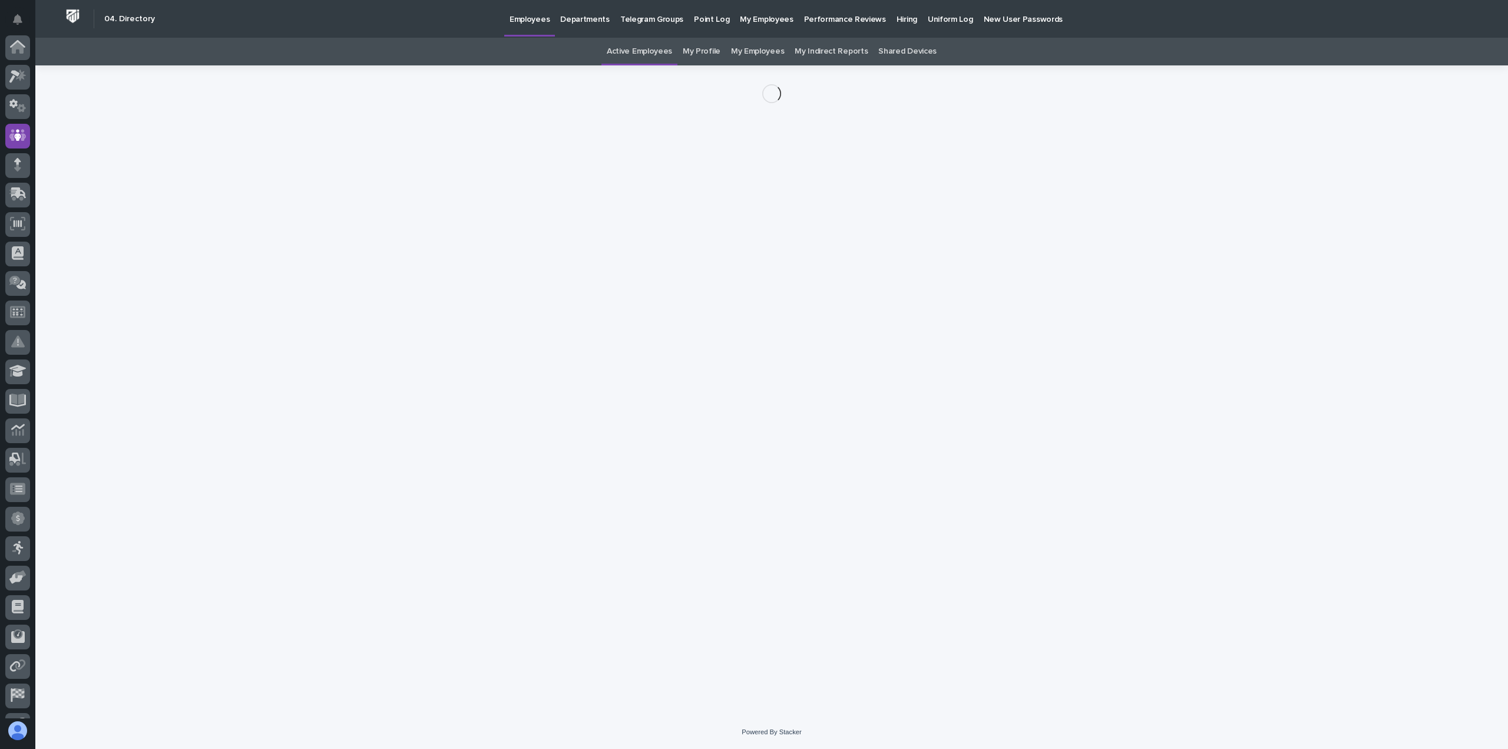
scroll to position [82, 0]
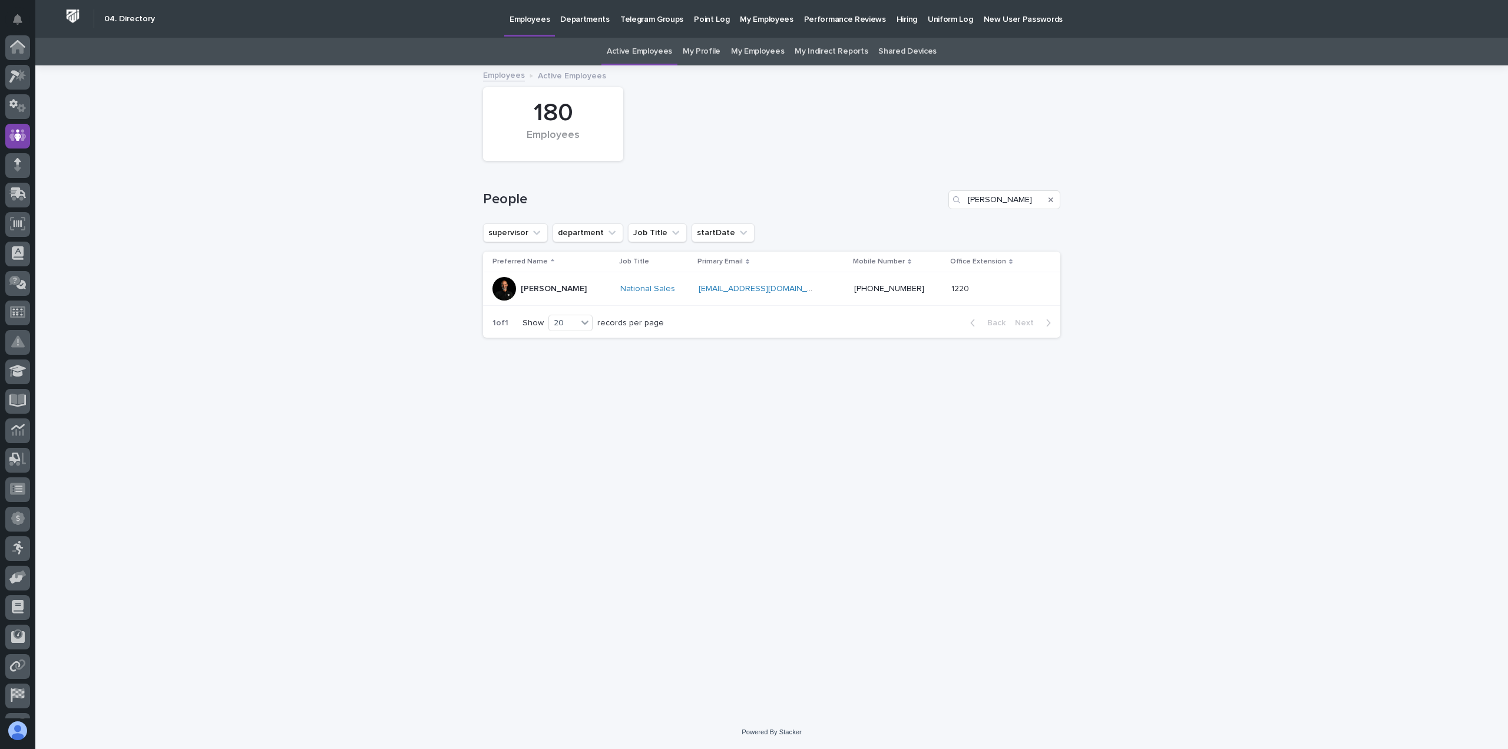
scroll to position [82, 0]
click at [1001, 206] on input "brian" at bounding box center [1005, 199] width 112 height 19
type input "bubba"
click at [559, 282] on div "Bubba Bontrager" at bounding box center [554, 288] width 66 height 12
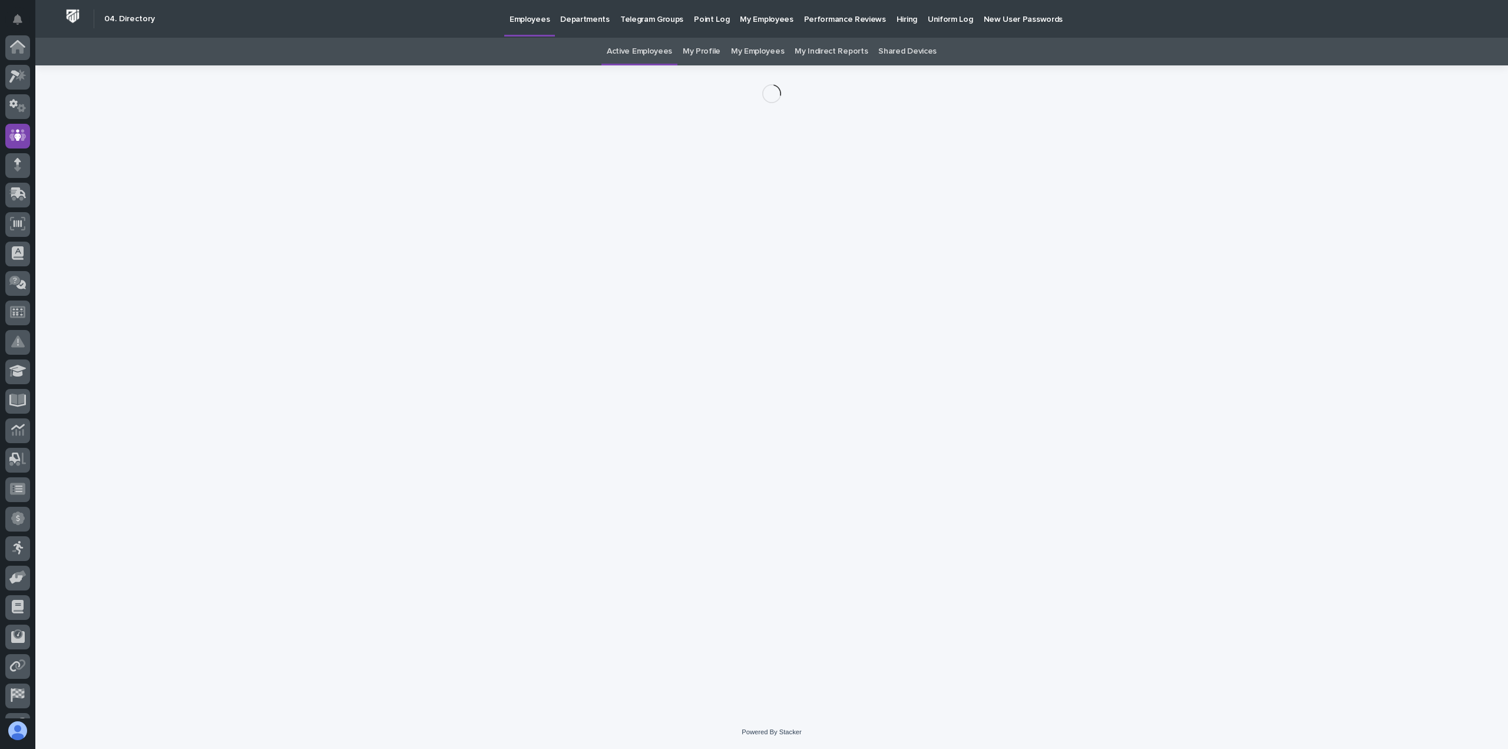
scroll to position [82, 0]
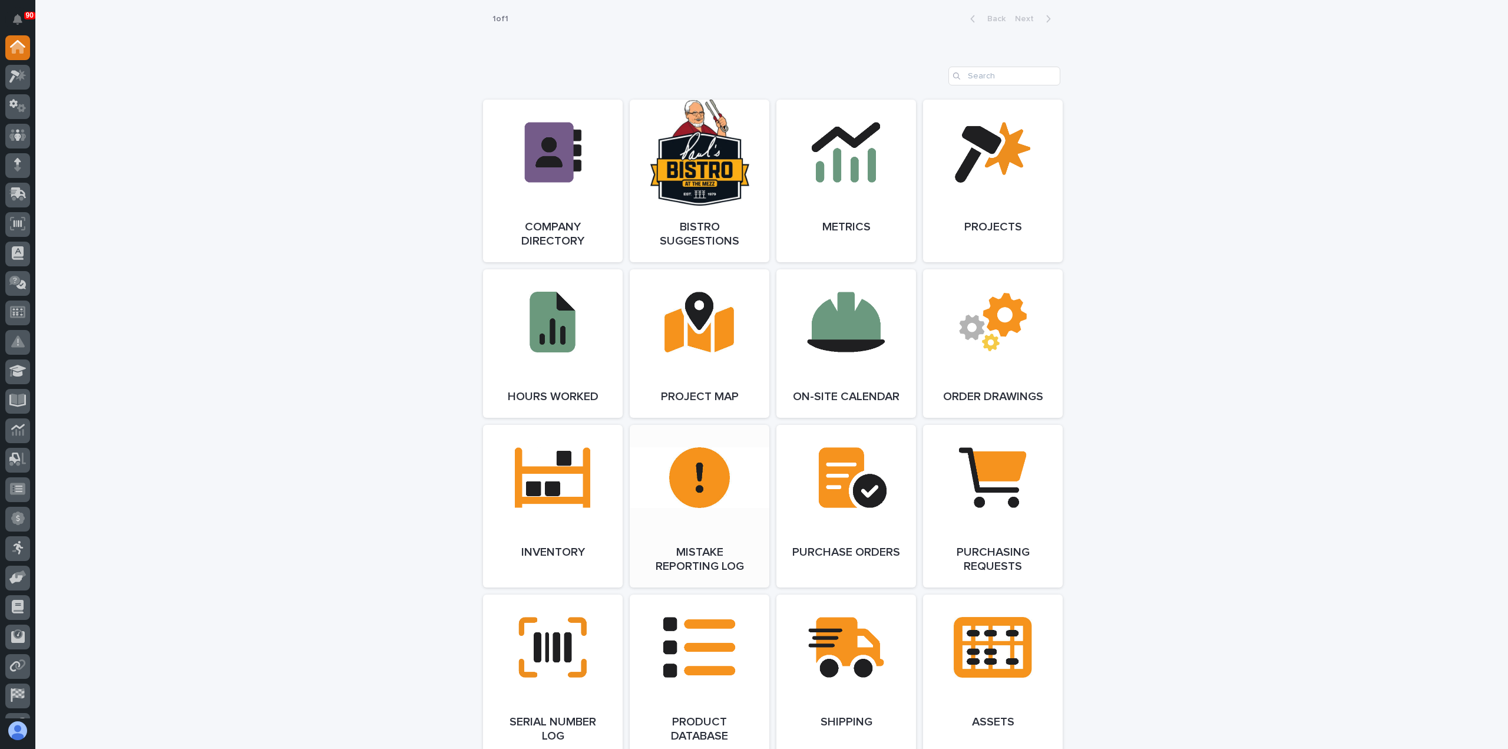
scroll to position [943, 0]
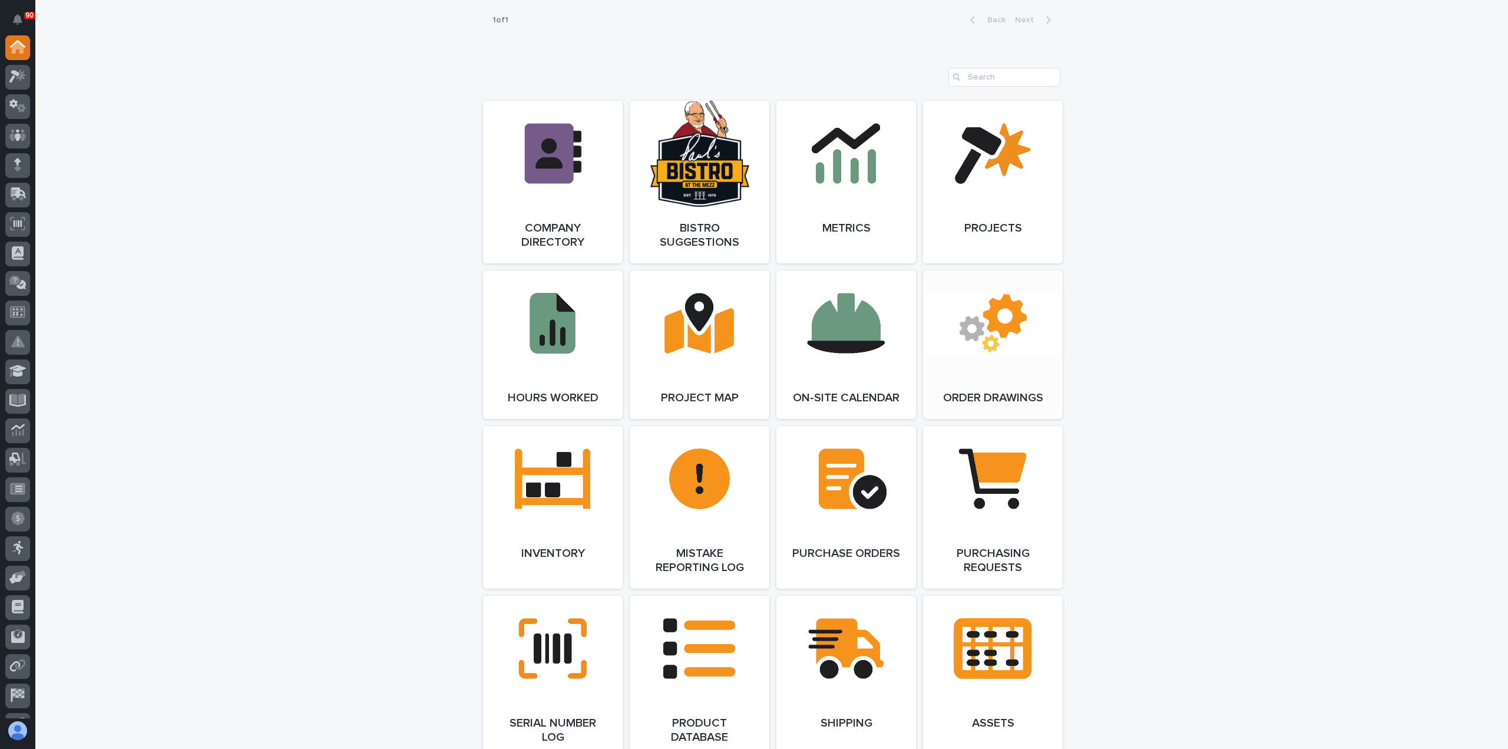
click at [992, 328] on link "Open Link" at bounding box center [993, 344] width 140 height 148
click at [12, 166] on div at bounding box center [17, 165] width 25 height 25
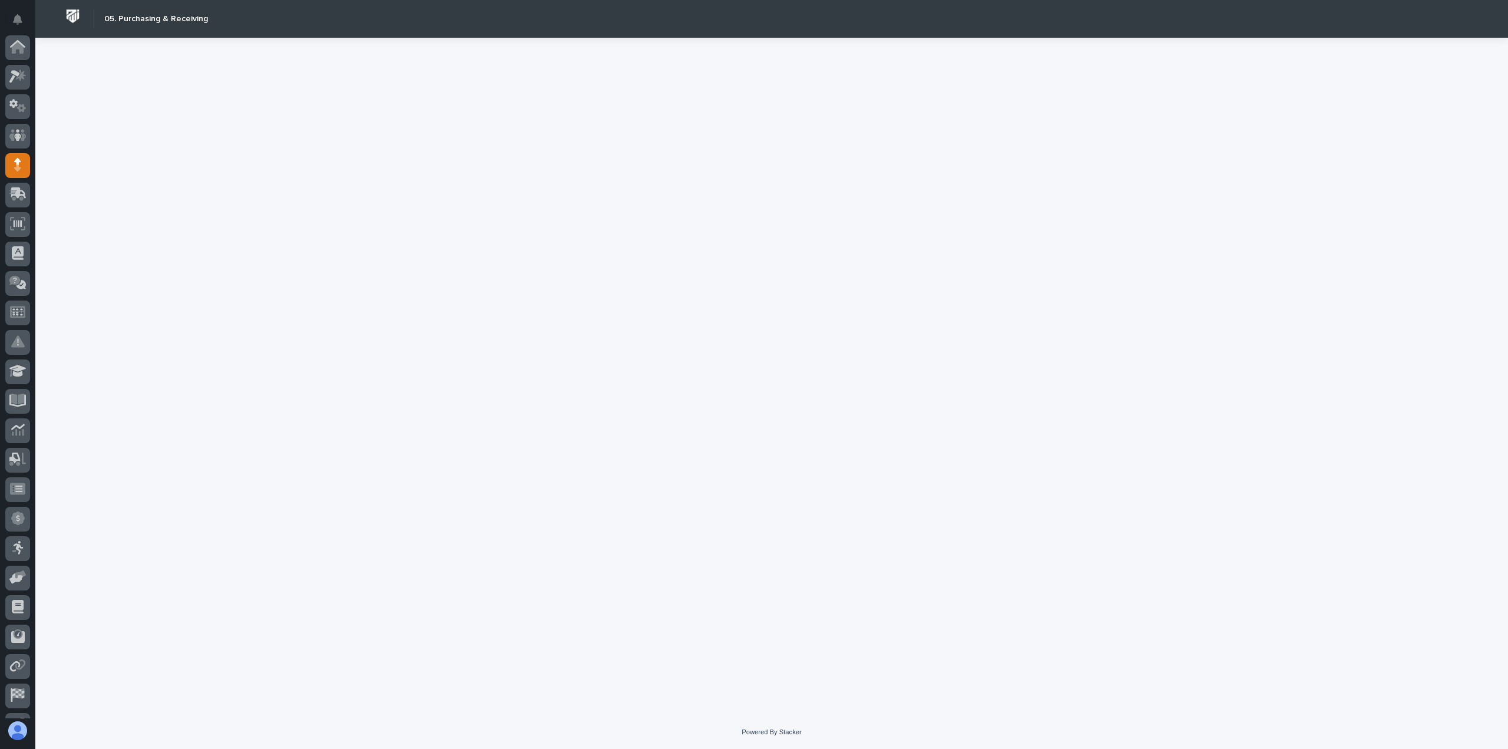
scroll to position [82, 0]
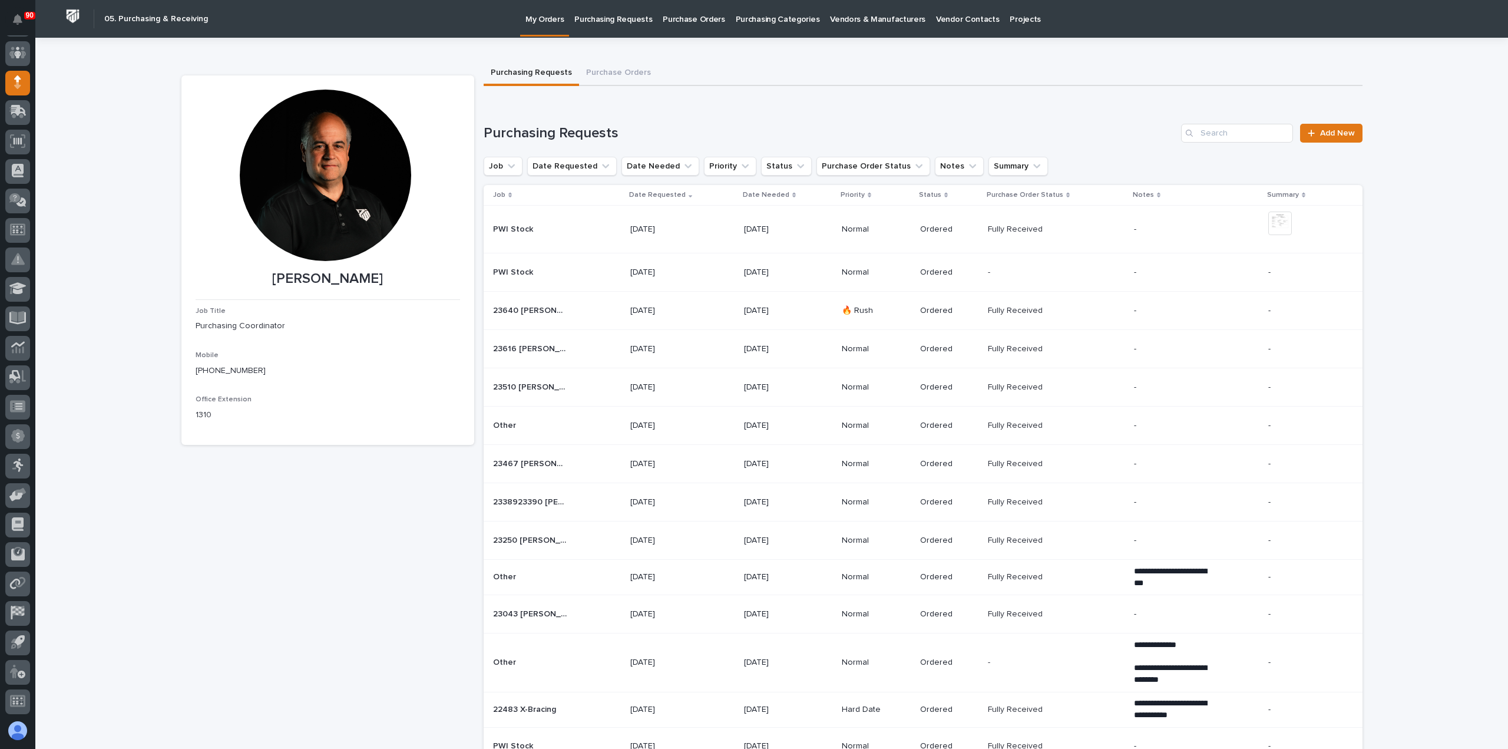
click at [617, 14] on p "Purchasing Requests" at bounding box center [613, 12] width 78 height 25
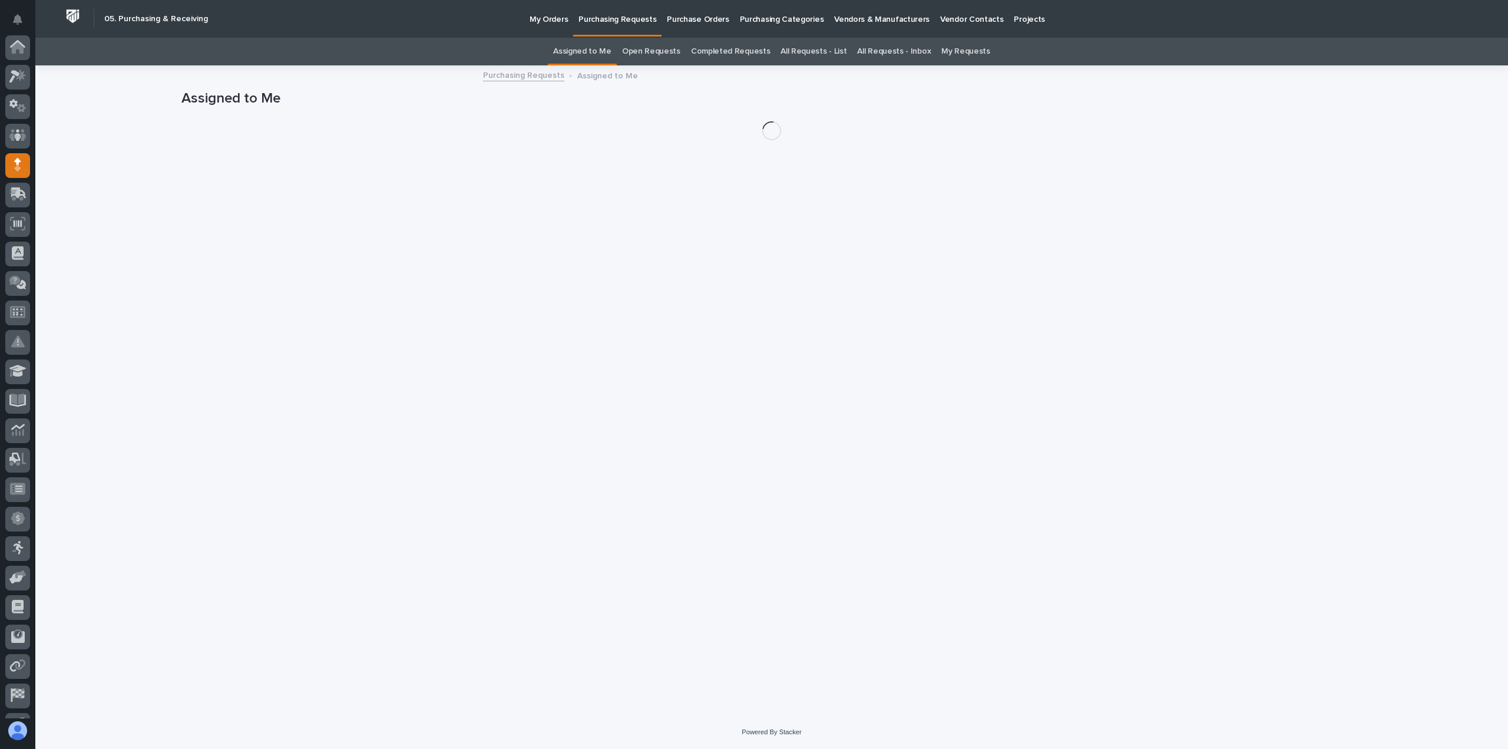
scroll to position [82, 0]
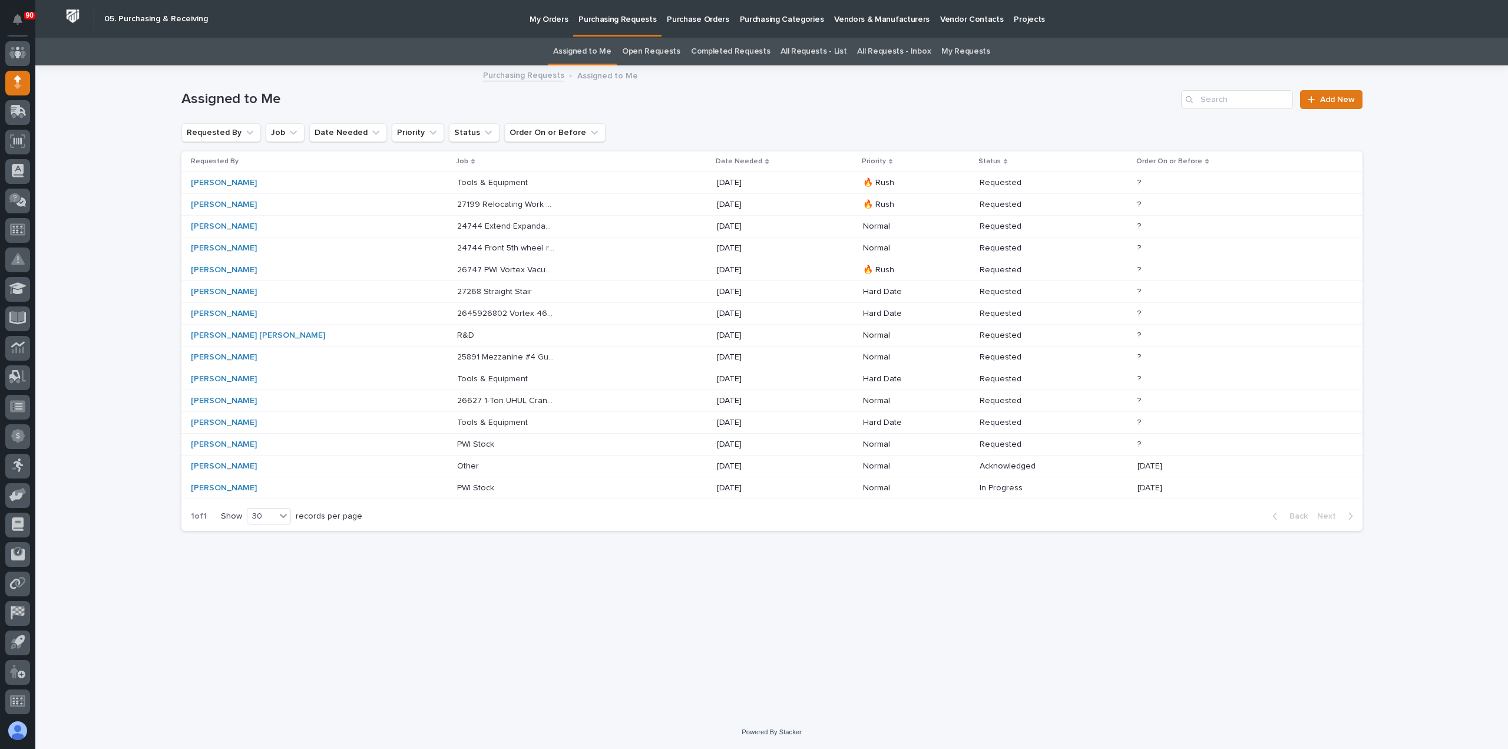
click at [457, 181] on p "Tools & Equipment" at bounding box center [493, 182] width 73 height 12
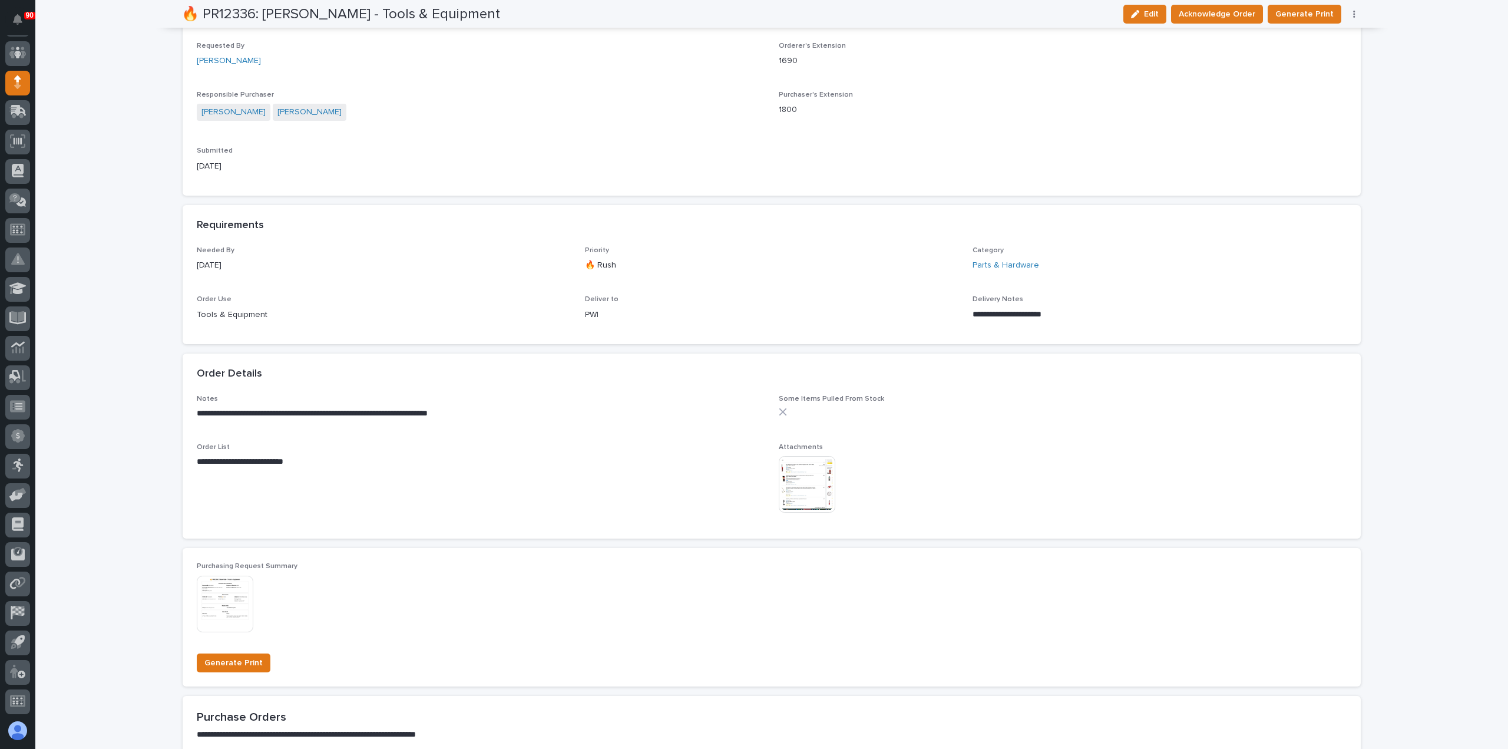
scroll to position [412, 0]
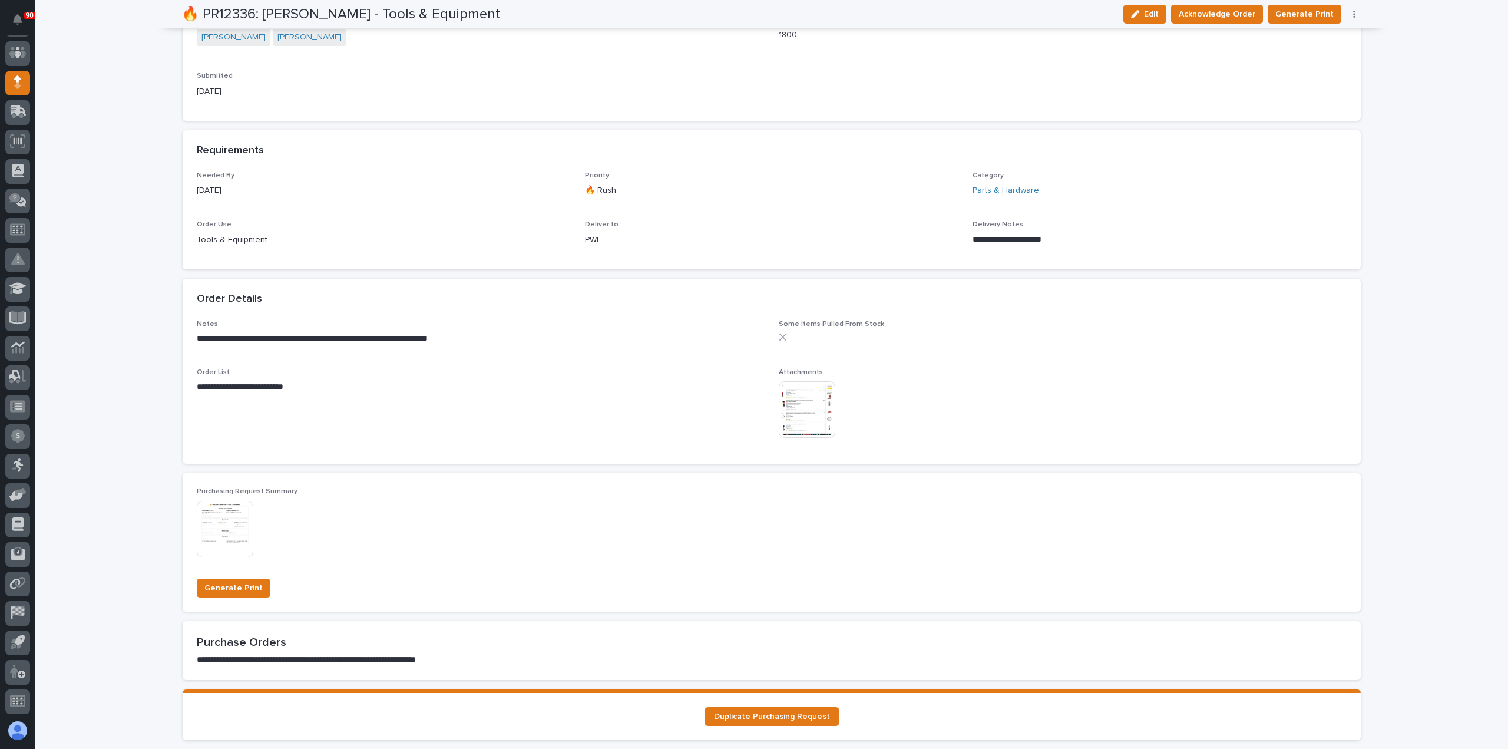
click at [801, 404] on img at bounding box center [807, 409] width 57 height 57
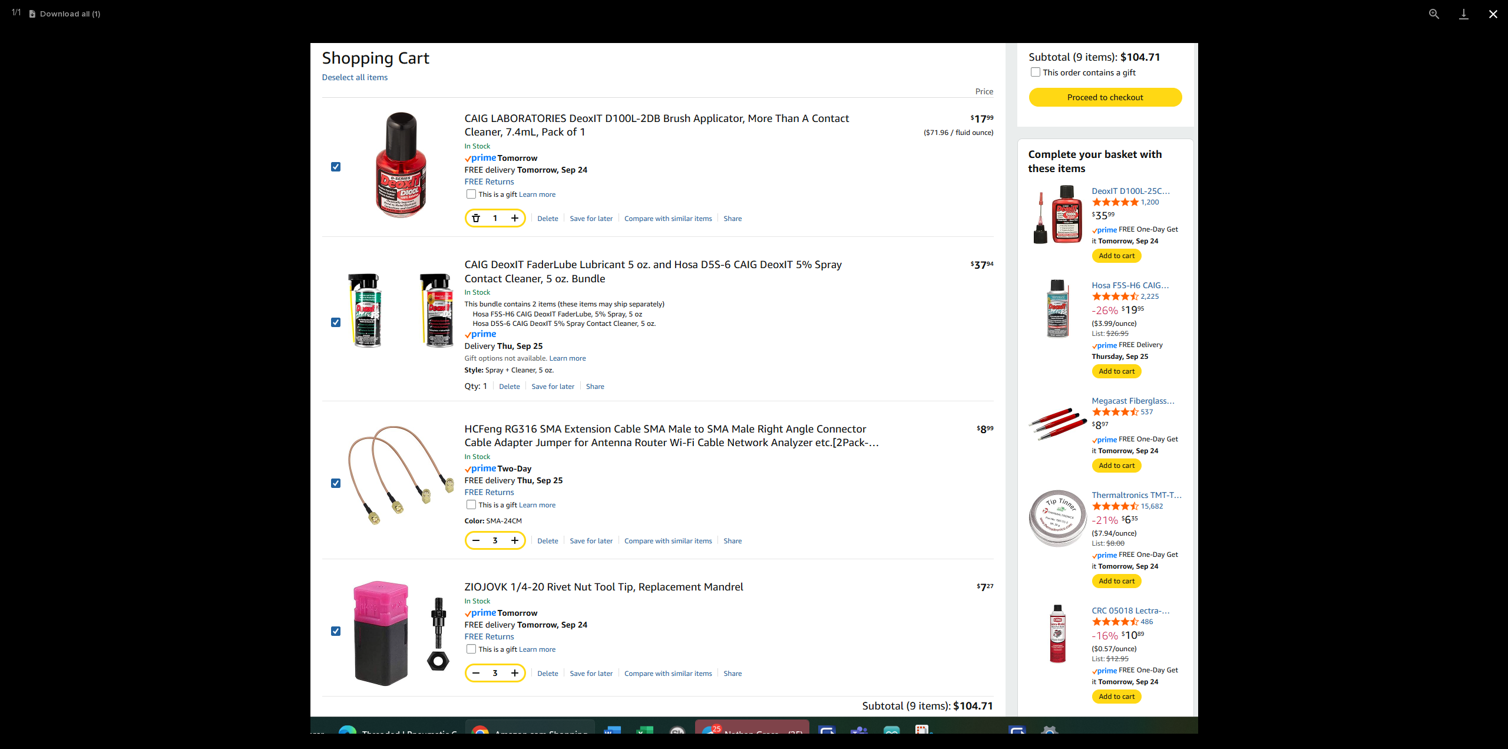
click at [1492, 9] on button "Close gallery" at bounding box center [1493, 14] width 29 height 28
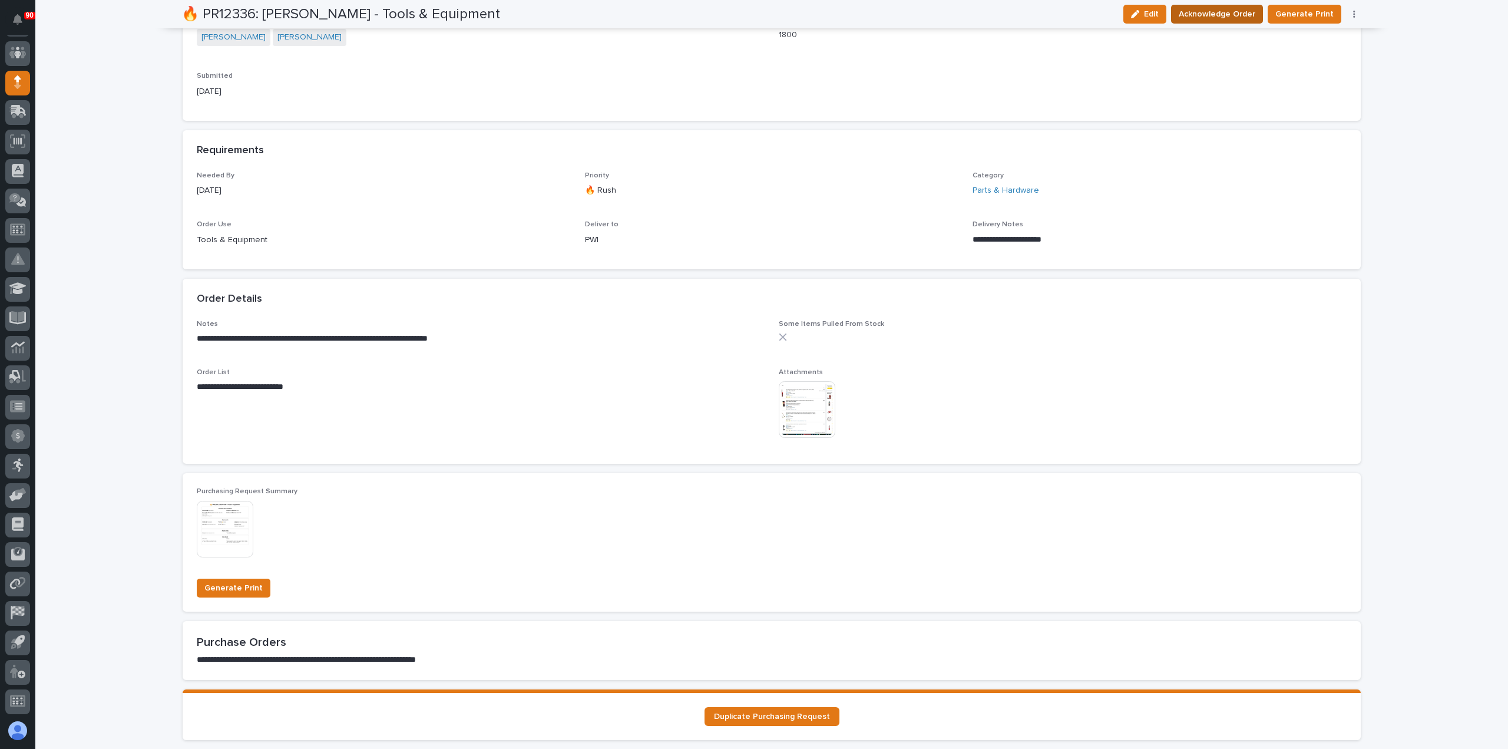
click at [1238, 15] on span "Acknowledge Order" at bounding box center [1217, 14] width 77 height 14
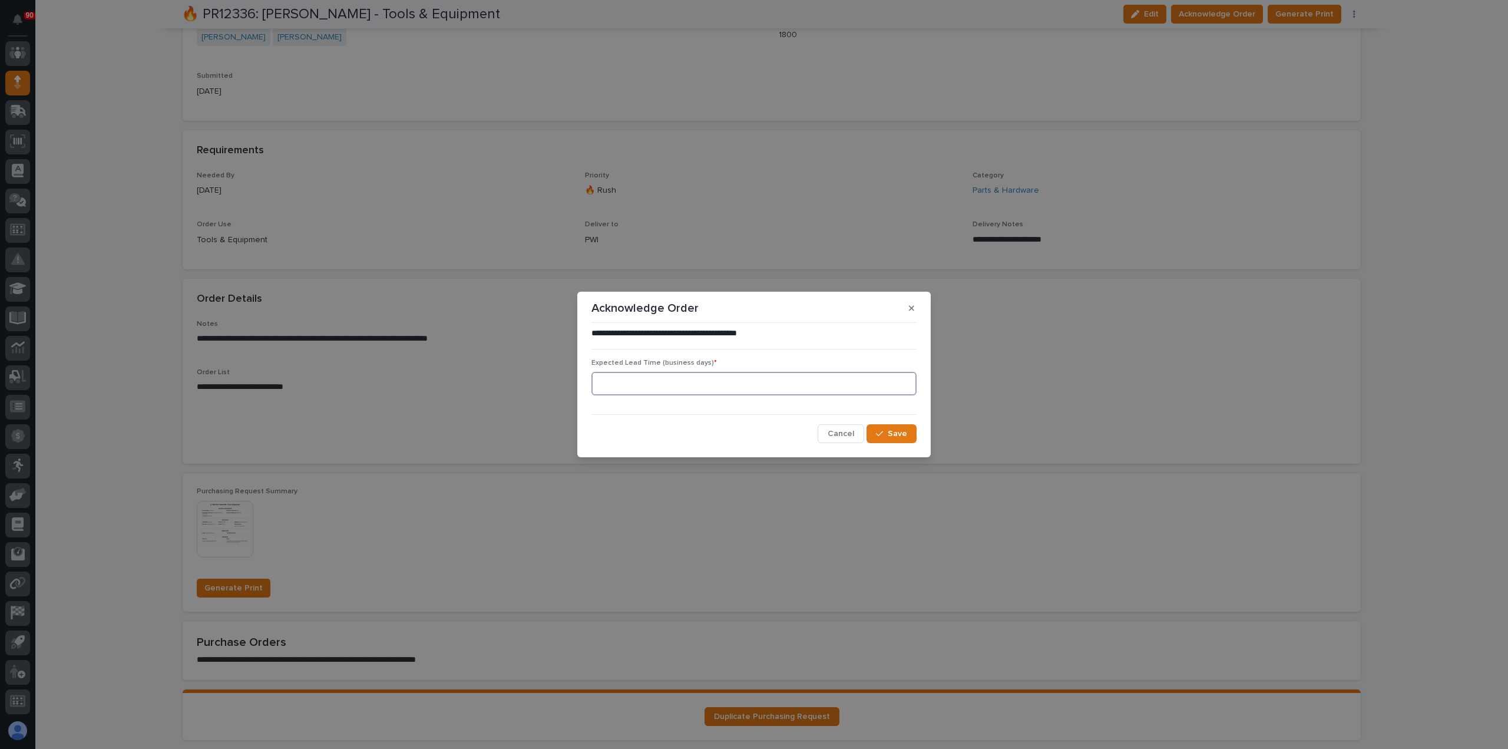
drag, startPoint x: 769, startPoint y: 377, endPoint x: 781, endPoint y: 375, distance: 11.3
click at [773, 377] on input at bounding box center [754, 384] width 325 height 24
type input "3"
click at [898, 430] on span "Save" at bounding box center [897, 433] width 19 height 11
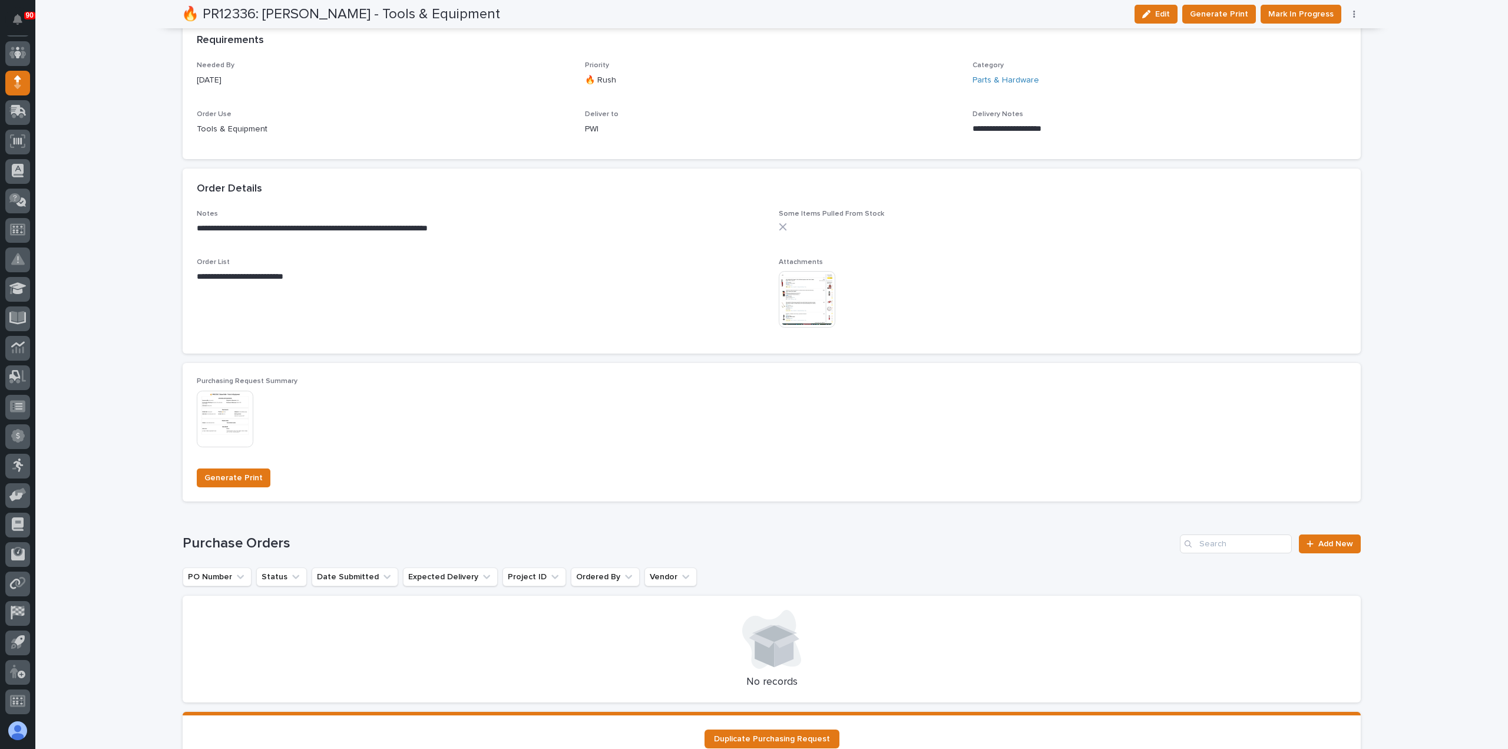
scroll to position [691, 0]
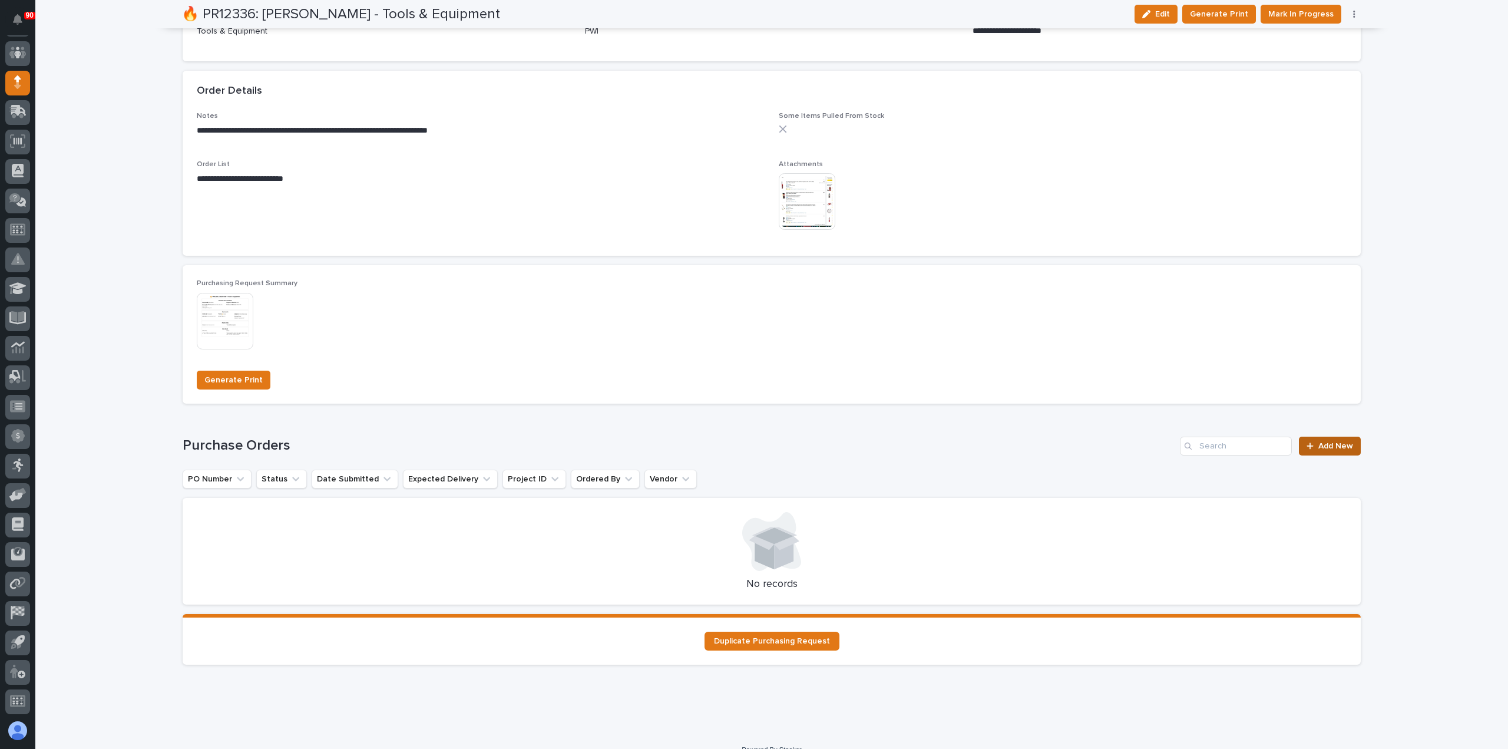
click at [1333, 440] on link "Add New" at bounding box center [1330, 446] width 62 height 19
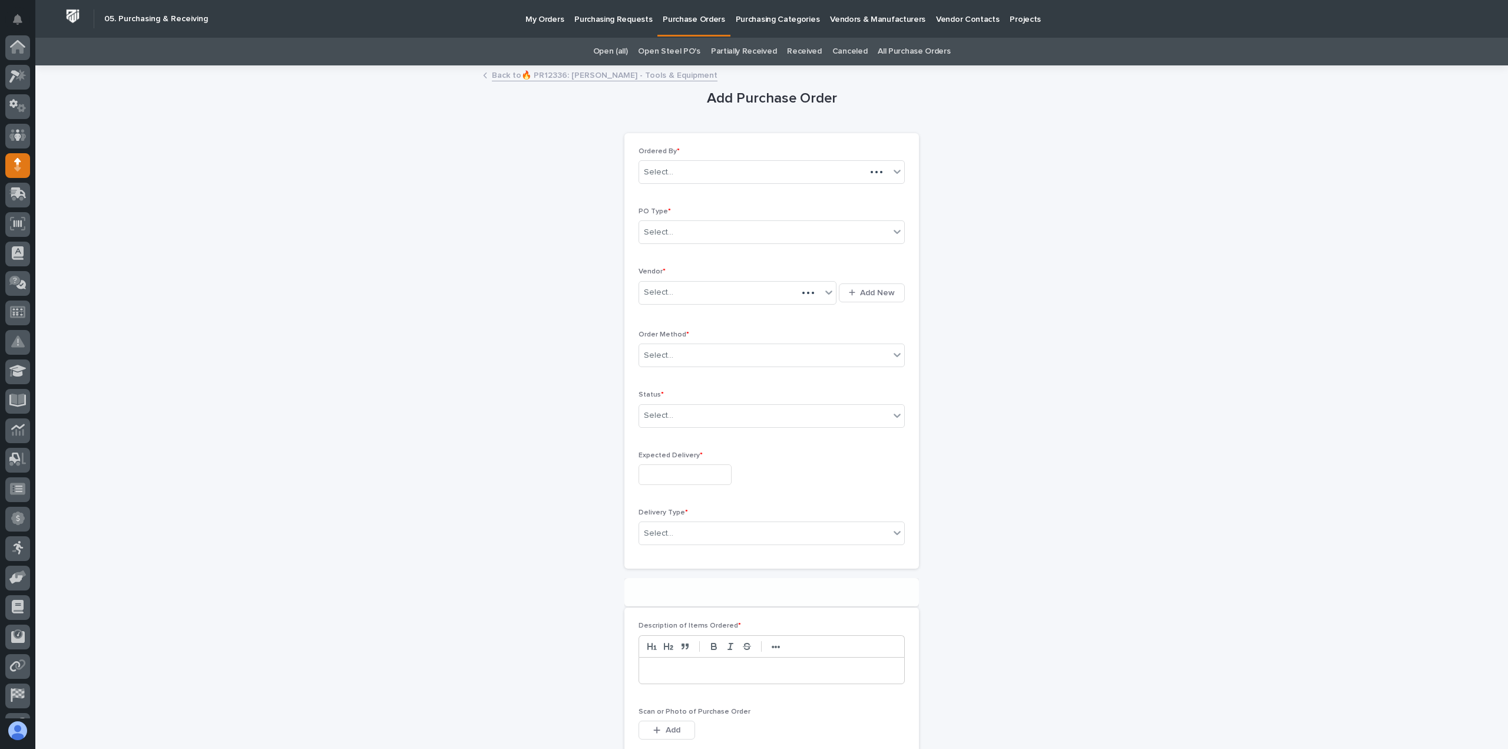
scroll to position [82, 0]
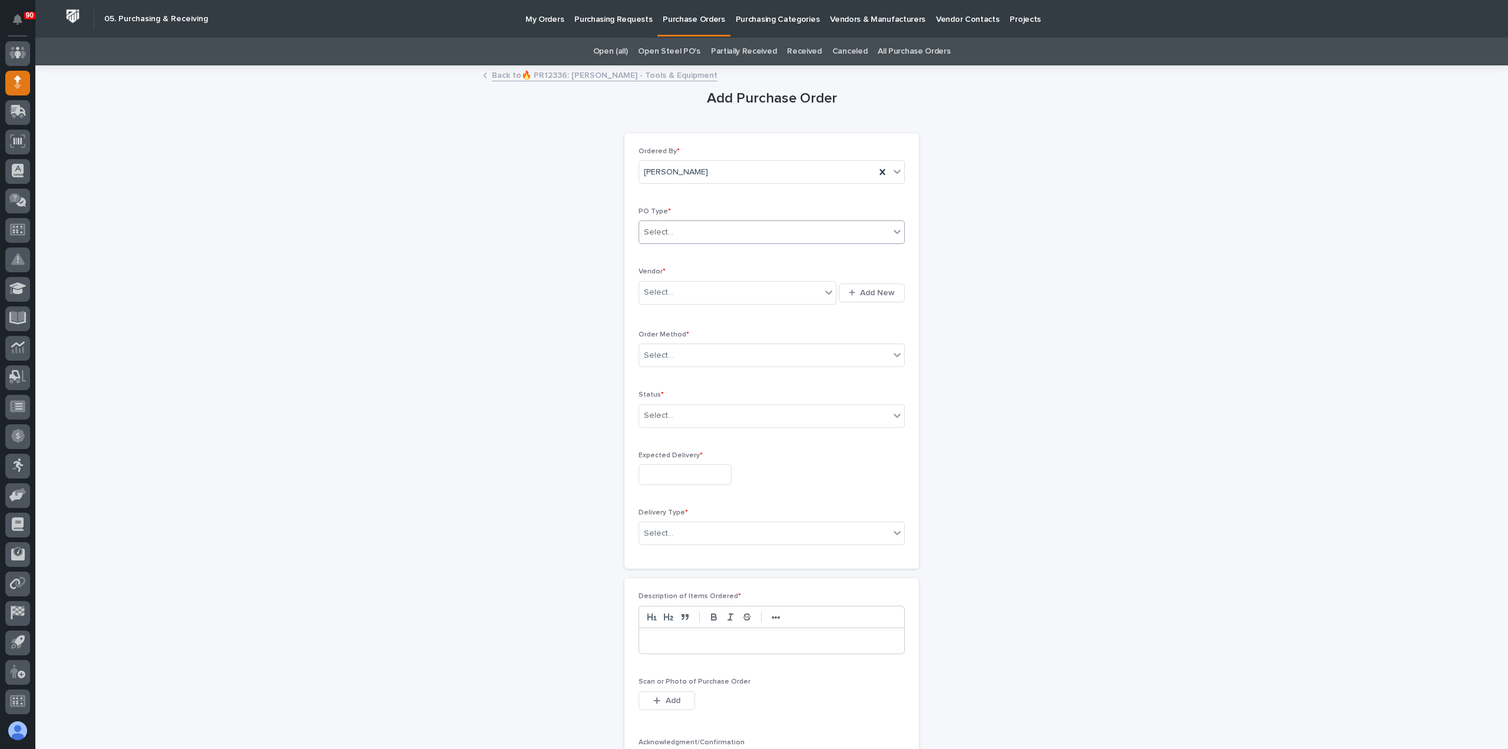
click at [695, 228] on div "Select..." at bounding box center [764, 232] width 250 height 19
click at [676, 267] on div "Paper" at bounding box center [767, 275] width 265 height 21
click at [691, 290] on div "Select..." at bounding box center [730, 292] width 182 height 19
type input "***"
click at [698, 358] on div "Amazon" at bounding box center [734, 355] width 198 height 21
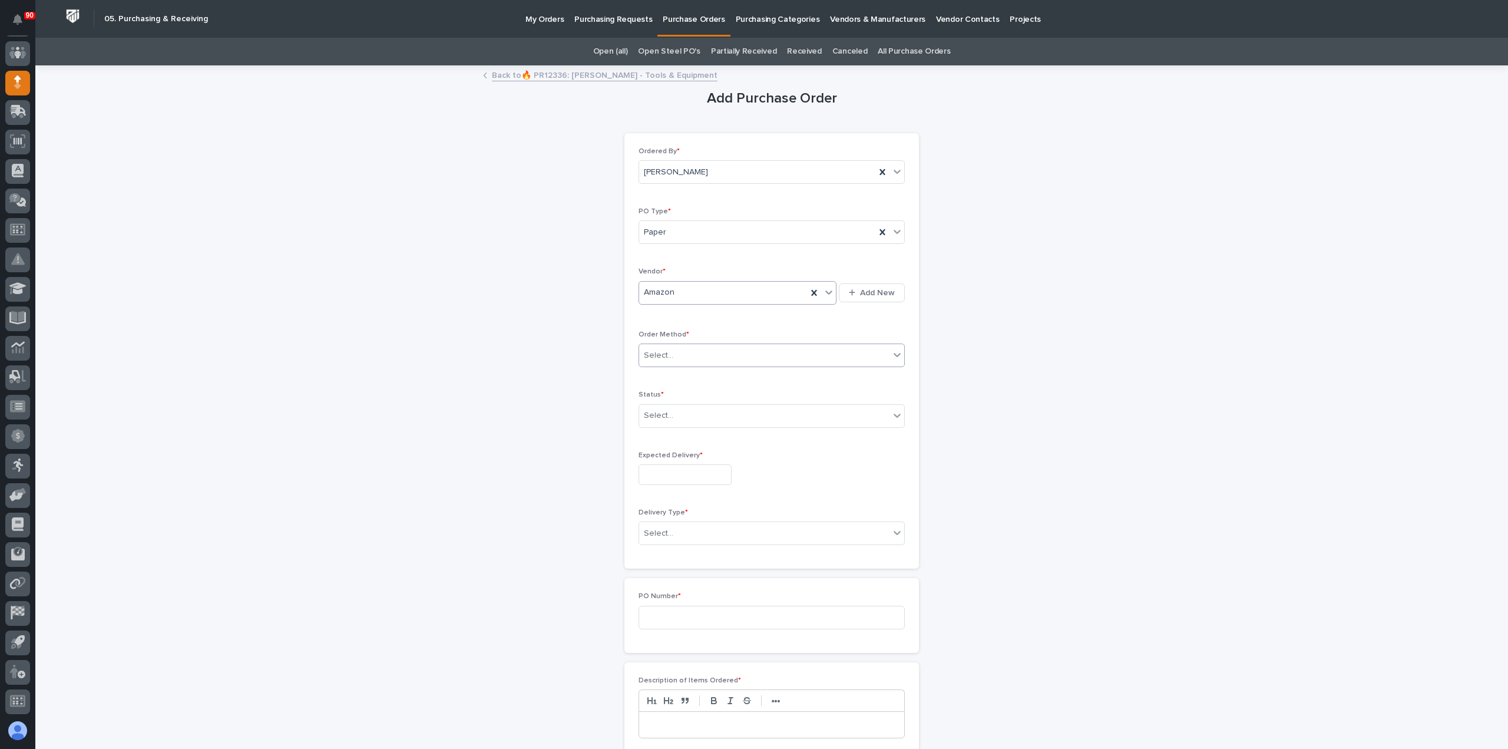
click at [702, 349] on div "Select..." at bounding box center [764, 355] width 250 height 19
click at [676, 374] on div "Online Order" at bounding box center [767, 376] width 265 height 21
drag, startPoint x: 672, startPoint y: 418, endPoint x: 680, endPoint y: 420, distance: 8.6
click at [672, 418] on div "Select..." at bounding box center [764, 415] width 250 height 19
drag, startPoint x: 672, startPoint y: 444, endPoint x: 666, endPoint y: 453, distance: 10.6
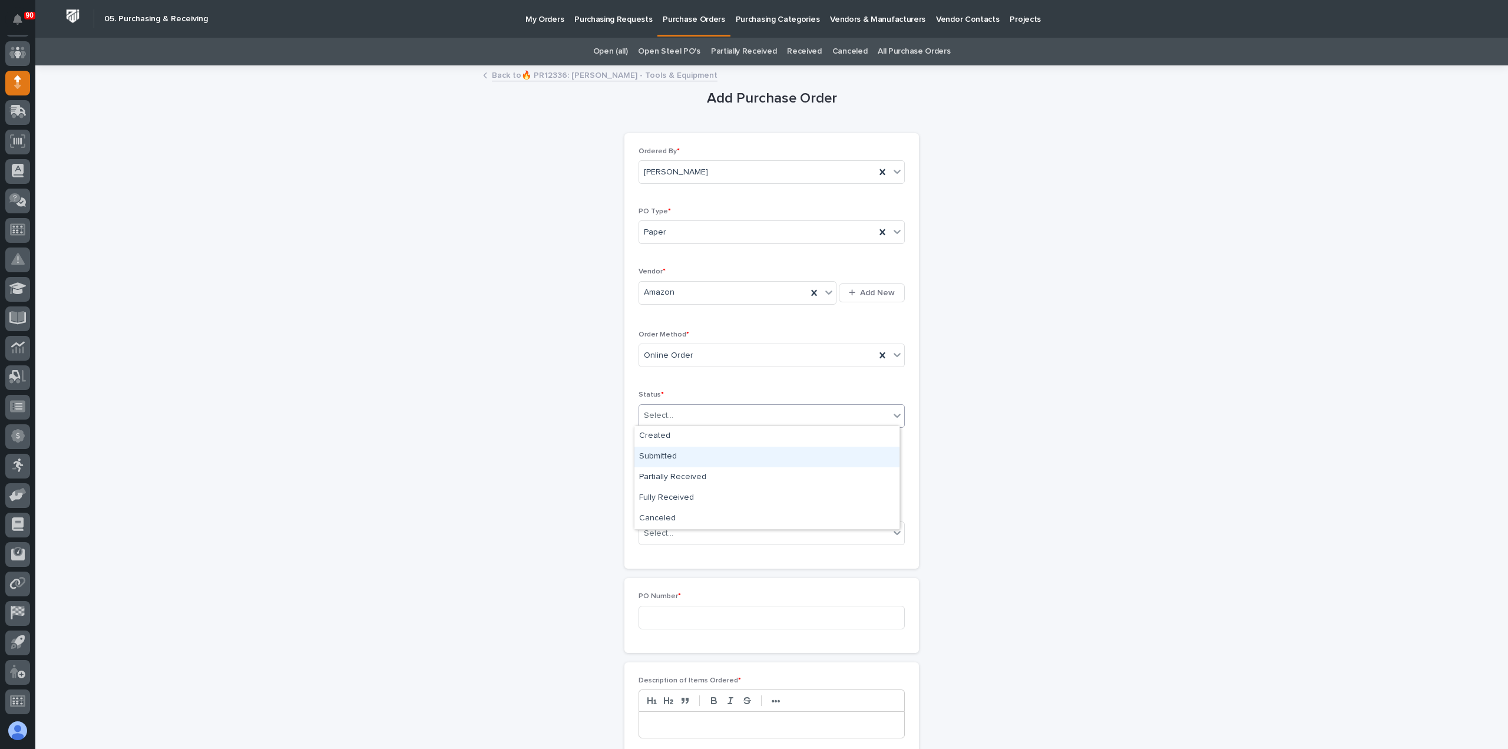
click at [665, 451] on div "Submitted" at bounding box center [767, 457] width 265 height 21
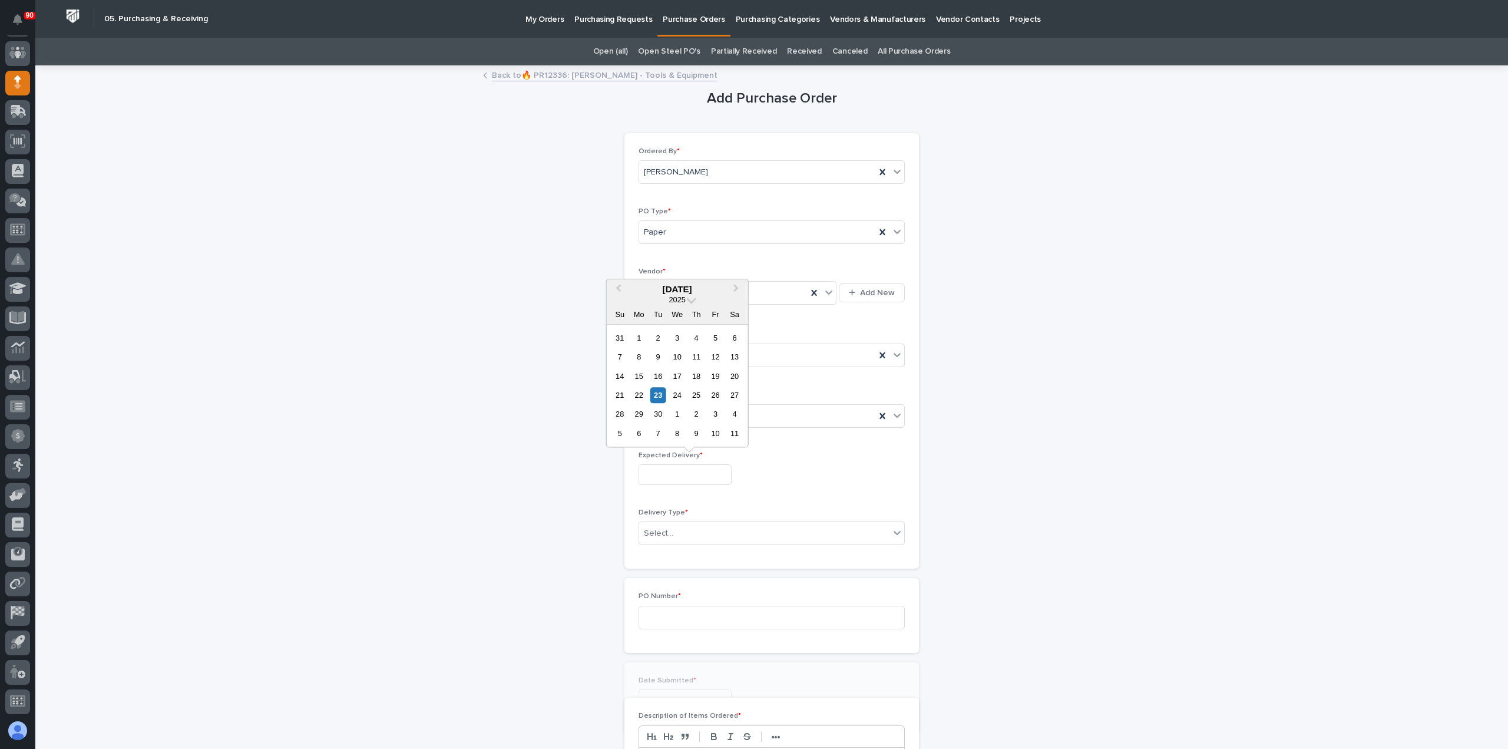
click at [680, 475] on input "text" at bounding box center [685, 474] width 93 height 21
click at [716, 392] on div "26" at bounding box center [716, 395] width 16 height 16
type input "**********"
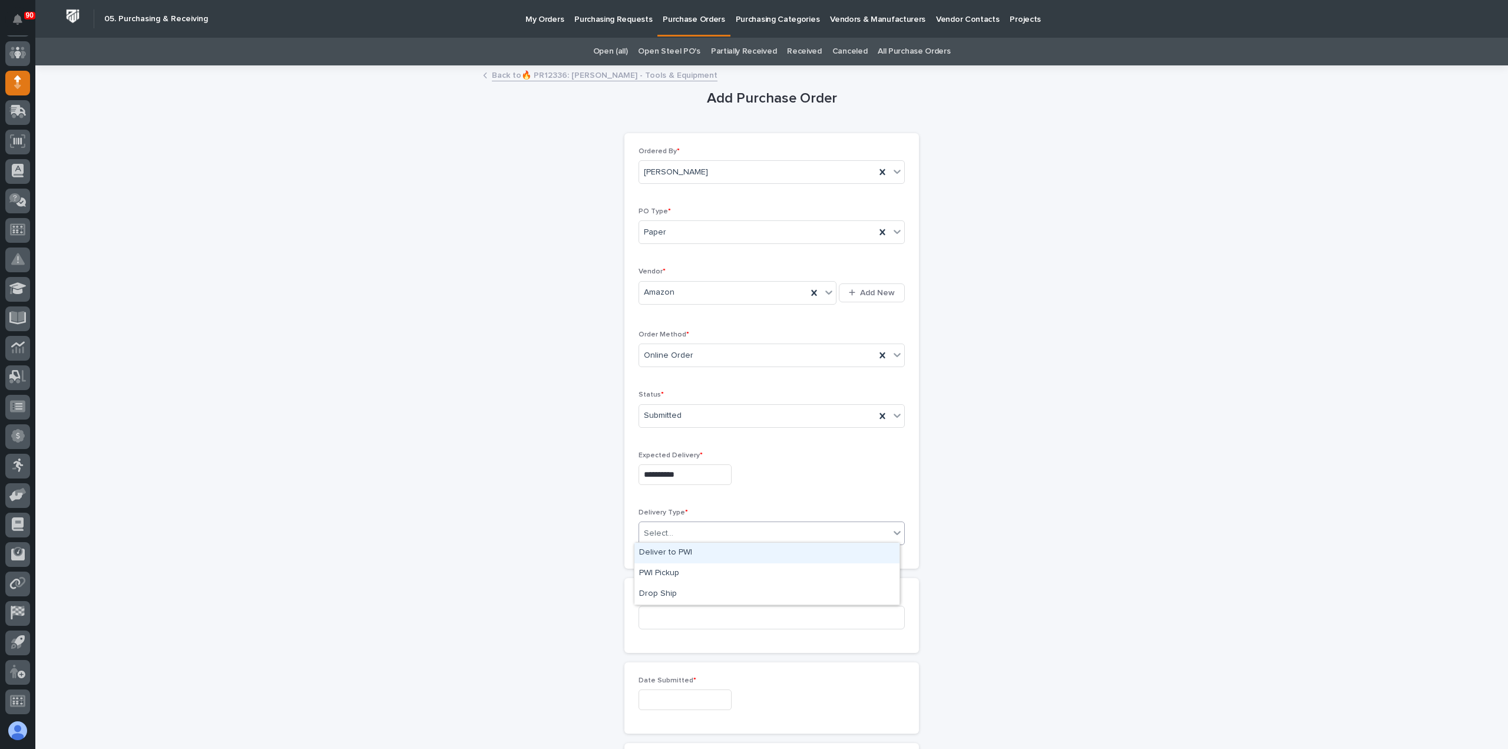
click at [701, 527] on div "Select..." at bounding box center [764, 533] width 250 height 19
drag, startPoint x: 679, startPoint y: 550, endPoint x: 696, endPoint y: 536, distance: 22.2
click at [679, 550] on div "Deliver to PWI" at bounding box center [767, 553] width 265 height 21
click at [688, 607] on input at bounding box center [772, 618] width 266 height 24
type input "18993"
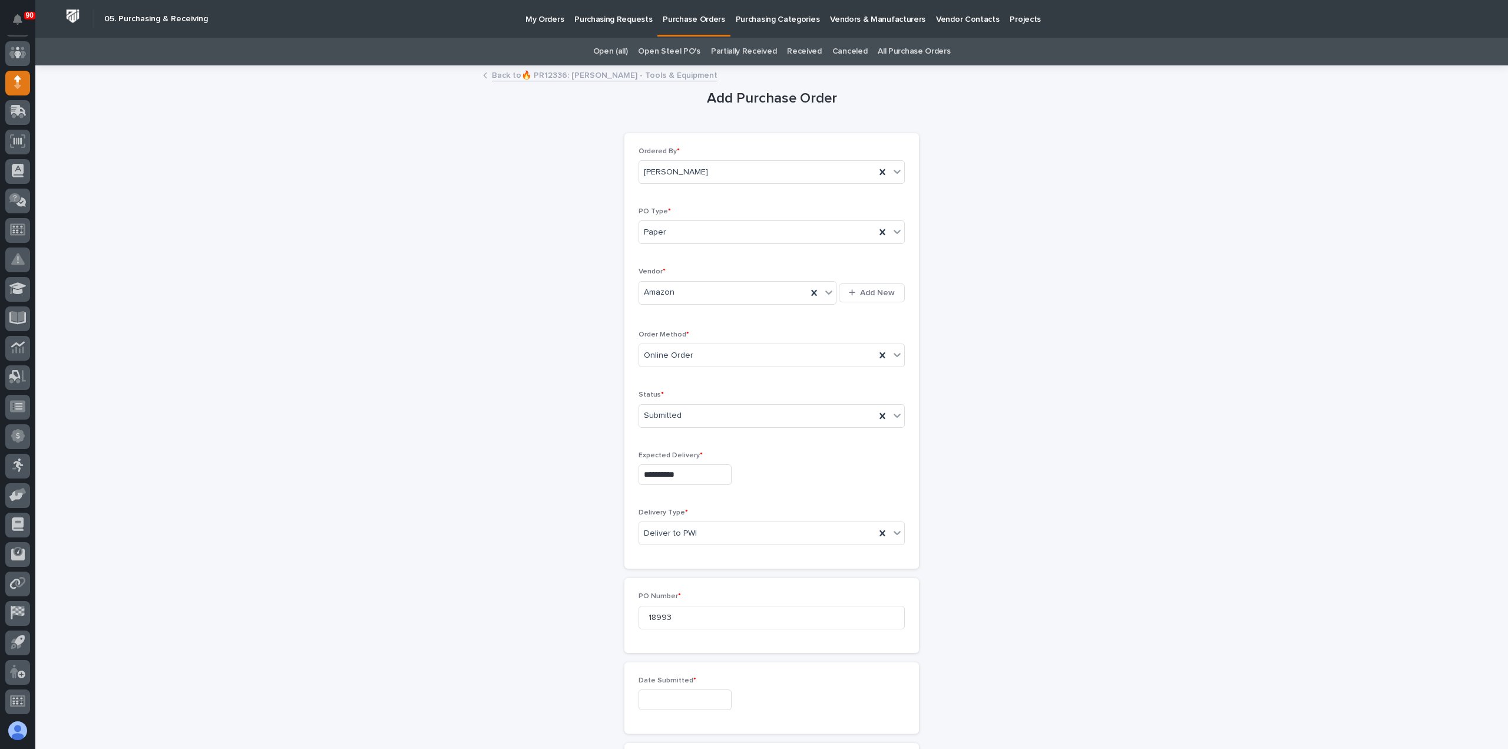
click at [676, 700] on input "text" at bounding box center [685, 699] width 93 height 21
click at [658, 619] on div "23" at bounding box center [658, 620] width 16 height 16
type input "**********"
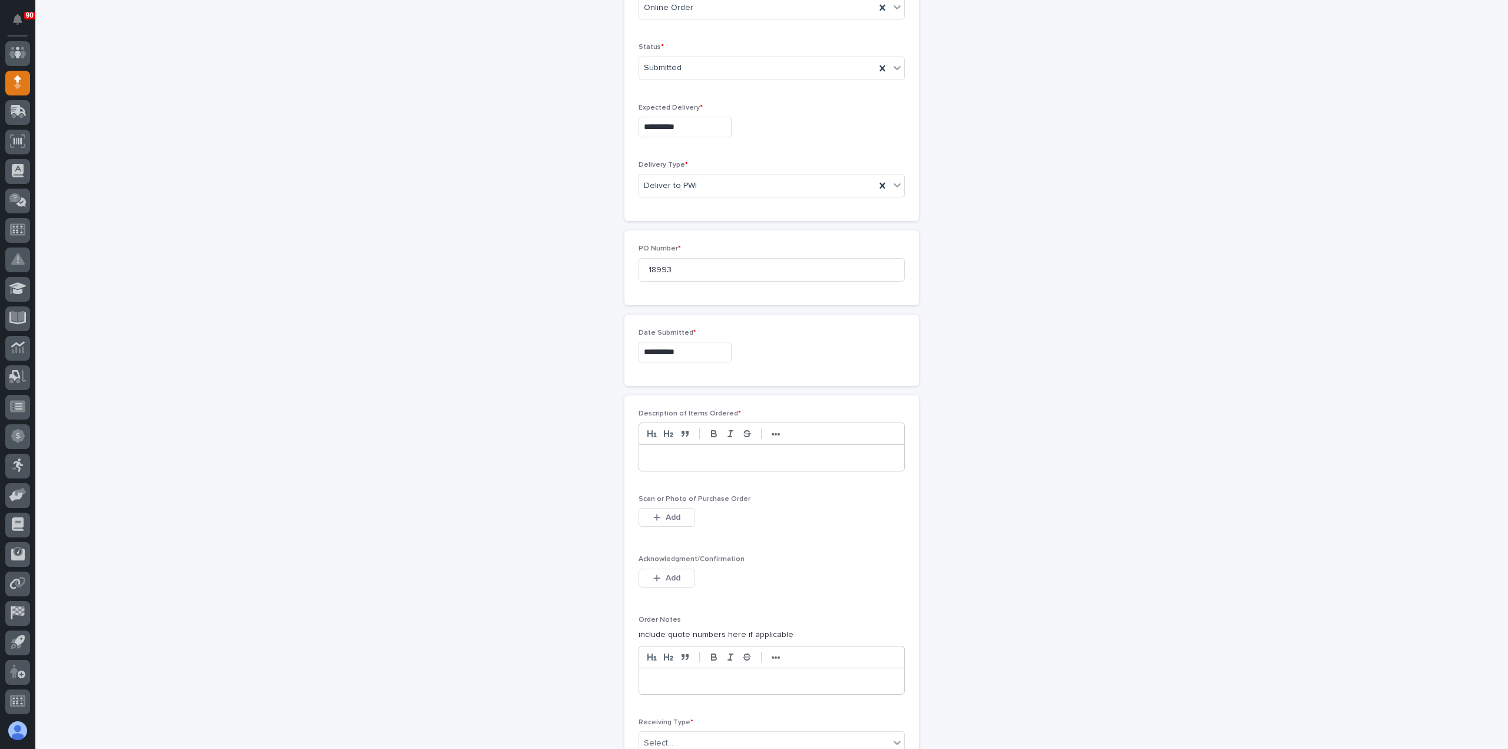
scroll to position [354, 0]
click at [701, 451] on p at bounding box center [771, 452] width 247 height 12
click at [655, 507] on icon "button" at bounding box center [656, 511] width 7 height 8
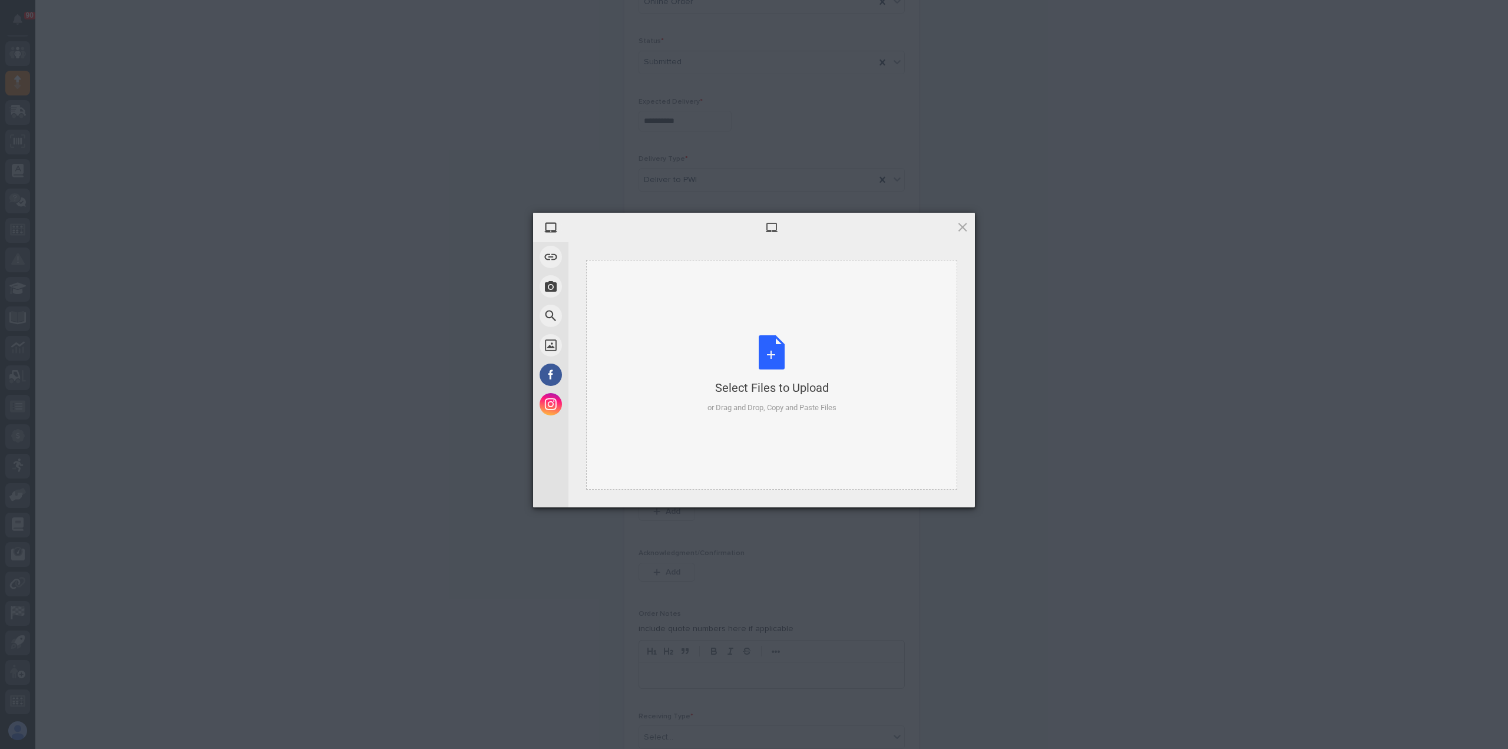
click at [771, 352] on div "Select Files to Upload or Drag and Drop, Copy and Paste Files" at bounding box center [772, 374] width 129 height 78
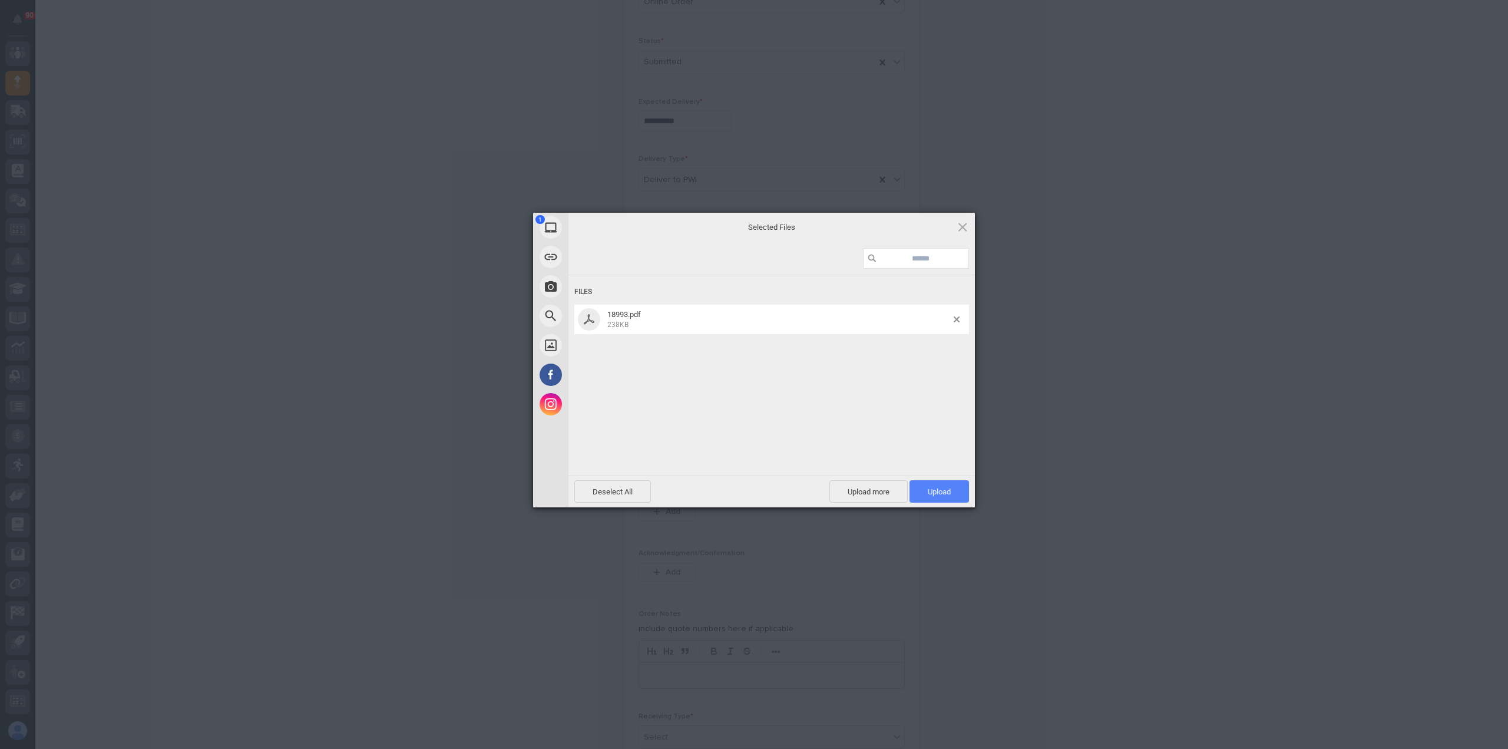
click at [941, 484] on span "Upload 1" at bounding box center [940, 491] width 60 height 22
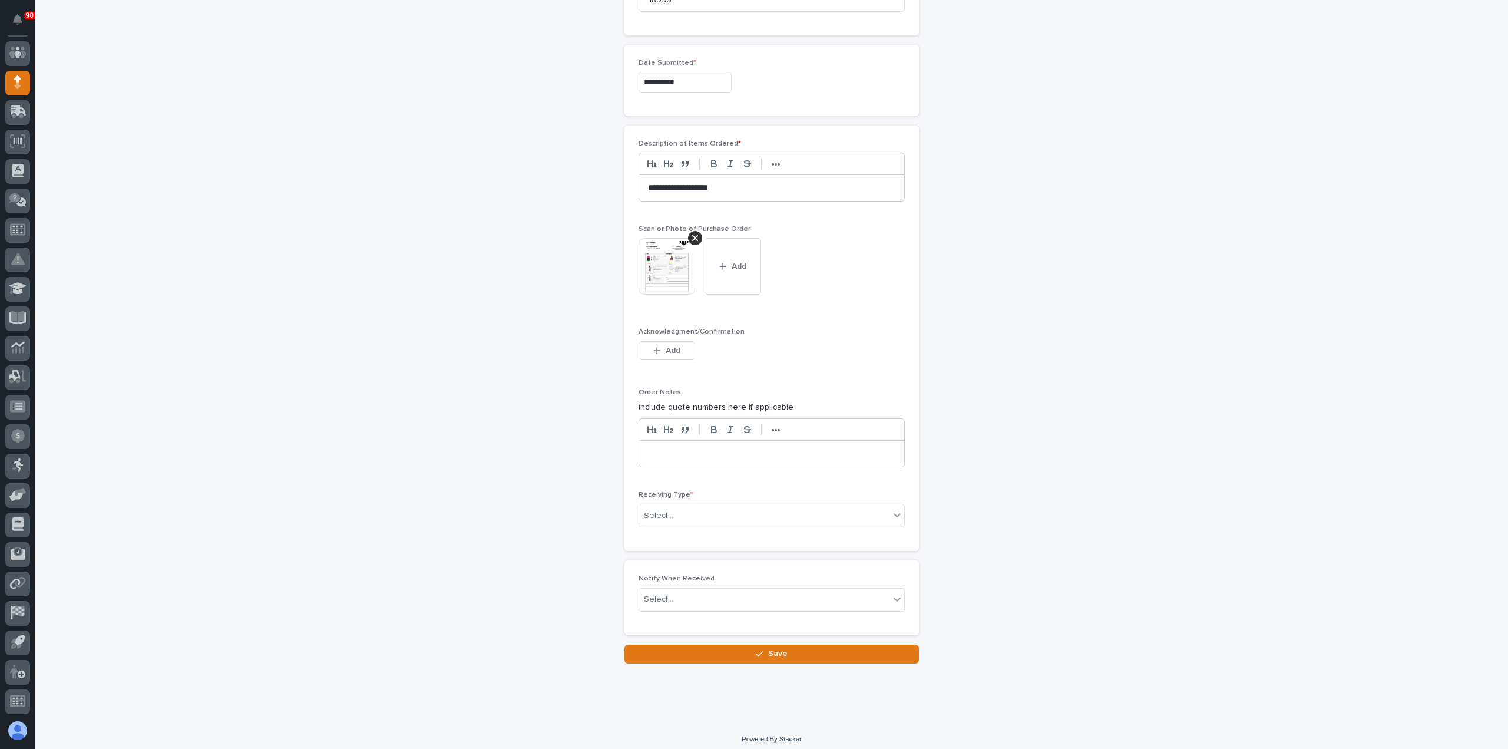
scroll to position [619, 0]
click at [732, 509] on div "Select..." at bounding box center [764, 514] width 250 height 19
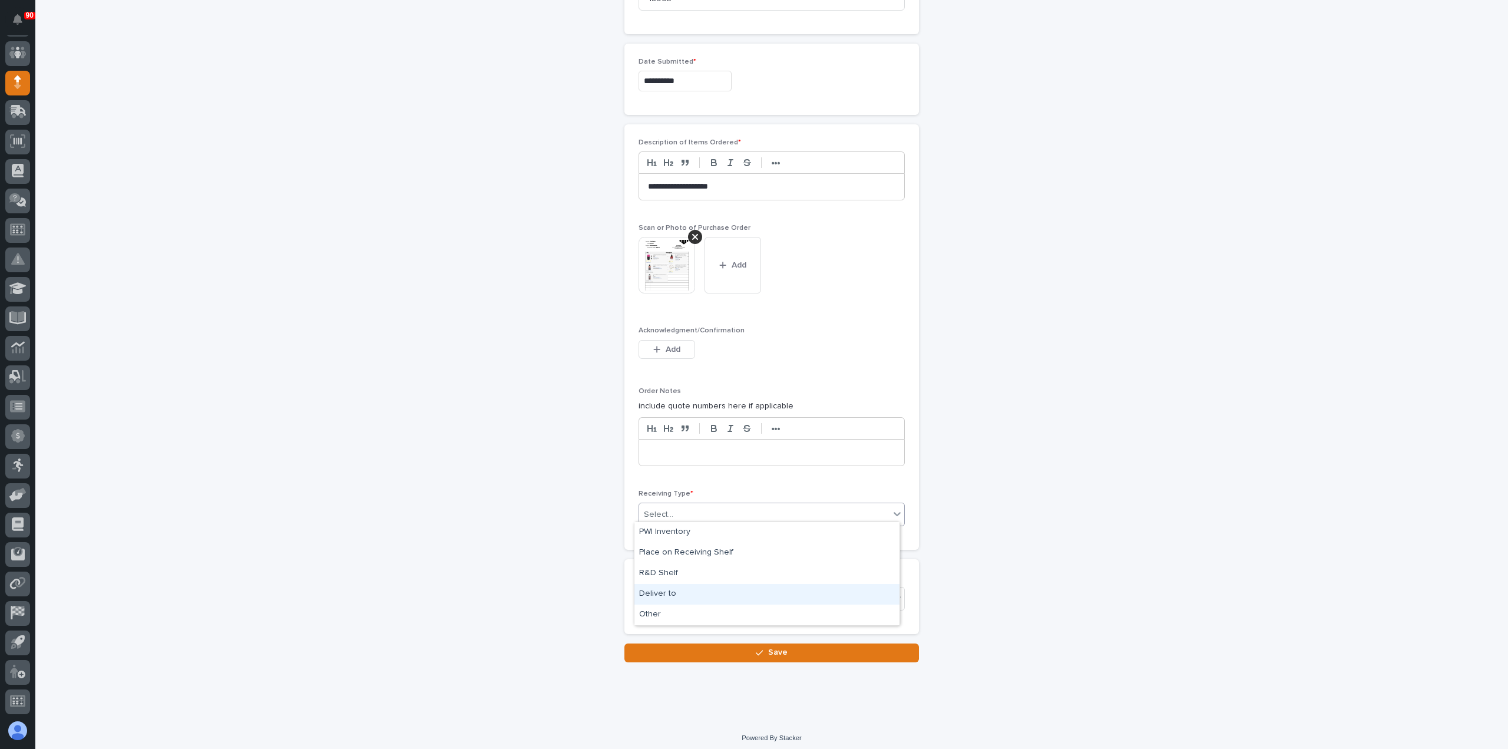
click at [691, 589] on div "Deliver to" at bounding box center [767, 594] width 265 height 21
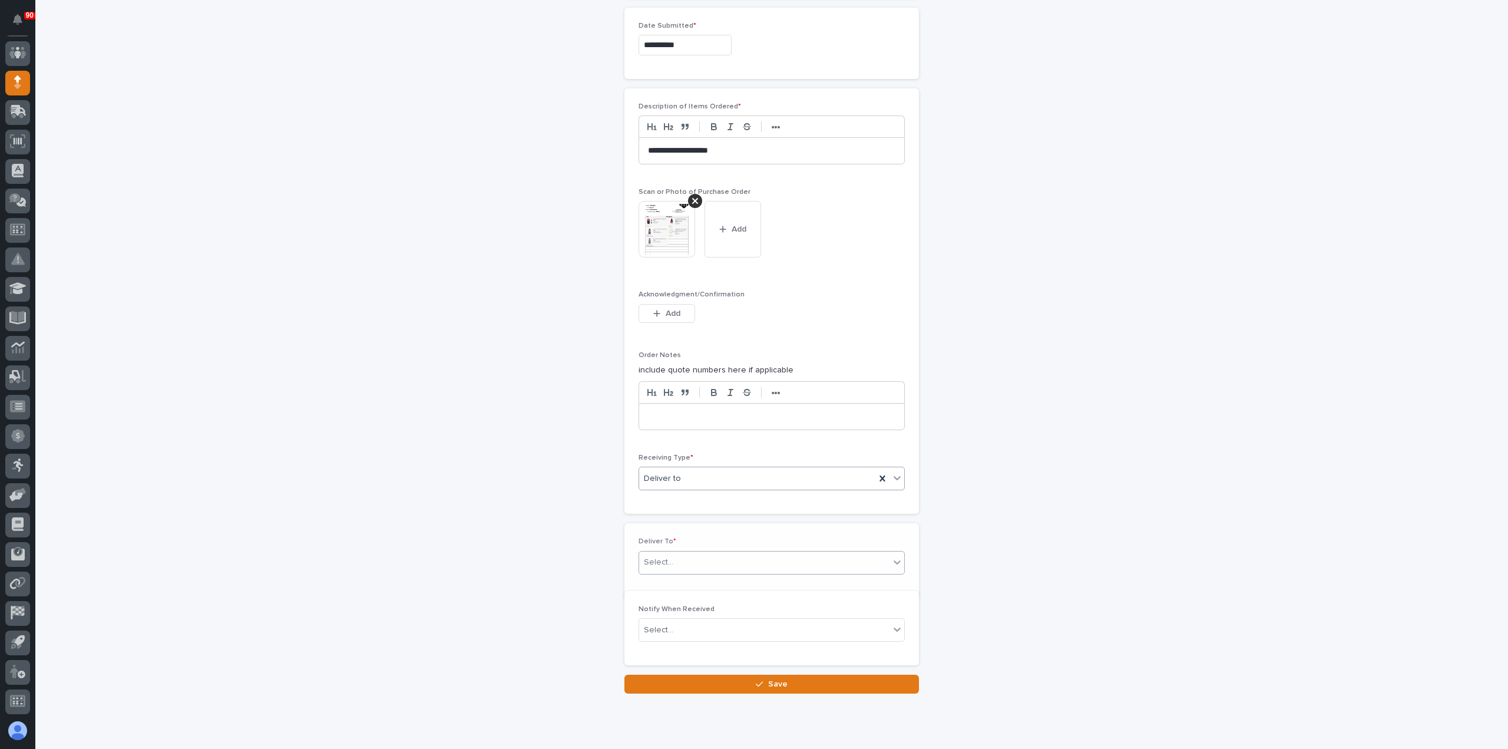
scroll to position [660, 0]
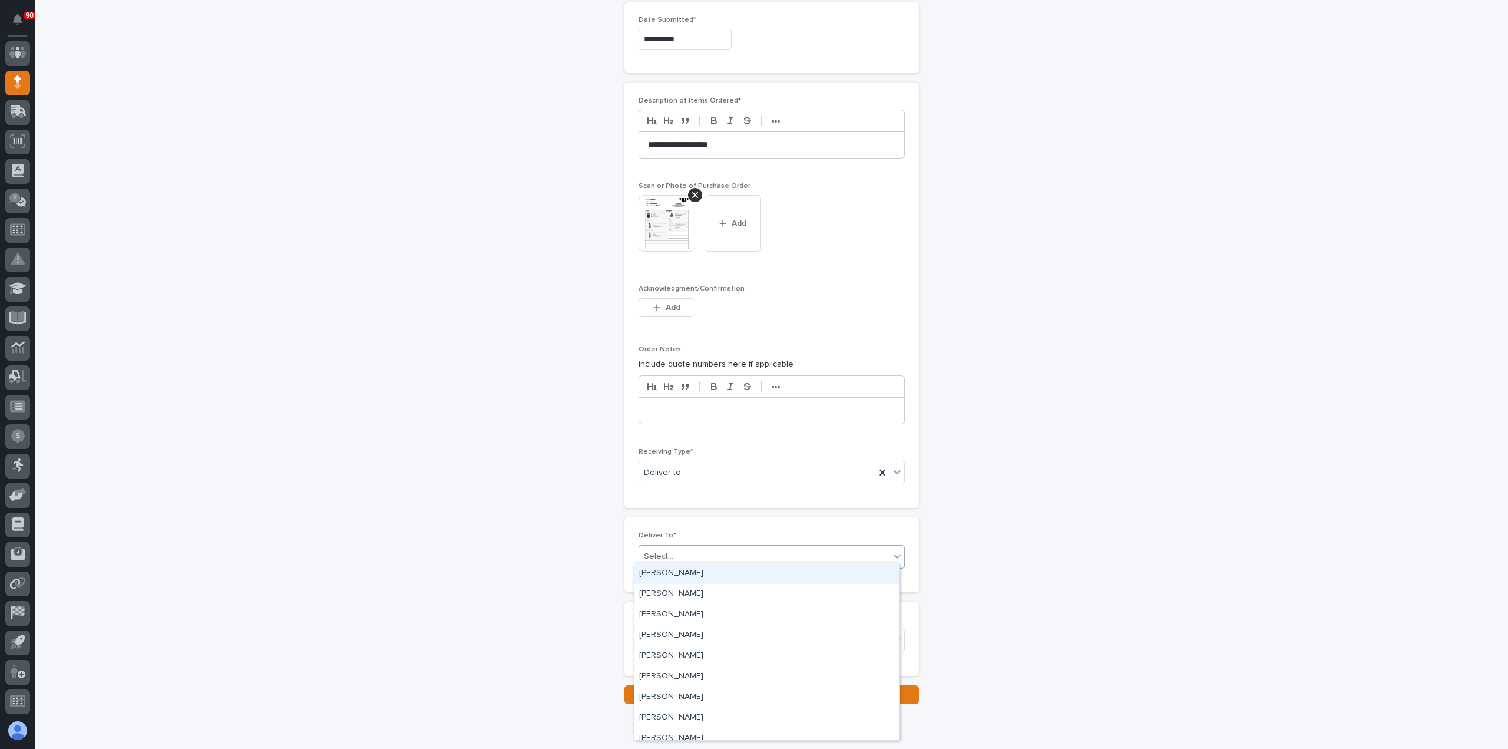
click at [699, 549] on div "Select..." at bounding box center [764, 556] width 250 height 19
type input "*****"
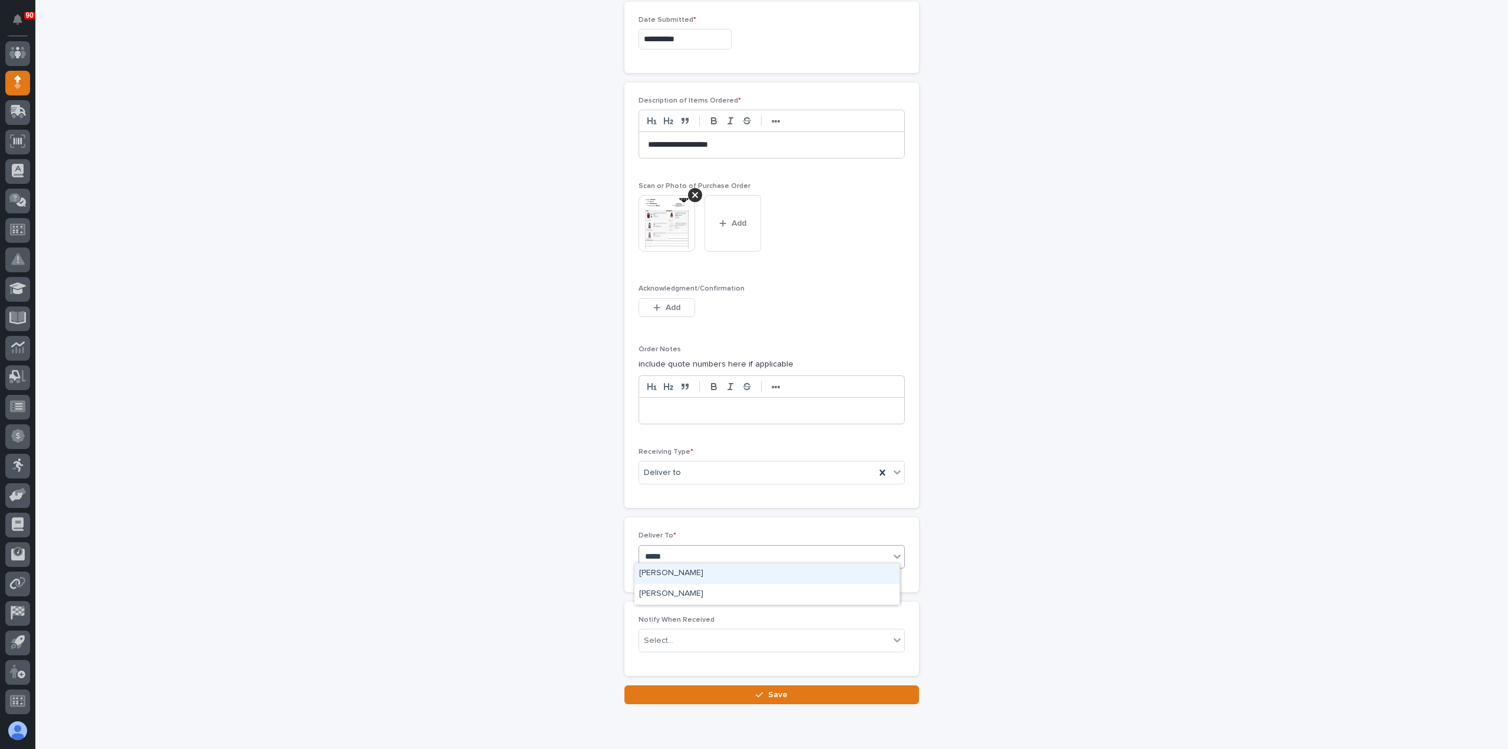
click at [685, 574] on div "Steve Hall" at bounding box center [767, 573] width 265 height 21
click at [768, 689] on span "Save" at bounding box center [777, 694] width 19 height 11
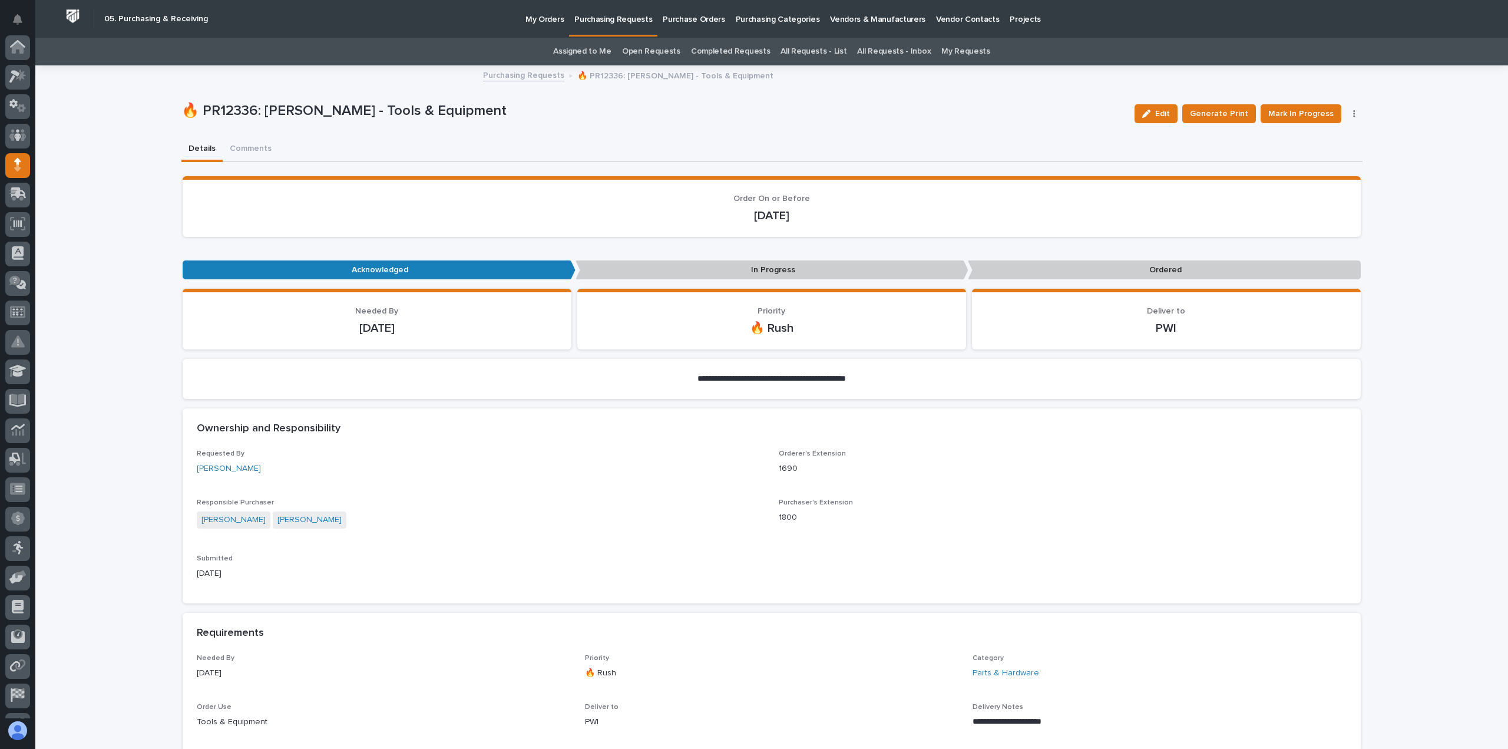
scroll to position [82, 0]
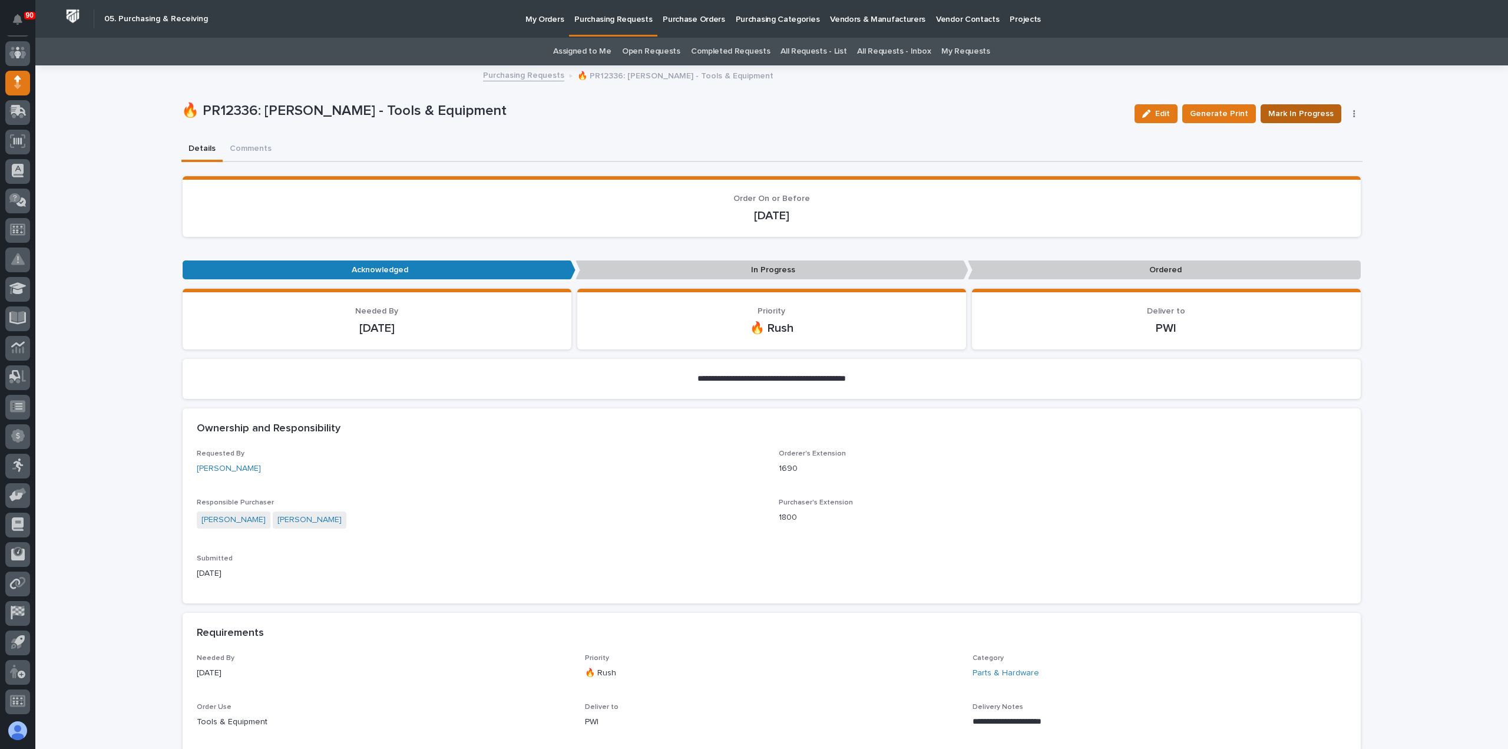
click at [1296, 114] on span "Mark In Progress" at bounding box center [1300, 114] width 65 height 14
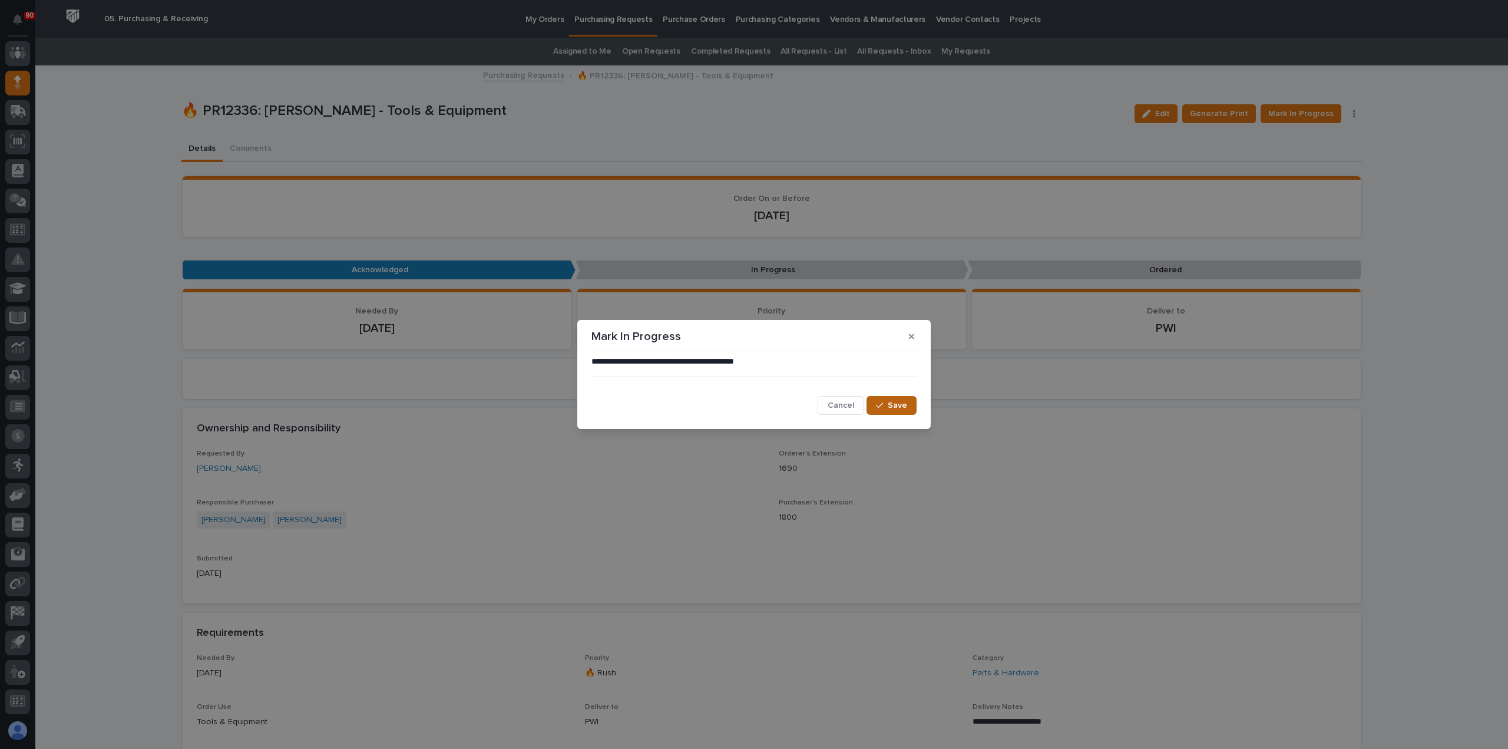
click at [891, 402] on span "Save" at bounding box center [897, 405] width 19 height 11
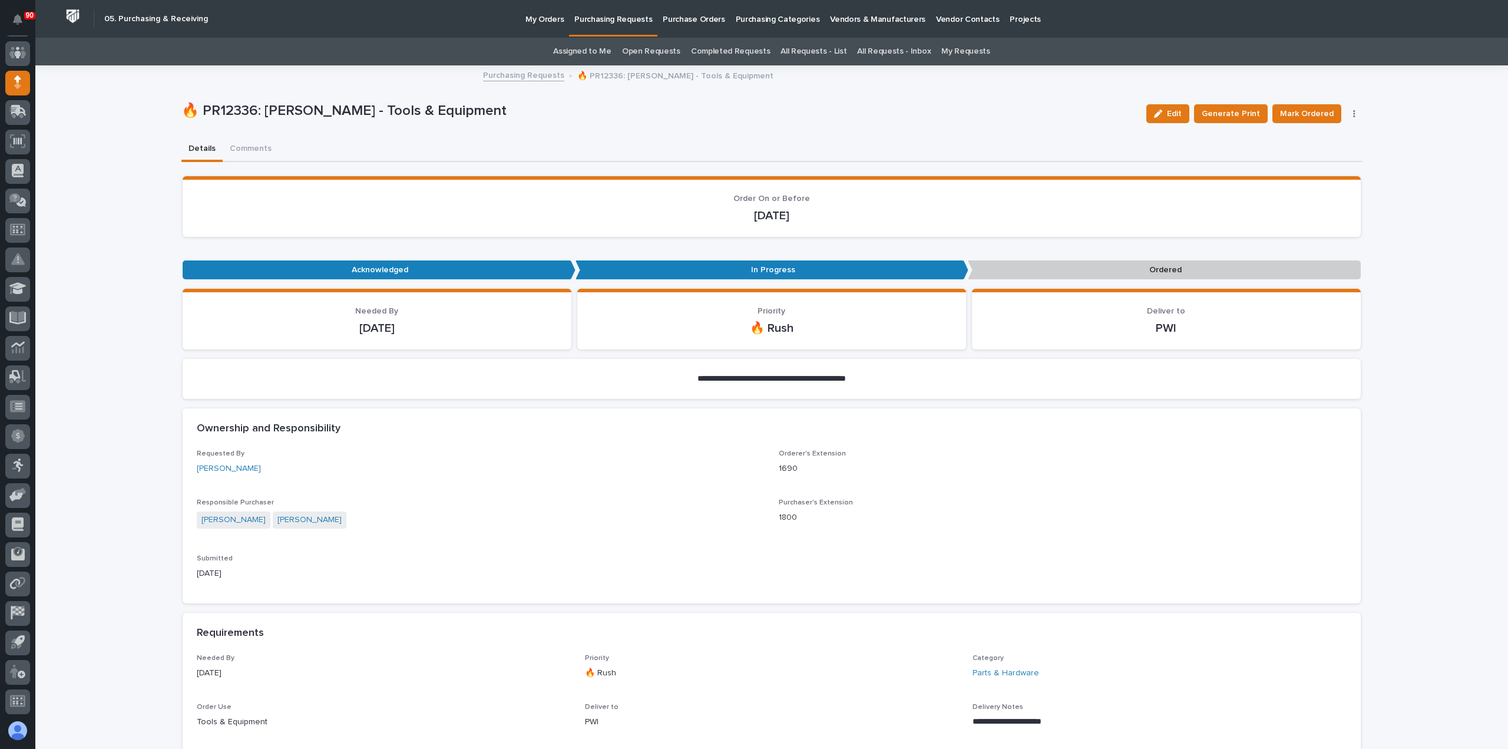
click at [1312, 110] on span "Mark Ordered" at bounding box center [1307, 114] width 54 height 14
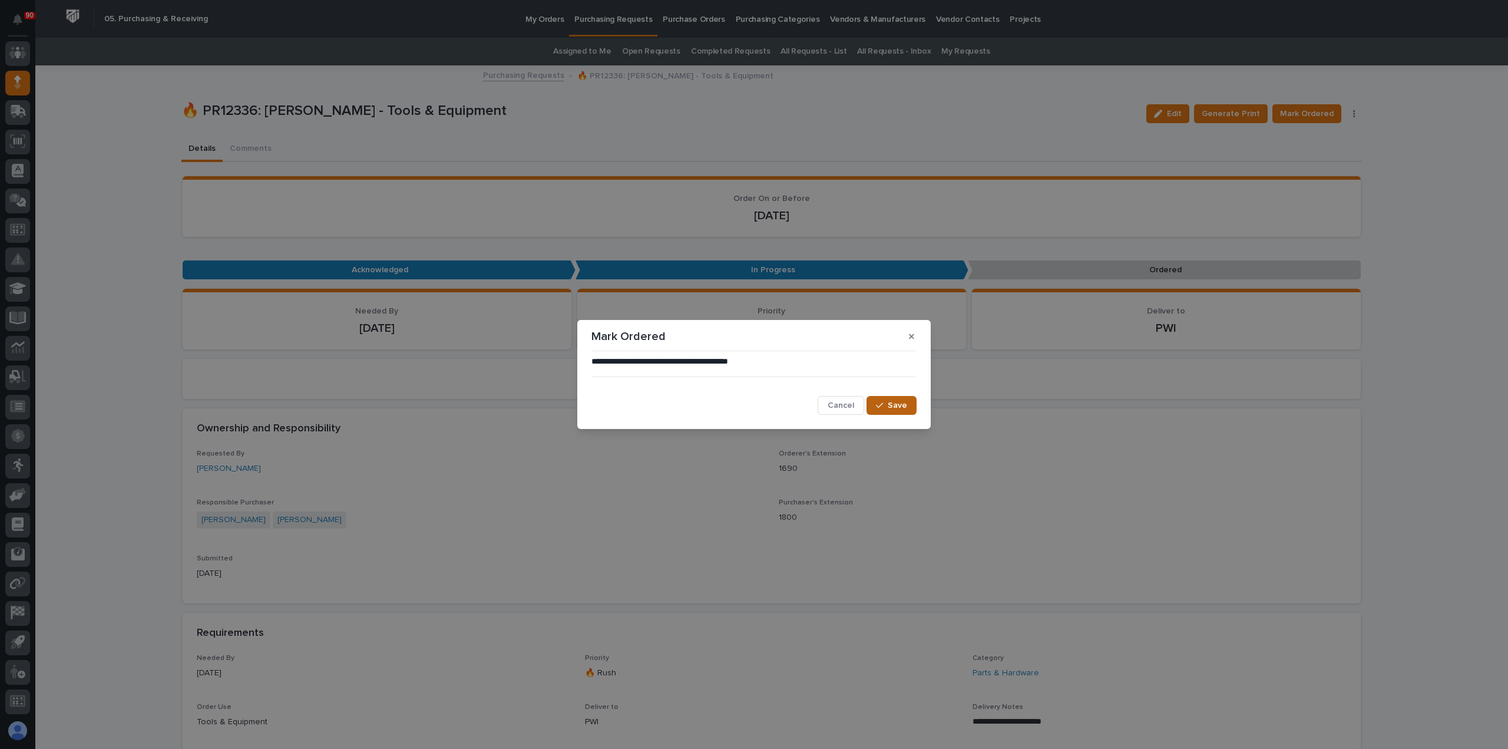
click at [886, 399] on button "Save" at bounding box center [892, 405] width 50 height 19
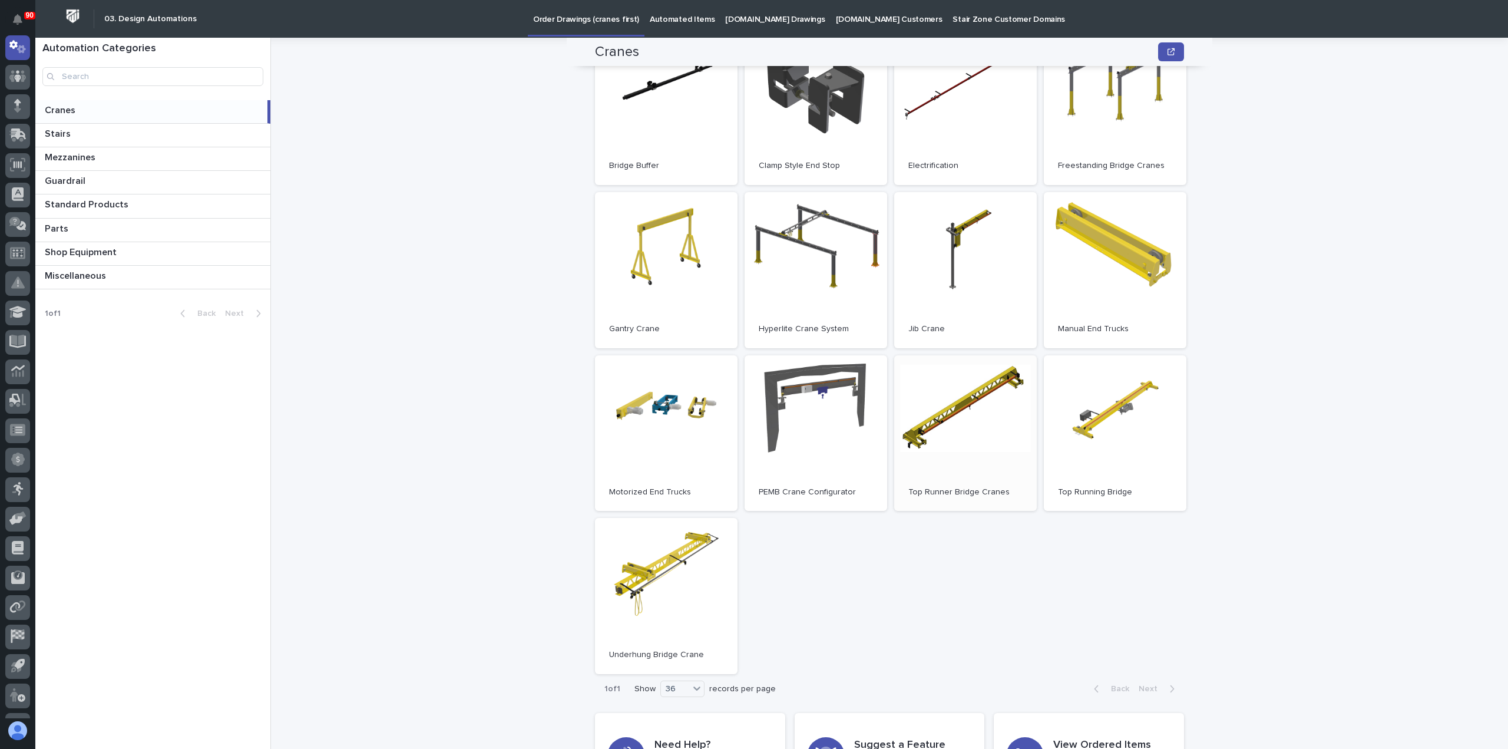
scroll to position [177, 0]
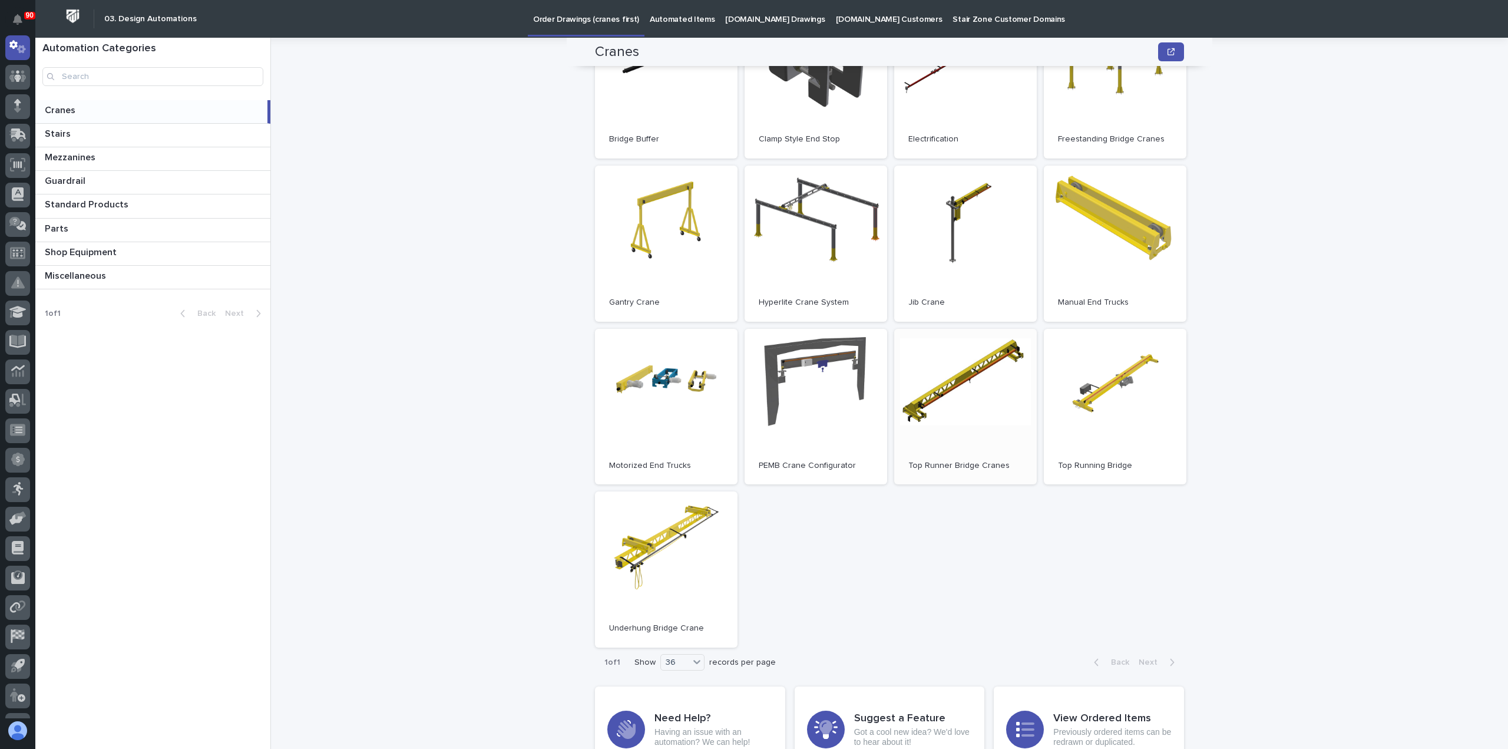
click at [941, 386] on link "Open" at bounding box center [965, 407] width 143 height 156
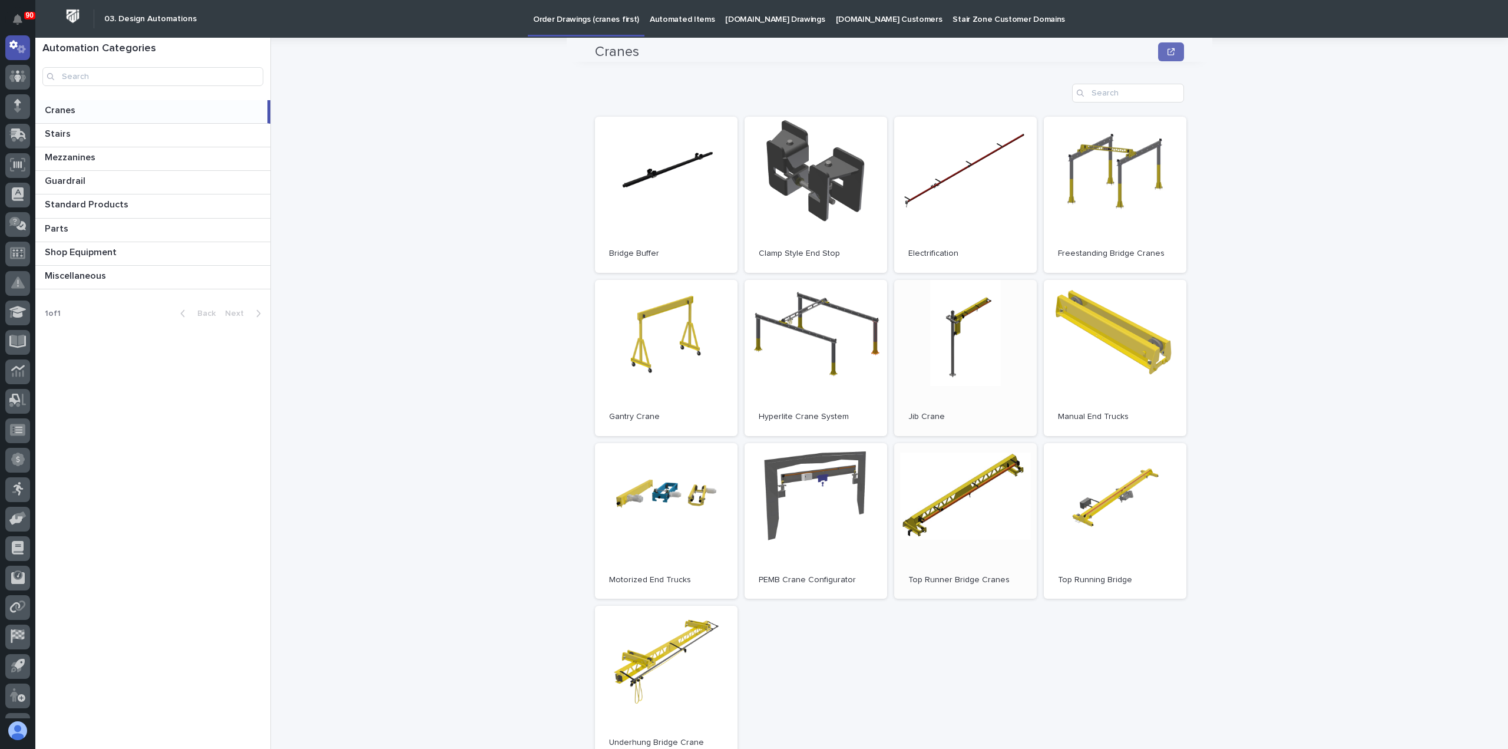
scroll to position [59, 0]
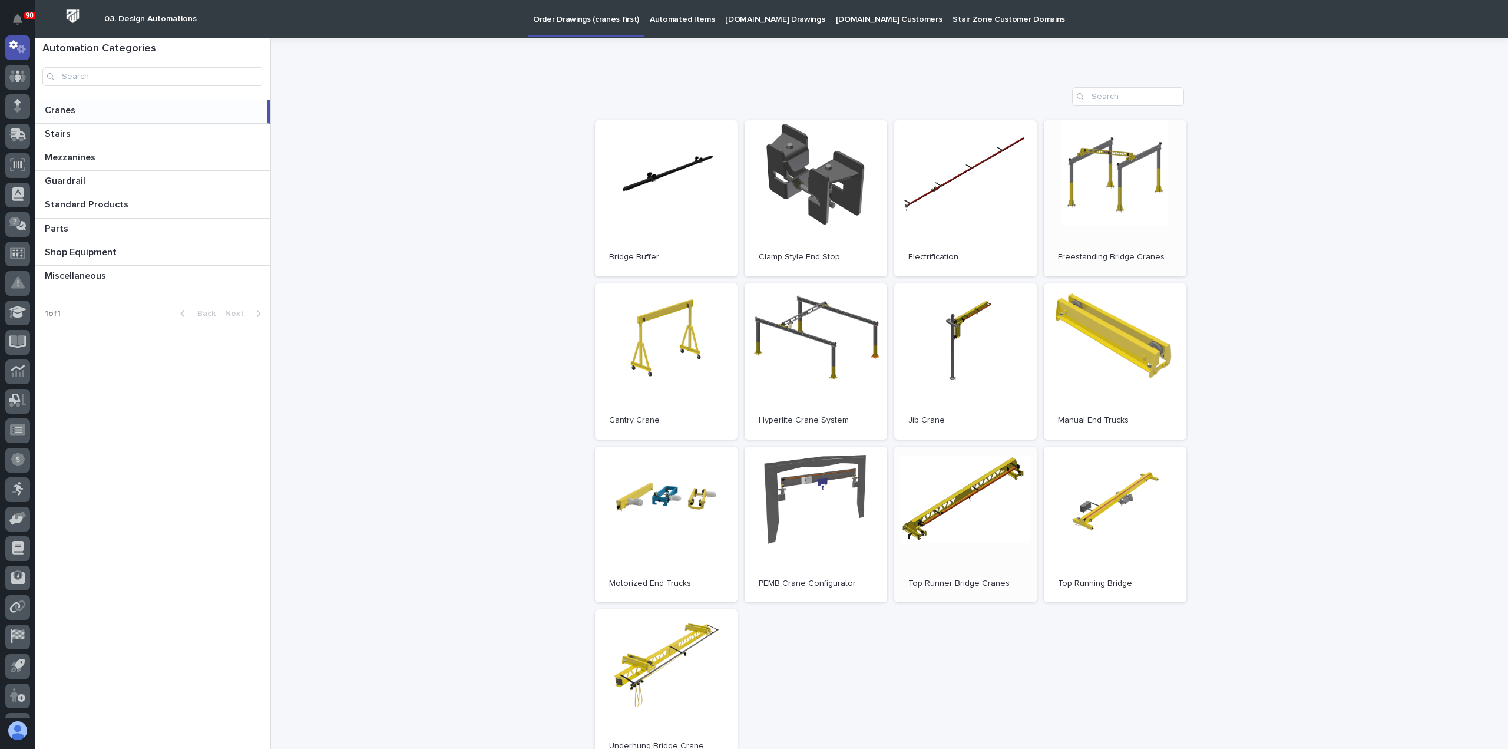
click at [1123, 158] on link "Open" at bounding box center [1115, 198] width 143 height 156
click at [964, 498] on link "Open" at bounding box center [965, 525] width 143 height 156
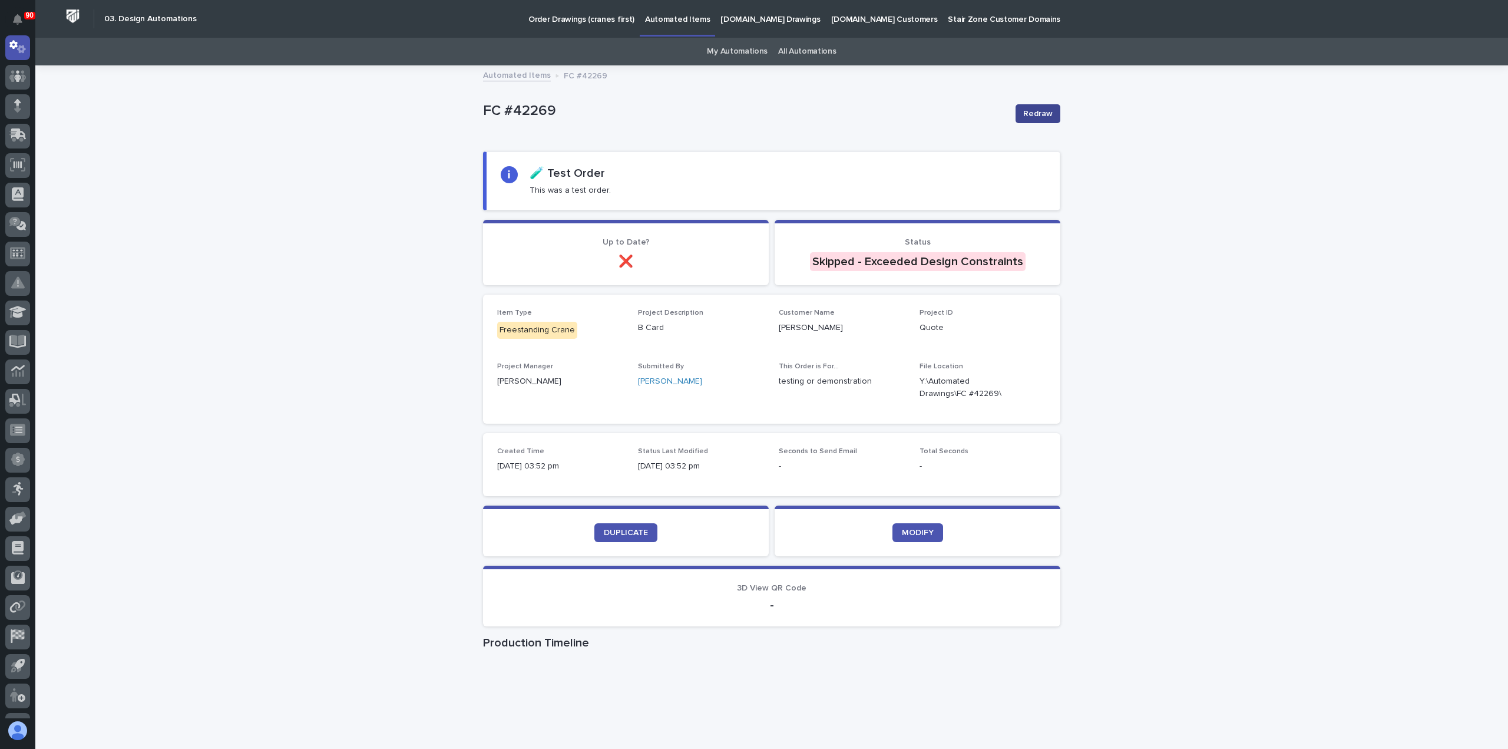
click at [1033, 111] on span "Redraw" at bounding box center [1037, 114] width 29 height 12
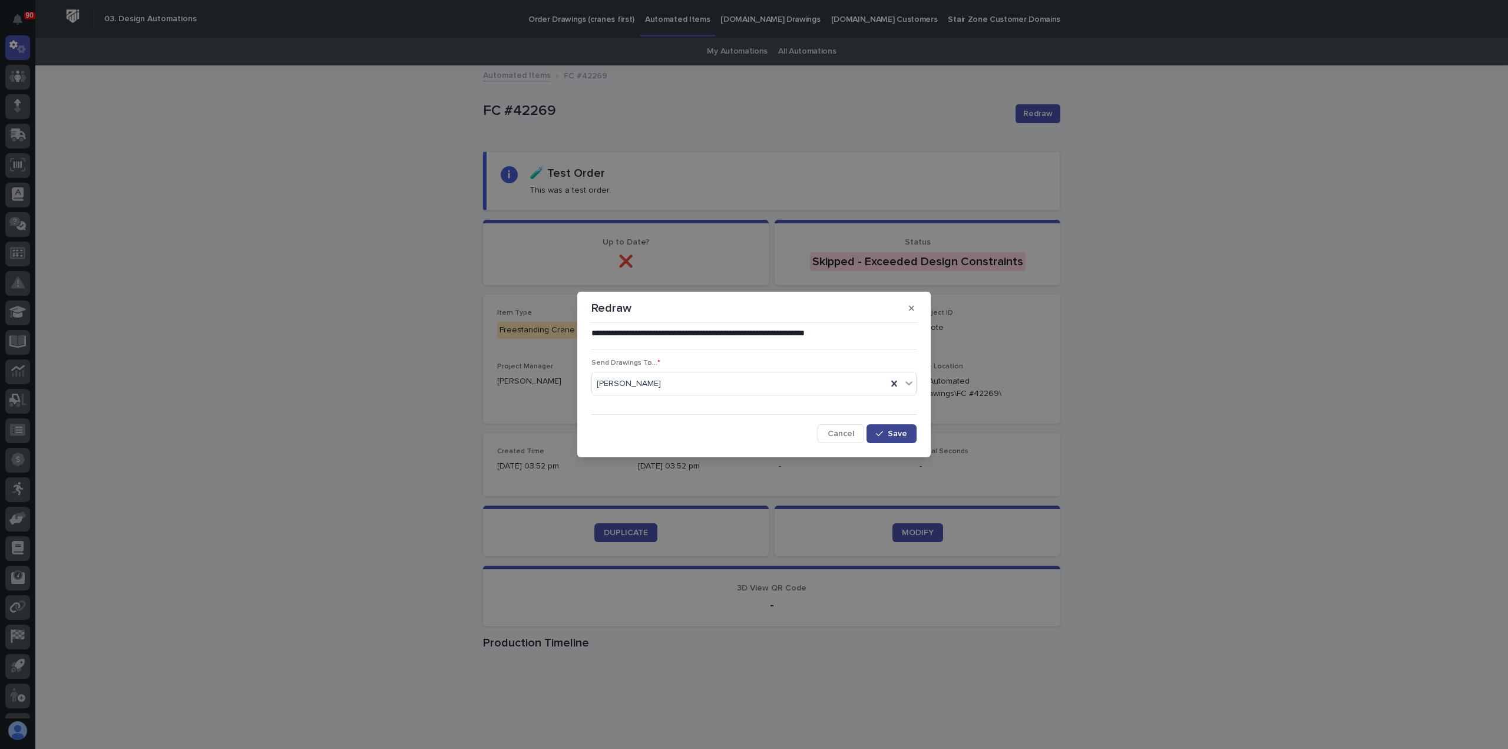
click at [895, 433] on span "Save" at bounding box center [897, 434] width 19 height 8
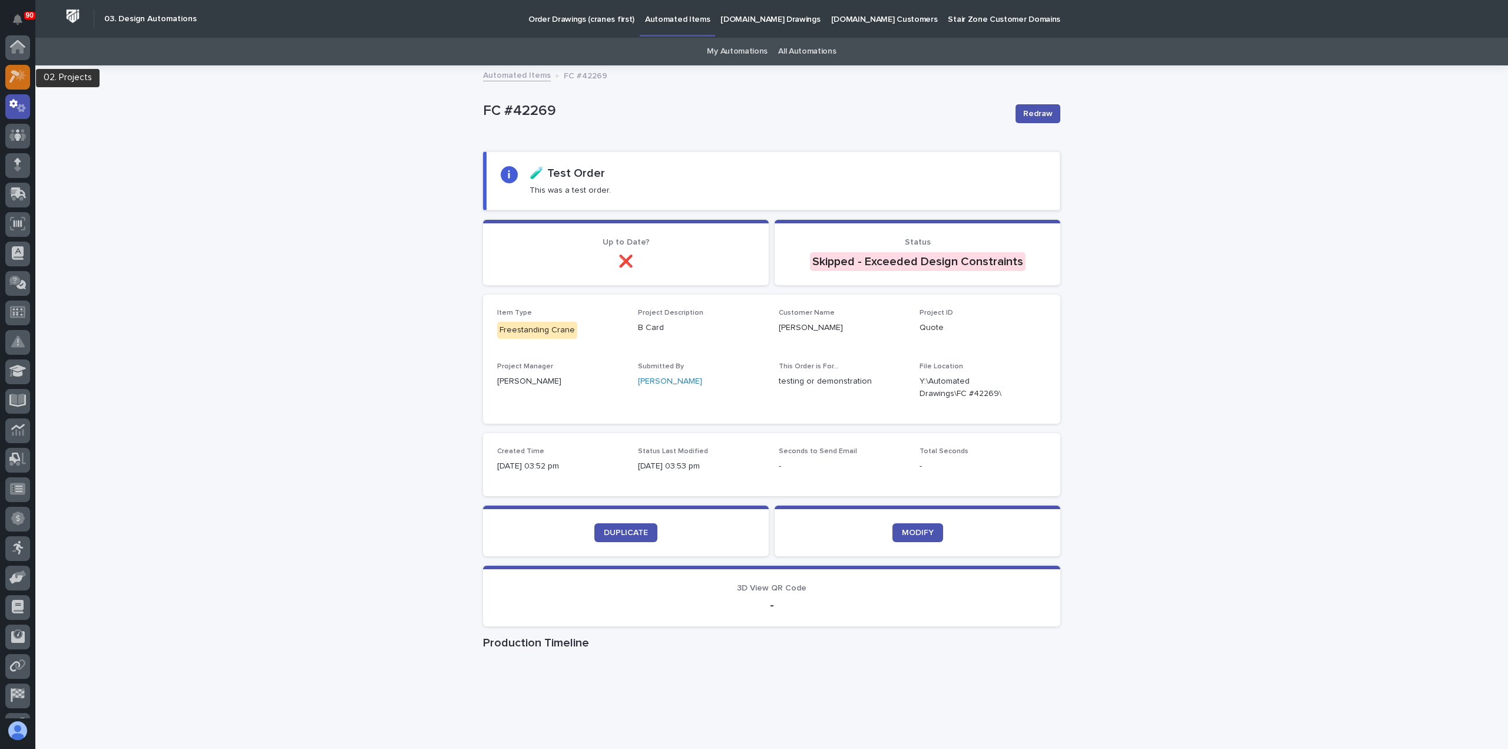
click at [18, 71] on icon at bounding box center [17, 77] width 17 height 14
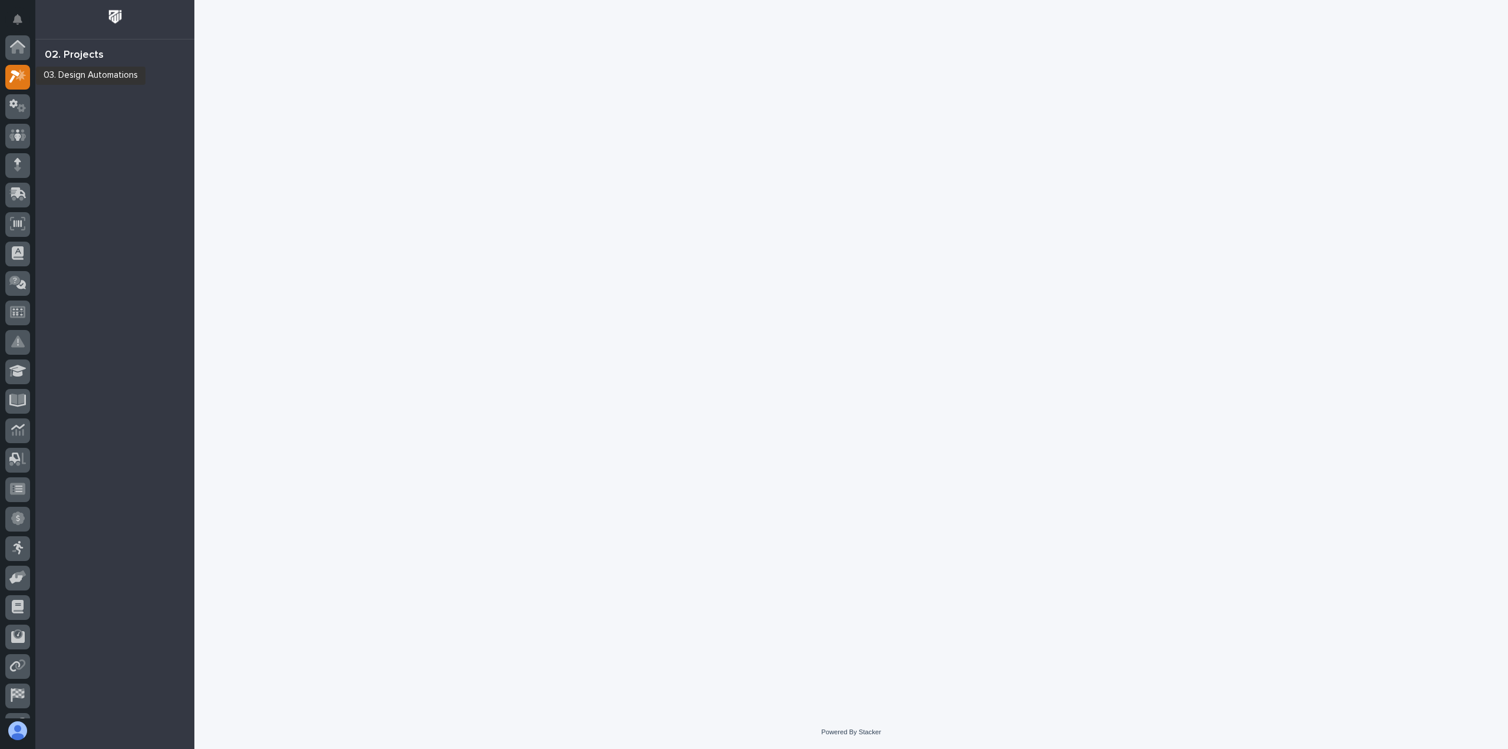
scroll to position [29, 0]
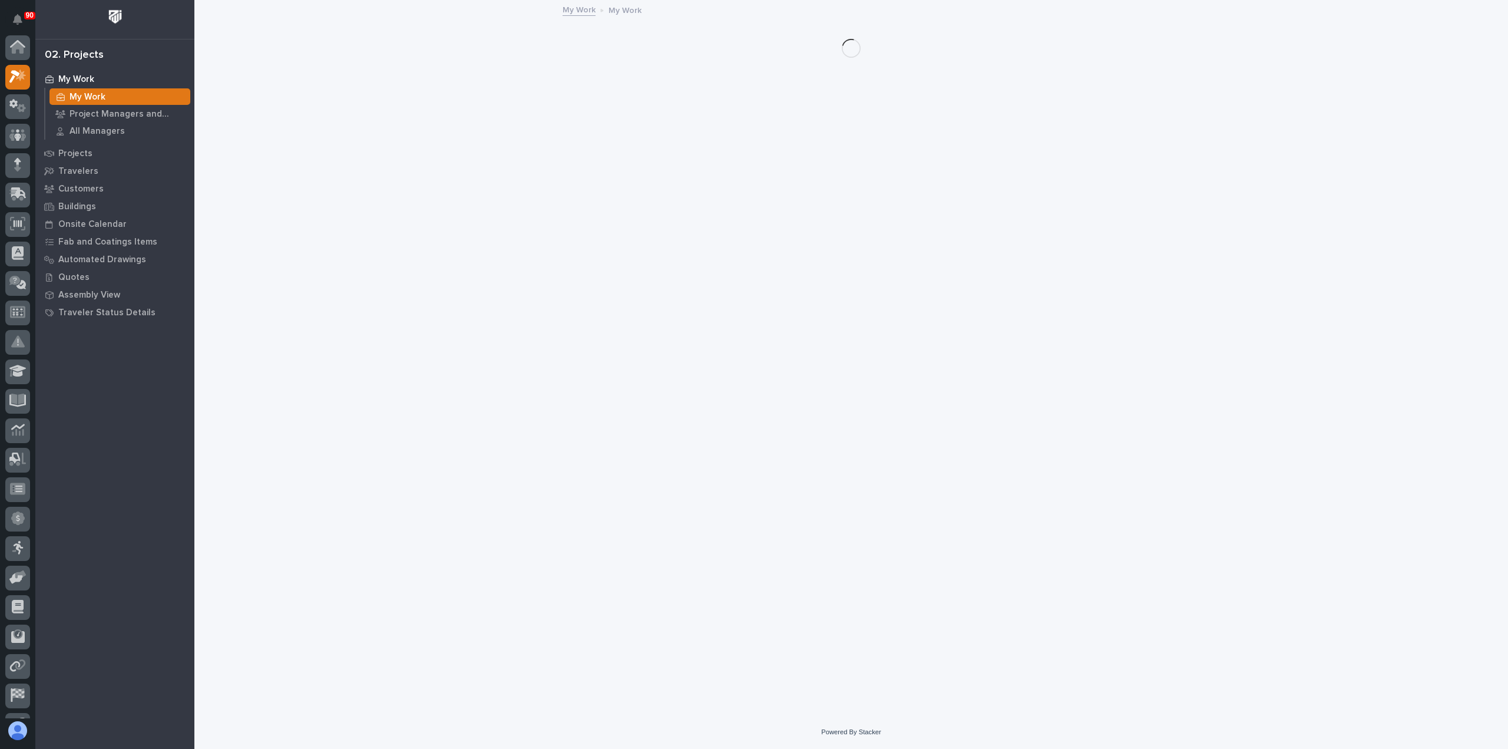
scroll to position [29, 0]
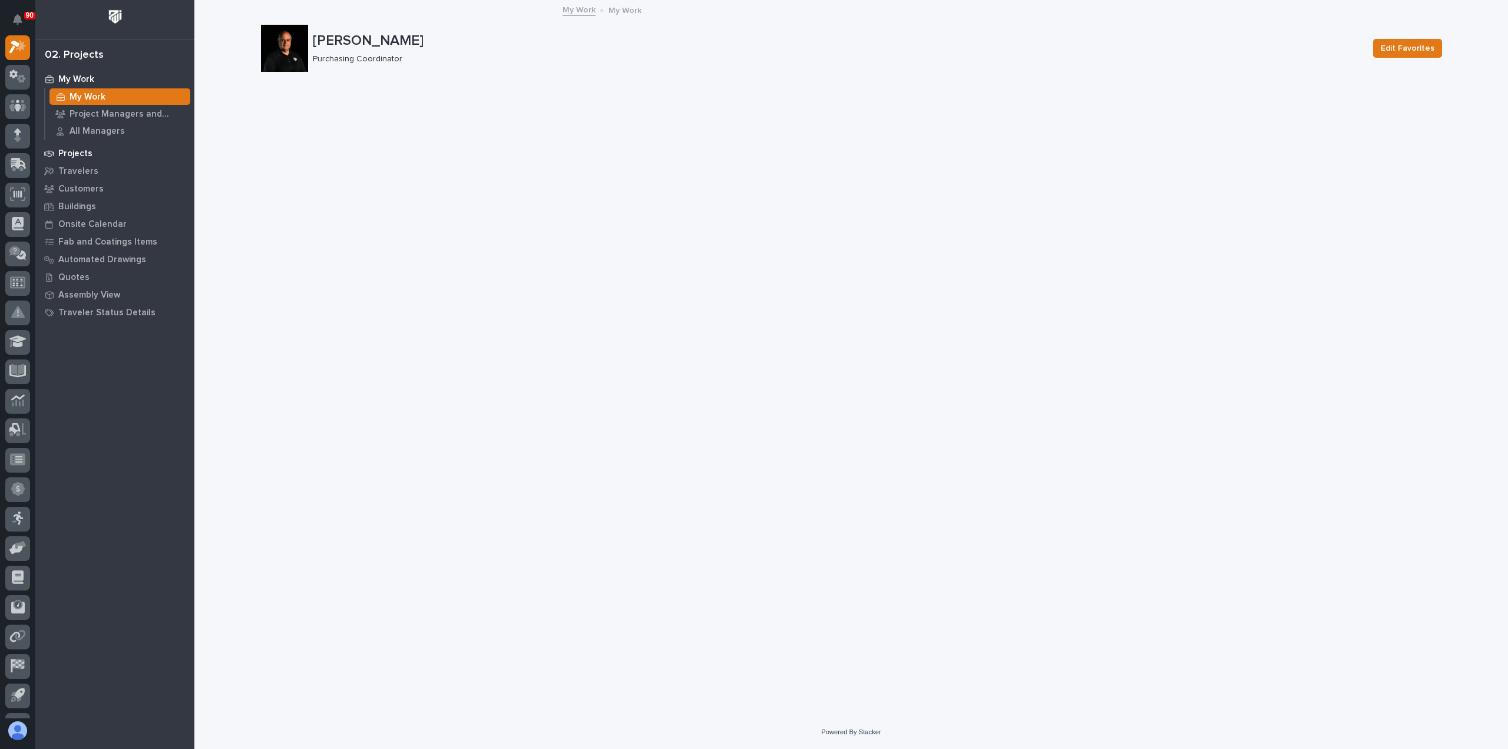
click at [82, 151] on p "Projects" at bounding box center [75, 153] width 34 height 11
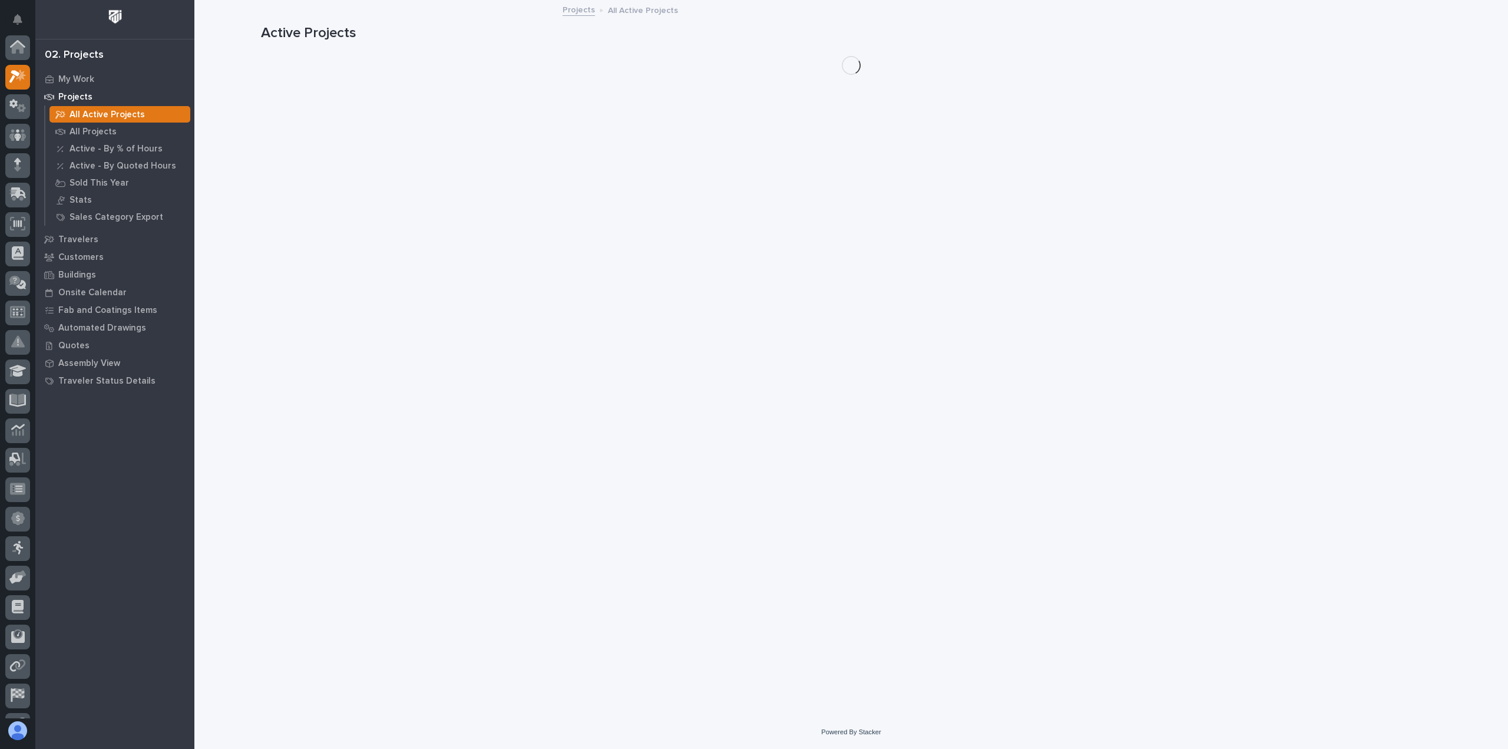
scroll to position [29, 0]
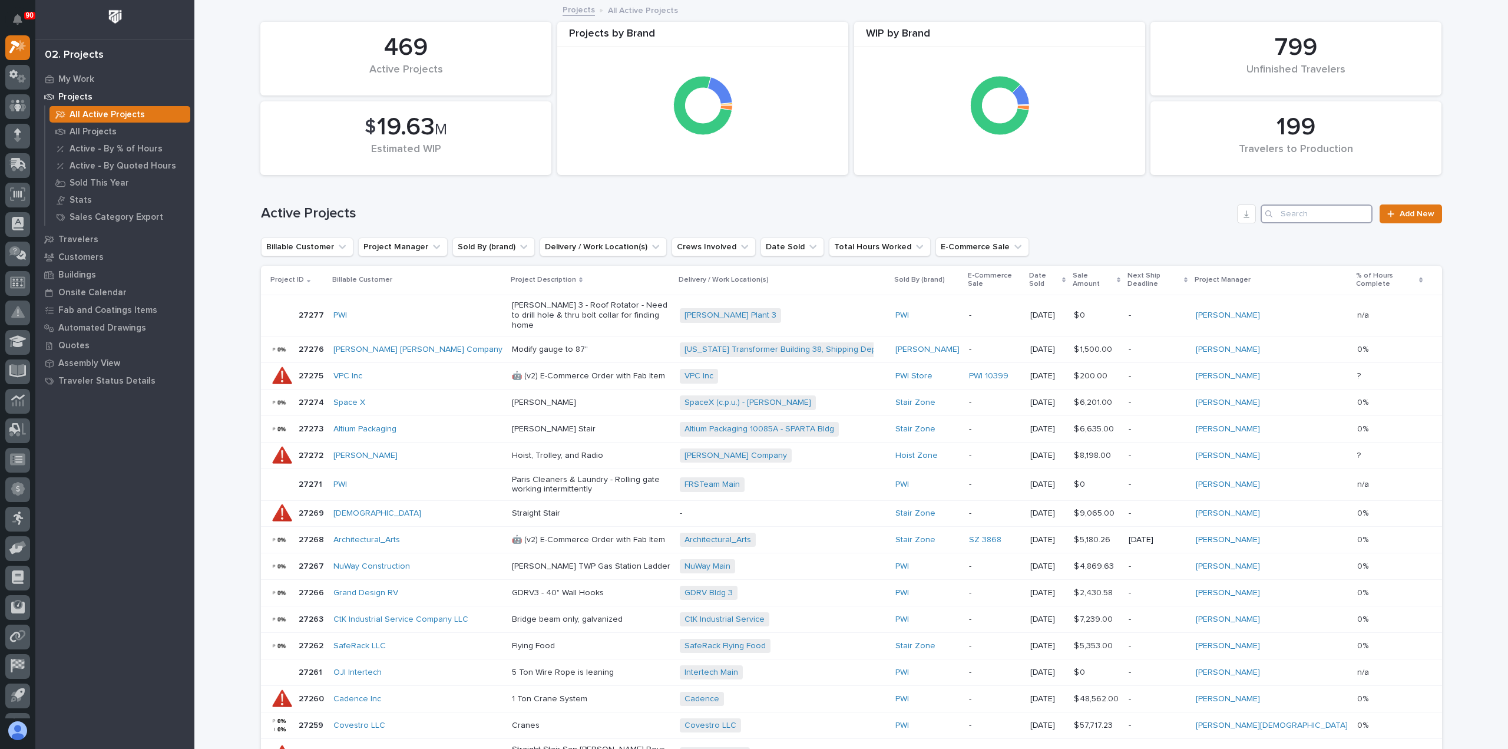
click at [1313, 212] on input "Search" at bounding box center [1317, 213] width 112 height 19
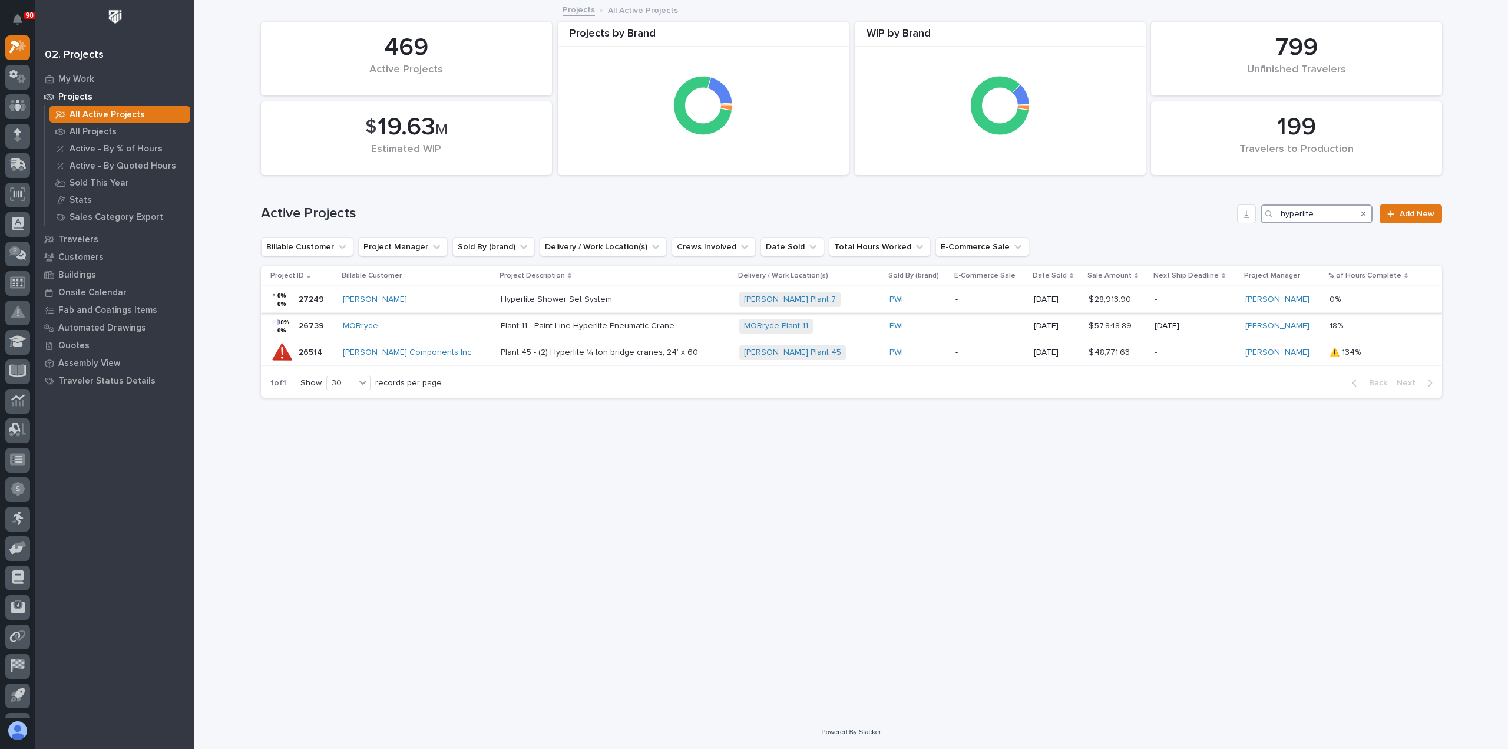
type input "hyperlite"
click at [586, 297] on p "Hyperlite Shower Set System" at bounding box center [604, 300] width 206 height 10
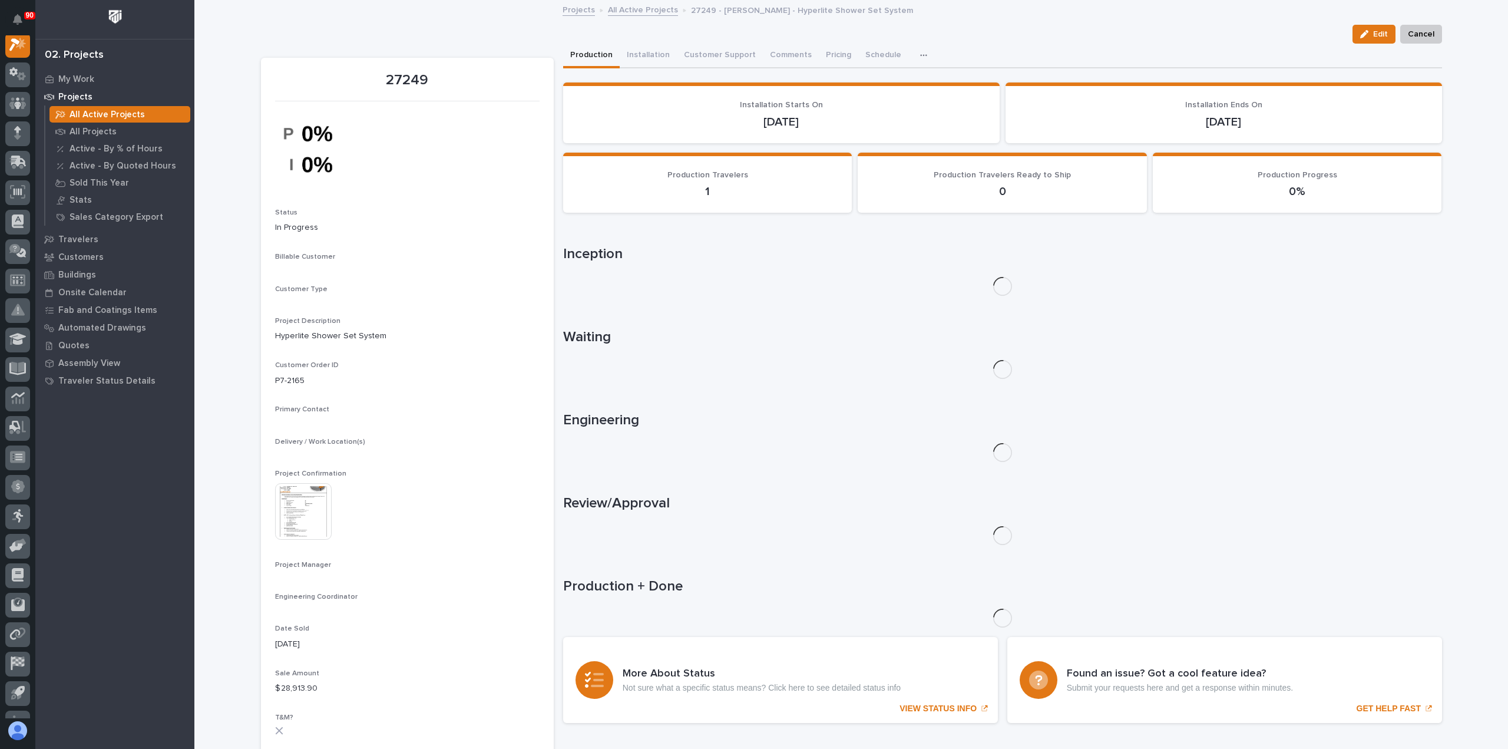
scroll to position [29, 0]
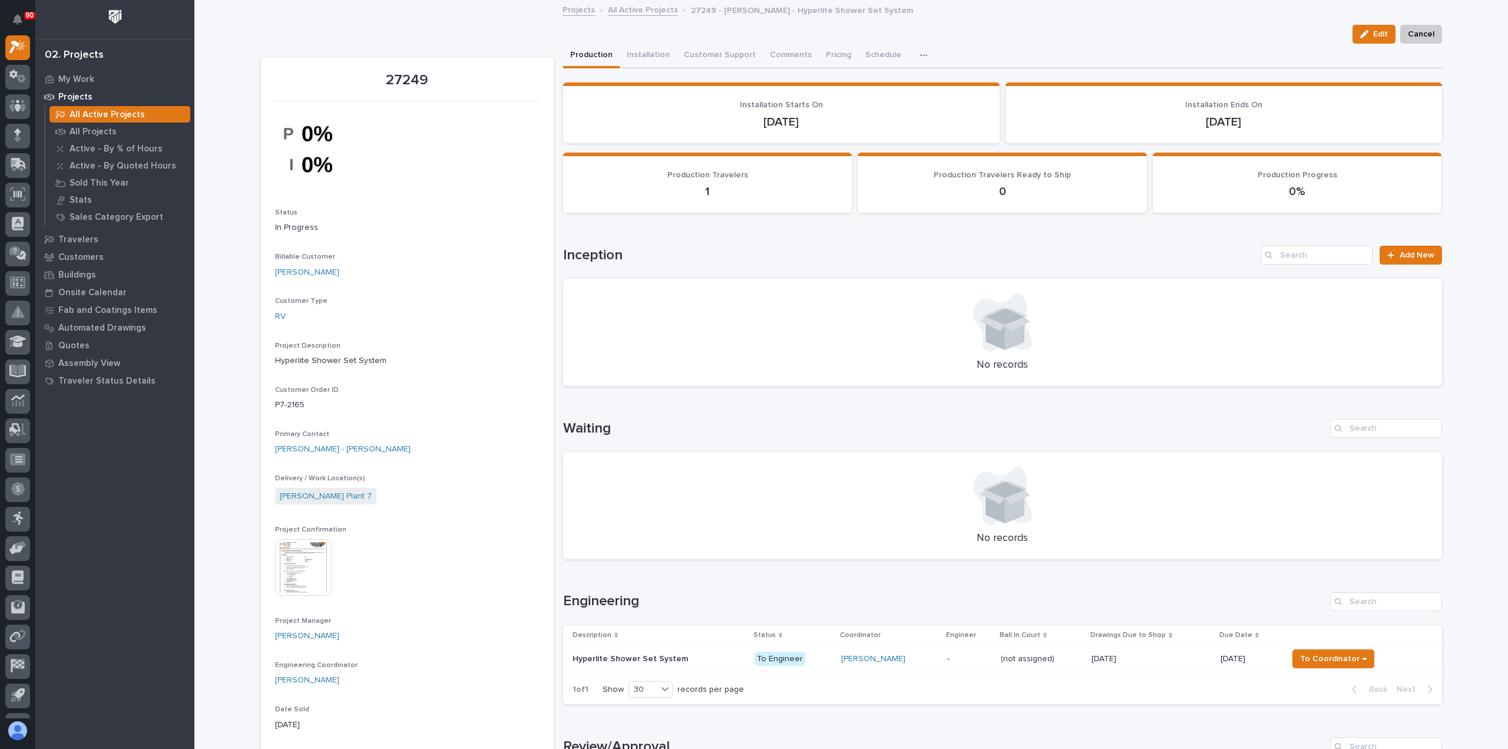
click at [299, 557] on img at bounding box center [303, 567] width 57 height 57
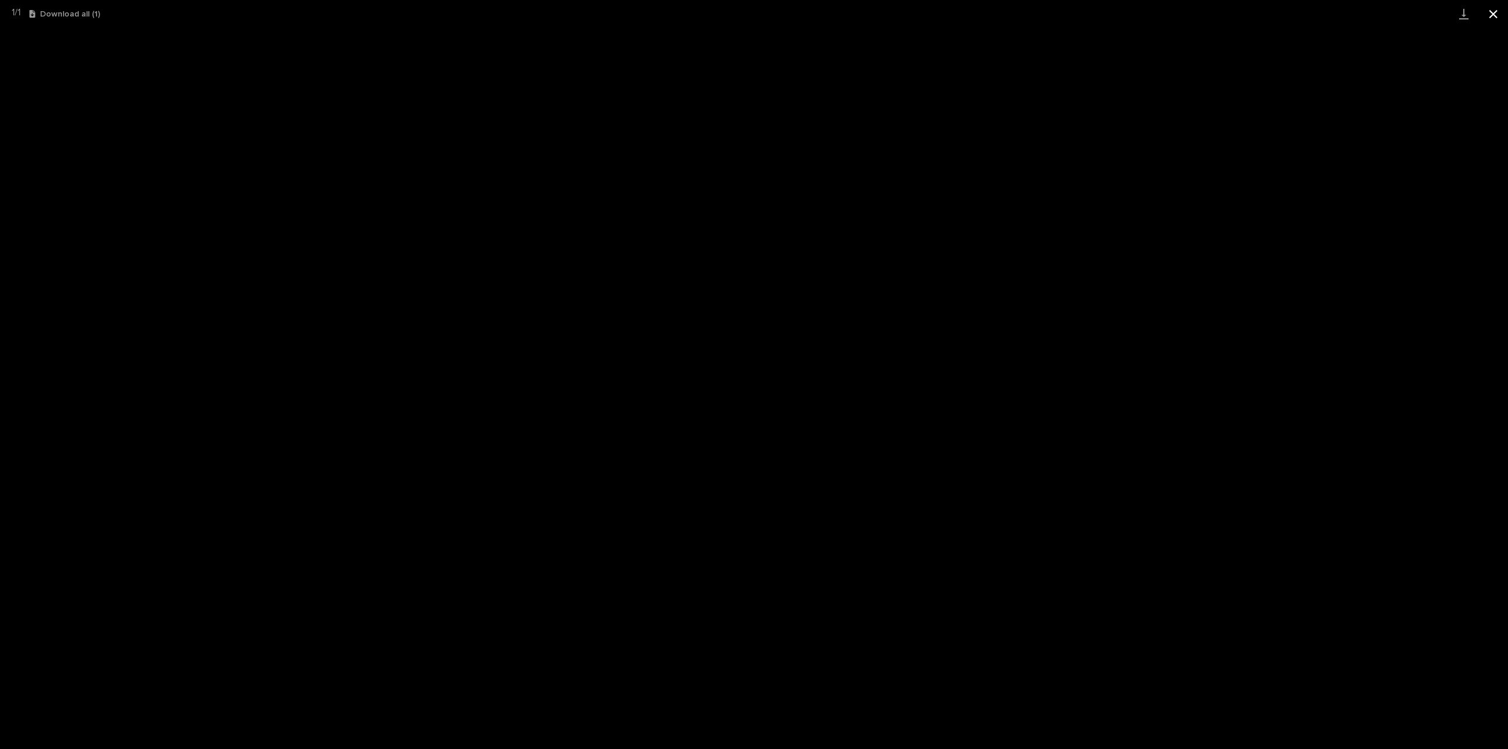
click at [1494, 12] on button "Close gallery" at bounding box center [1493, 14] width 29 height 28
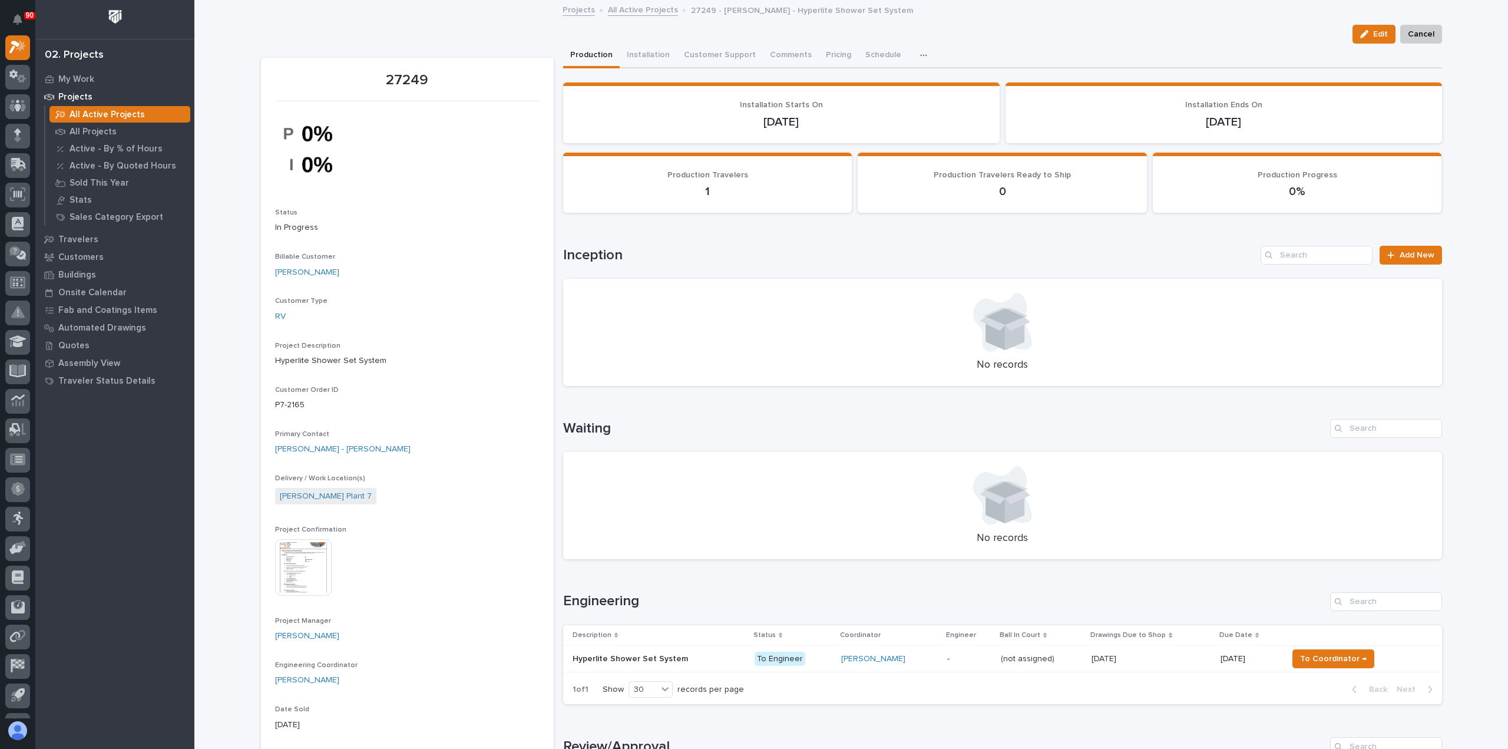
click at [125, 113] on p "All Active Projects" at bounding box center [107, 115] width 75 height 11
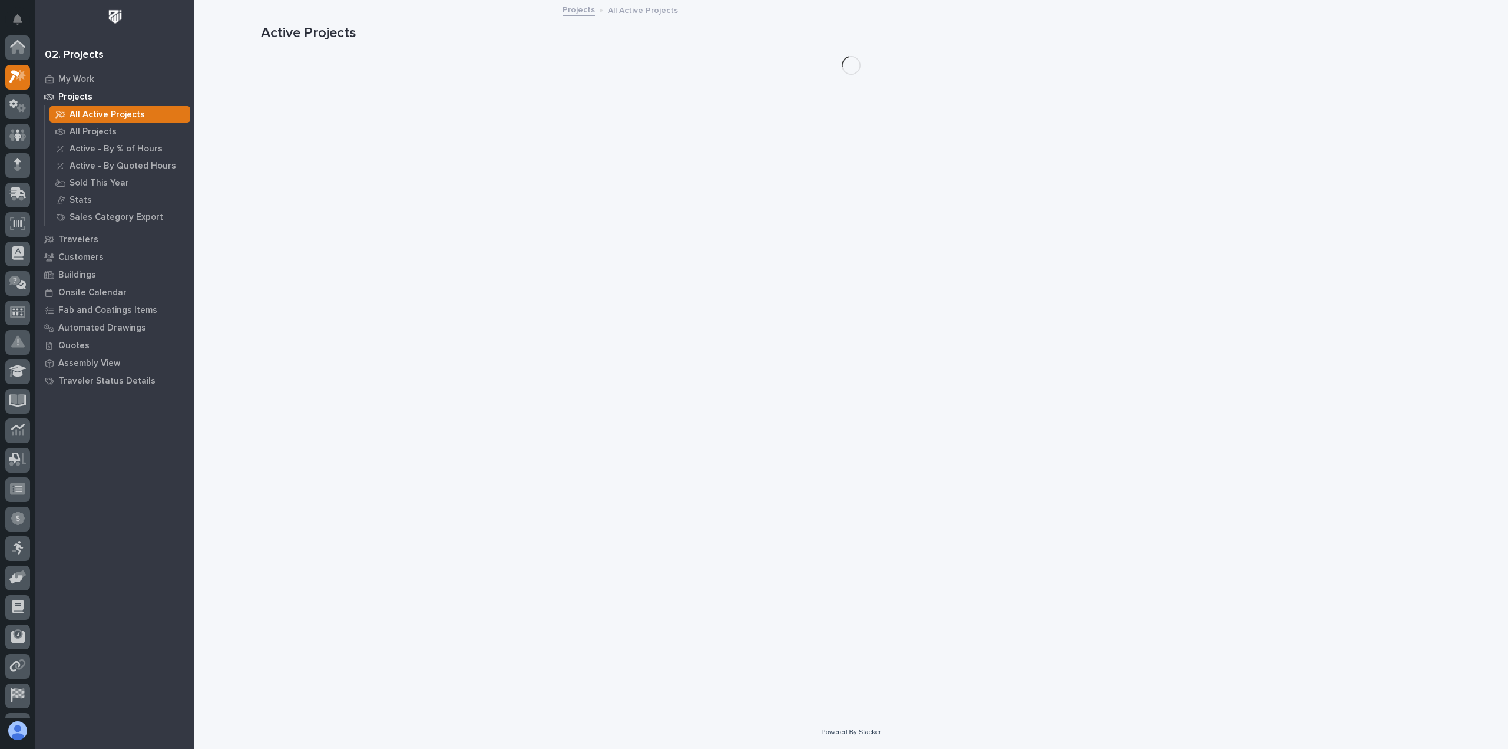
scroll to position [29, 0]
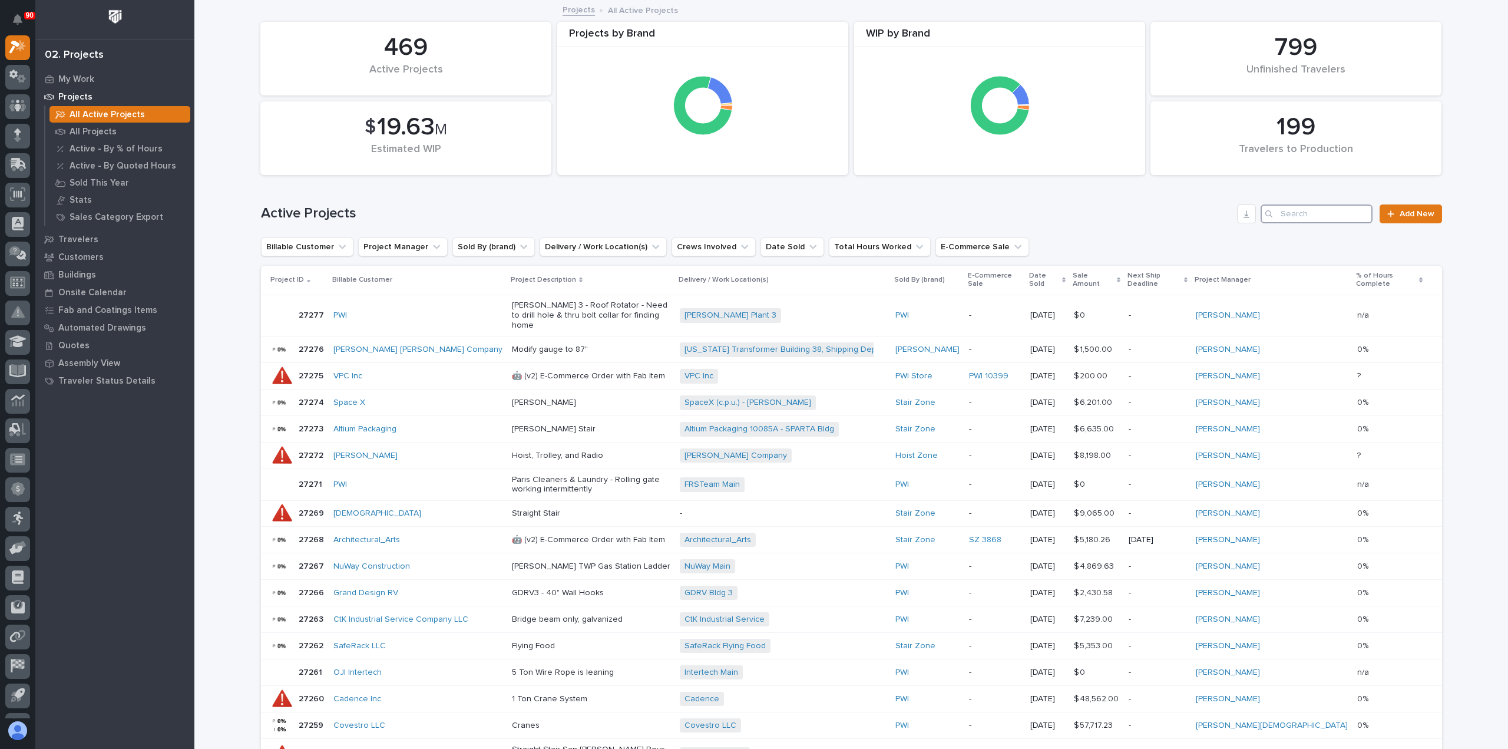
click at [1276, 214] on input "Search" at bounding box center [1317, 213] width 112 height 19
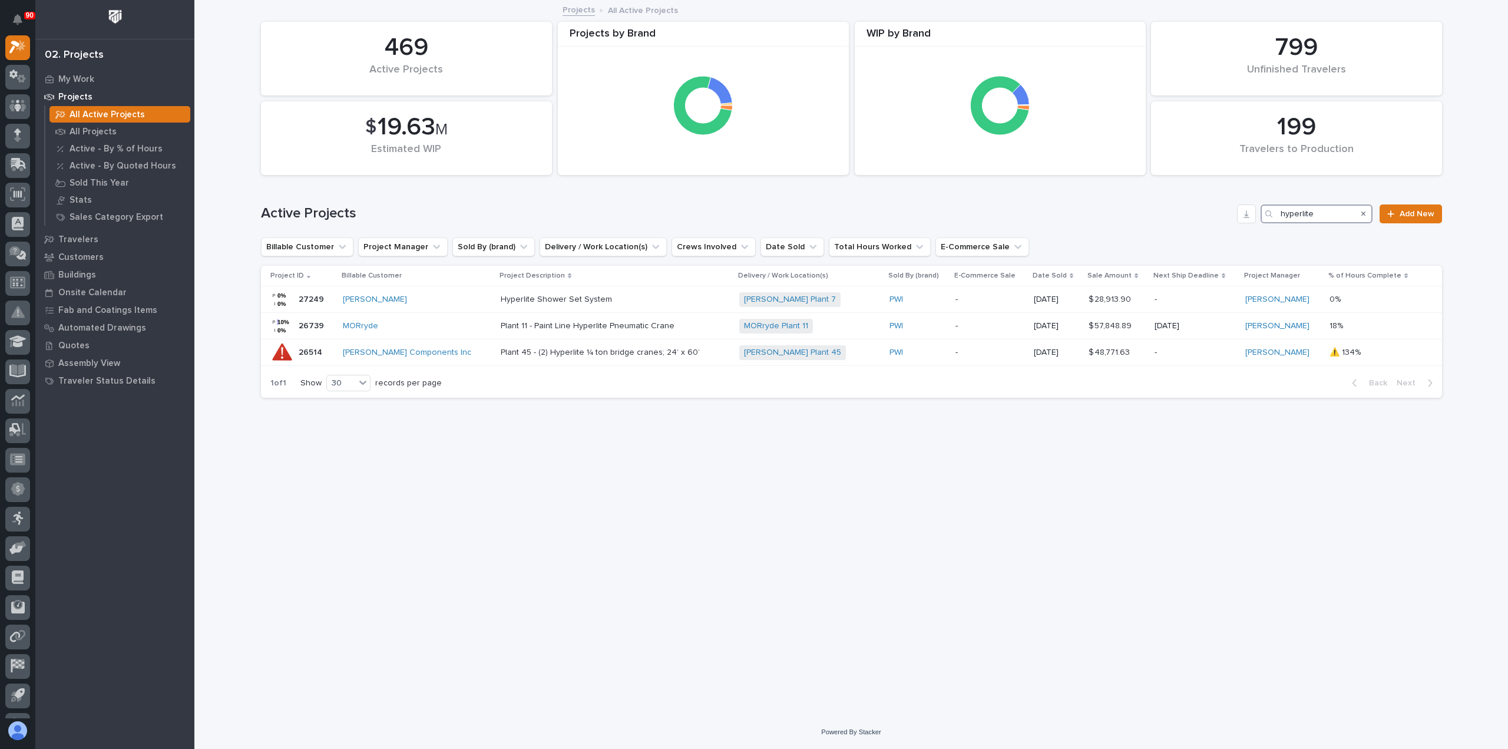
drag, startPoint x: 1326, startPoint y: 207, endPoint x: 1265, endPoint y: 212, distance: 60.9
click at [1266, 212] on div "hyperlite" at bounding box center [1317, 213] width 112 height 19
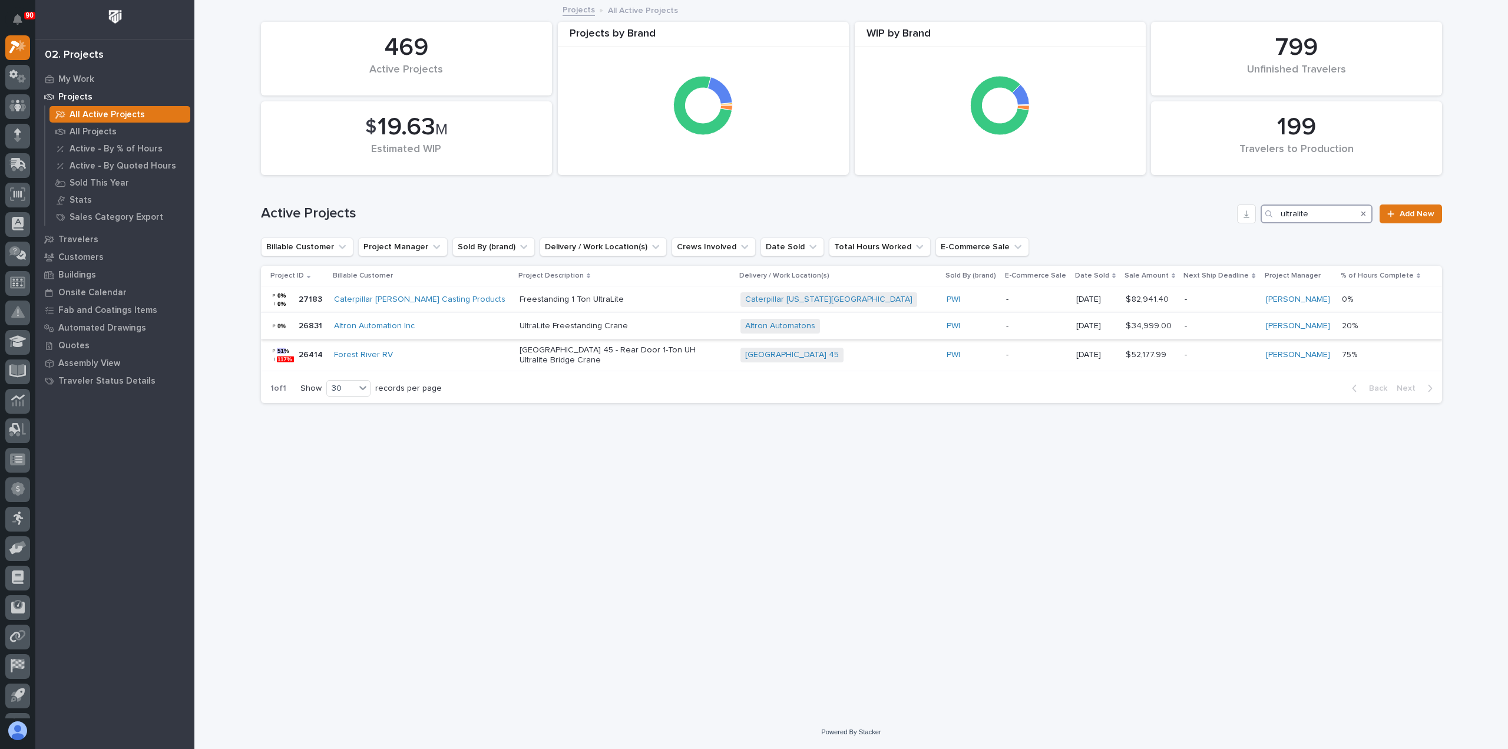
type input "ultralite"
click at [555, 322] on p "UltraLite Freestanding Crane" at bounding box center [623, 326] width 206 height 10
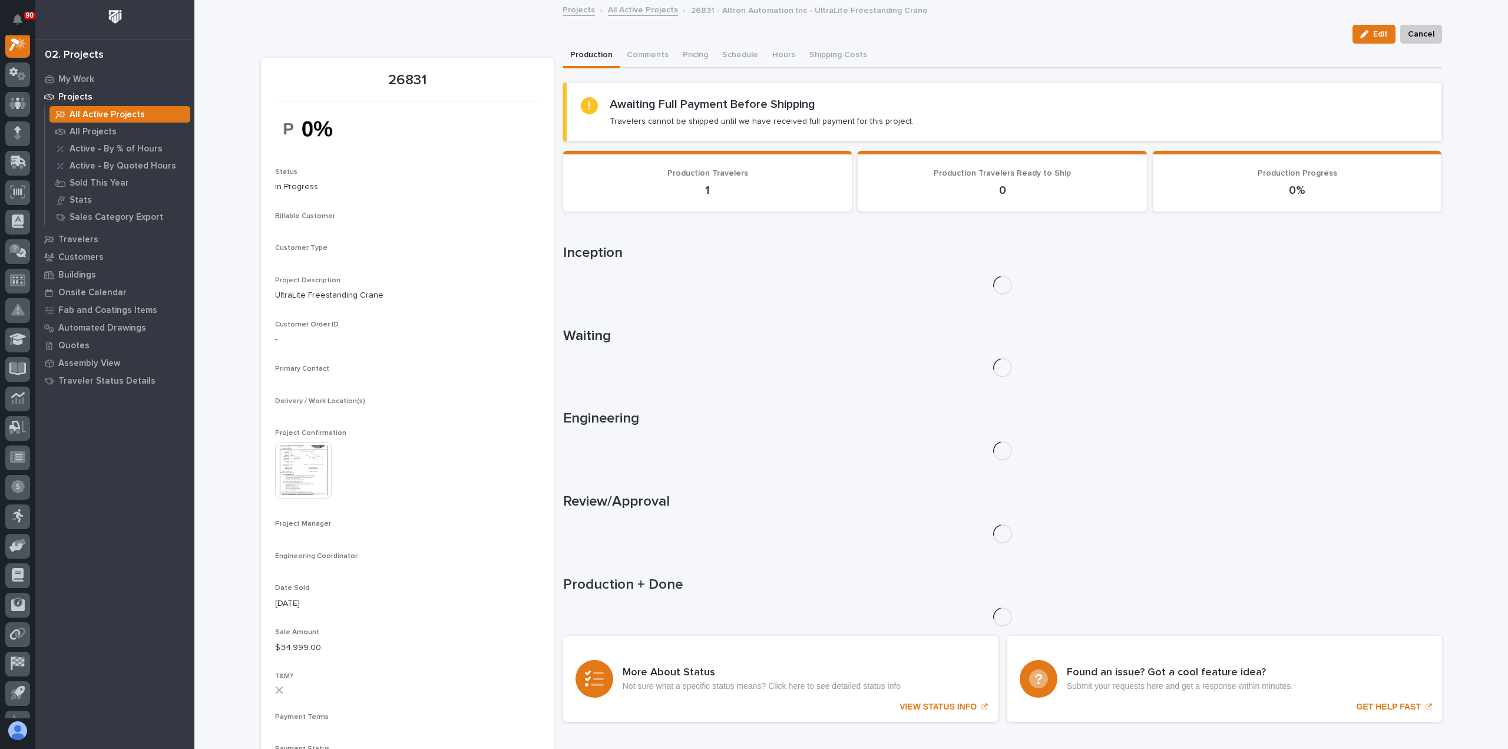
scroll to position [29, 0]
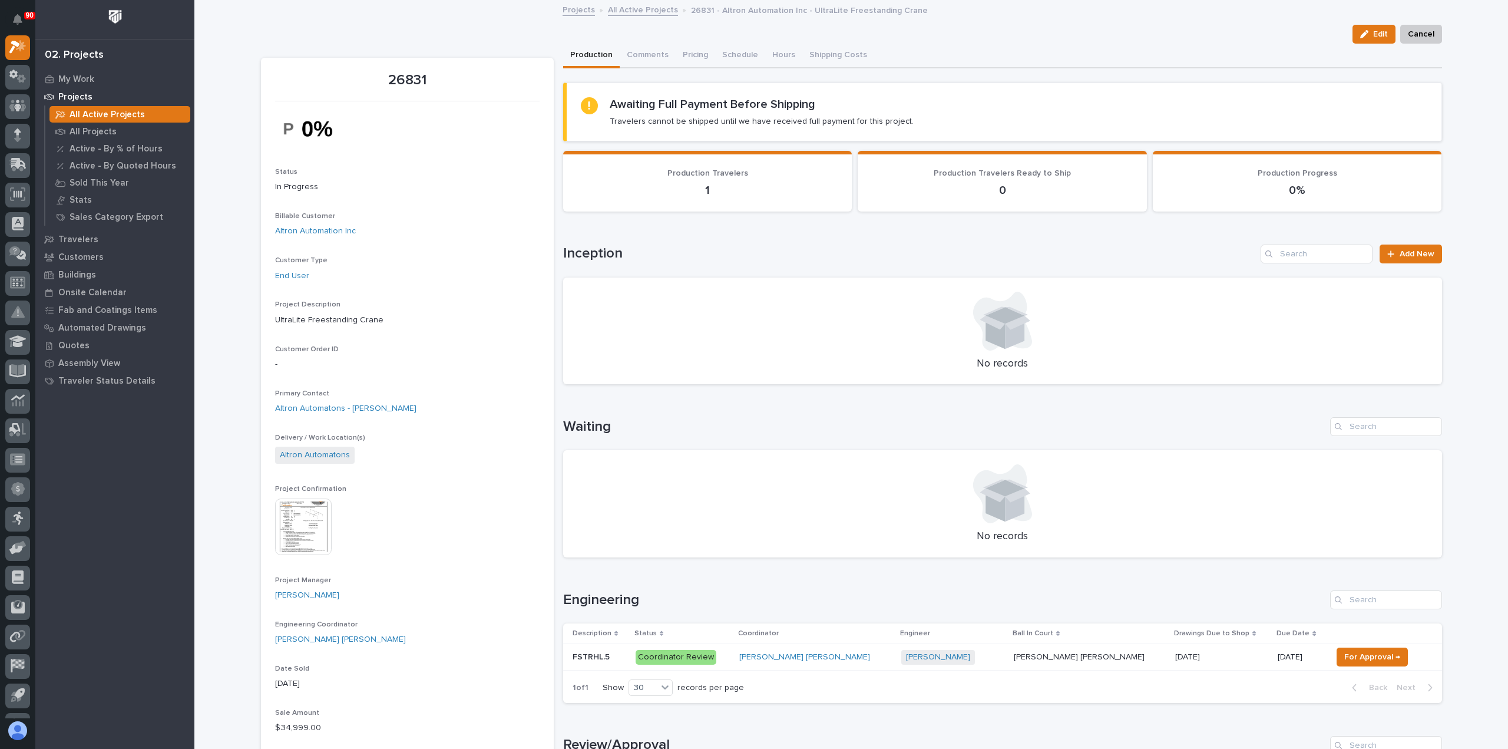
click at [115, 113] on p "All Active Projects" at bounding box center [107, 115] width 75 height 11
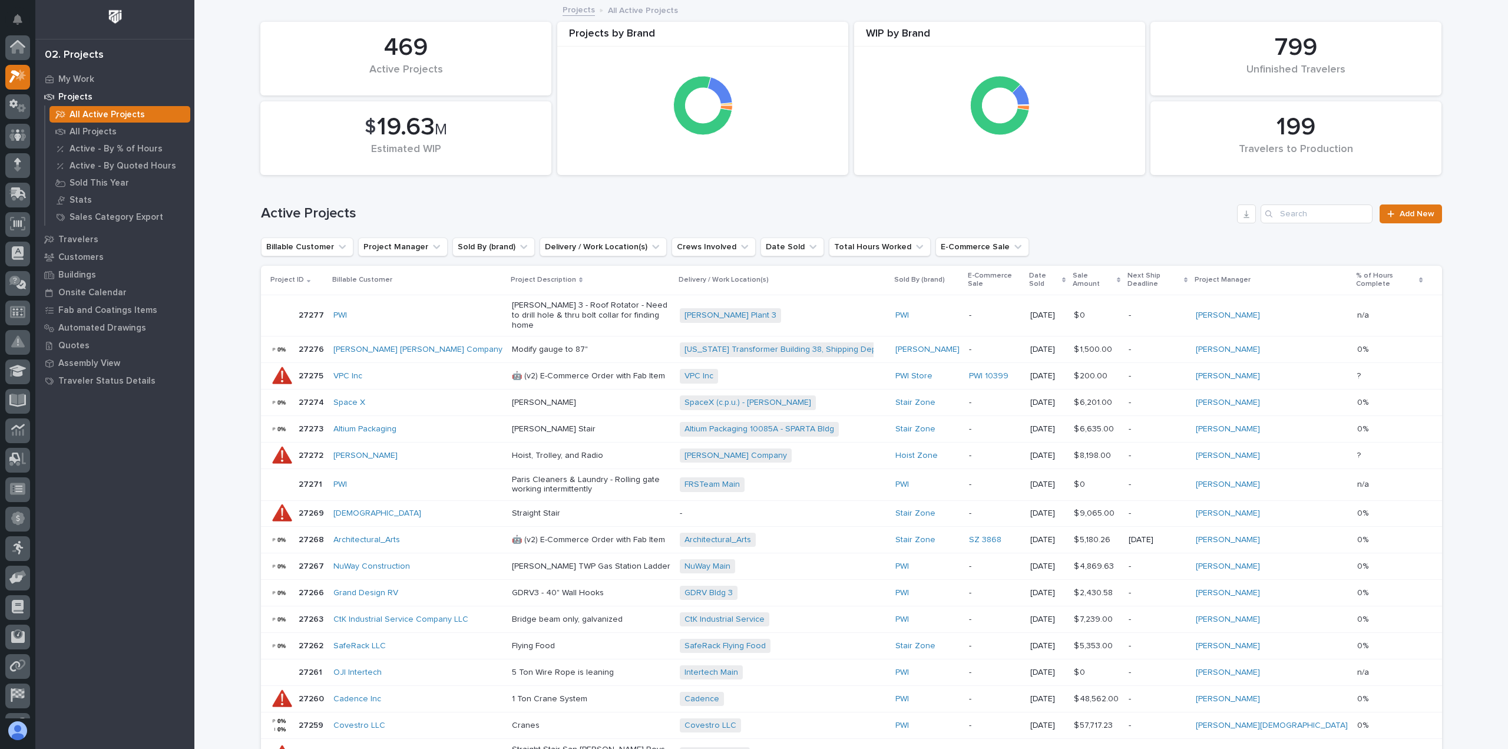
scroll to position [29, 0]
click at [1293, 214] on input "Search" at bounding box center [1317, 213] width 112 height 19
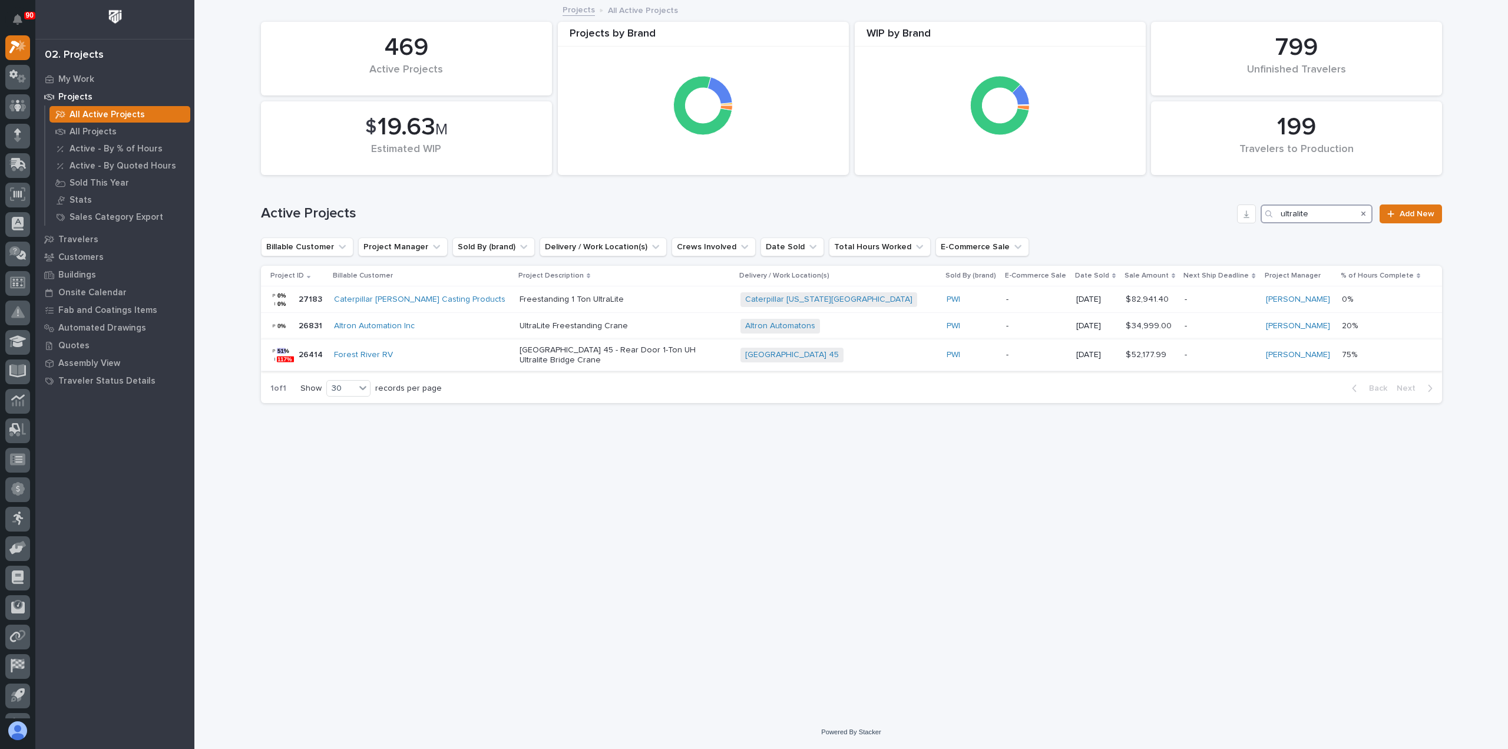
type input "ultralite"
click at [632, 346] on p "[GEOGRAPHIC_DATA] 45 - Rear Door 1-Ton UH Ultralite Bridge Crane" at bounding box center [623, 355] width 206 height 20
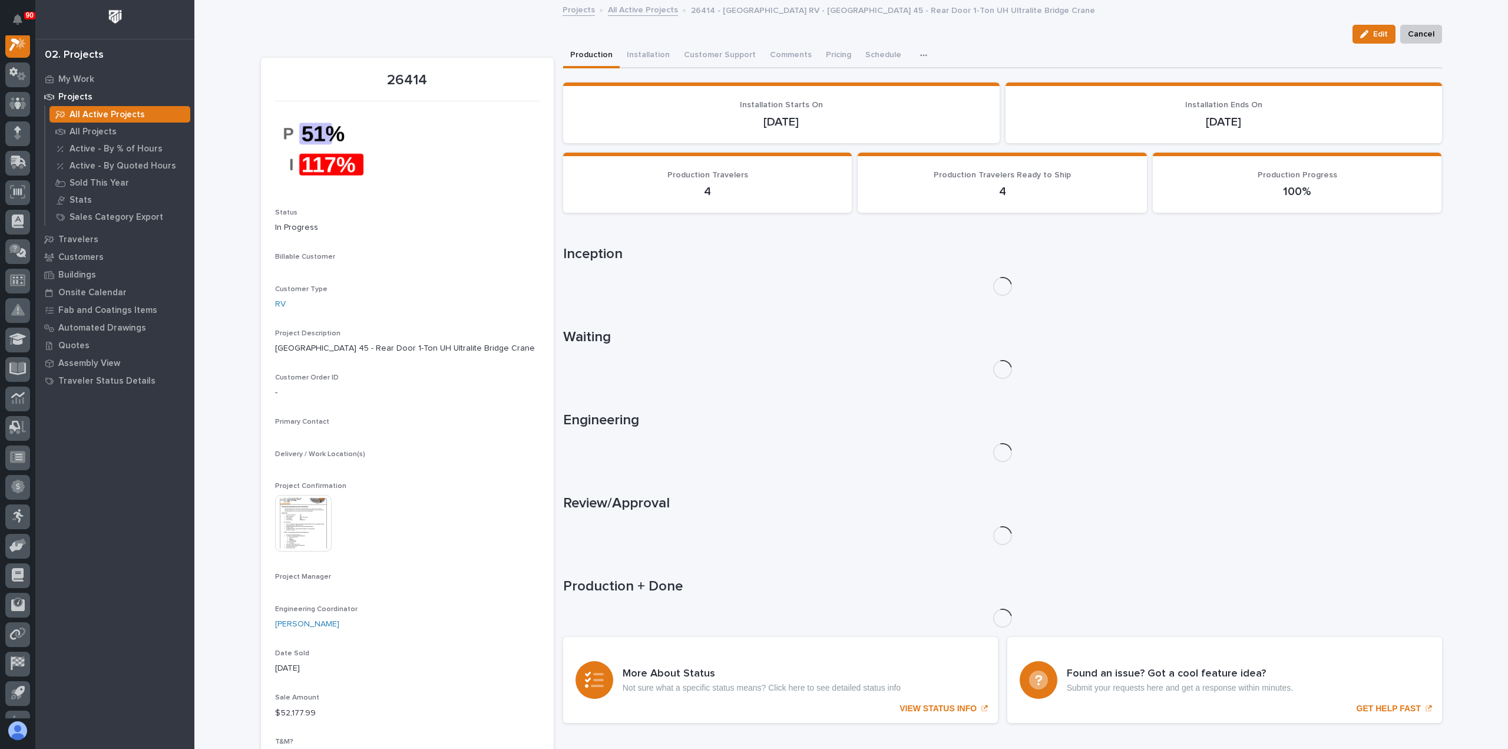
scroll to position [29, 0]
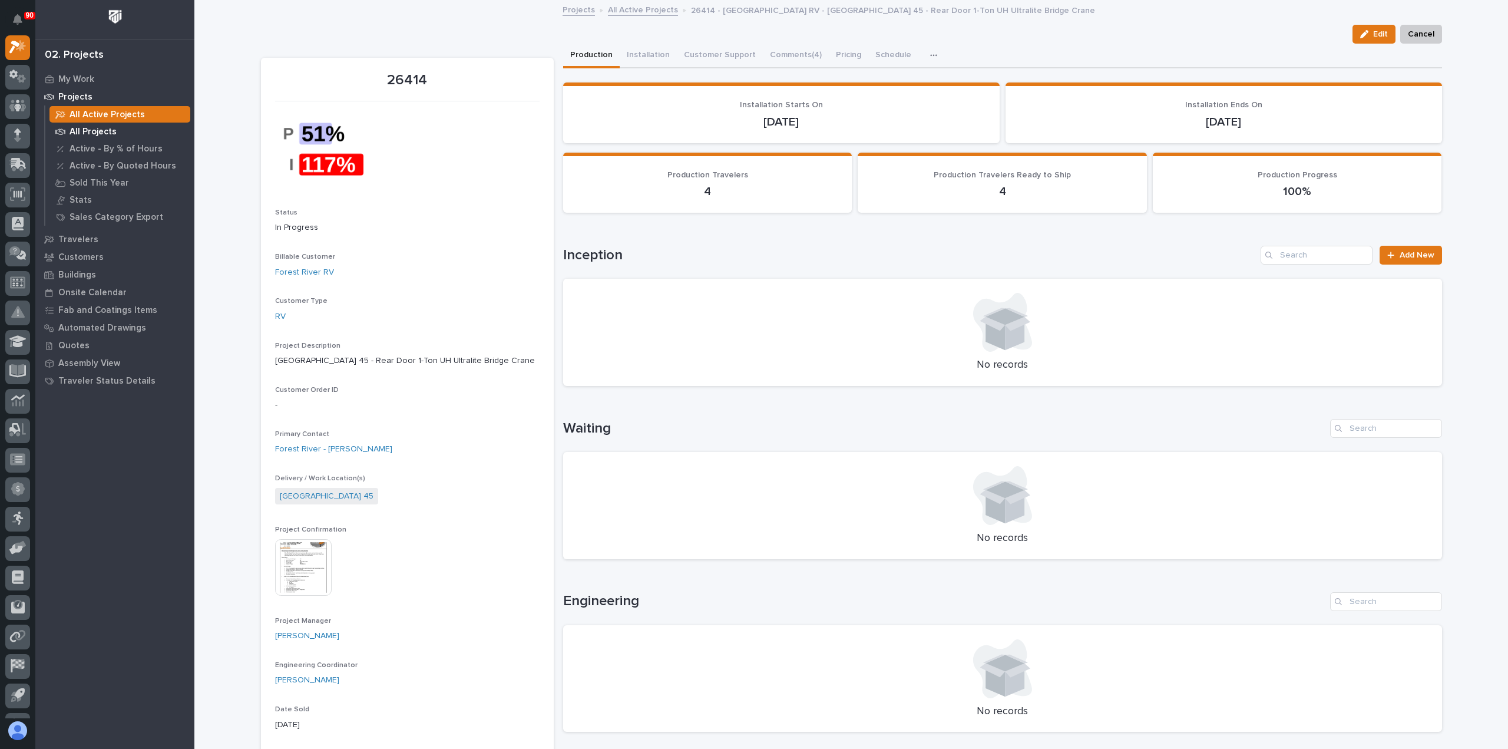
click at [94, 130] on p "All Projects" at bounding box center [93, 132] width 47 height 11
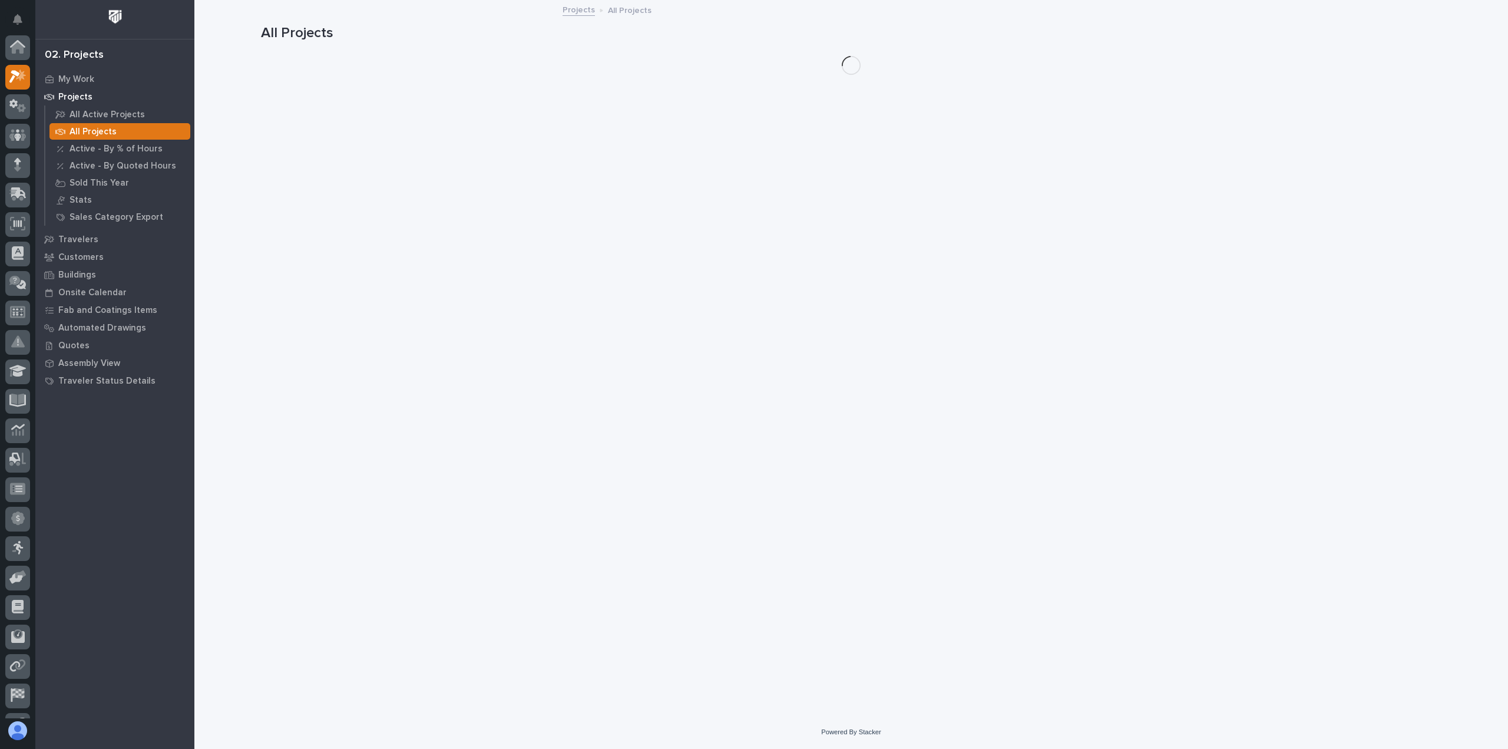
scroll to position [29, 0]
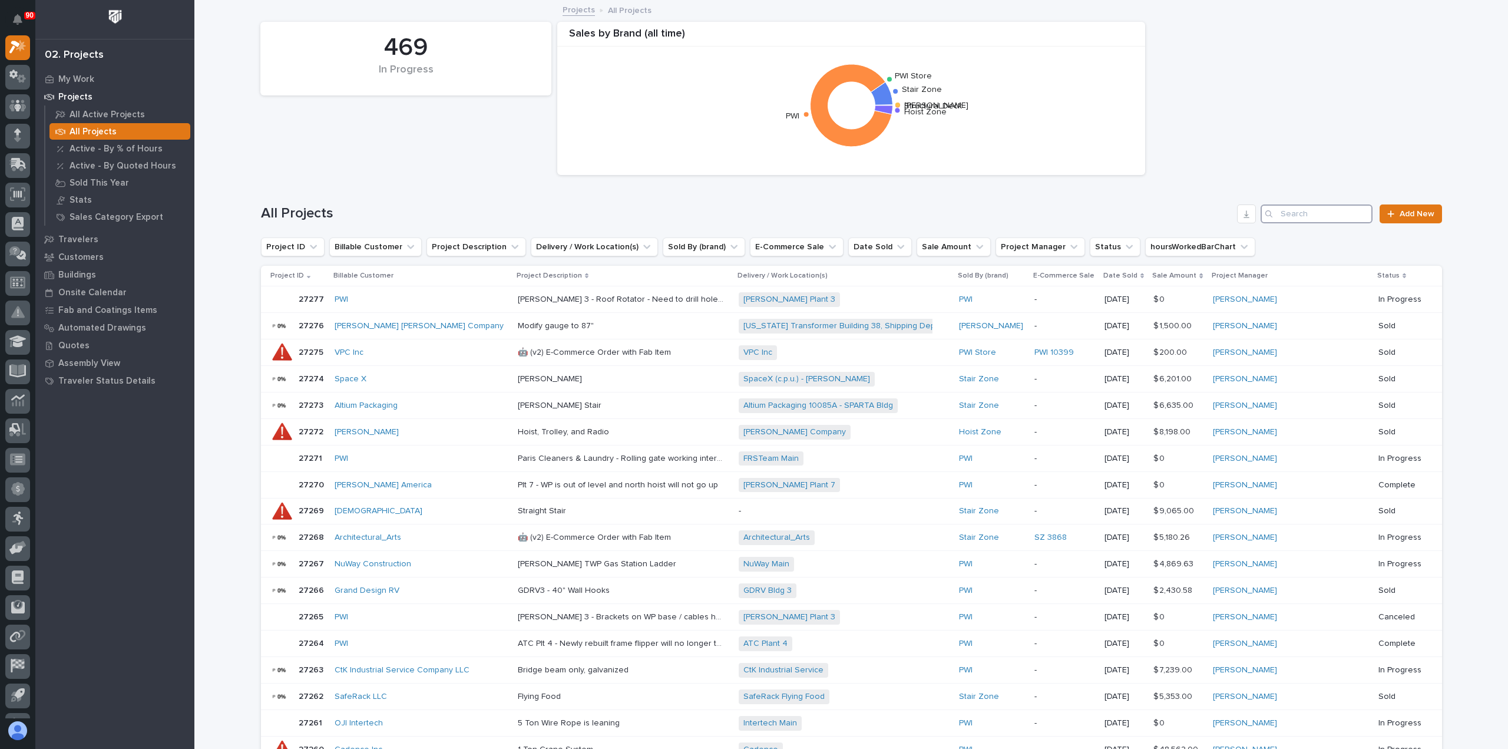
click at [1286, 212] on input "Search" at bounding box center [1317, 213] width 112 height 19
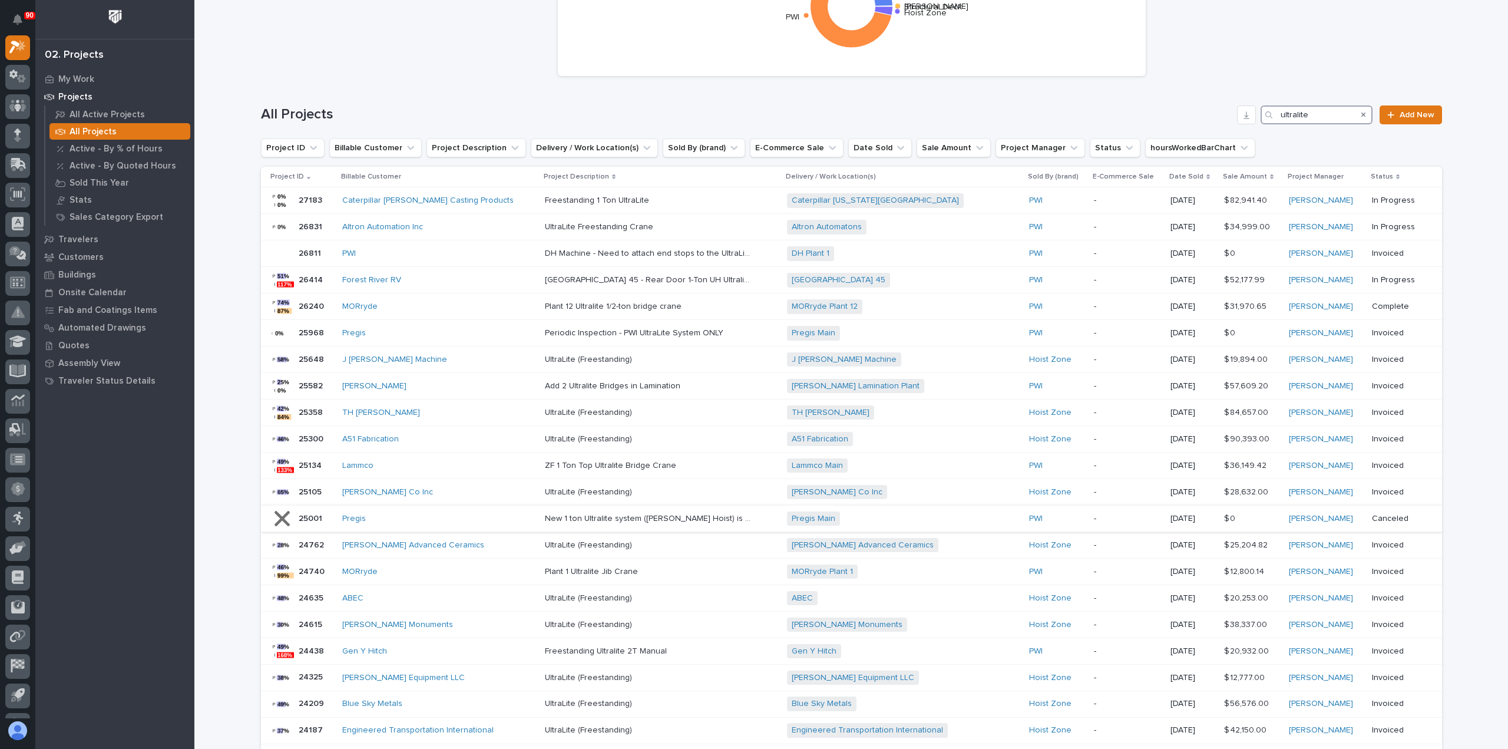
scroll to position [118, 0]
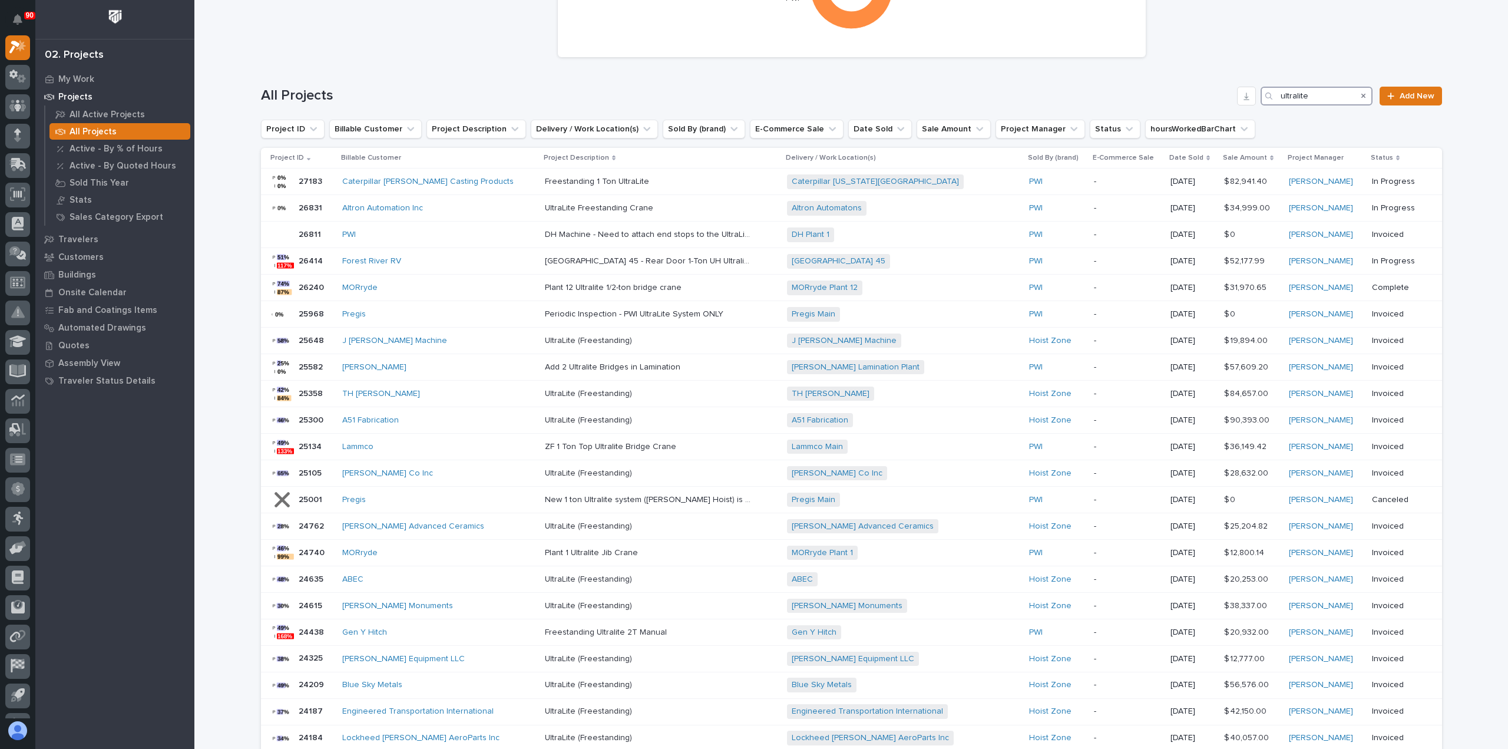
type input "ultralite"
